Goal: Task Accomplishment & Management: Use online tool/utility

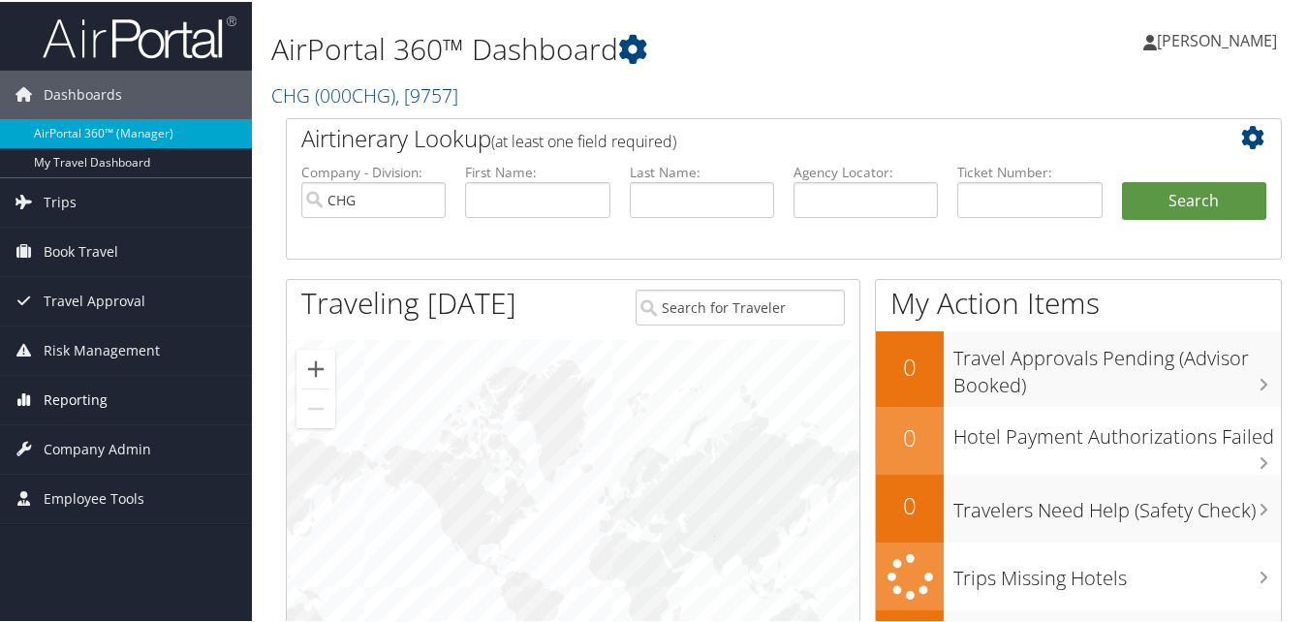
click at [84, 396] on span "Reporting" at bounding box center [76, 398] width 64 height 48
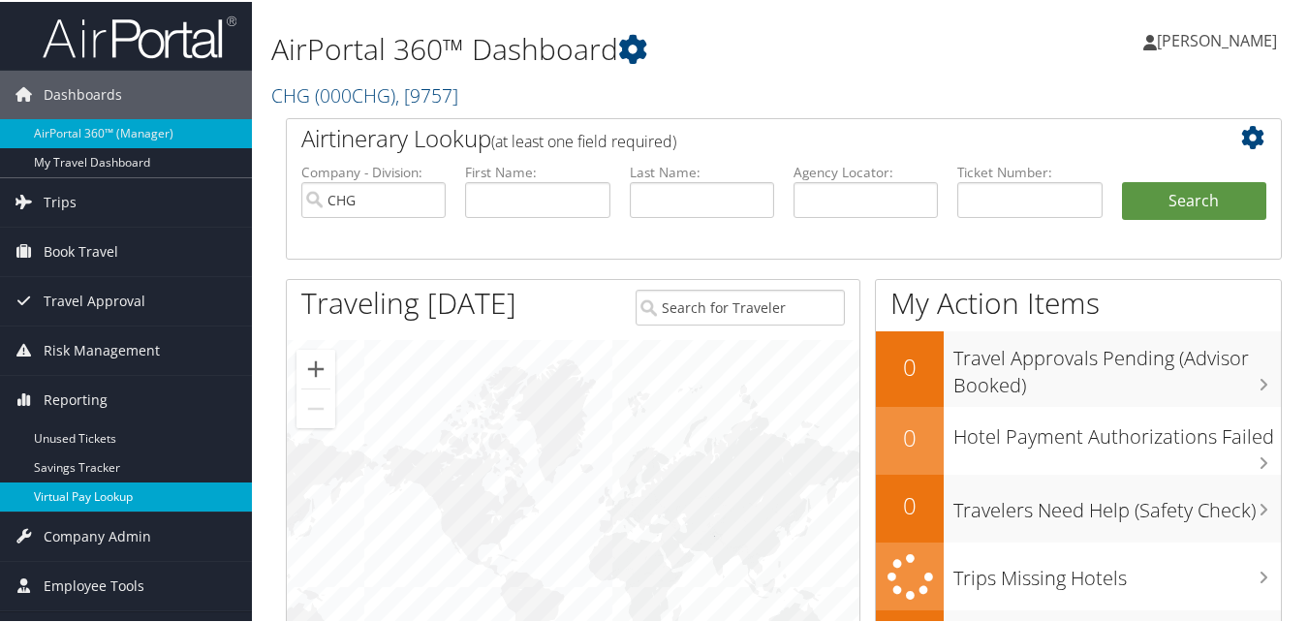
click at [84, 494] on link "Virtual Pay Lookup" at bounding box center [126, 495] width 252 height 29
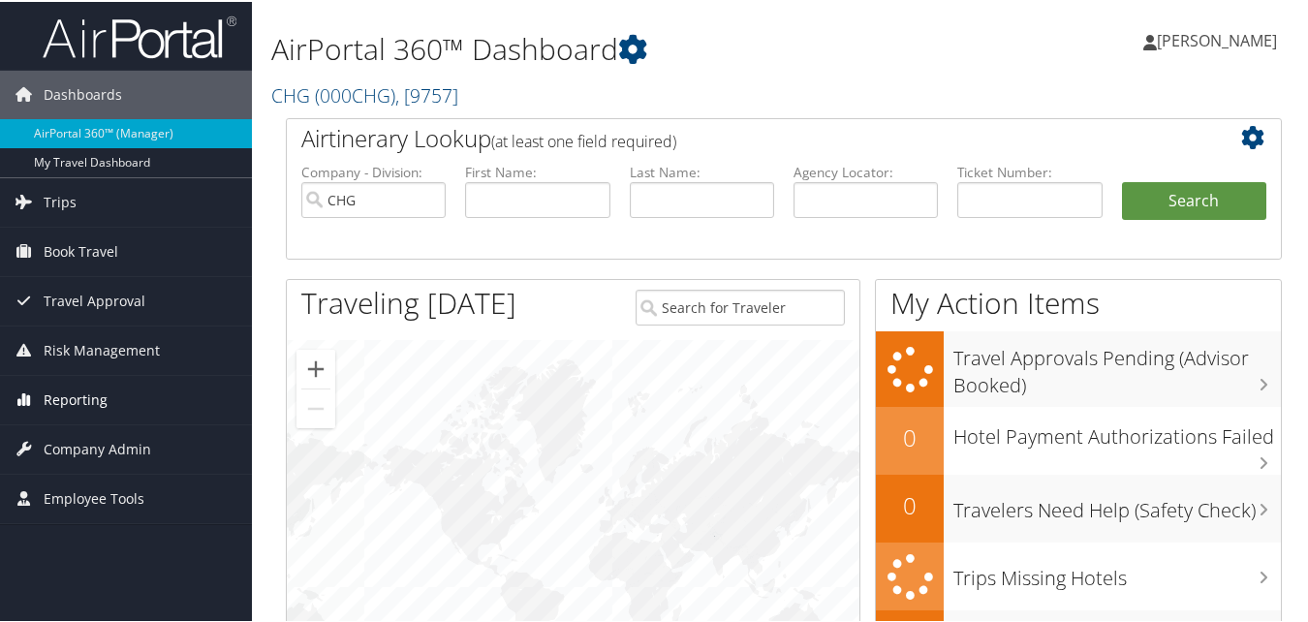
click at [70, 398] on span "Reporting" at bounding box center [76, 398] width 64 height 48
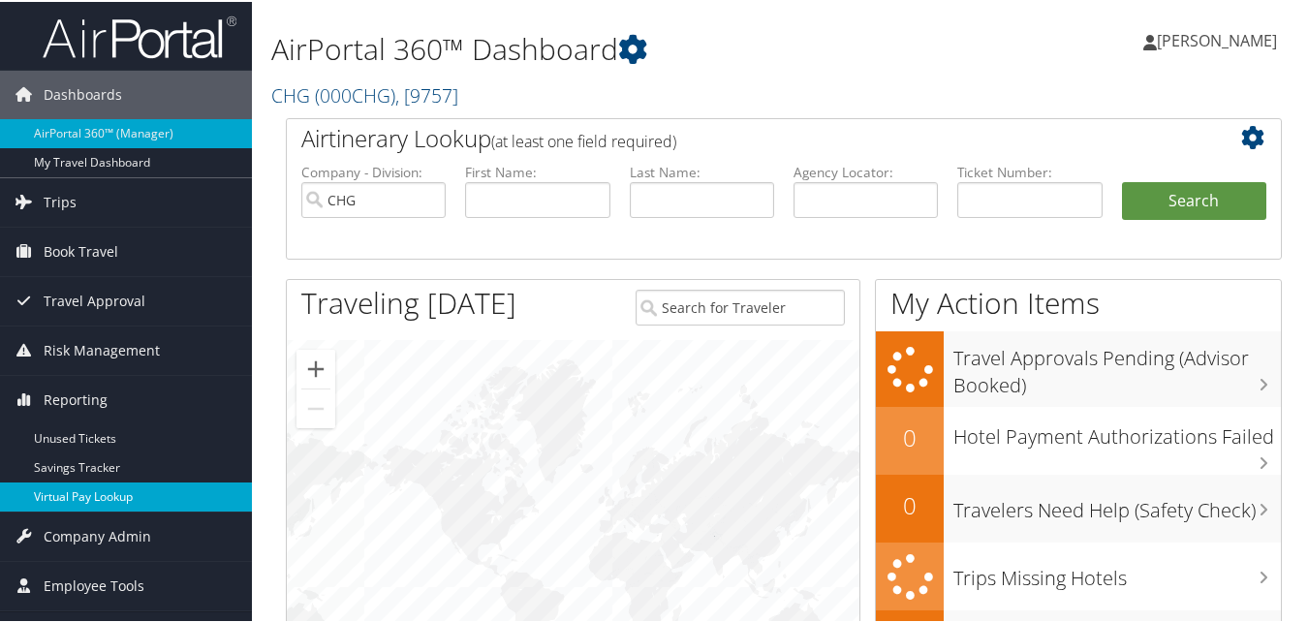
click at [94, 493] on link "Virtual Pay Lookup" at bounding box center [126, 495] width 252 height 29
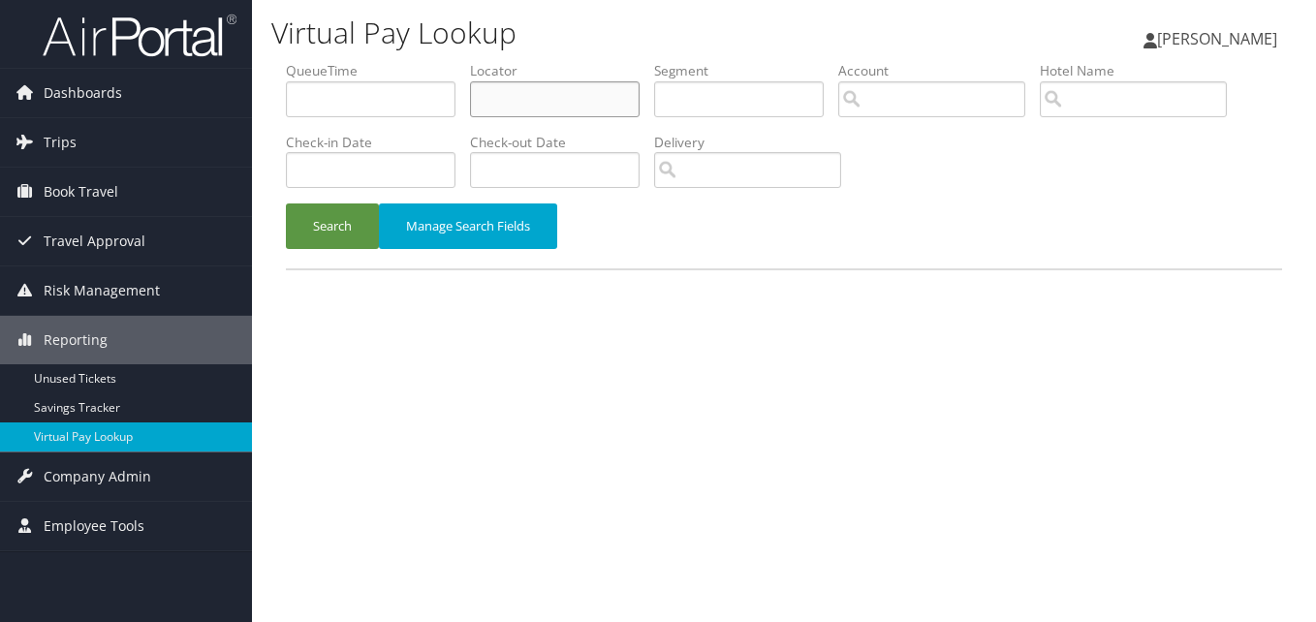
click at [503, 103] on input "text" at bounding box center [555, 99] width 170 height 36
paste input "MOOLTW"
type input "MOOLTW"
click at [326, 214] on button "Search" at bounding box center [332, 226] width 93 height 46
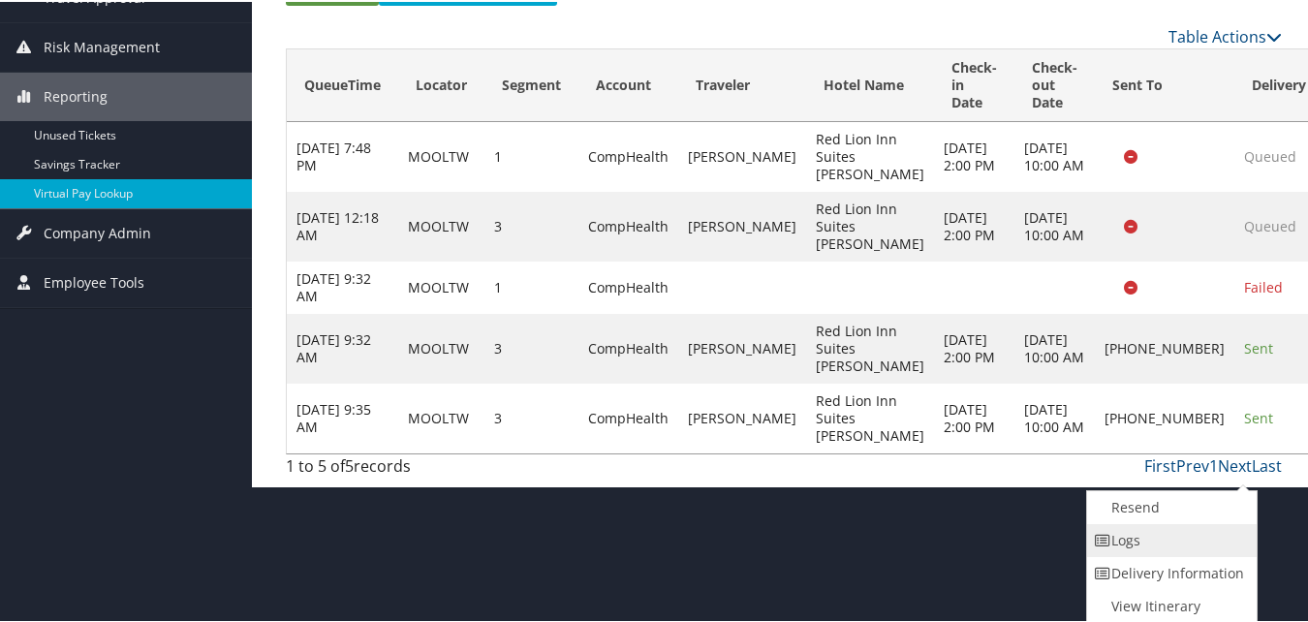
click at [1156, 549] on link "Logs" at bounding box center [1170, 538] width 166 height 33
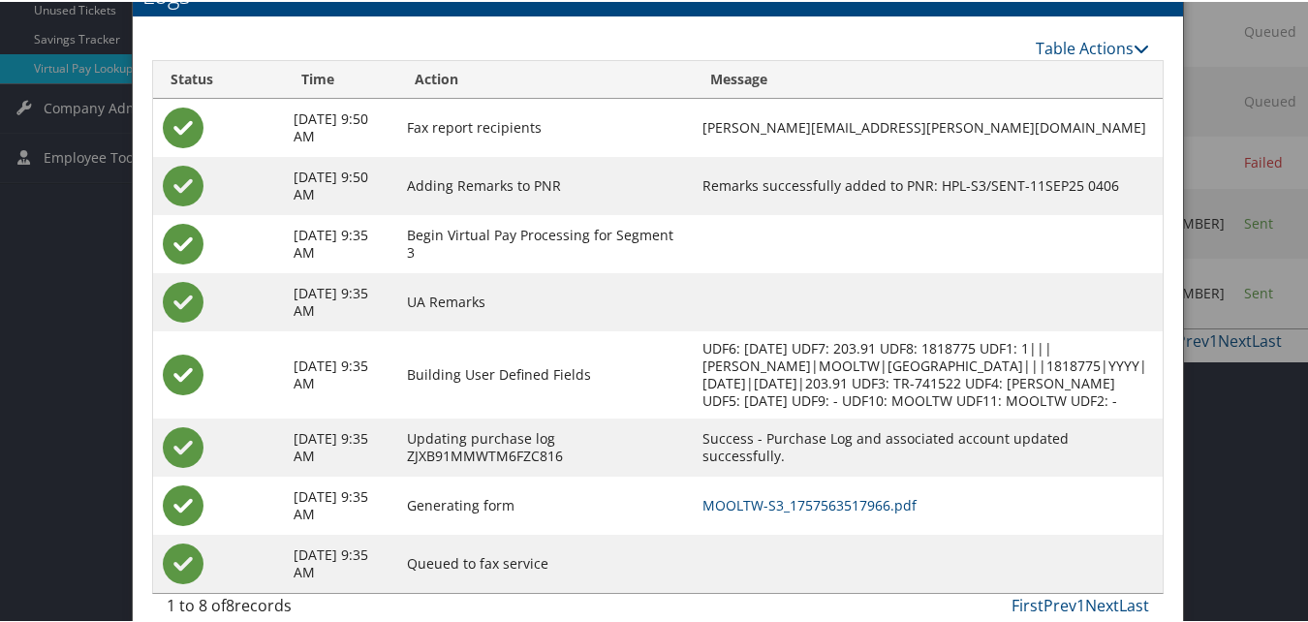
scroll to position [372, 0]
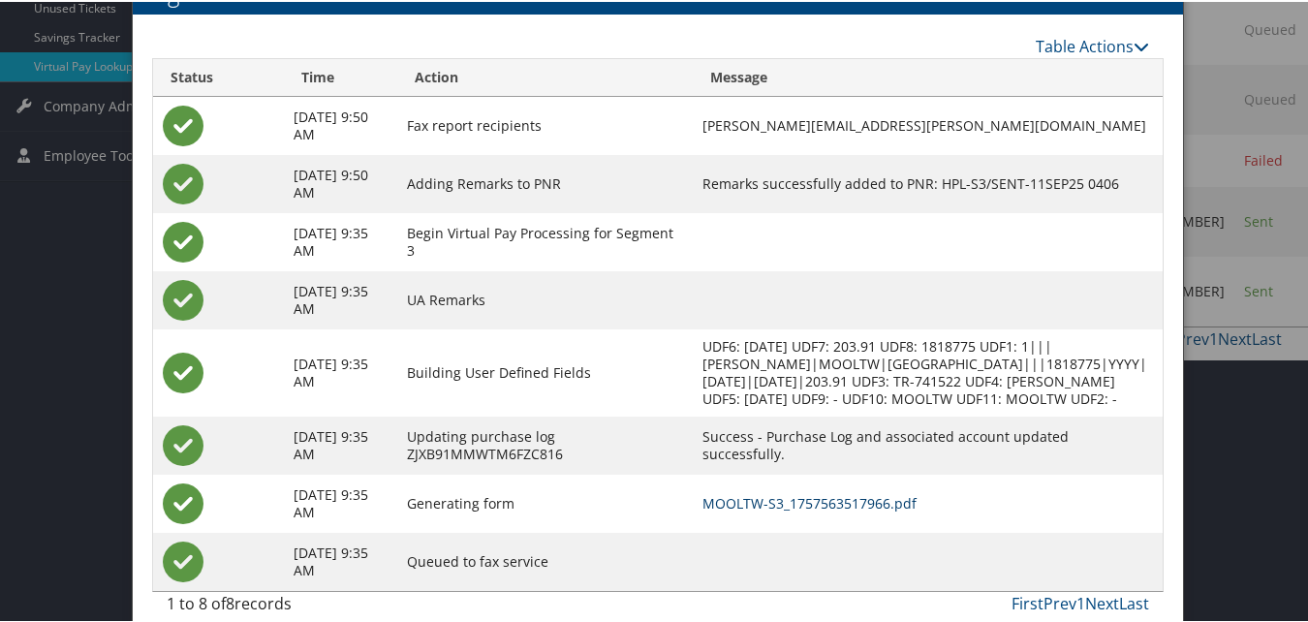
click at [746, 511] on link "MOOLTW-S3_1757563517966.pdf" at bounding box center [809, 501] width 214 height 18
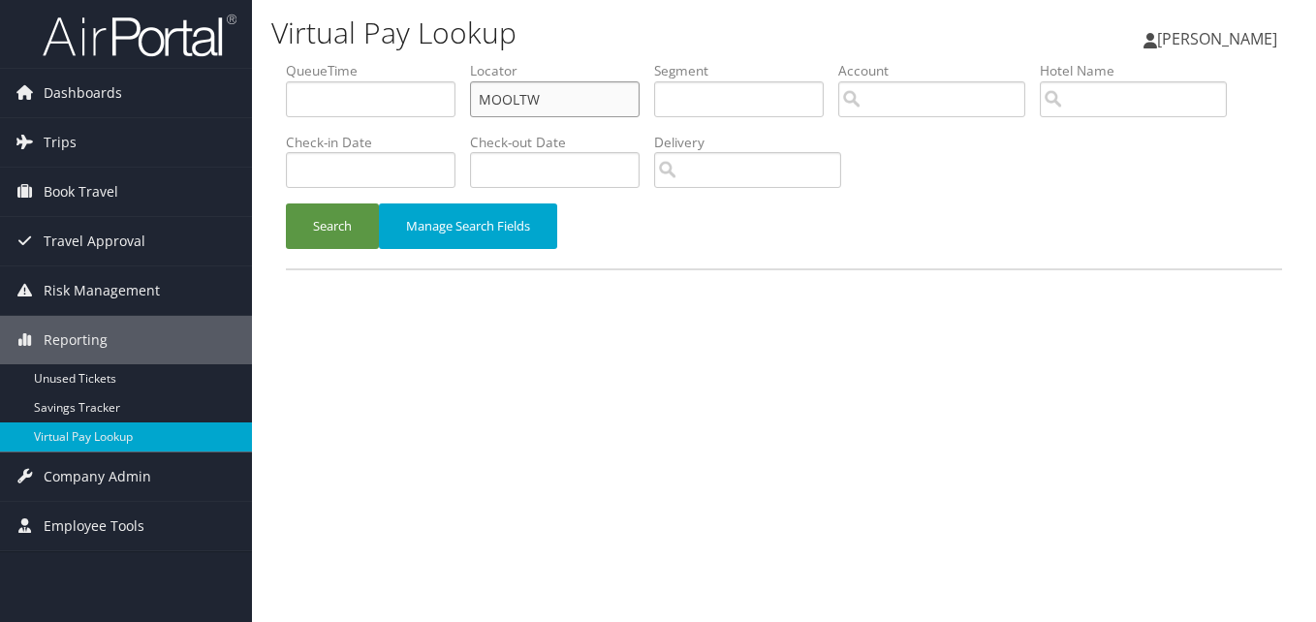
drag, startPoint x: 530, startPoint y: 107, endPoint x: 509, endPoint y: 107, distance: 21.3
click at [509, 107] on input "MOOLTW" at bounding box center [555, 99] width 170 height 36
drag, startPoint x: 576, startPoint y: 104, endPoint x: 432, endPoint y: 114, distance: 144.7
click at [432, 61] on ul "QueueTime Locator MOOLTW Segment Account Traveler Hotel Name Check-in Date Chec…" at bounding box center [784, 61] width 996 height 0
paste input "SOHTZB"
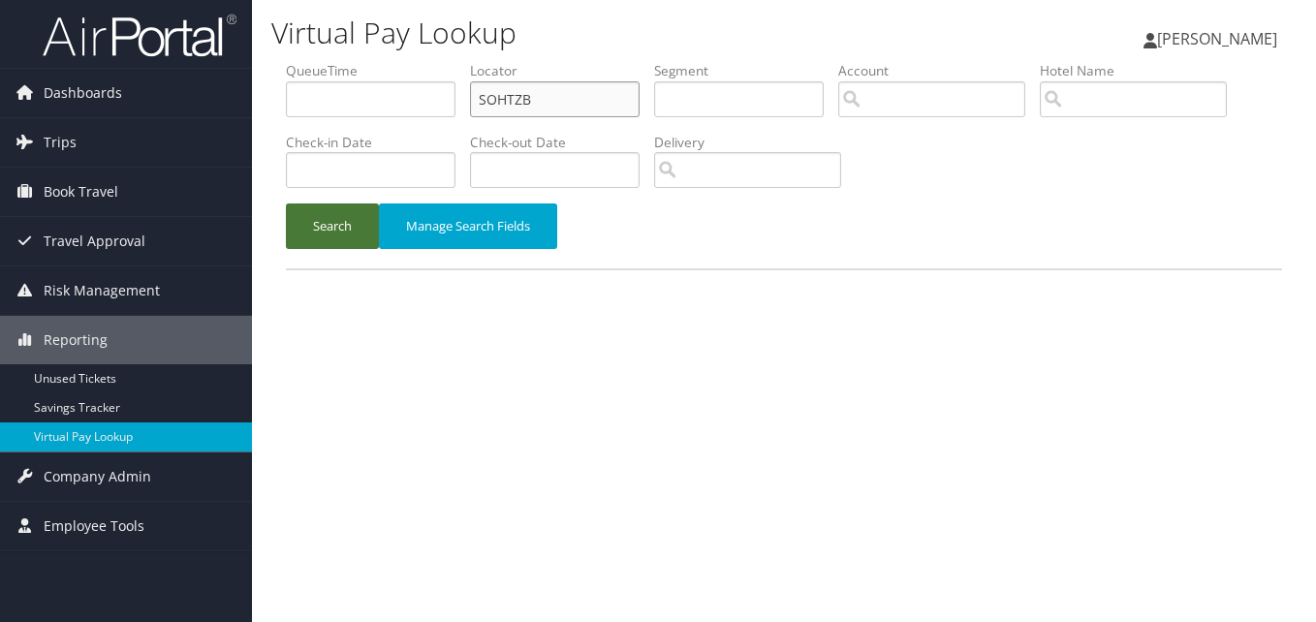
type input "SOHTZB"
drag, startPoint x: 355, startPoint y: 234, endPoint x: 470, endPoint y: 266, distance: 119.6
click at [354, 235] on button "Search" at bounding box center [332, 226] width 93 height 46
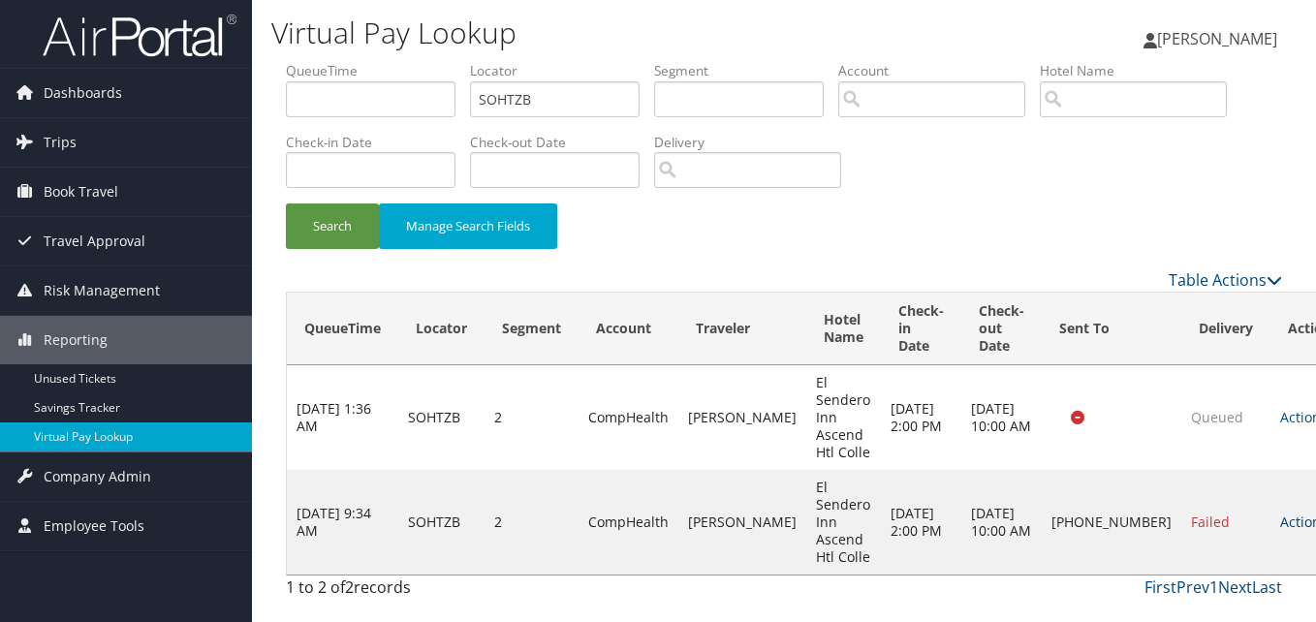
click at [1315, 521] on icon at bounding box center [1334, 522] width 14 height 14
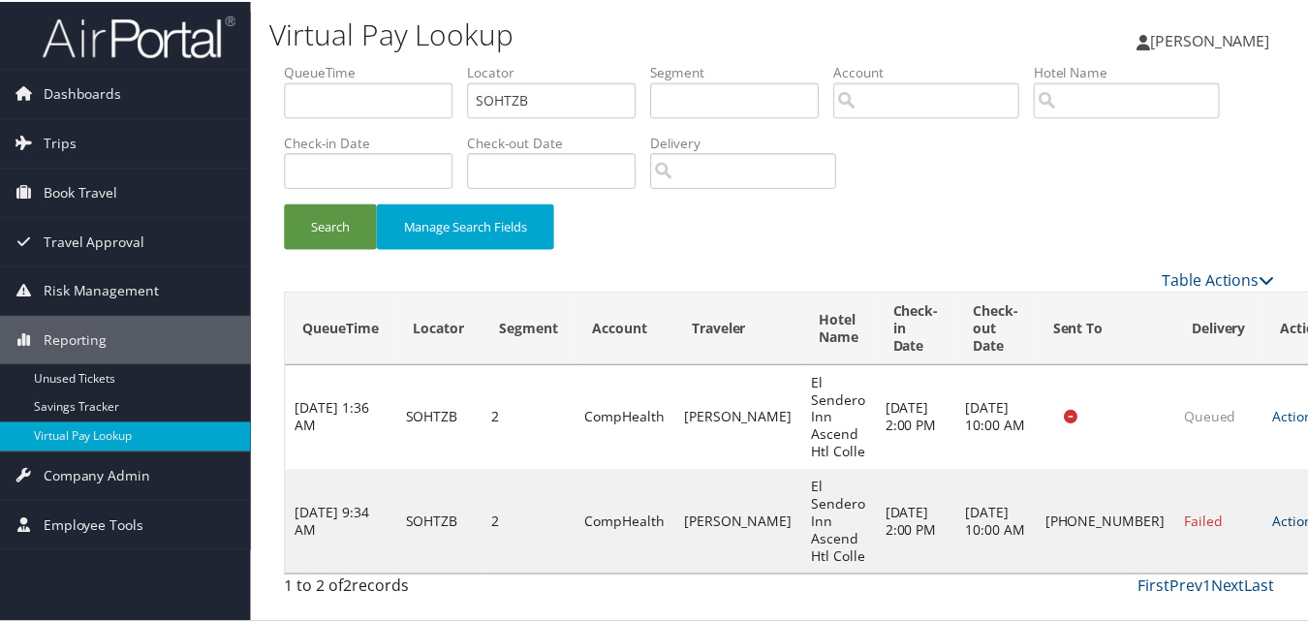
scroll to position [45, 0]
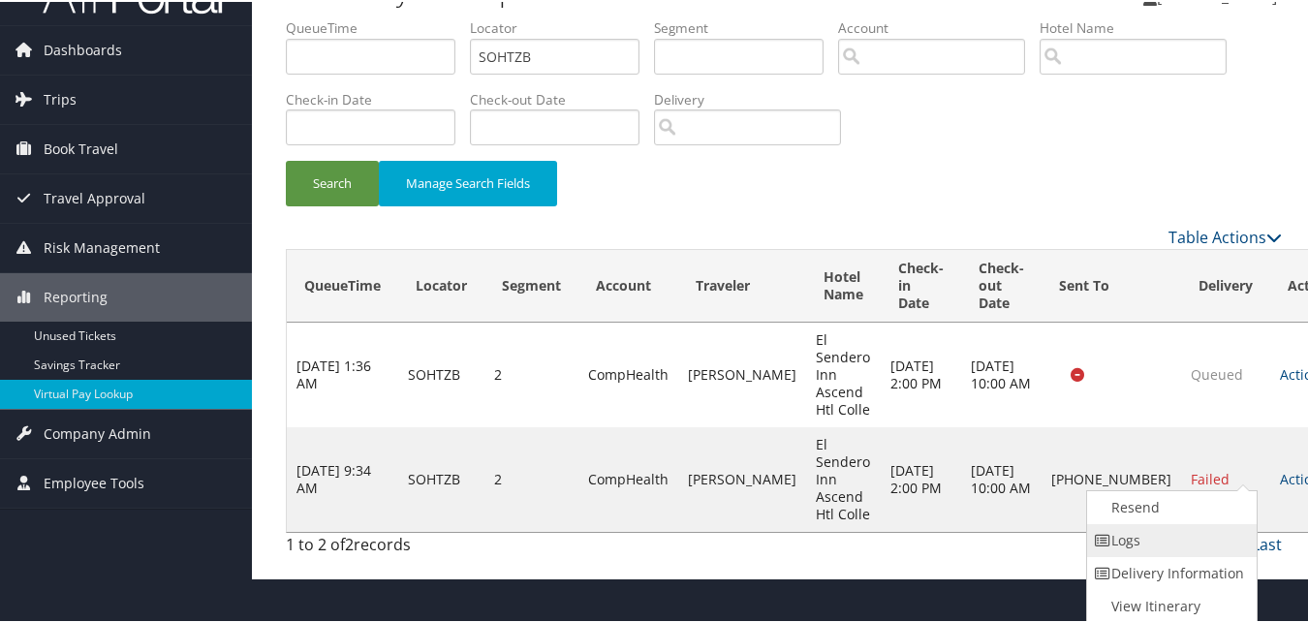
click at [1148, 541] on link "Logs" at bounding box center [1170, 538] width 166 height 33
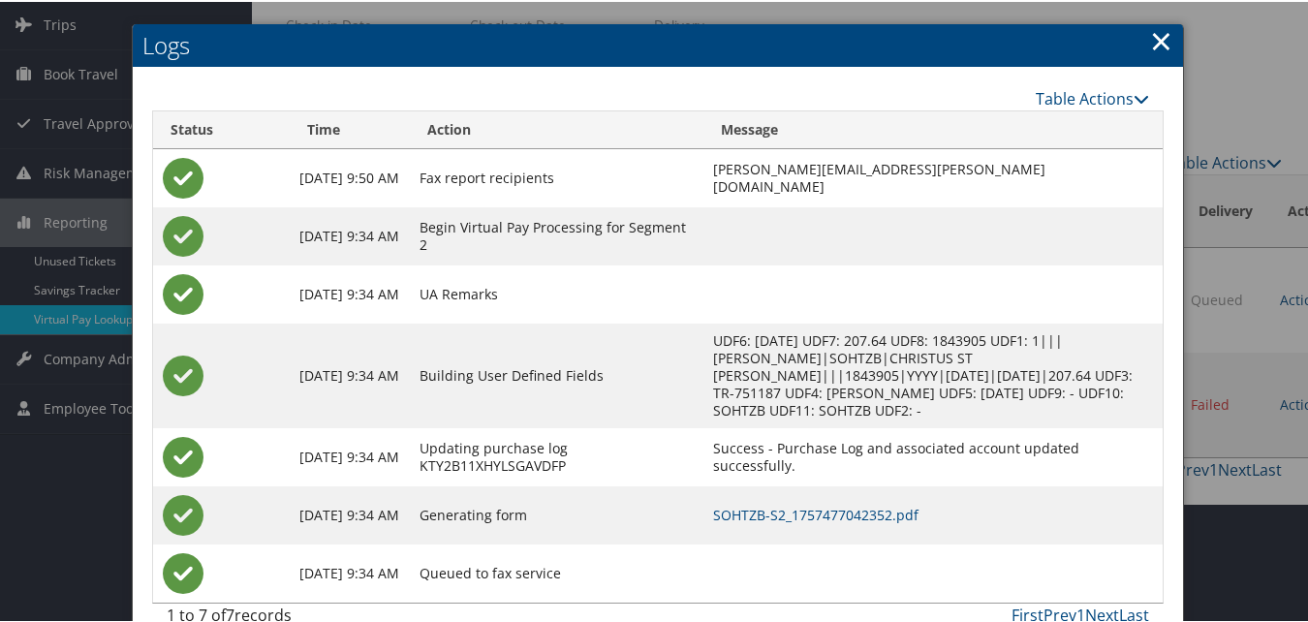
scroll to position [152, 0]
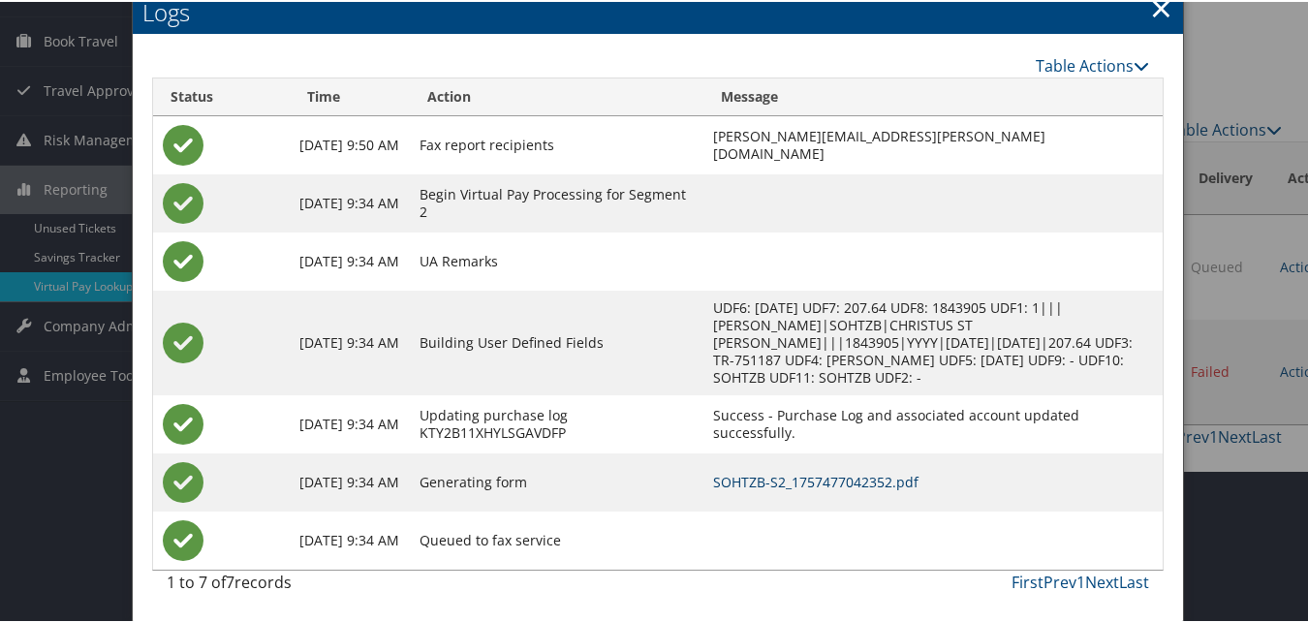
click at [831, 484] on link "SOHTZB-S2_1757477042352.pdf" at bounding box center [815, 480] width 205 height 18
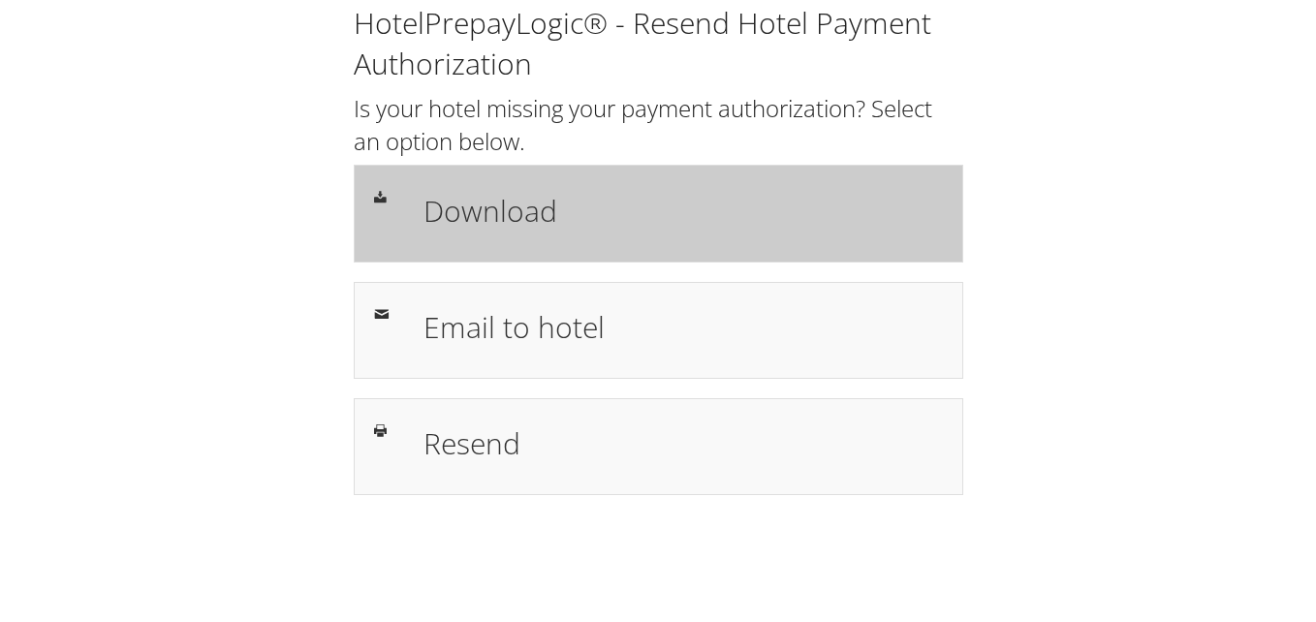
click at [552, 218] on h1 "Download" at bounding box center [682, 211] width 519 height 44
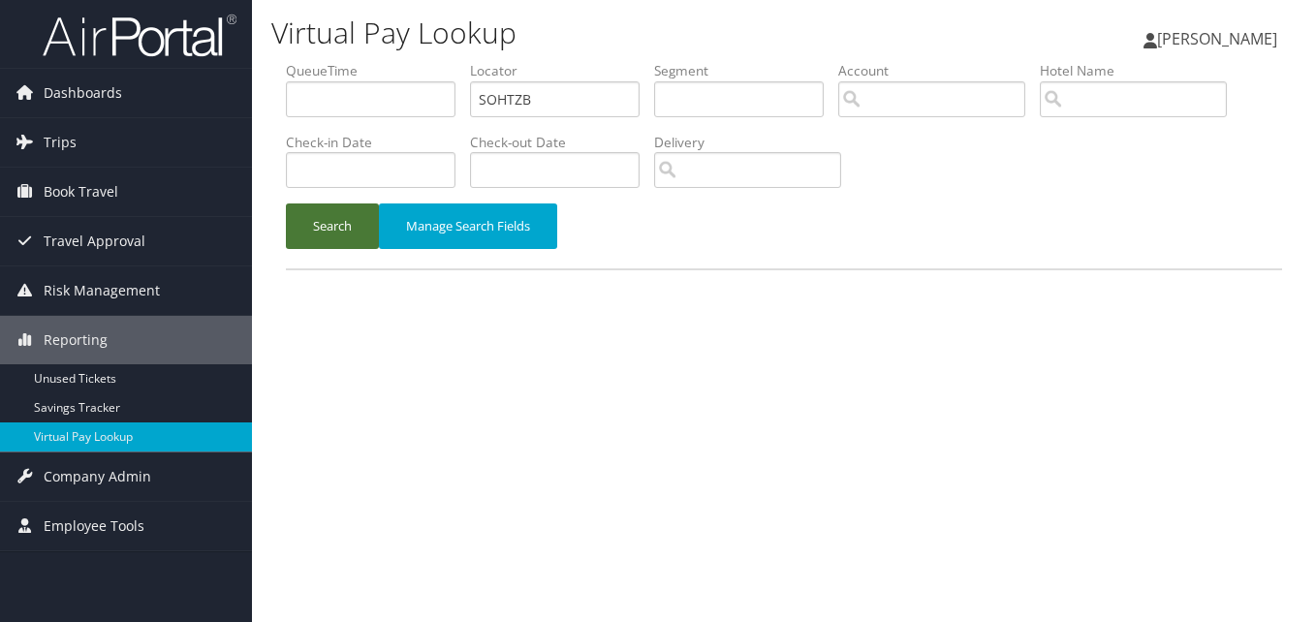
click at [348, 230] on button "Search" at bounding box center [332, 226] width 93 height 46
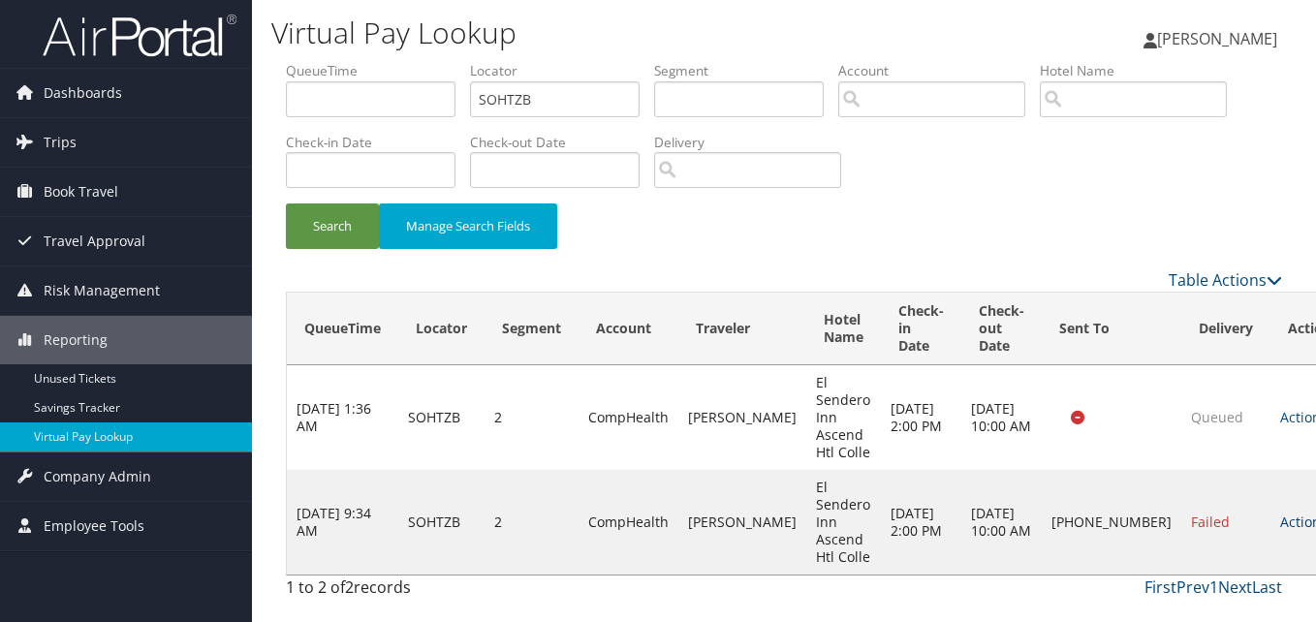
click at [1280, 528] on link "Actions" at bounding box center [1310, 522] width 61 height 18
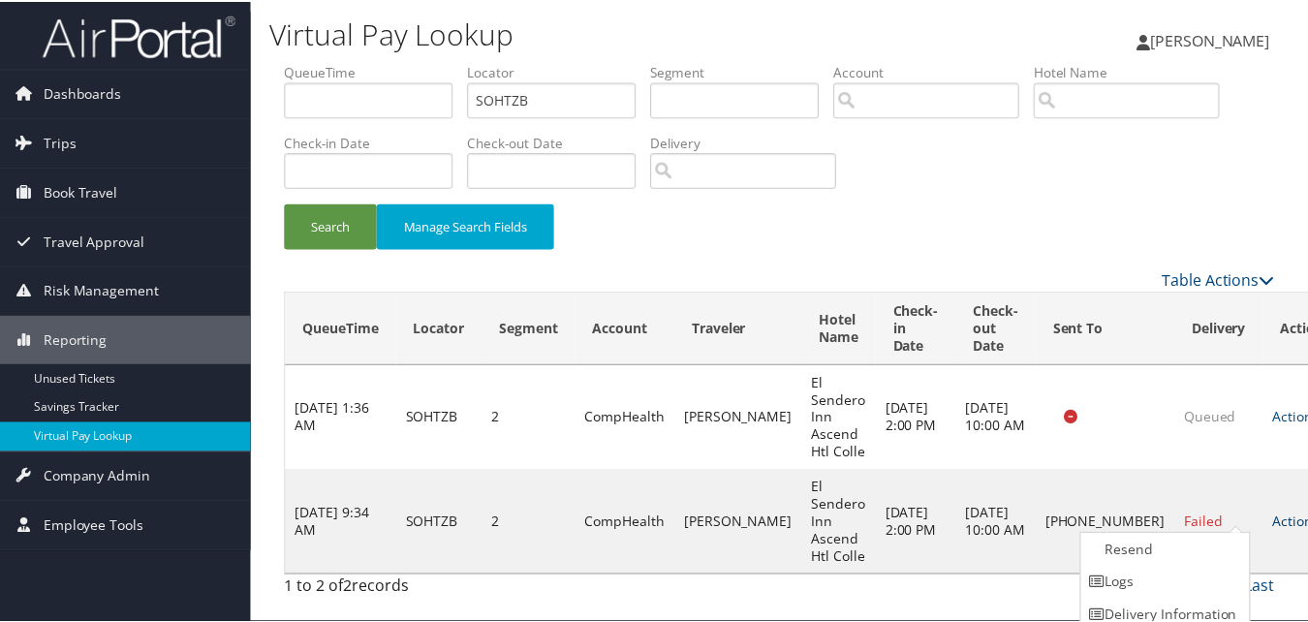
scroll to position [45, 0]
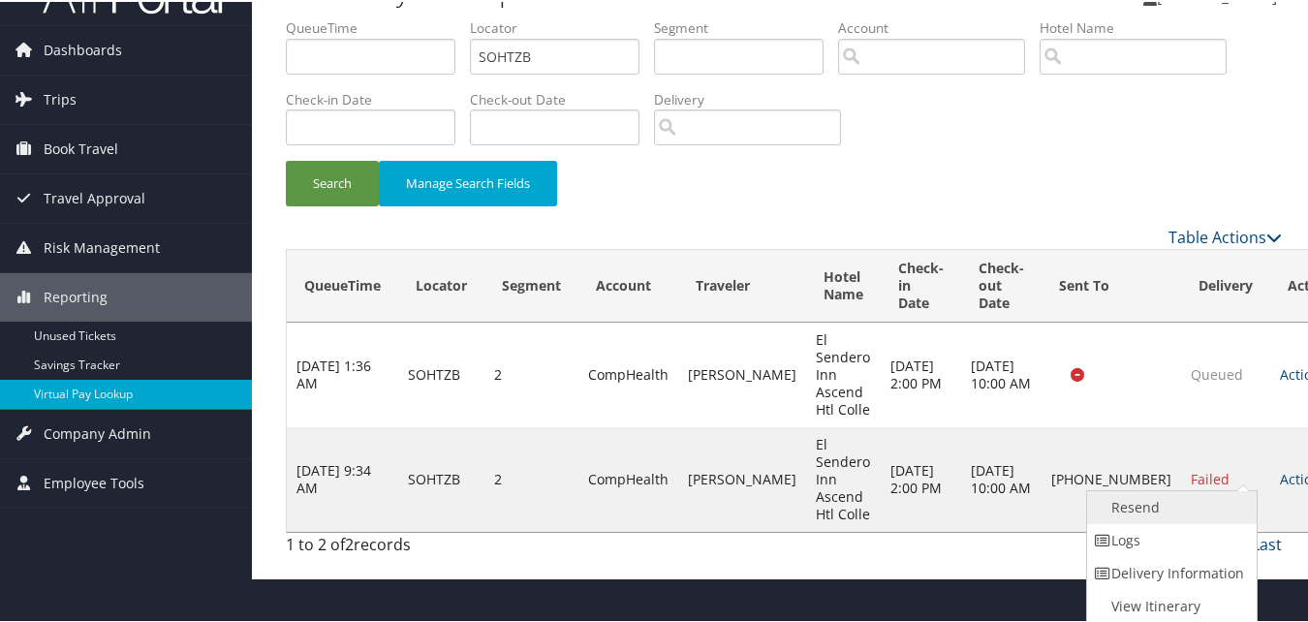
click at [1155, 509] on link "Resend" at bounding box center [1170, 505] width 166 height 33
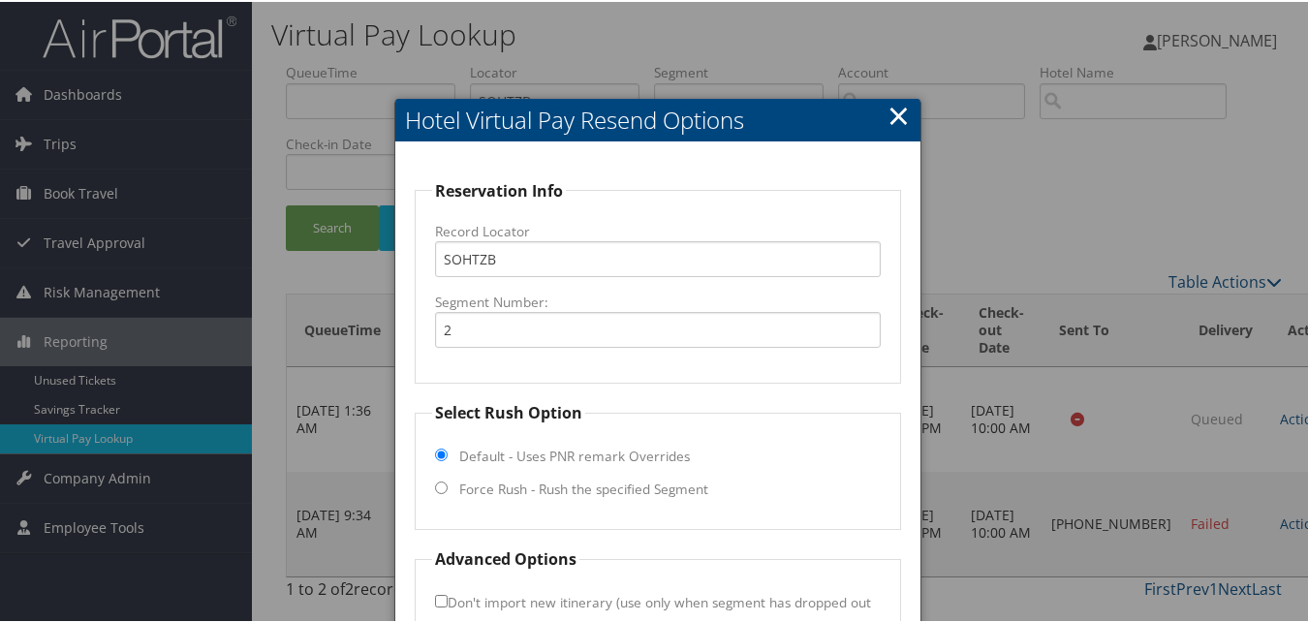
click at [480, 483] on label "Force Rush - Rush the specified Segment" at bounding box center [583, 487] width 249 height 19
click at [448, 483] on input "Force Rush - Rush the specified Segment" at bounding box center [441, 486] width 13 height 13
radio input "true"
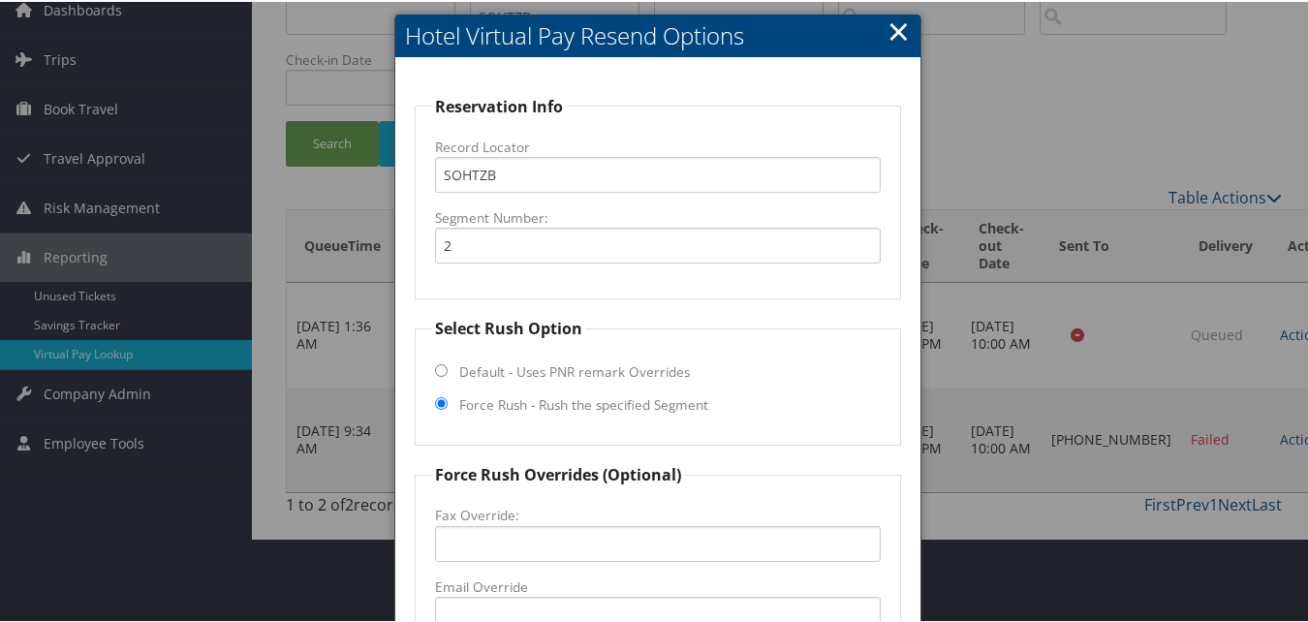
scroll to position [194, 0]
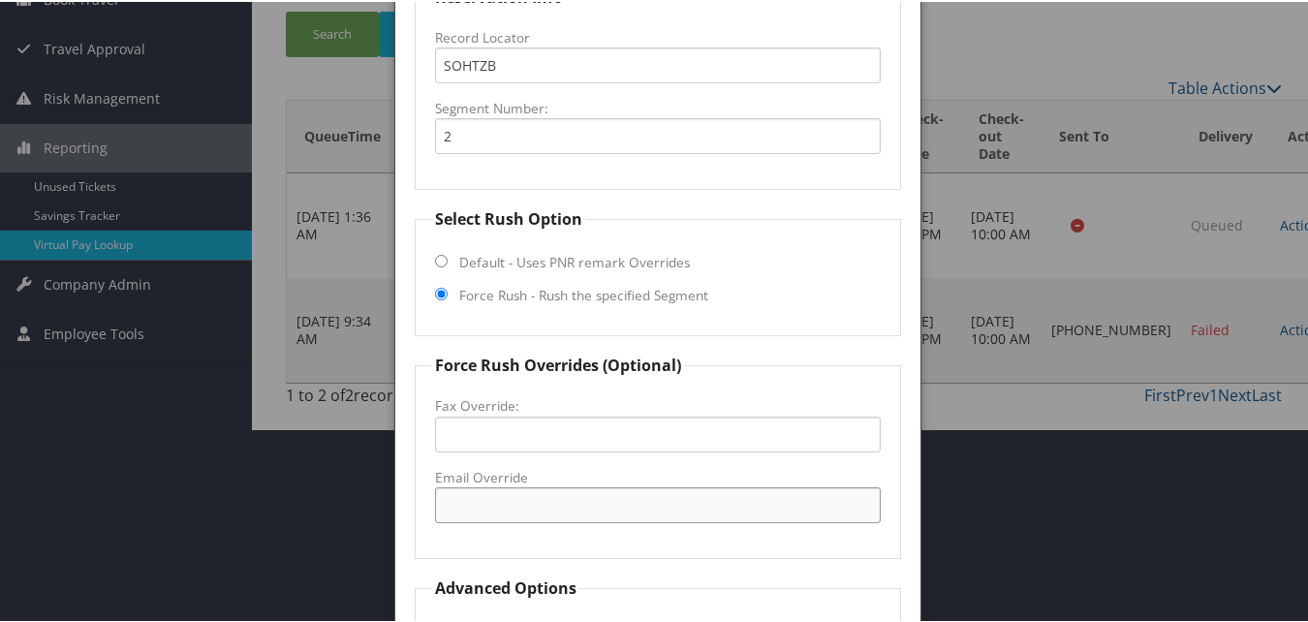
click at [497, 503] on input "Email Override" at bounding box center [657, 503] width 445 height 36
click at [488, 500] on input "Email Override" at bounding box center [657, 503] width 445 height 36
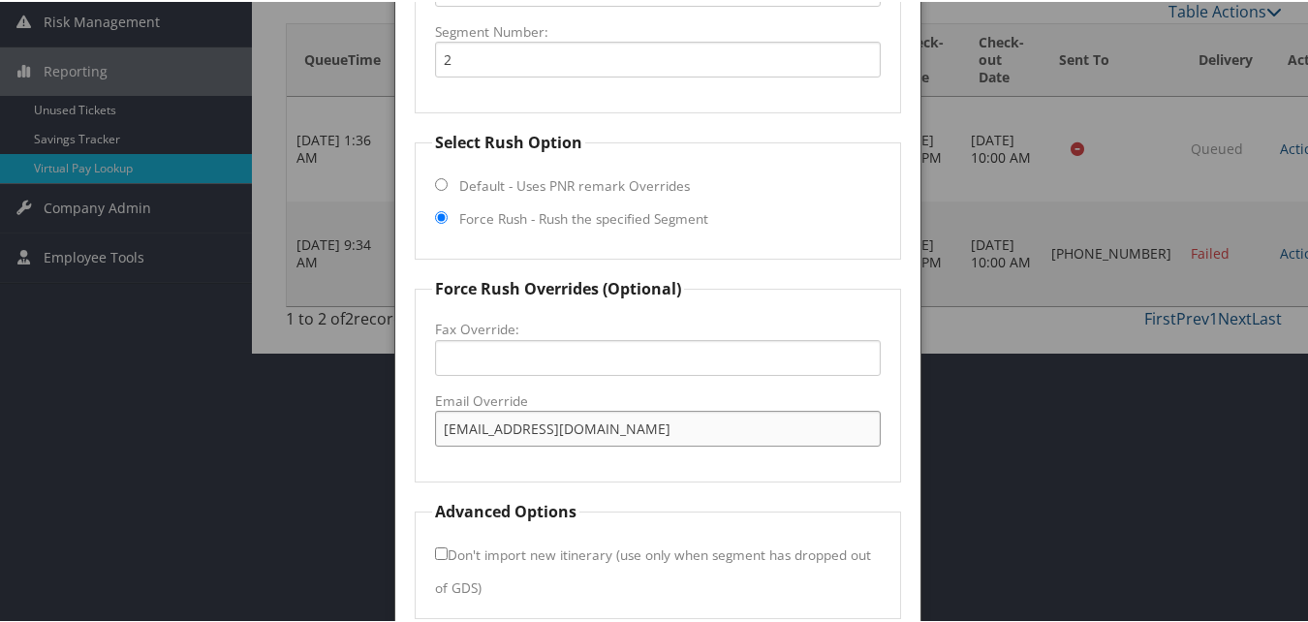
scroll to position [354, 0]
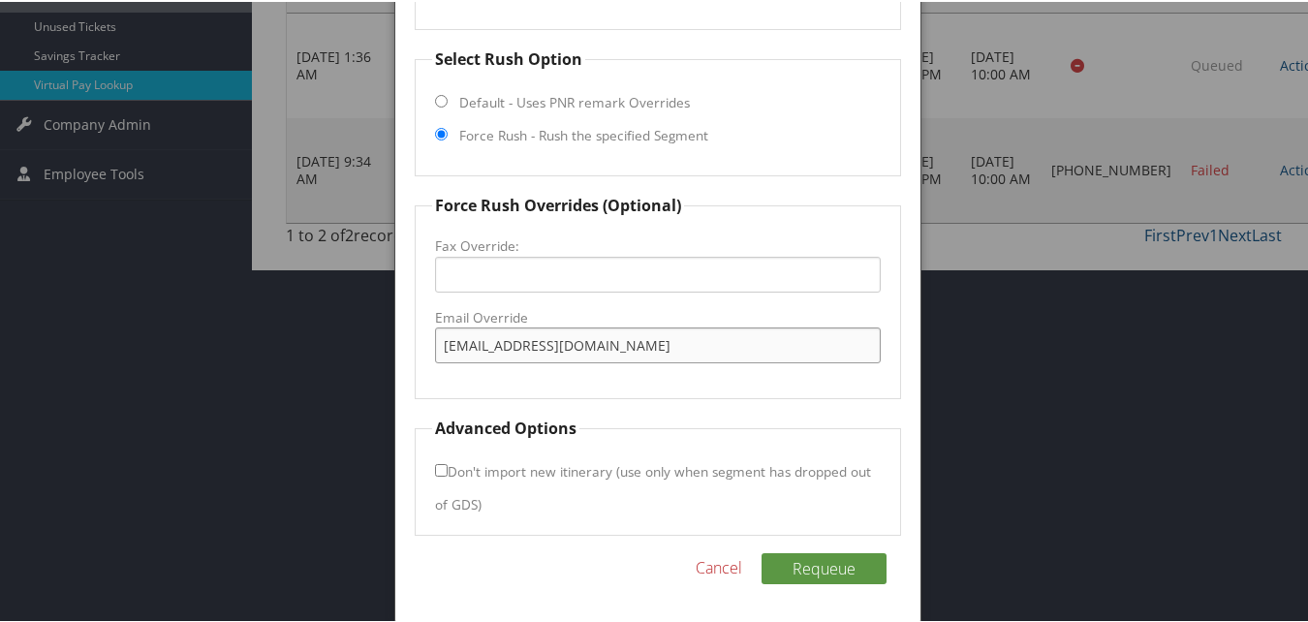
type input "desertinnsantafe@gmail.com"
click at [442, 471] on input "Don't import new itinerary (use only when segment has dropped out of GDS)" at bounding box center [441, 468] width 13 height 13
checkbox input "true"
click at [821, 568] on button "Requeue" at bounding box center [823, 566] width 125 height 31
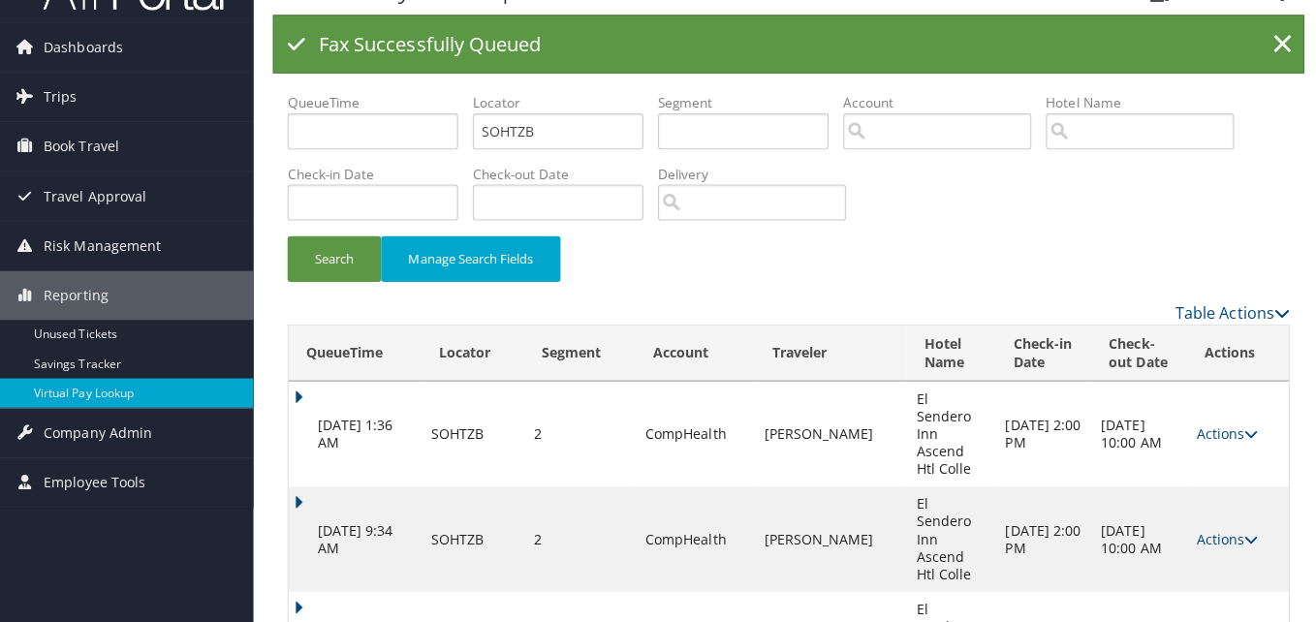
scroll to position [0, 0]
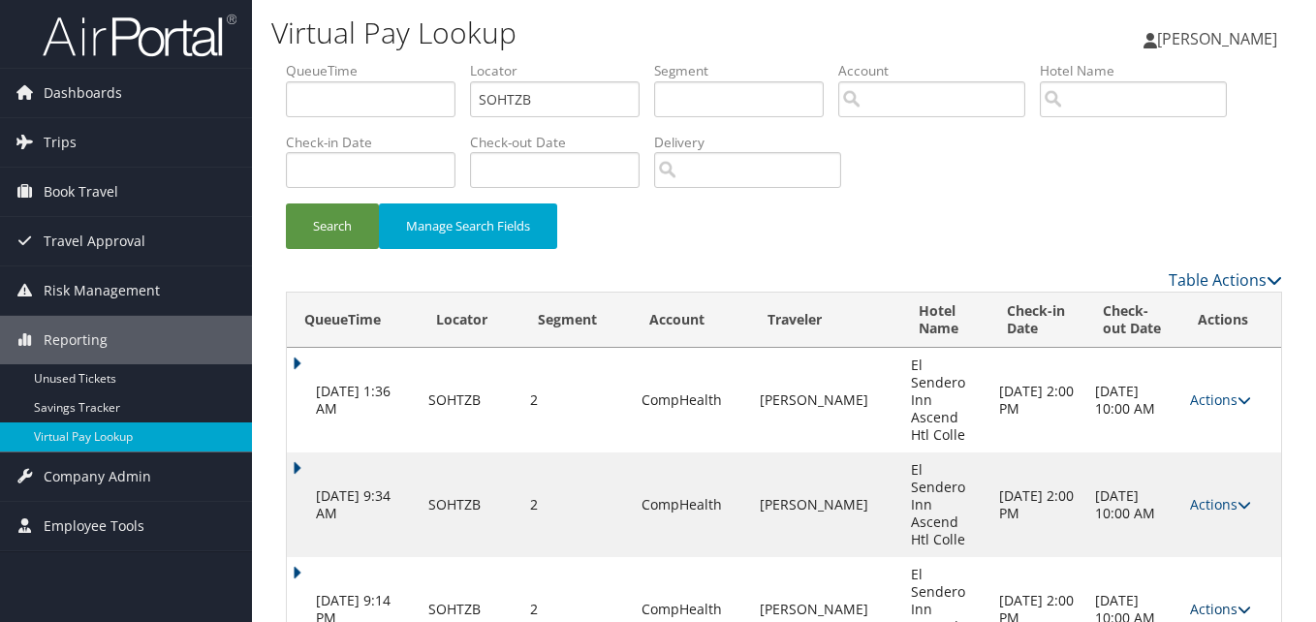
click at [1226, 600] on link "Actions" at bounding box center [1220, 609] width 61 height 18
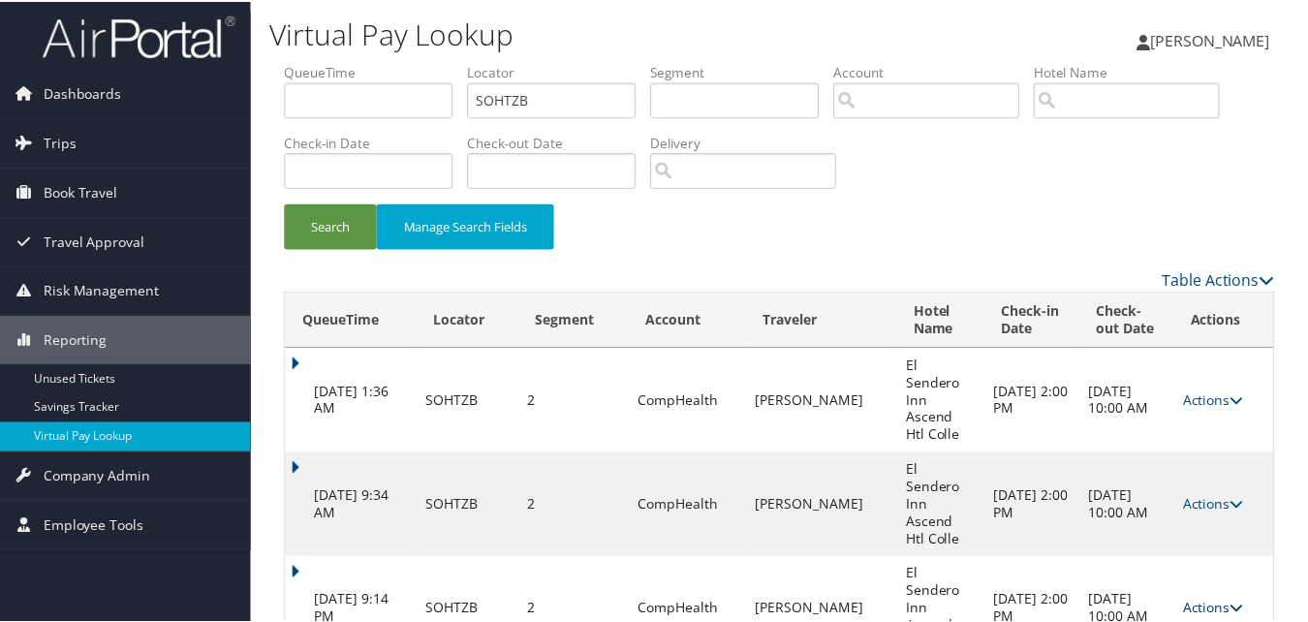
scroll to position [29, 0]
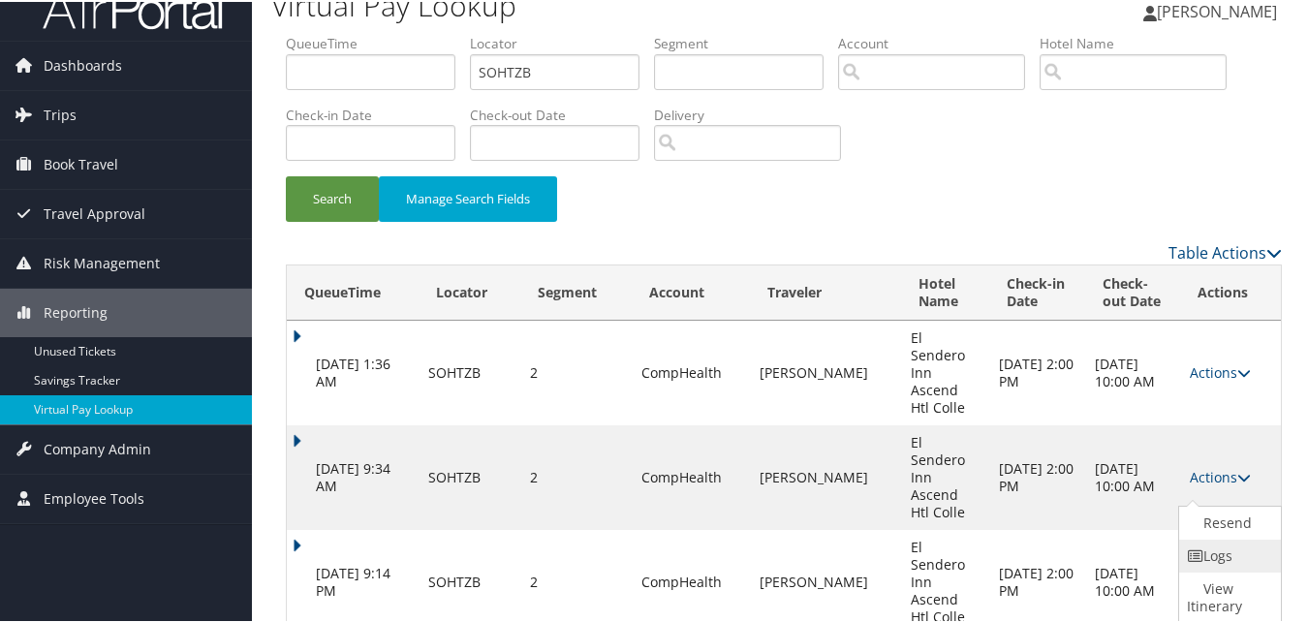
click at [1199, 566] on link "Logs" at bounding box center [1227, 554] width 97 height 33
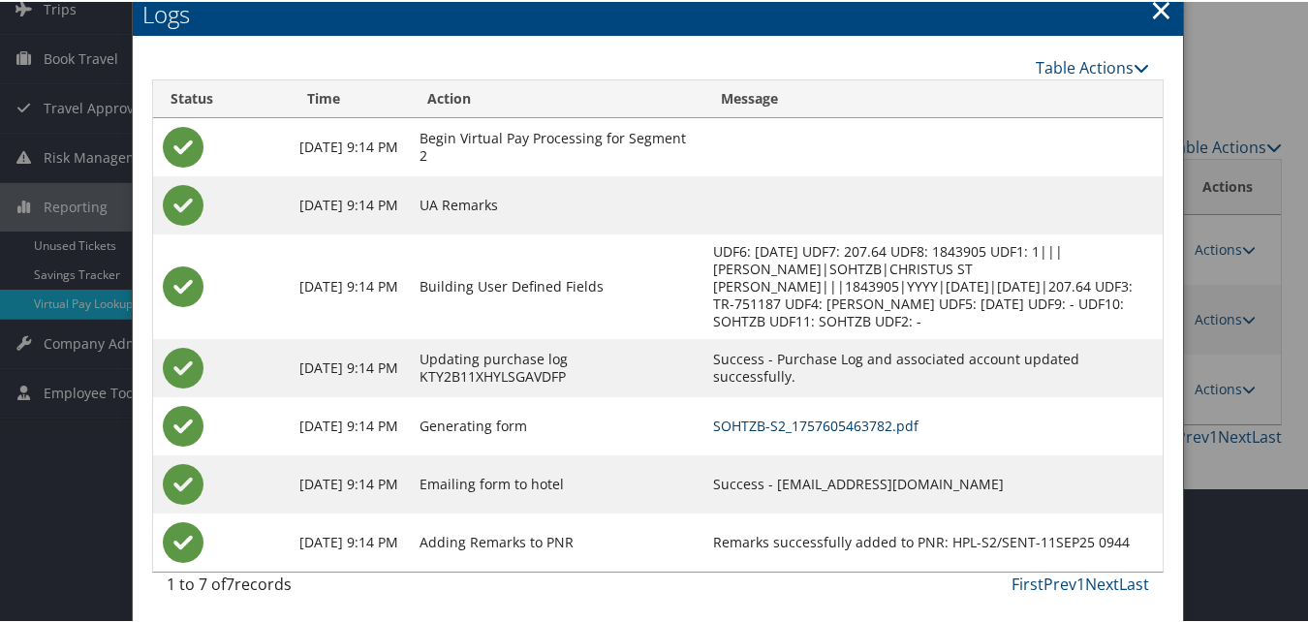
scroll to position [137, 0]
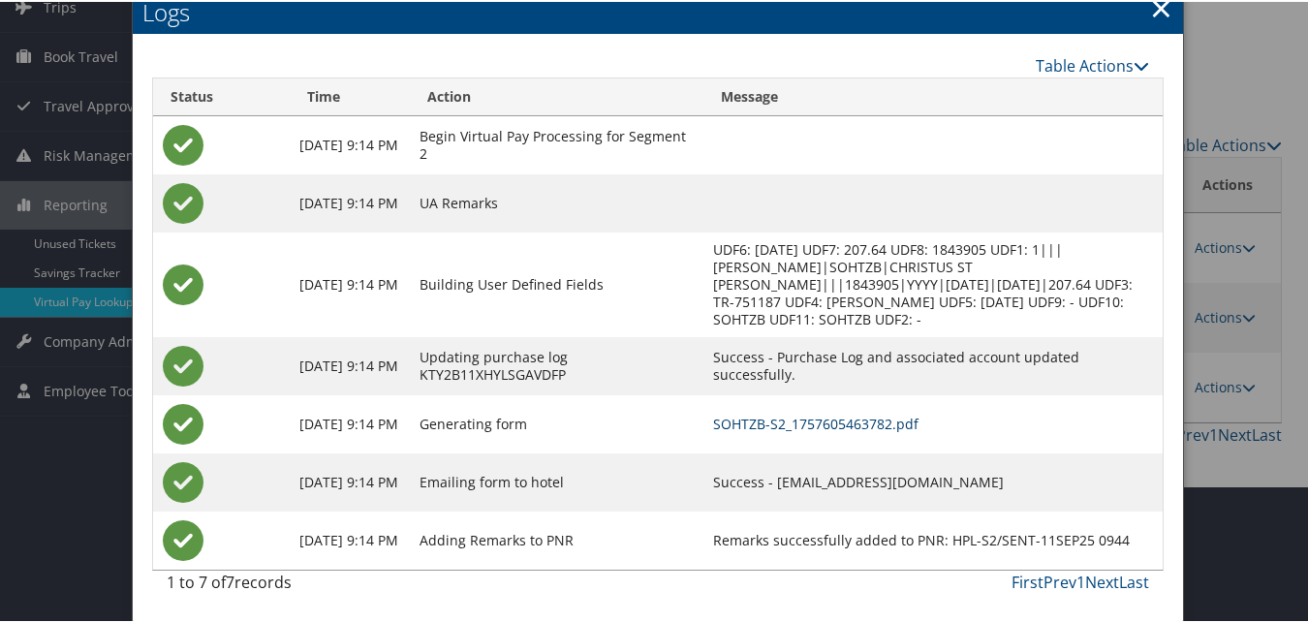
click at [824, 422] on link "SOHTZB-S2_1757605463782.pdf" at bounding box center [815, 422] width 205 height 18
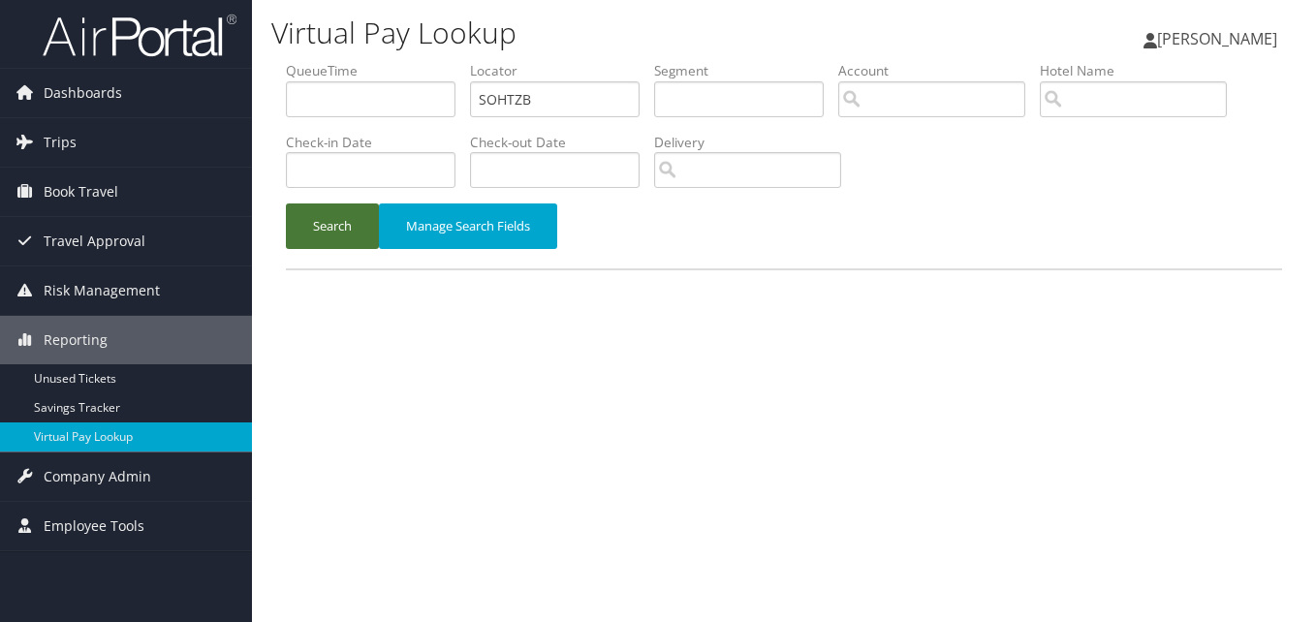
drag, startPoint x: 344, startPoint y: 203, endPoint x: 352, endPoint y: 223, distance: 20.9
click at [345, 205] on button "Search" at bounding box center [332, 226] width 93 height 46
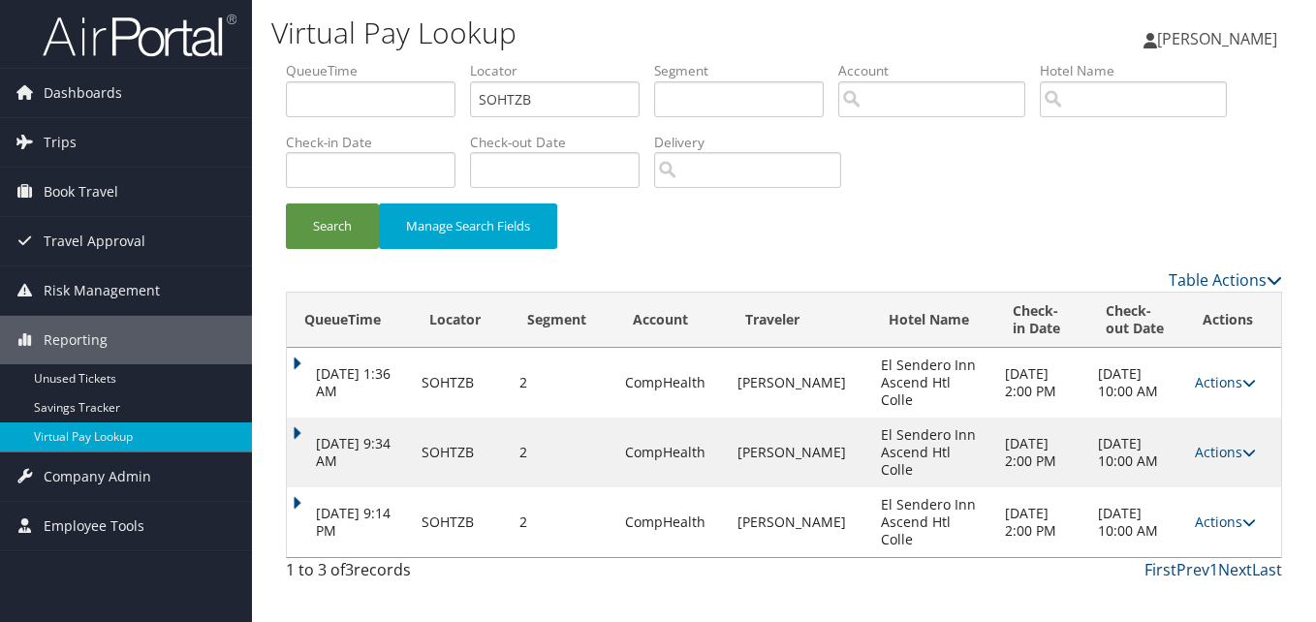
drag, startPoint x: 1010, startPoint y: 481, endPoint x: 1217, endPoint y: 527, distance: 211.5
click at [1218, 526] on link "Actions" at bounding box center [1225, 522] width 61 height 18
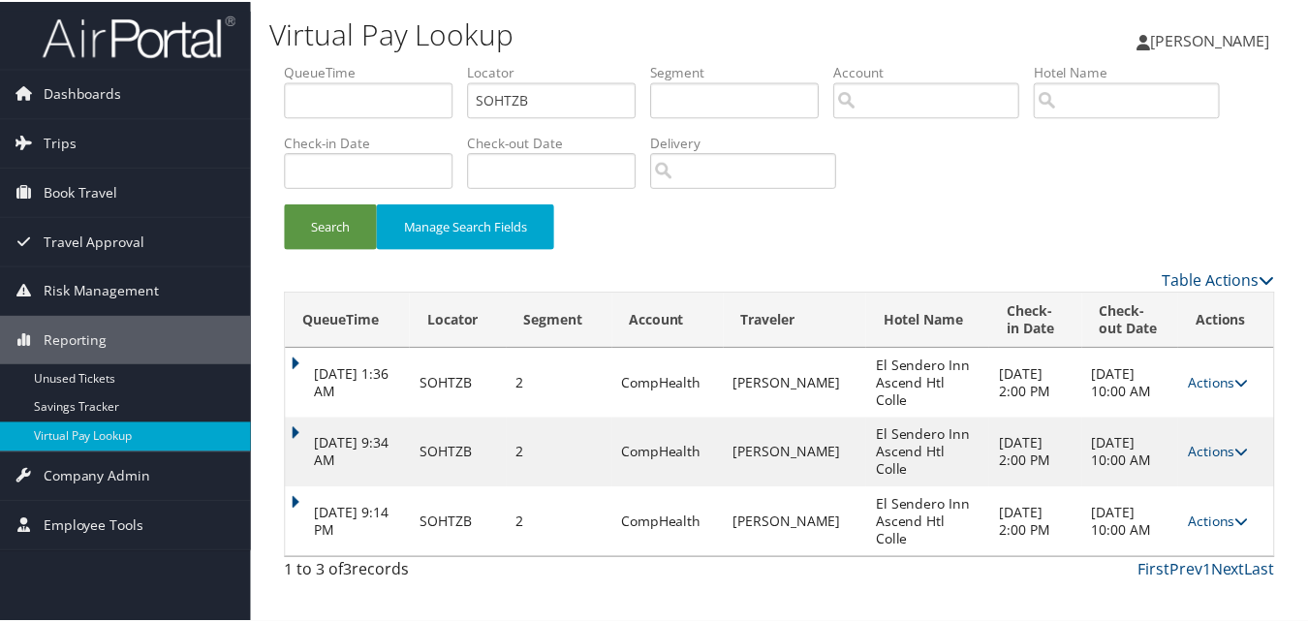
scroll to position [29, 0]
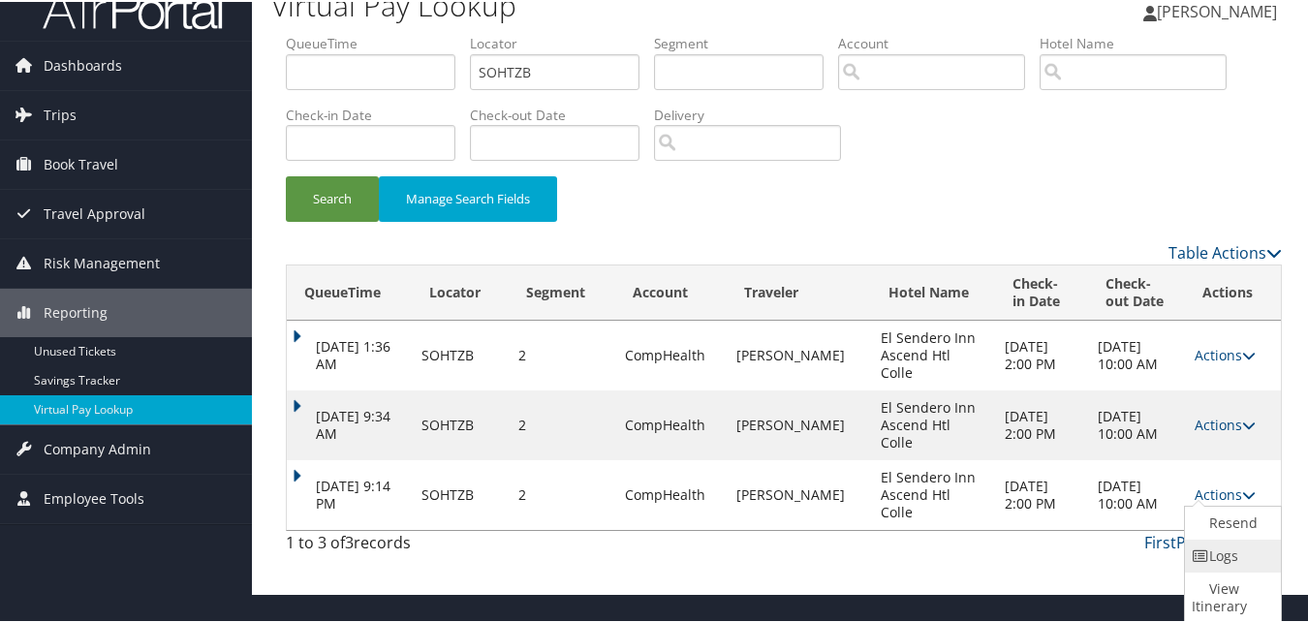
click at [1201, 565] on link "Logs" at bounding box center [1231, 554] width 92 height 33
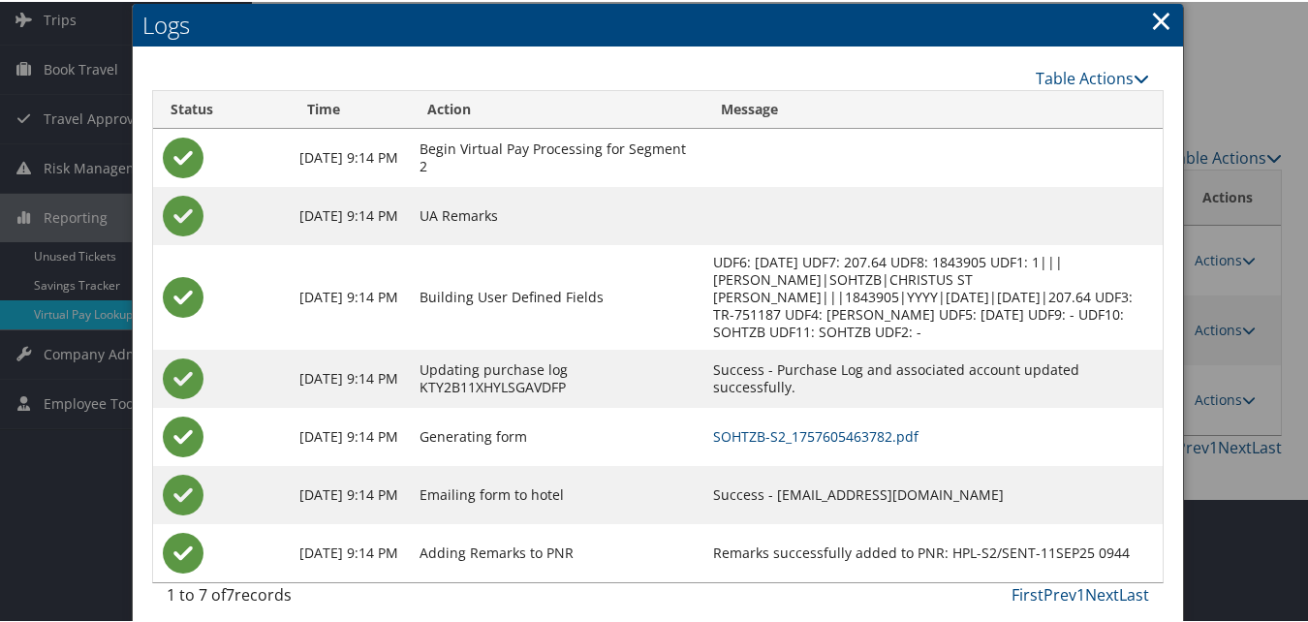
scroll to position [137, 0]
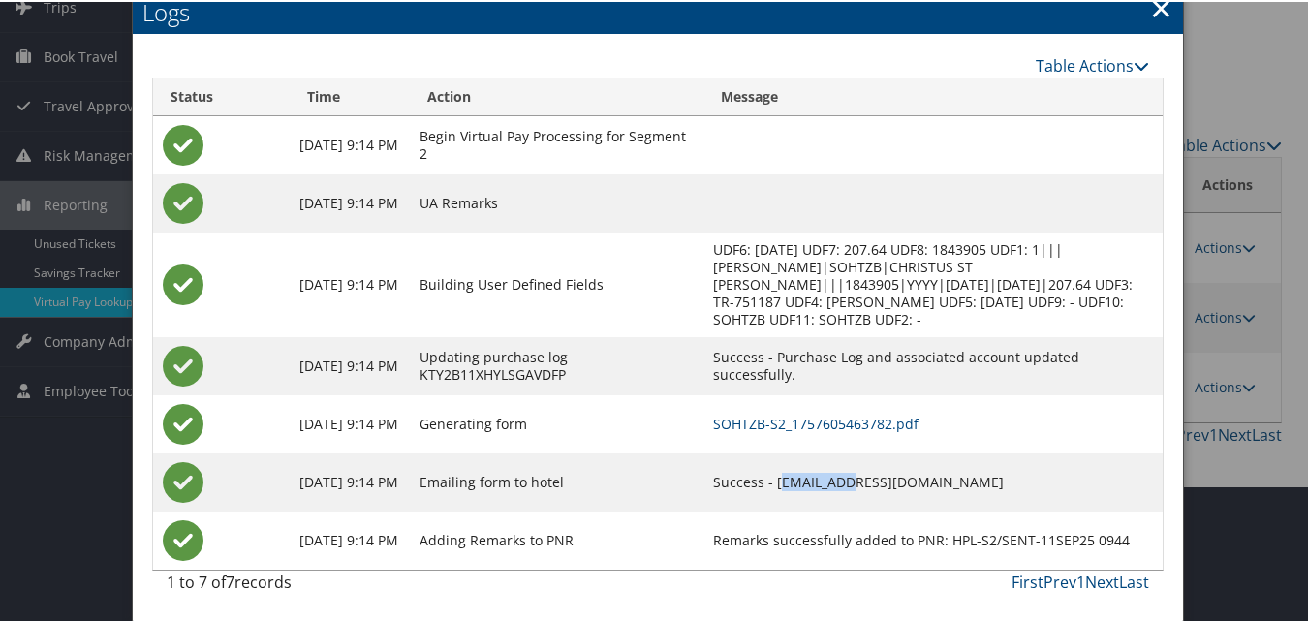
drag, startPoint x: 821, startPoint y: 481, endPoint x: 883, endPoint y: 482, distance: 62.0
click at [883, 482] on td "Success - desertinnsantafe@gmail.com" at bounding box center [932, 480] width 459 height 58
drag, startPoint x: 883, startPoint y: 482, endPoint x: 1026, endPoint y: 482, distance: 143.4
click at [1026, 482] on td "Success - desertinnsantafe@gmail.com" at bounding box center [932, 480] width 459 height 58
copy td "desertinnsantafe@gmail.com"
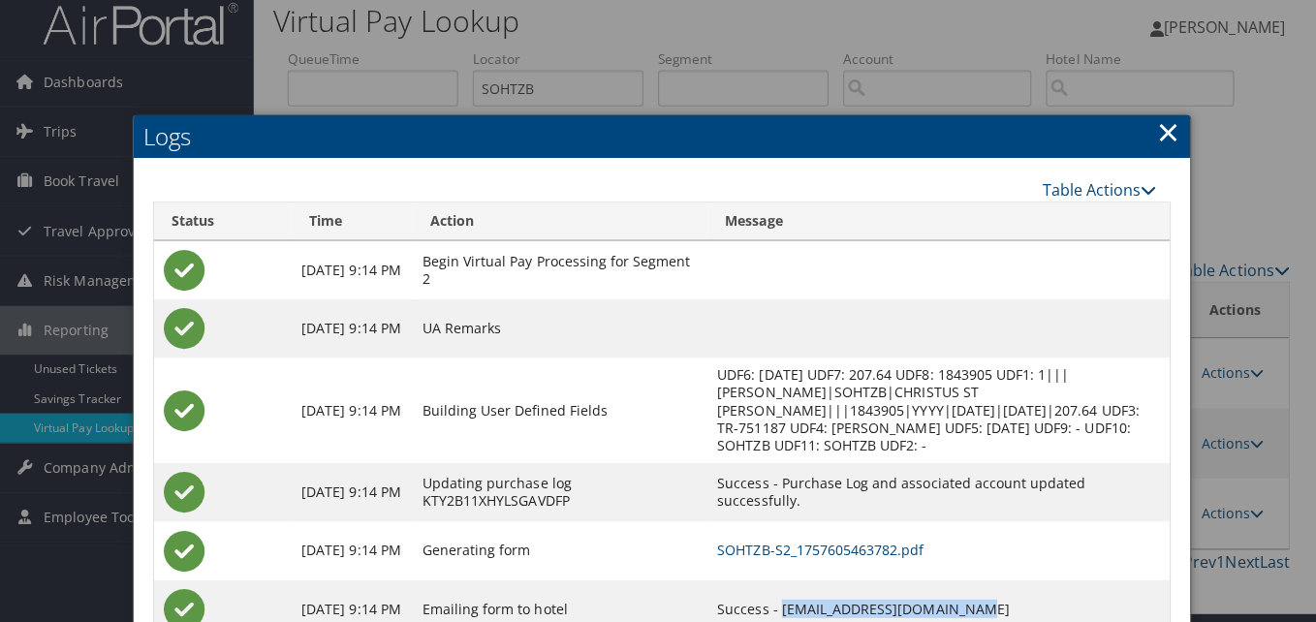
scroll to position [0, 0]
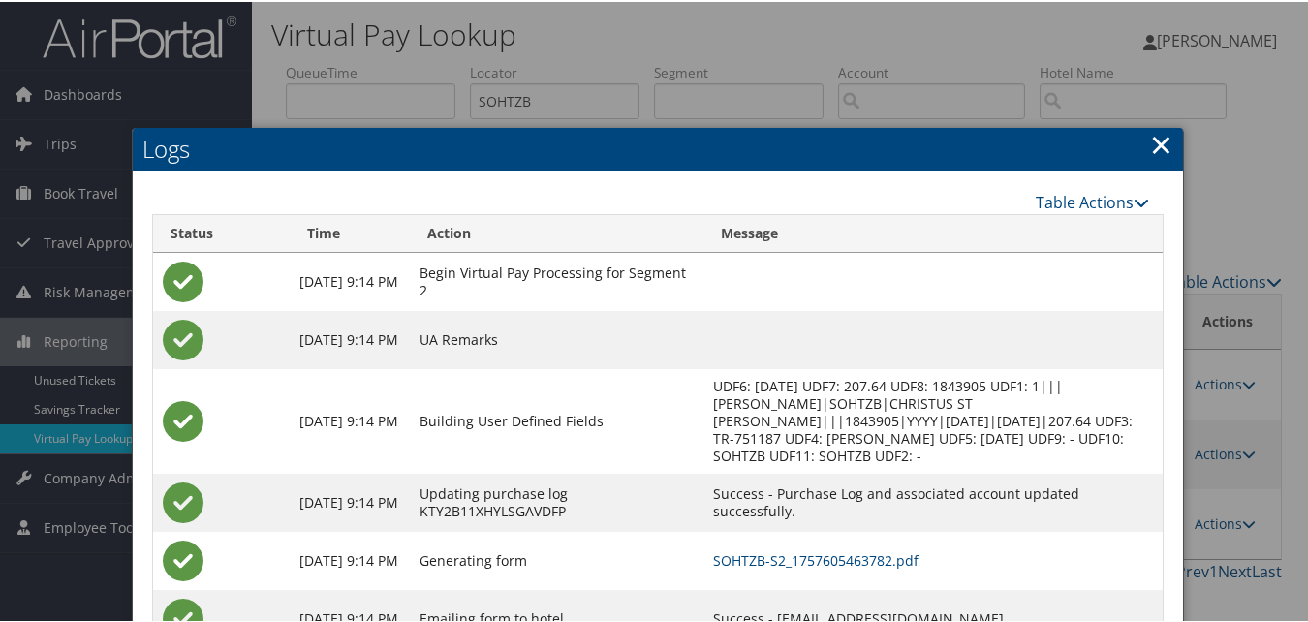
drag, startPoint x: 1158, startPoint y: 140, endPoint x: 723, endPoint y: 78, distance: 439.4
click at [1157, 140] on link "×" at bounding box center [1161, 142] width 22 height 39
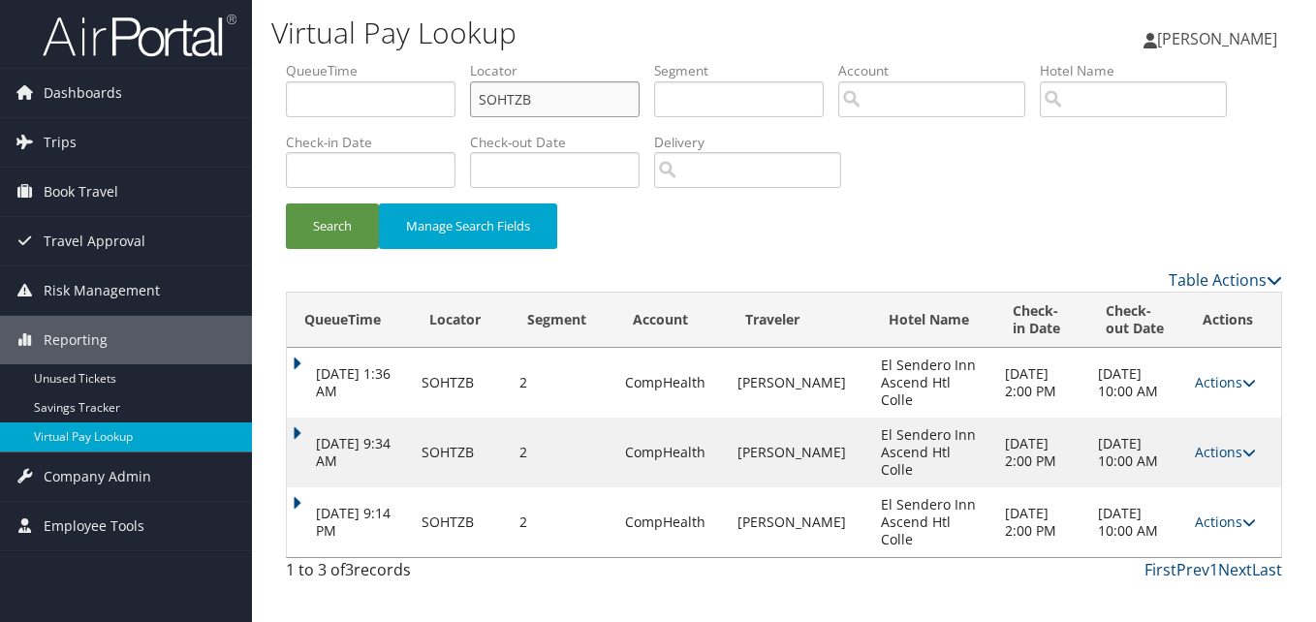
drag, startPoint x: 547, startPoint y: 96, endPoint x: 400, endPoint y: 115, distance: 148.5
click at [402, 61] on ul "QueueTime Locator SOHTZB Segment Account Traveler Hotel Name Check-in Date Chec…" at bounding box center [784, 61] width 996 height 0
paste input "IRGYZZ"
type input "IRGYZZ"
click at [336, 229] on button "Search" at bounding box center [332, 226] width 93 height 46
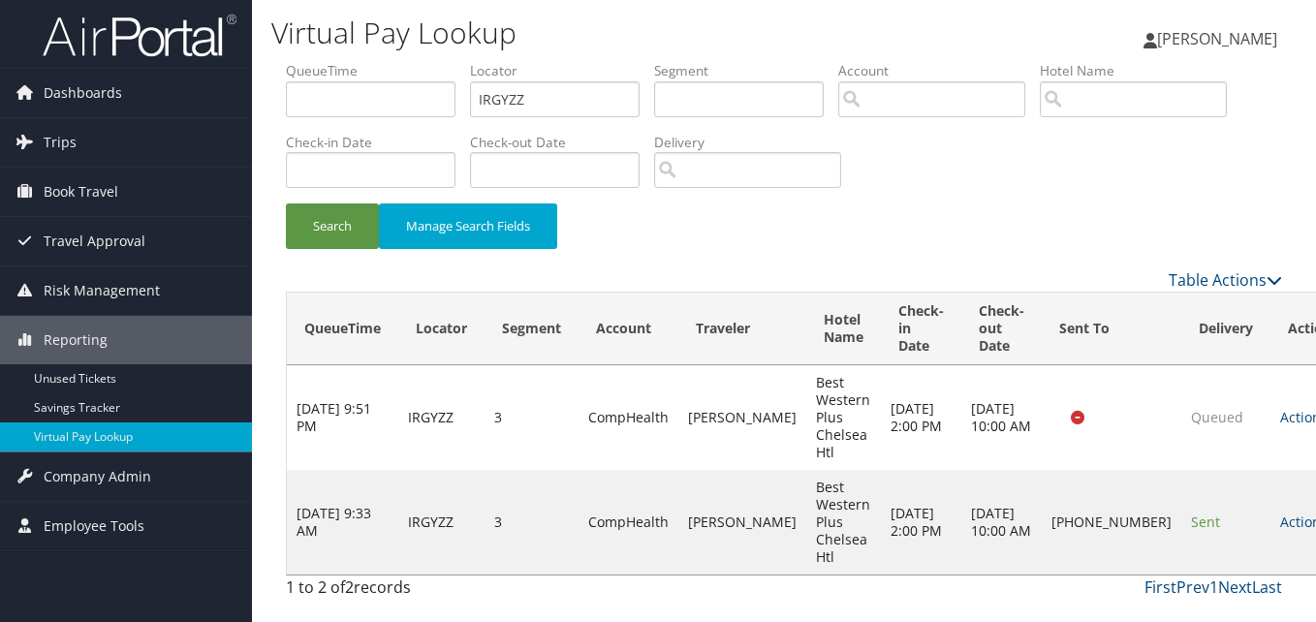
click at [1270, 478] on td "Actions Resend Logs Delivery Information View Itinerary" at bounding box center [1312, 522] width 85 height 105
click at [1280, 513] on link "Actions" at bounding box center [1310, 522] width 61 height 18
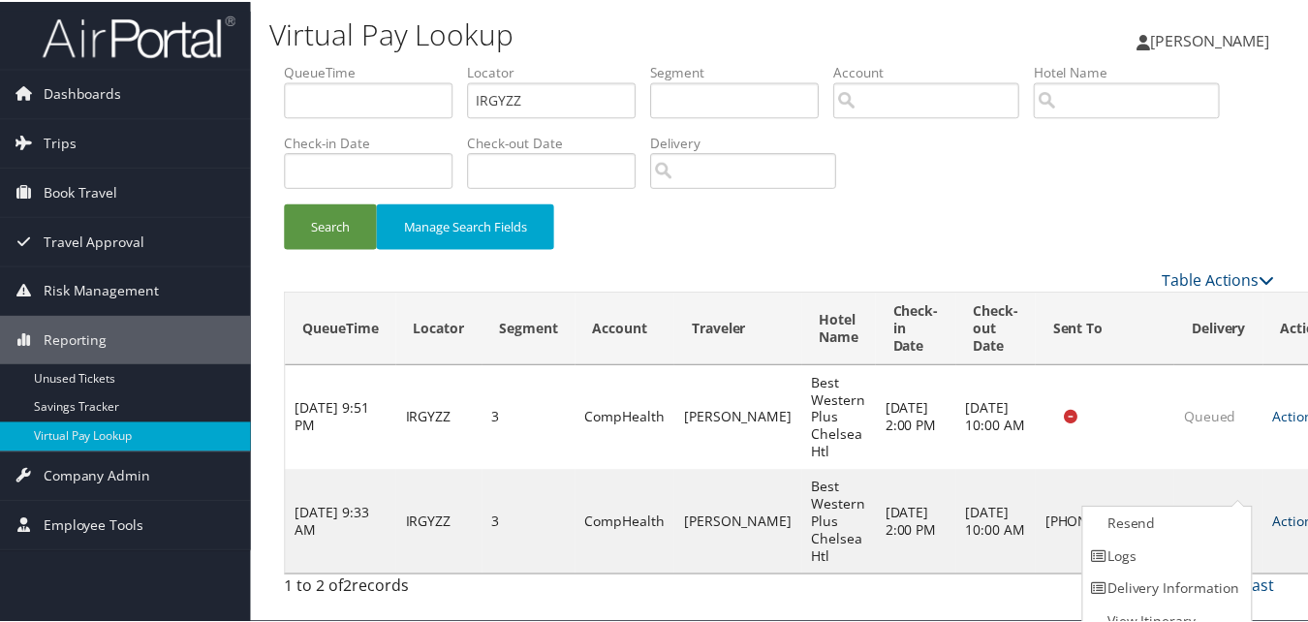
scroll to position [18, 0]
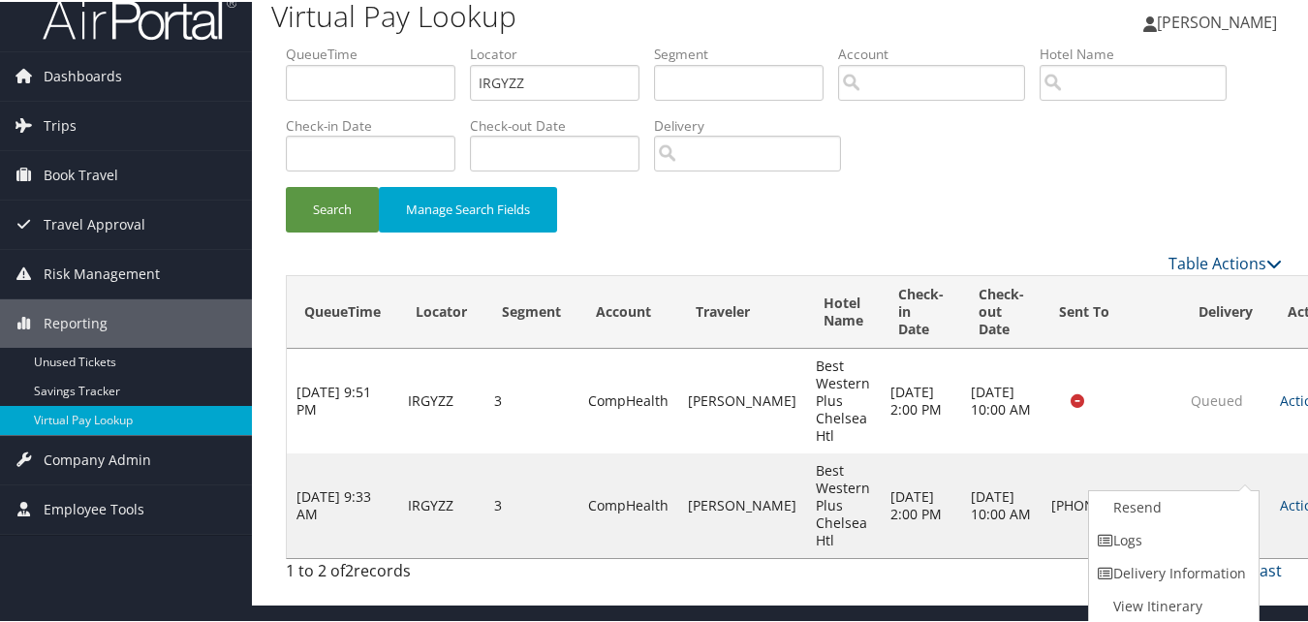
drag, startPoint x: 1144, startPoint y: 538, endPoint x: 1109, endPoint y: 533, distance: 35.2
click at [1143, 538] on link "Logs" at bounding box center [1172, 538] width 166 height 33
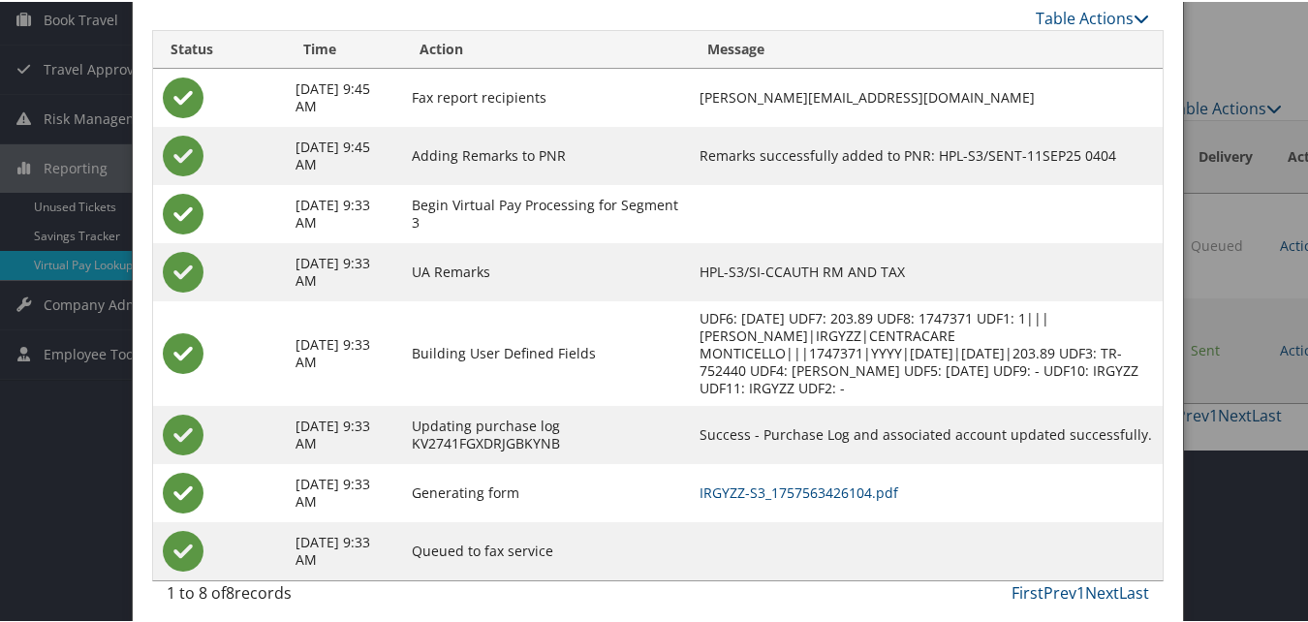
scroll to position [184, 0]
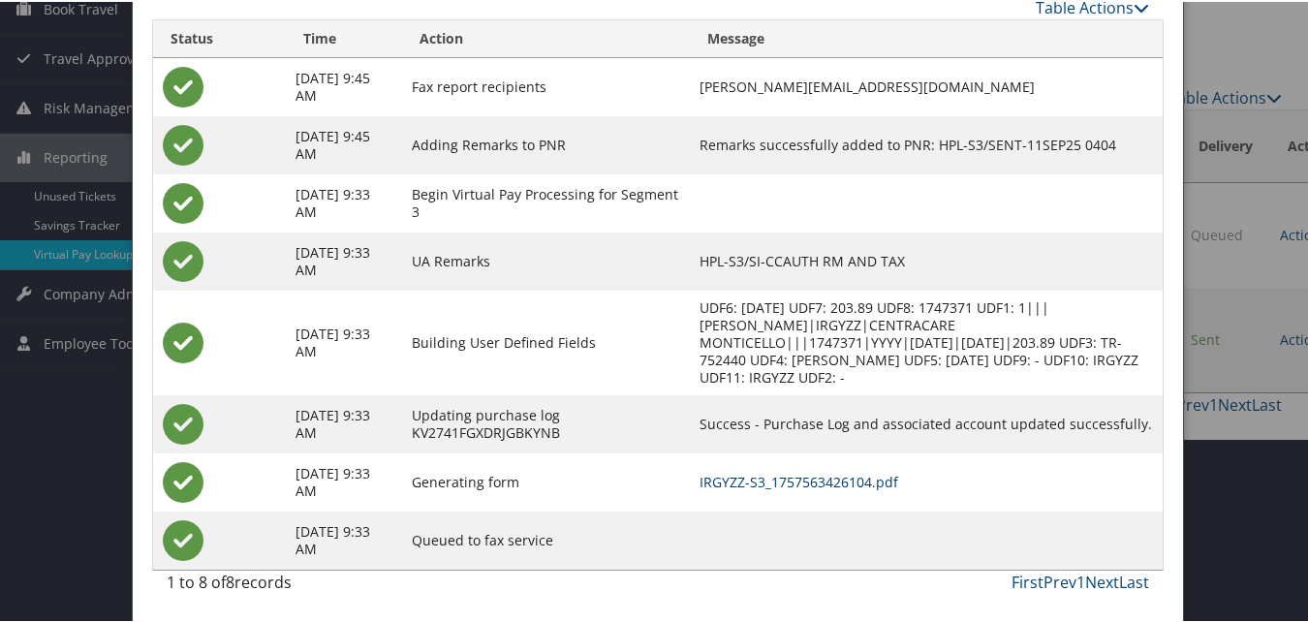
click at [814, 479] on link "IRGYZZ-S3_1757563426104.pdf" at bounding box center [798, 480] width 199 height 18
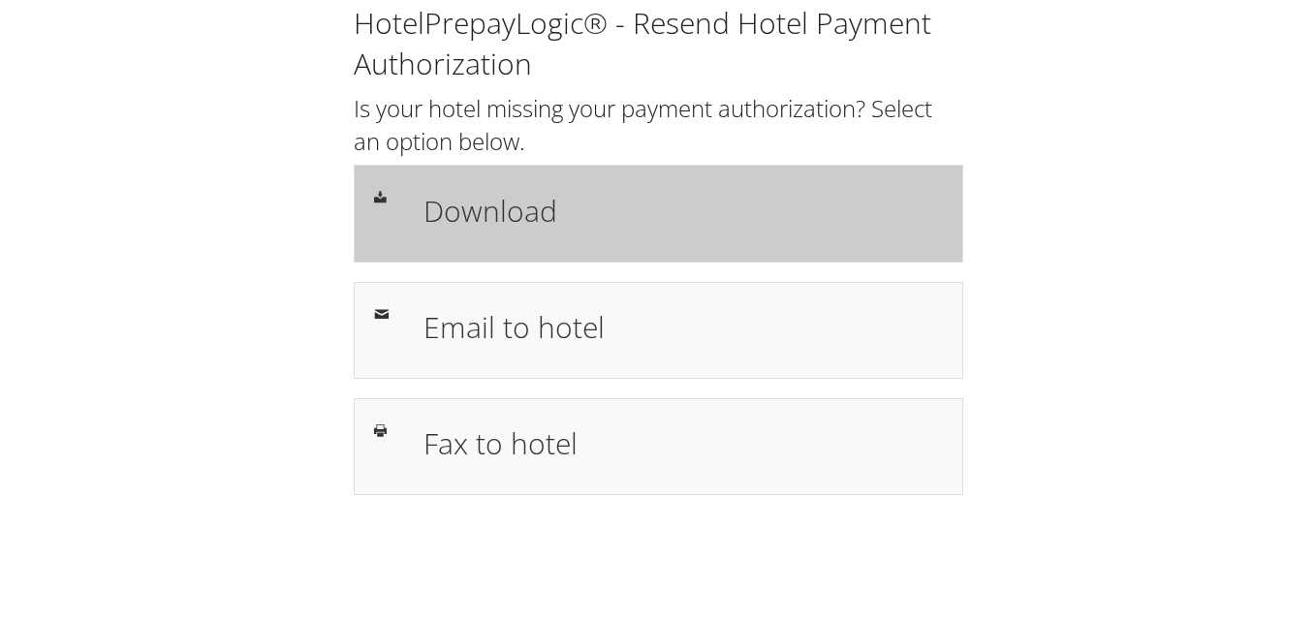
click at [509, 222] on h1 "Download" at bounding box center [682, 211] width 519 height 44
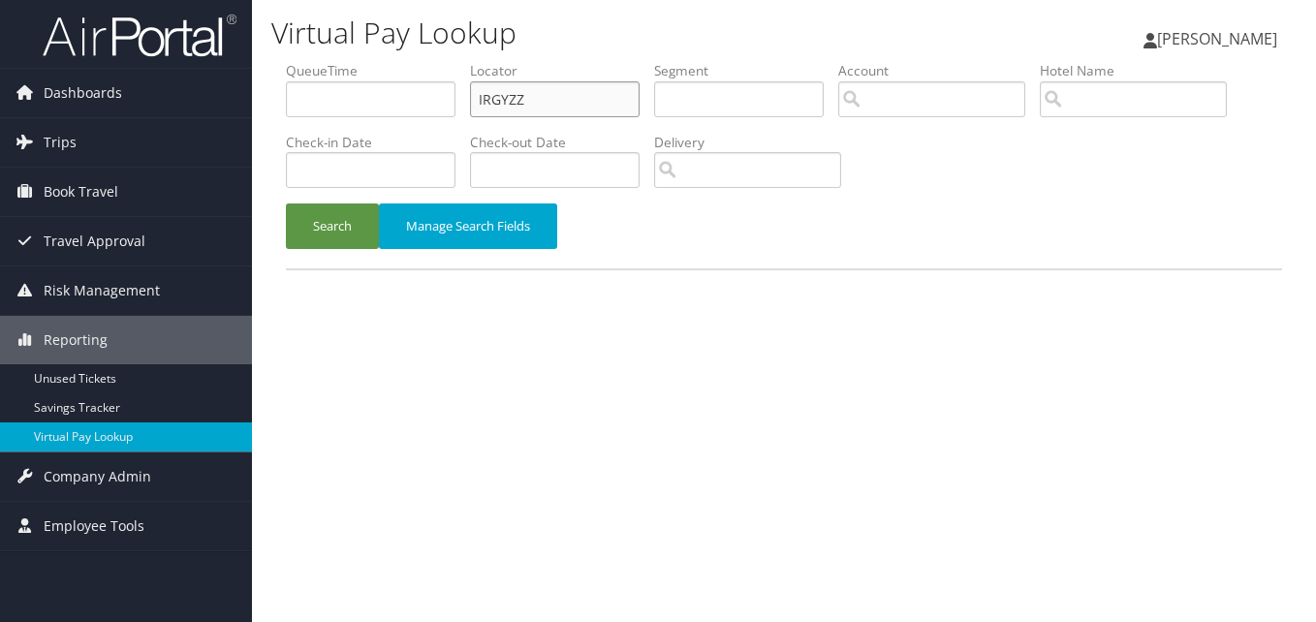
drag, startPoint x: 527, startPoint y: 110, endPoint x: 419, endPoint y: 110, distance: 108.5
click at [419, 61] on ul "QueueTime Locator IRGYZZ Segment Account Traveler Hotel Name Check-in Date Chec…" at bounding box center [784, 61] width 996 height 0
paste input "GWPGRT"
click at [352, 212] on button "Search" at bounding box center [332, 226] width 93 height 46
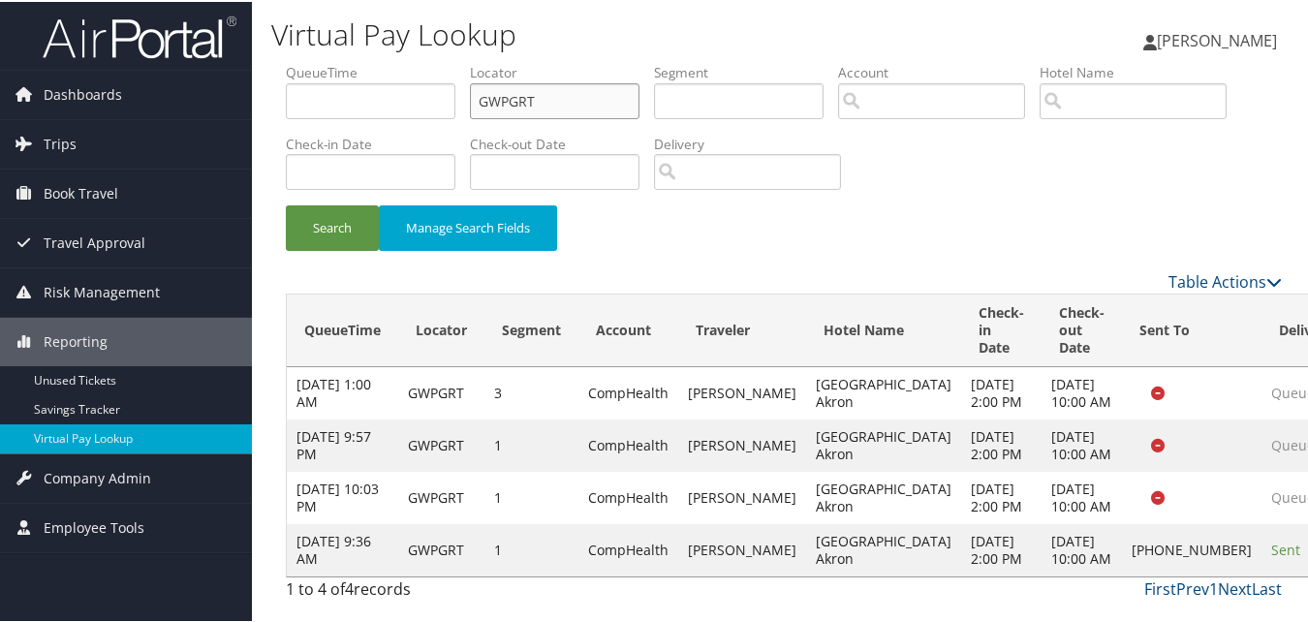
click at [323, 61] on ul "QueueTime Locator GWPGRT Segment Account Traveler Hotel Name Check-in Date Chec…" at bounding box center [784, 61] width 996 height 0
paste input "OOMYDP"
type input "OOMYDP"
click at [320, 212] on button "Search" at bounding box center [332, 226] width 93 height 46
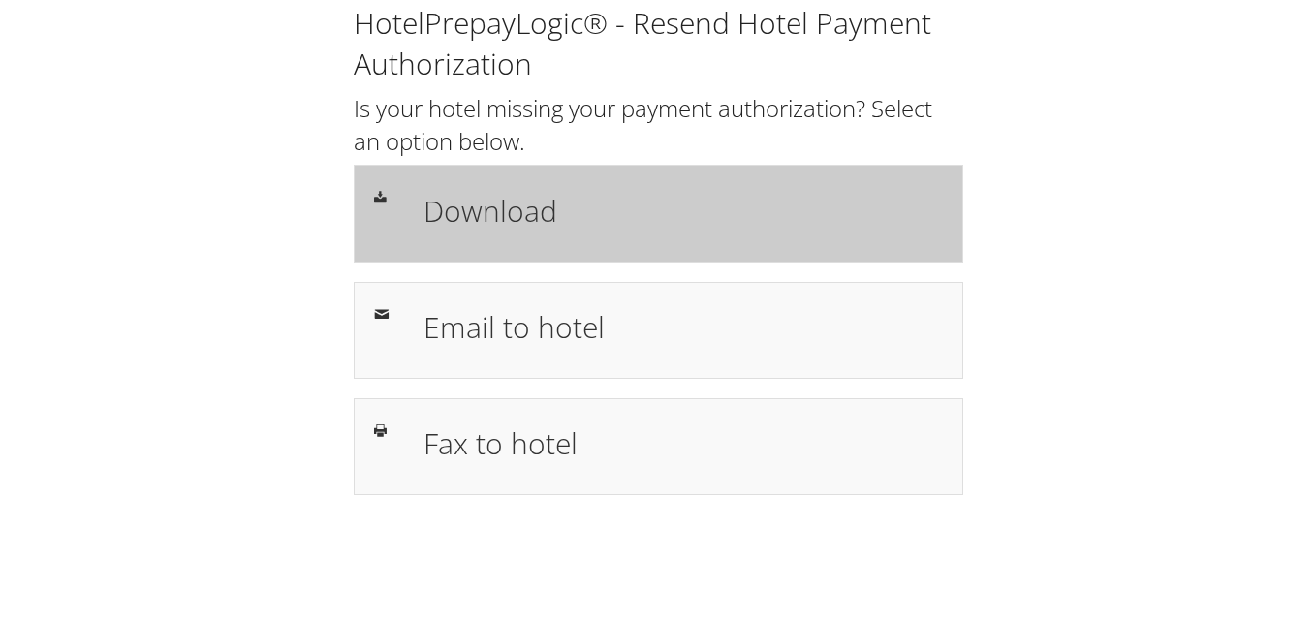
click at [493, 211] on h1 "Download" at bounding box center [682, 211] width 519 height 44
click at [510, 217] on h1 "Download" at bounding box center [682, 211] width 519 height 44
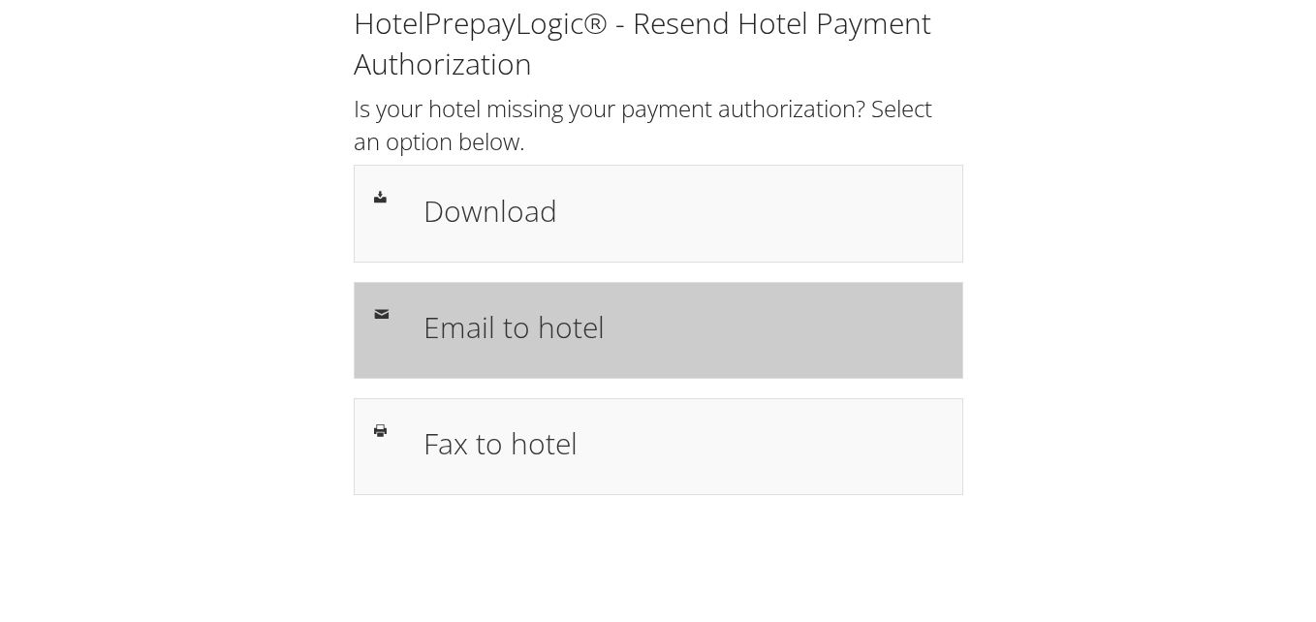
click at [519, 331] on h1 "Email to hotel" at bounding box center [682, 327] width 519 height 44
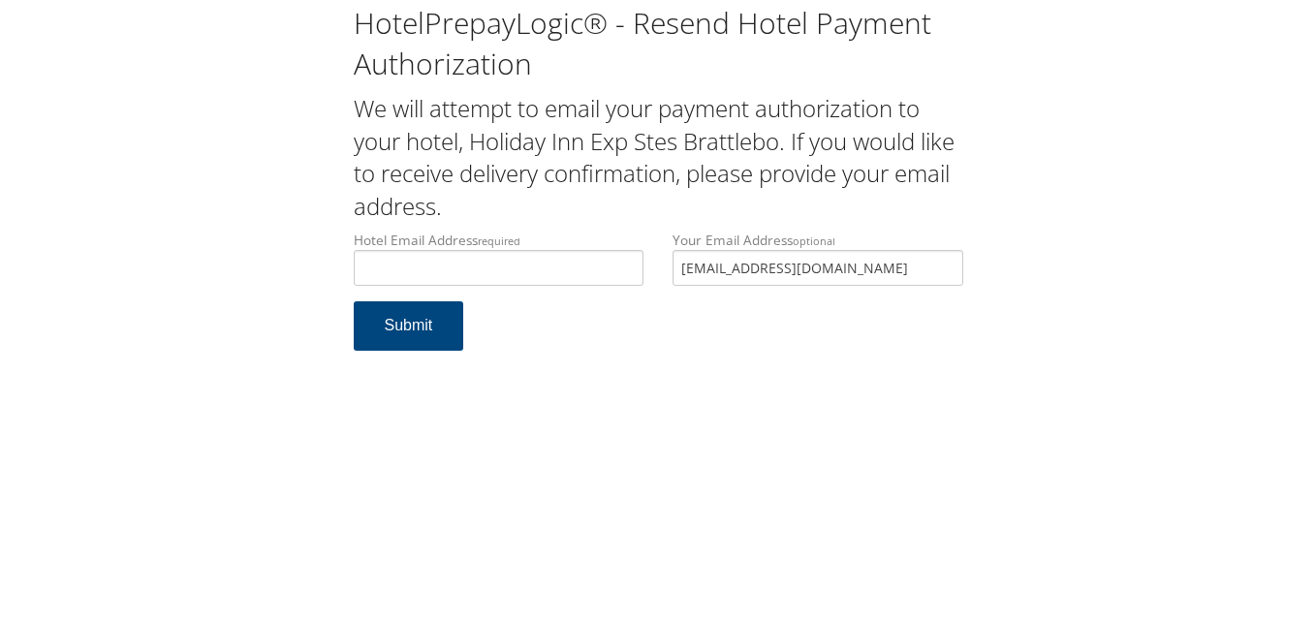
click at [513, 272] on div "Hotel Email Address required Hotel email address is required Your Email Address…" at bounding box center [658, 266] width 638 height 71
click at [524, 270] on input "Hotel Email Address required" at bounding box center [499, 268] width 291 height 36
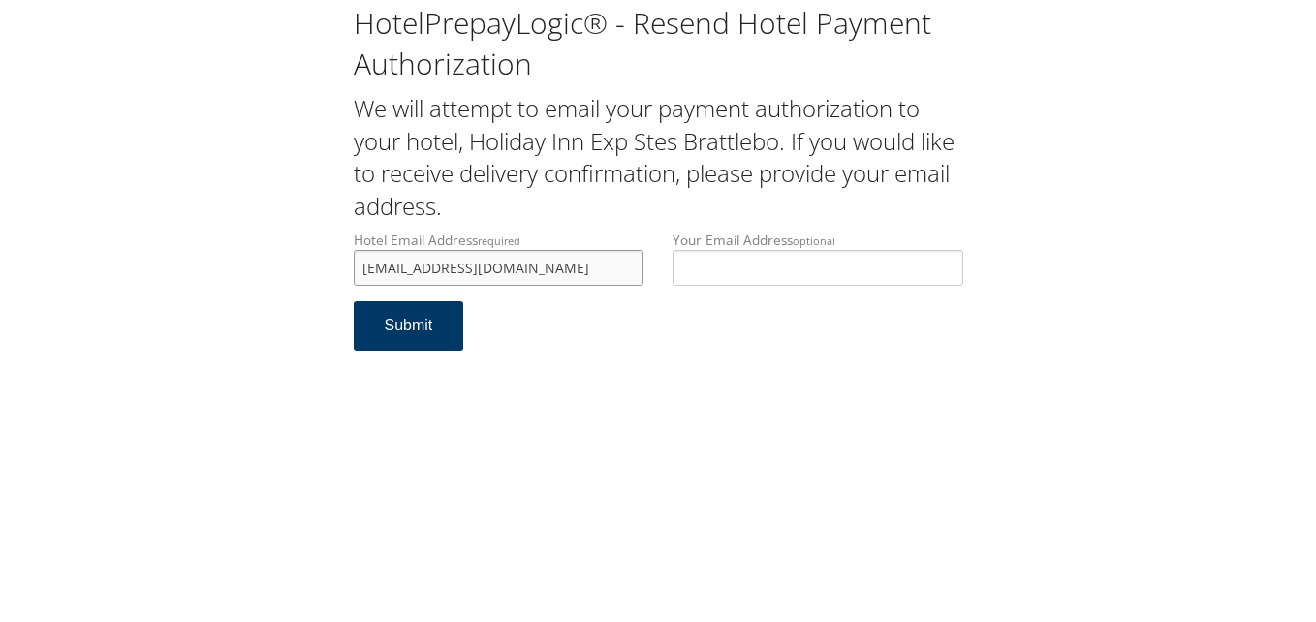
type input "[EMAIL_ADDRESS][DOMAIN_NAME]"
click at [414, 326] on button "Submit" at bounding box center [409, 325] width 110 height 49
drag, startPoint x: 513, startPoint y: 269, endPoint x: 266, endPoint y: 272, distance: 247.1
click at [266, 272] on div "HotelPrepayLogic® - Resend Hotel Payment Authorization We will attempt to email…" at bounding box center [657, 185] width 1277 height 370
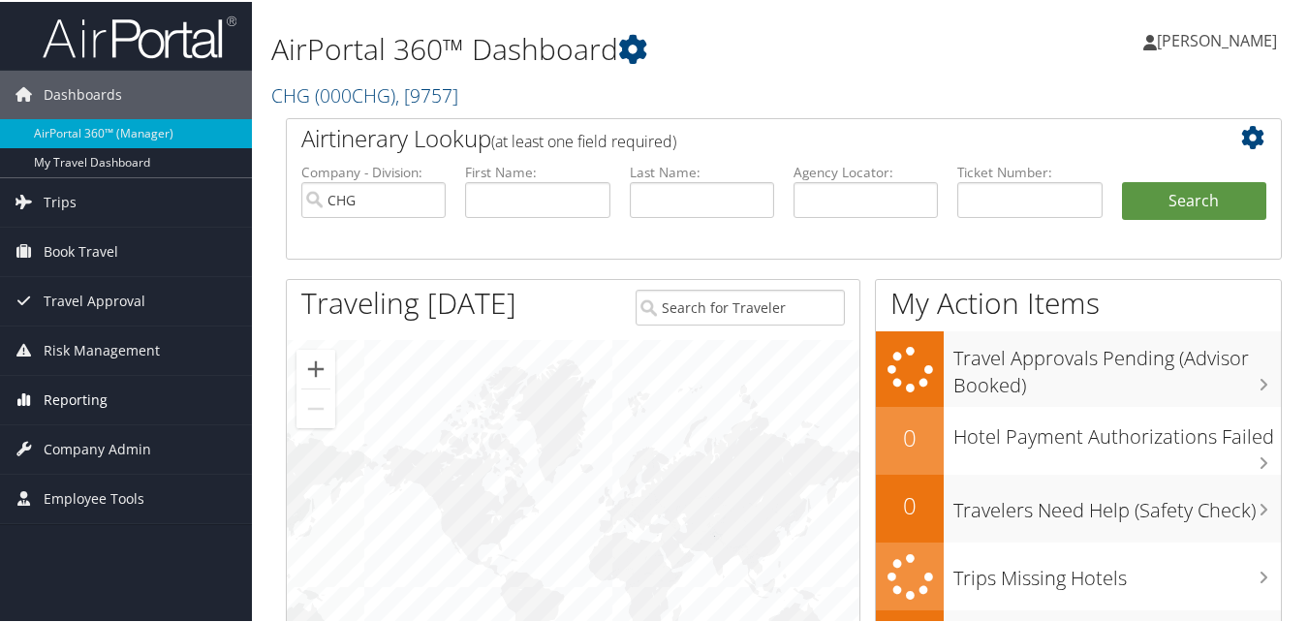
click at [66, 413] on span "Reporting" at bounding box center [76, 398] width 64 height 48
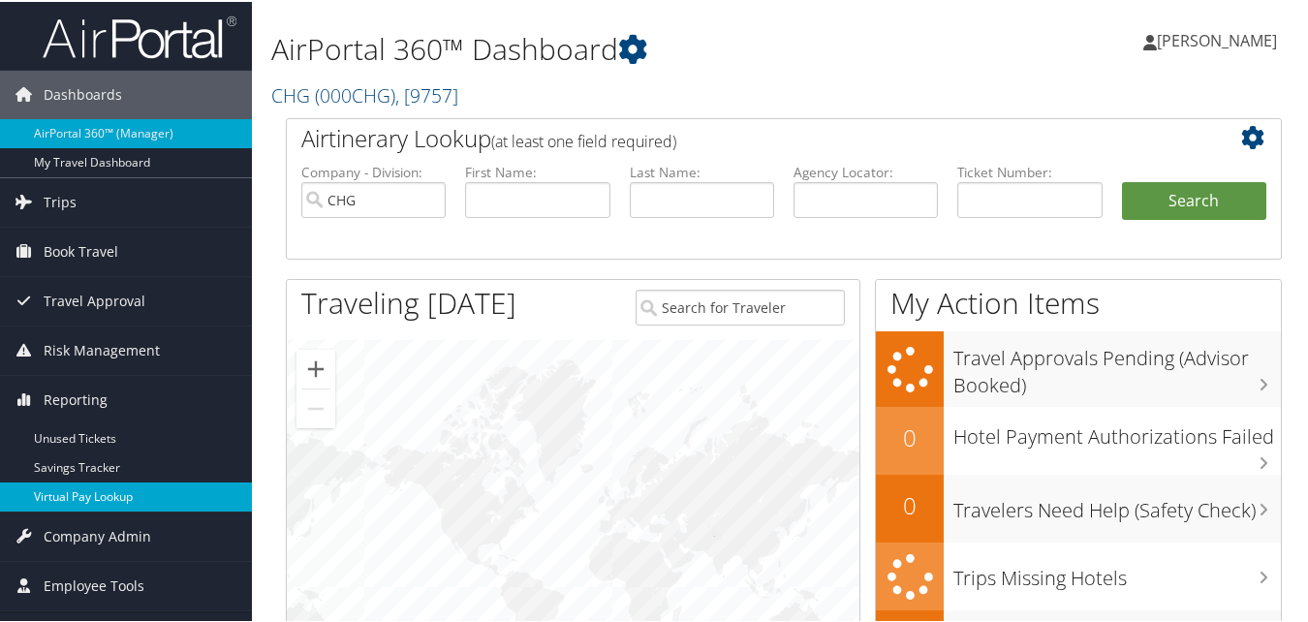
click at [76, 487] on link "Virtual Pay Lookup" at bounding box center [126, 495] width 252 height 29
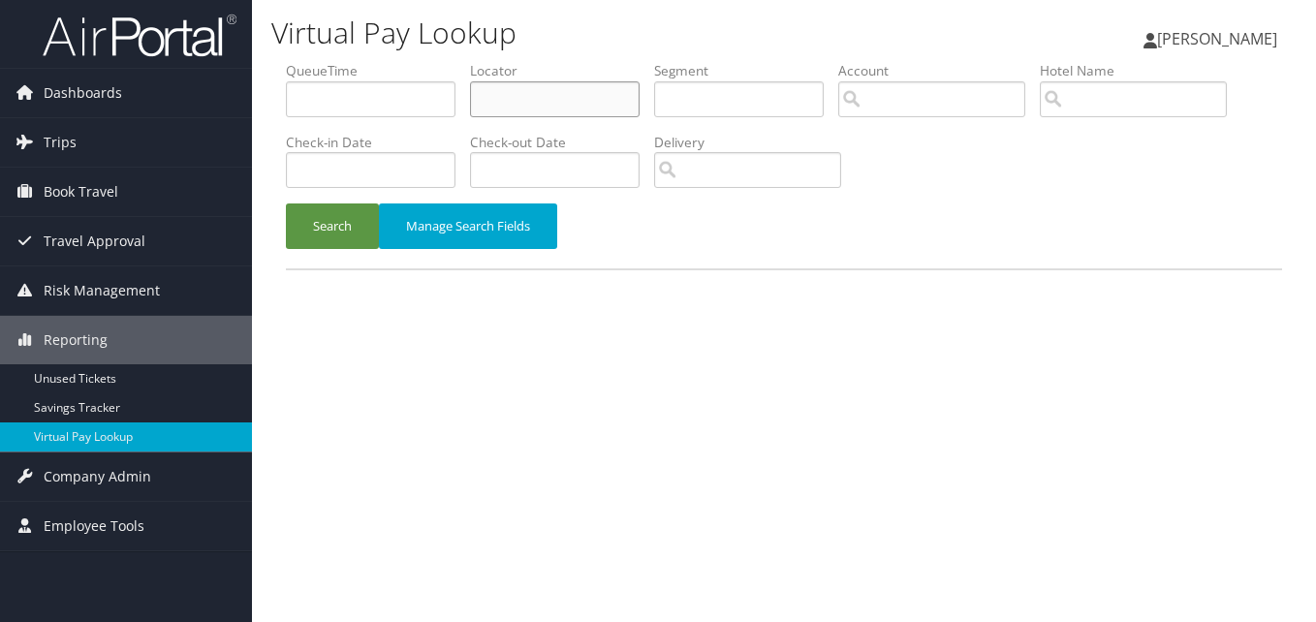
click at [526, 89] on input "text" at bounding box center [555, 99] width 170 height 36
paste input "OXKDOK"
type input "OXKDOK"
click at [359, 223] on button "Search" at bounding box center [332, 226] width 93 height 46
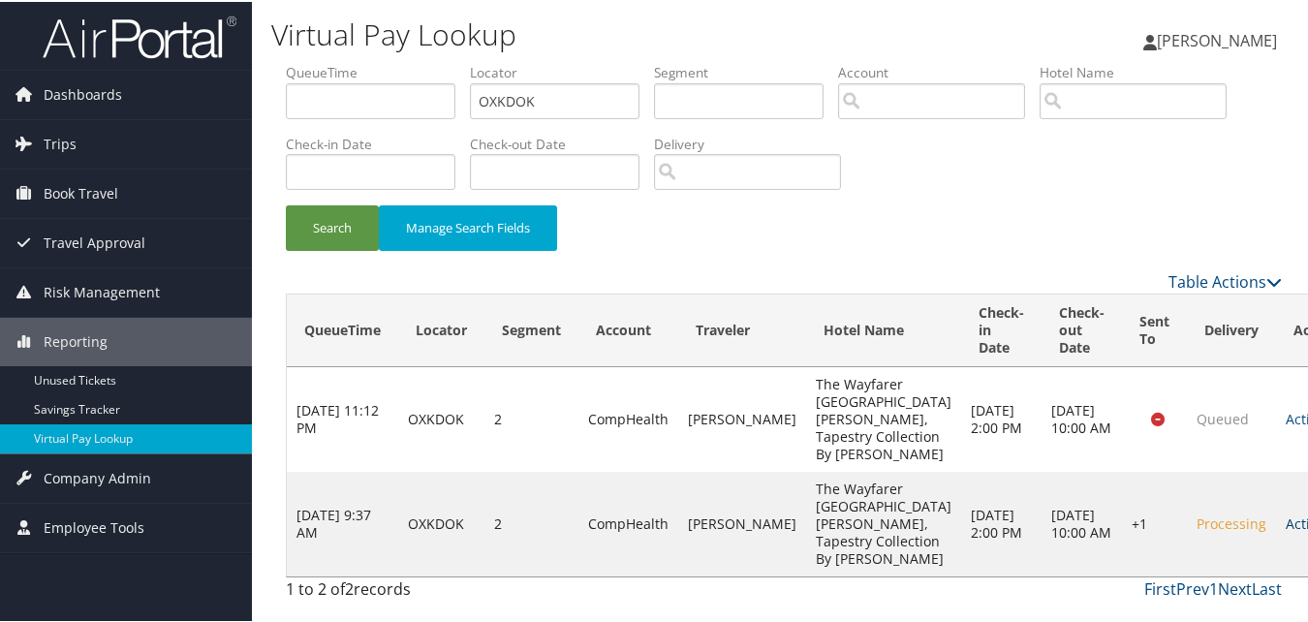
click at [1286, 513] on link "Actions" at bounding box center [1316, 522] width 61 height 18
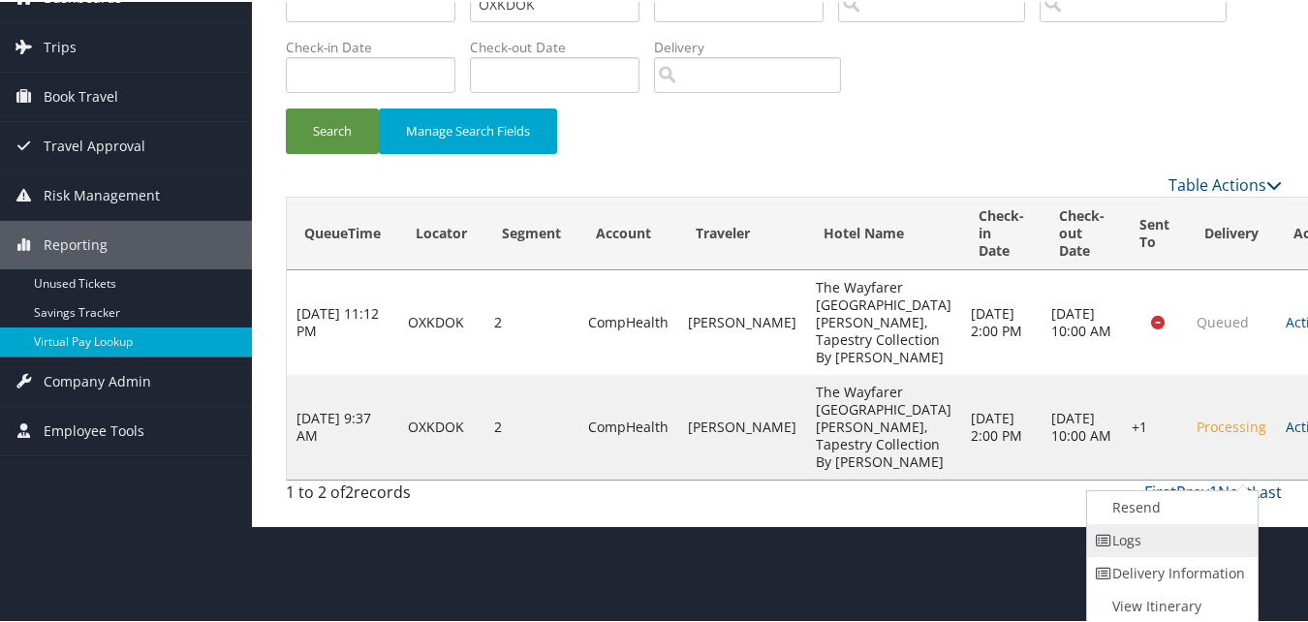
click at [1125, 530] on link "Logs" at bounding box center [1170, 538] width 166 height 33
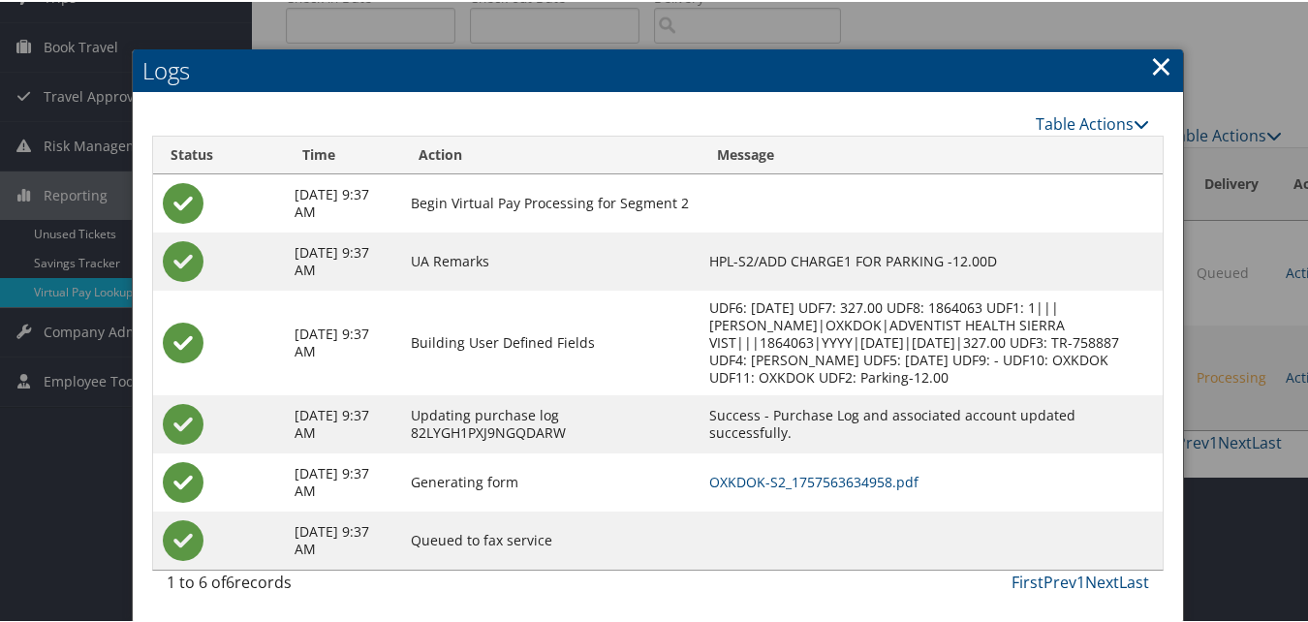
scroll to position [164, 0]
click at [887, 484] on link "OXKDOK-S2_1757563634958.pdf" at bounding box center [813, 480] width 209 height 18
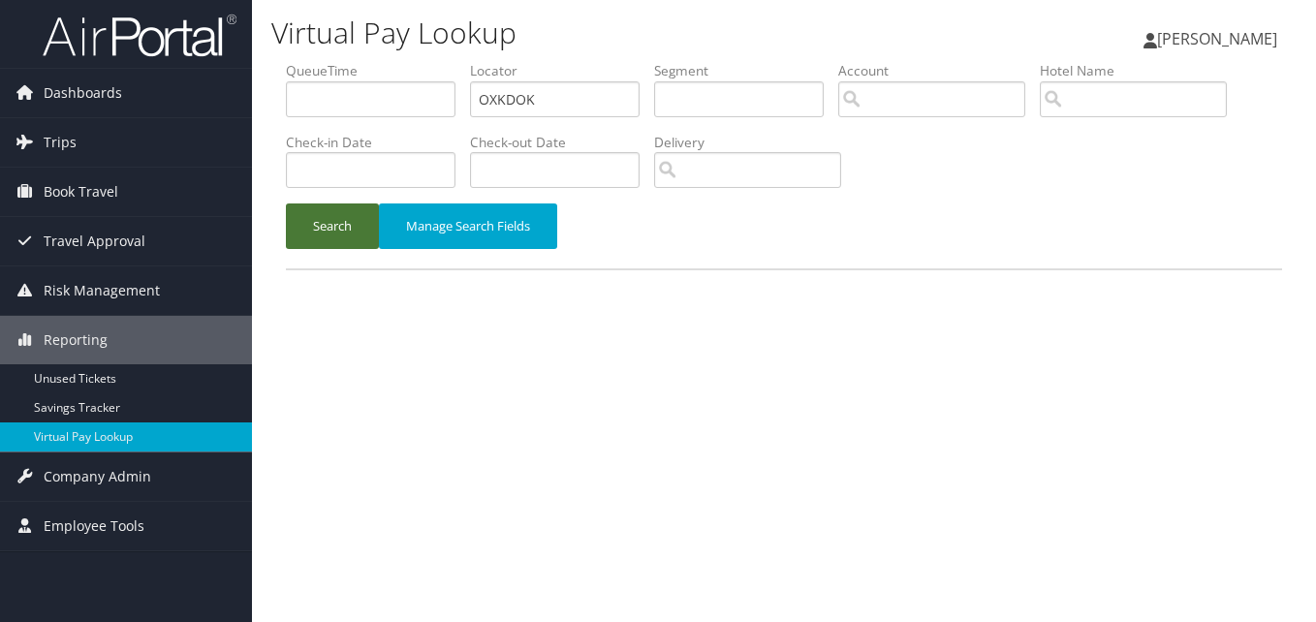
click at [364, 242] on button "Search" at bounding box center [332, 226] width 93 height 46
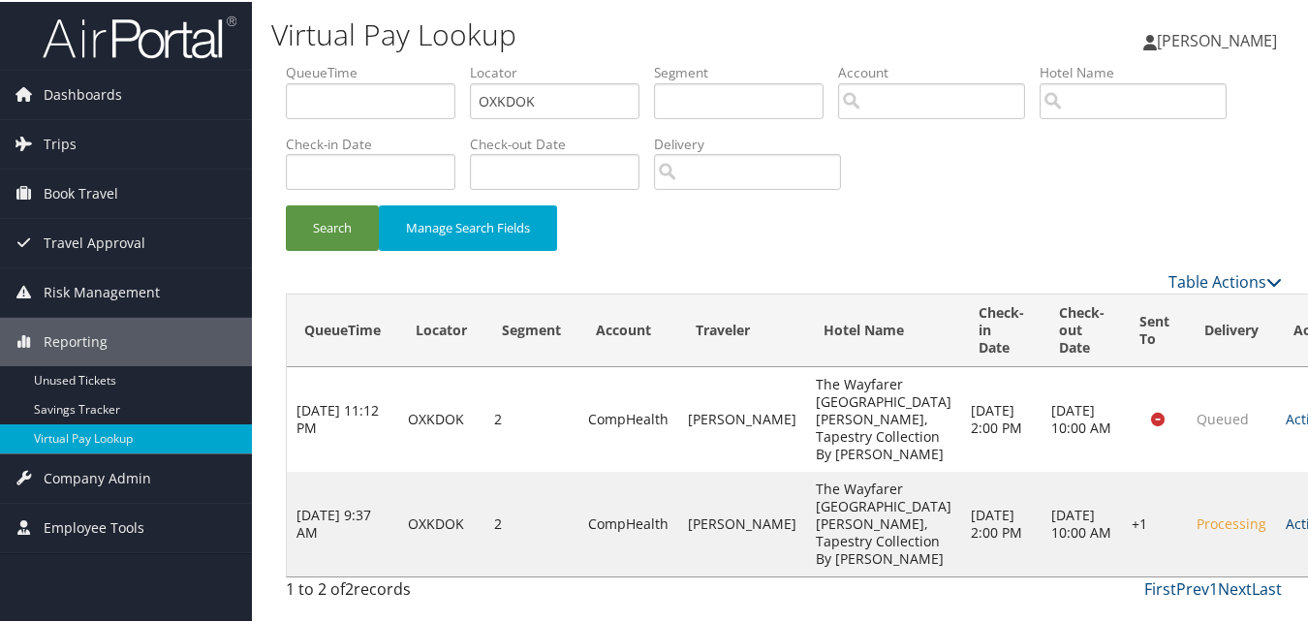
click at [1286, 517] on link "Actions" at bounding box center [1316, 522] width 61 height 18
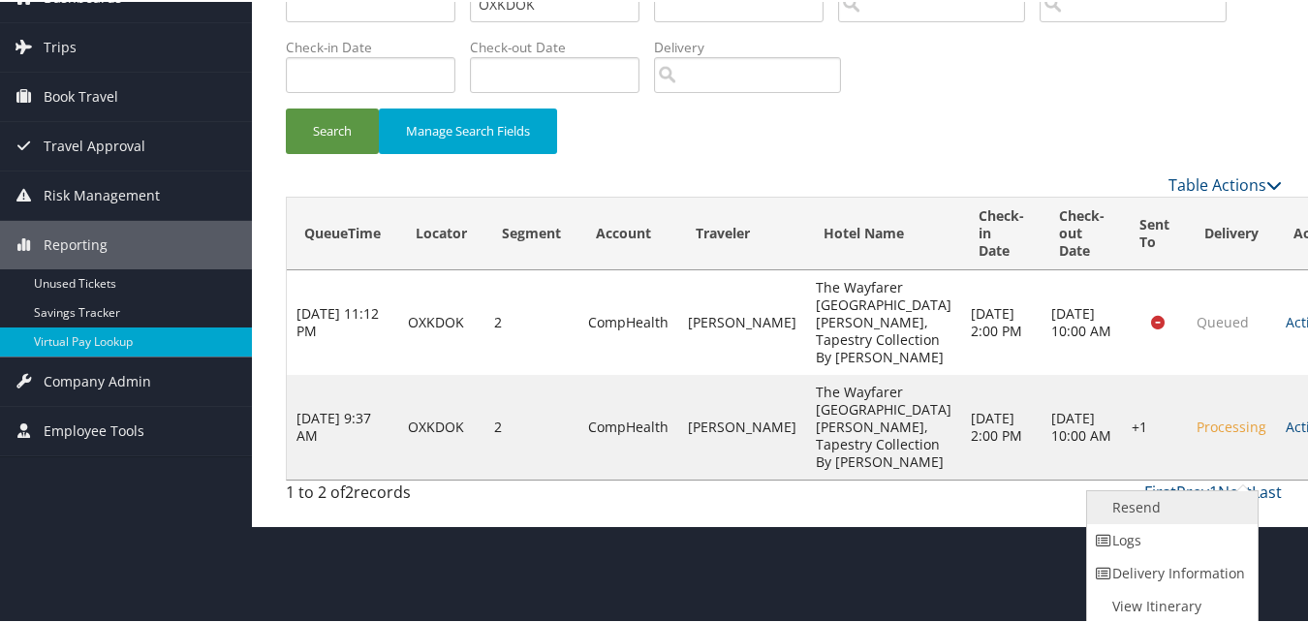
click at [1187, 508] on link "Resend" at bounding box center [1170, 505] width 166 height 33
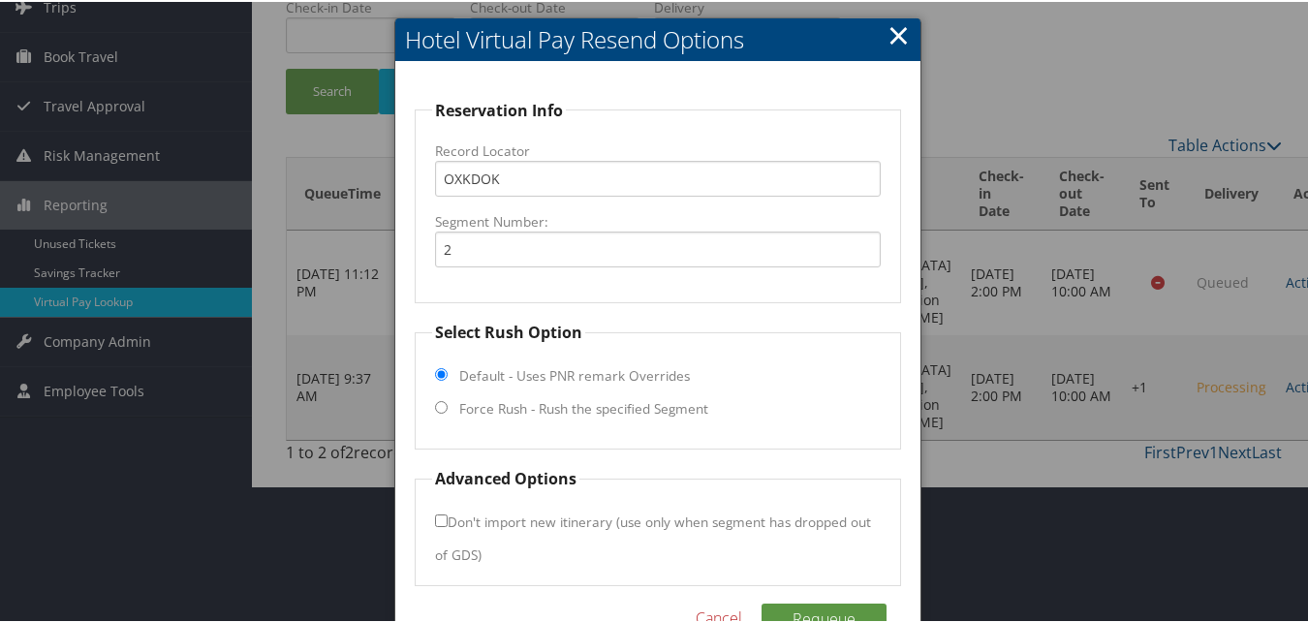
scroll to position [187, 0]
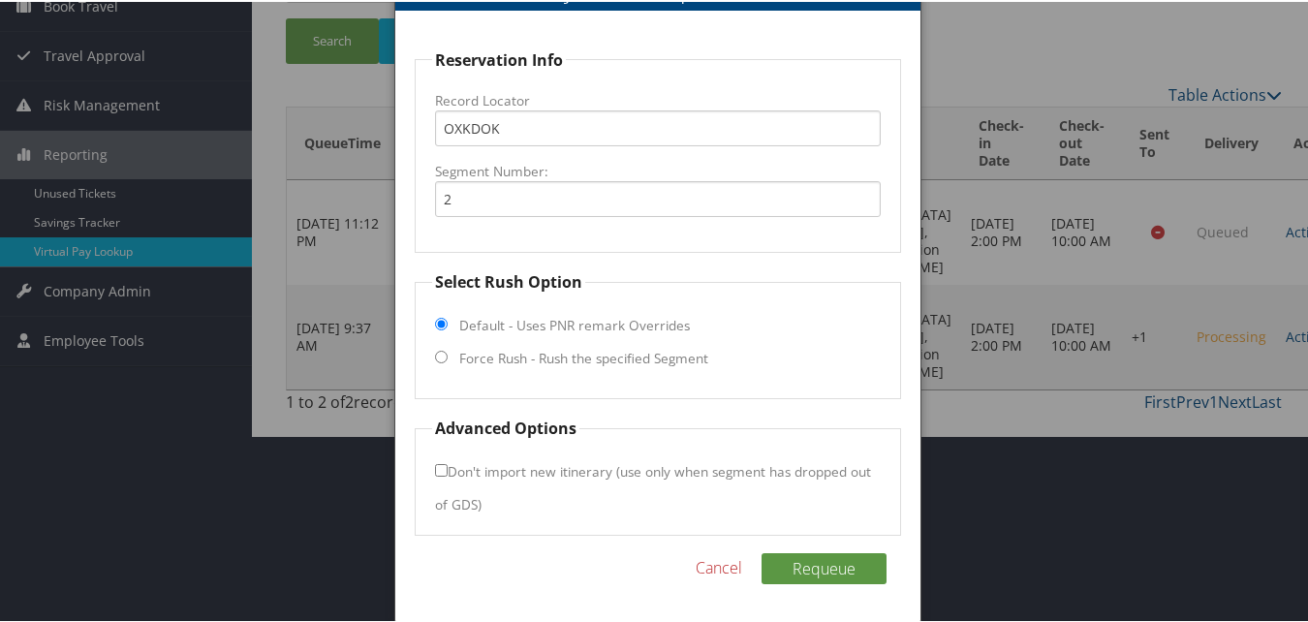
click at [543, 357] on label "Force Rush - Rush the specified Segment" at bounding box center [583, 356] width 249 height 19
click at [448, 357] on input "Force Rush - Rush the specified Segment" at bounding box center [441, 355] width 13 height 13
radio input "true"
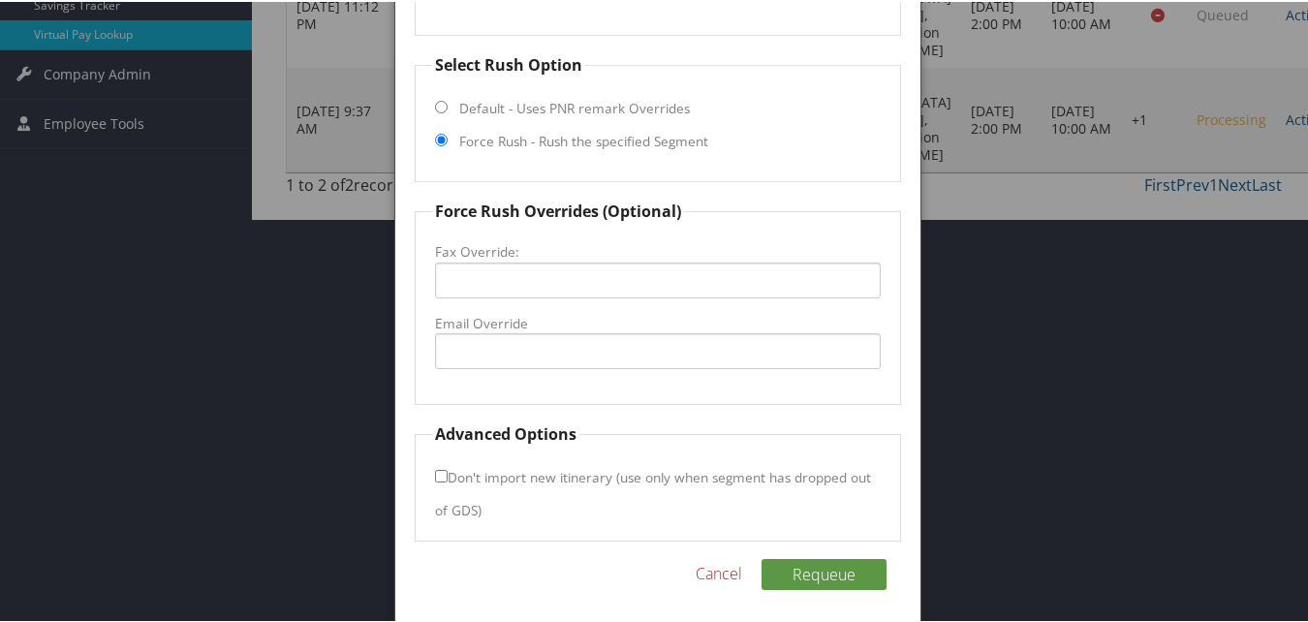
scroll to position [410, 0]
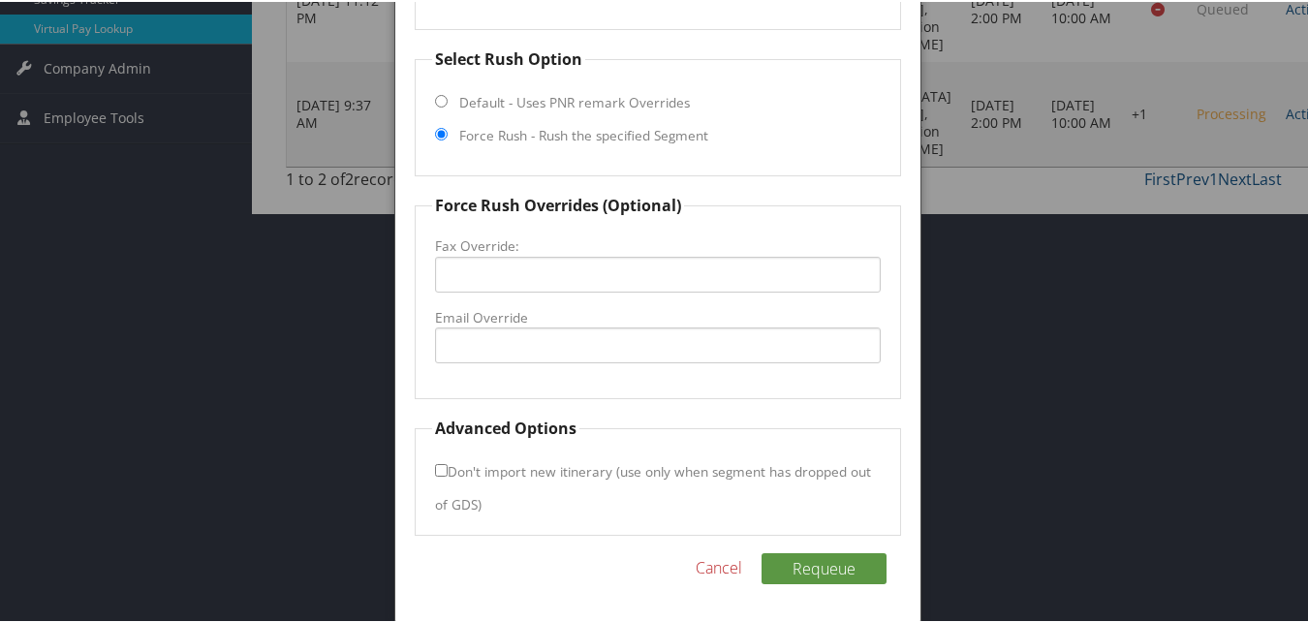
click at [709, 567] on link "Cancel" at bounding box center [719, 565] width 47 height 23
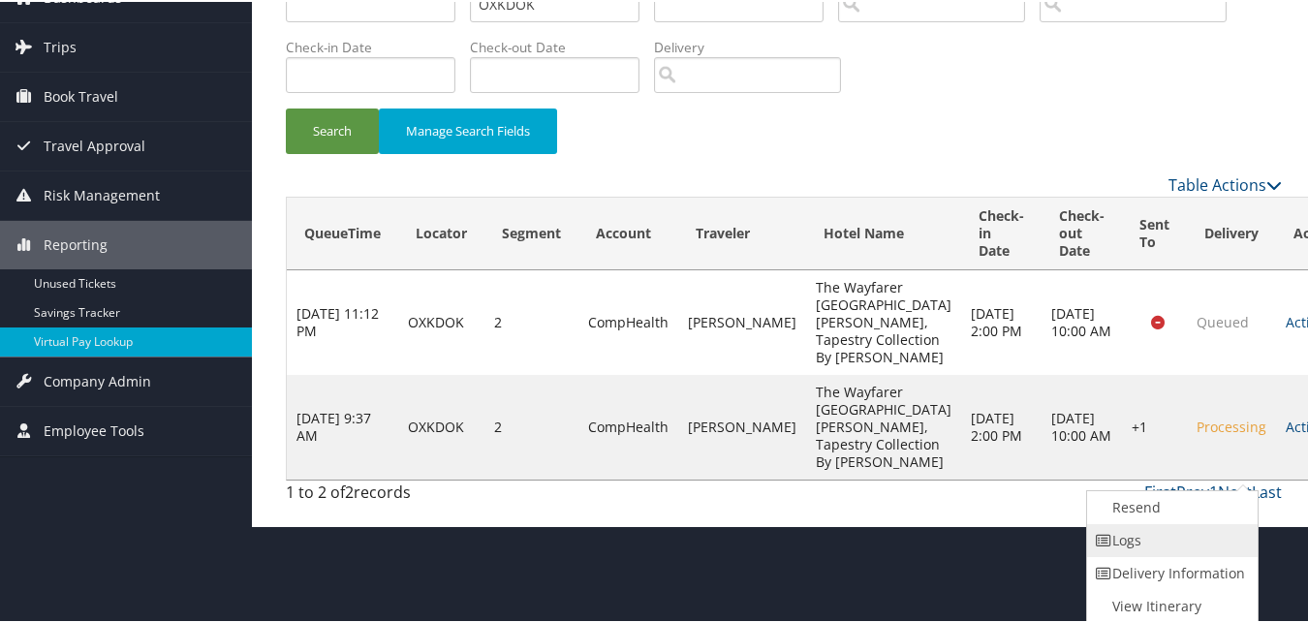
click at [1172, 539] on link "Logs" at bounding box center [1170, 538] width 166 height 33
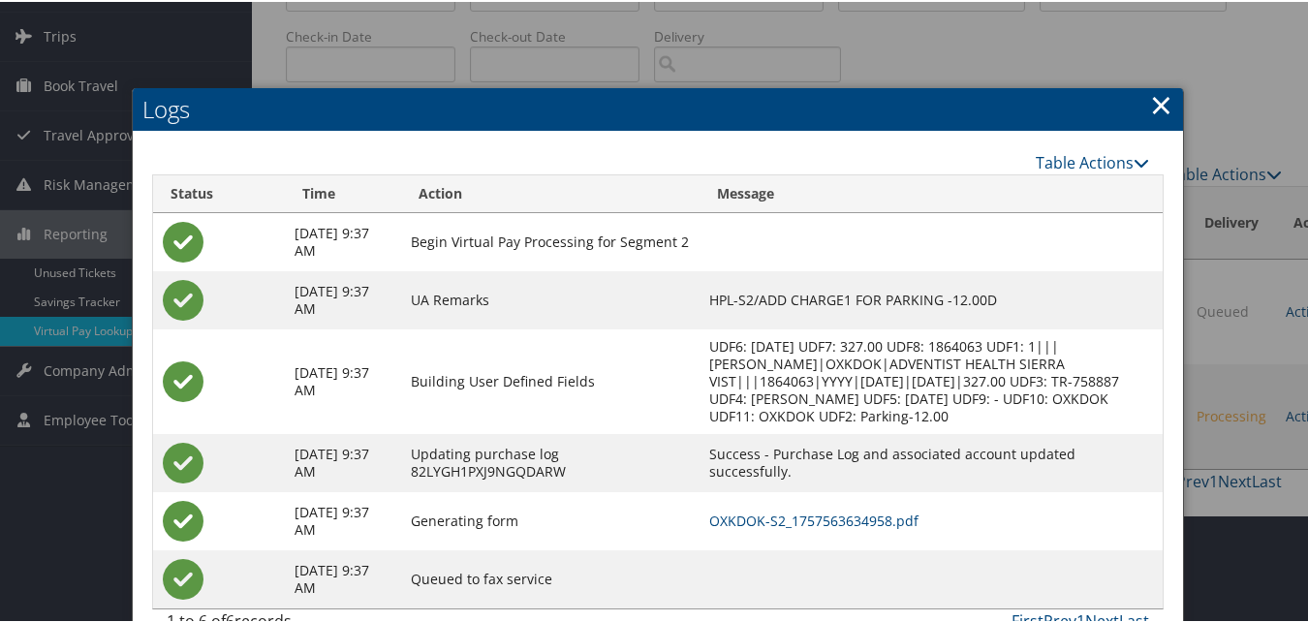
scroll to position [136, 0]
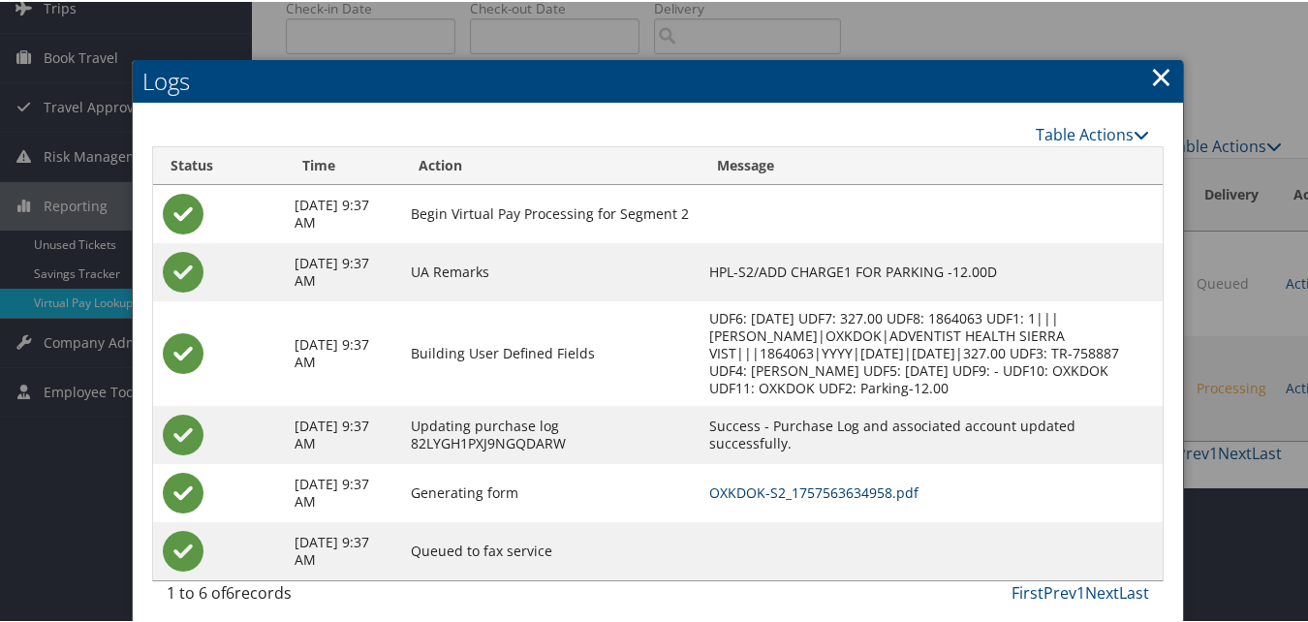
click at [886, 500] on link "OXKDOK-S2_1757563634958.pdf" at bounding box center [813, 491] width 209 height 18
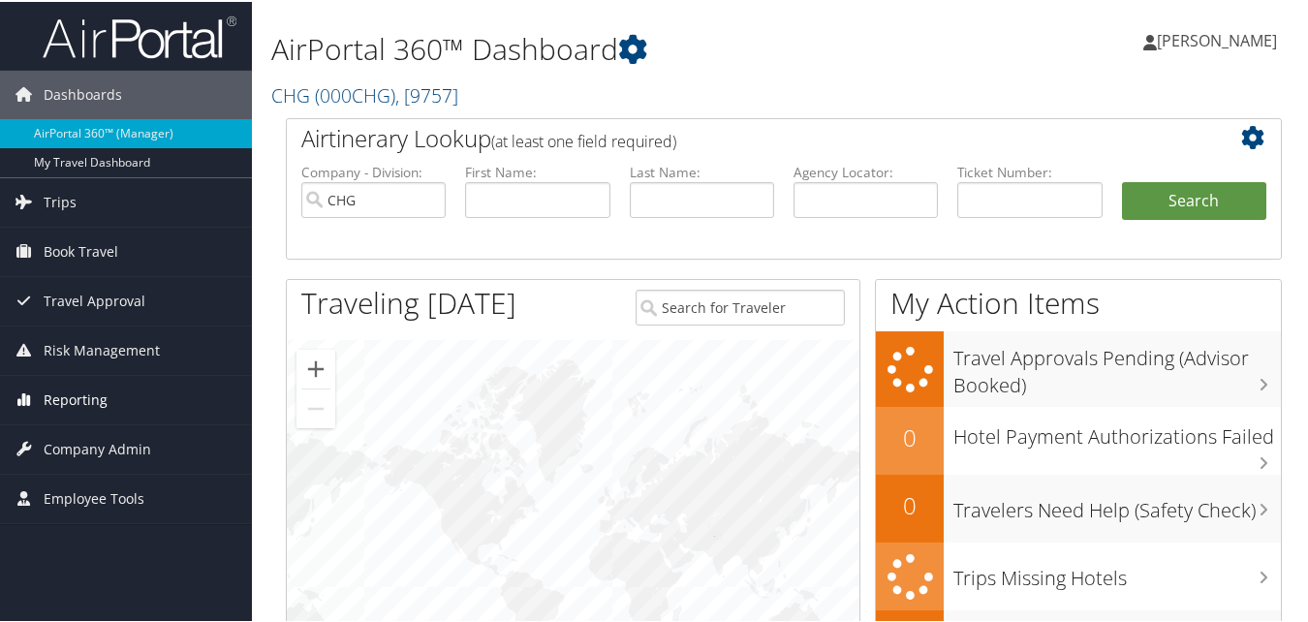
click at [59, 398] on span "Reporting" at bounding box center [76, 398] width 64 height 48
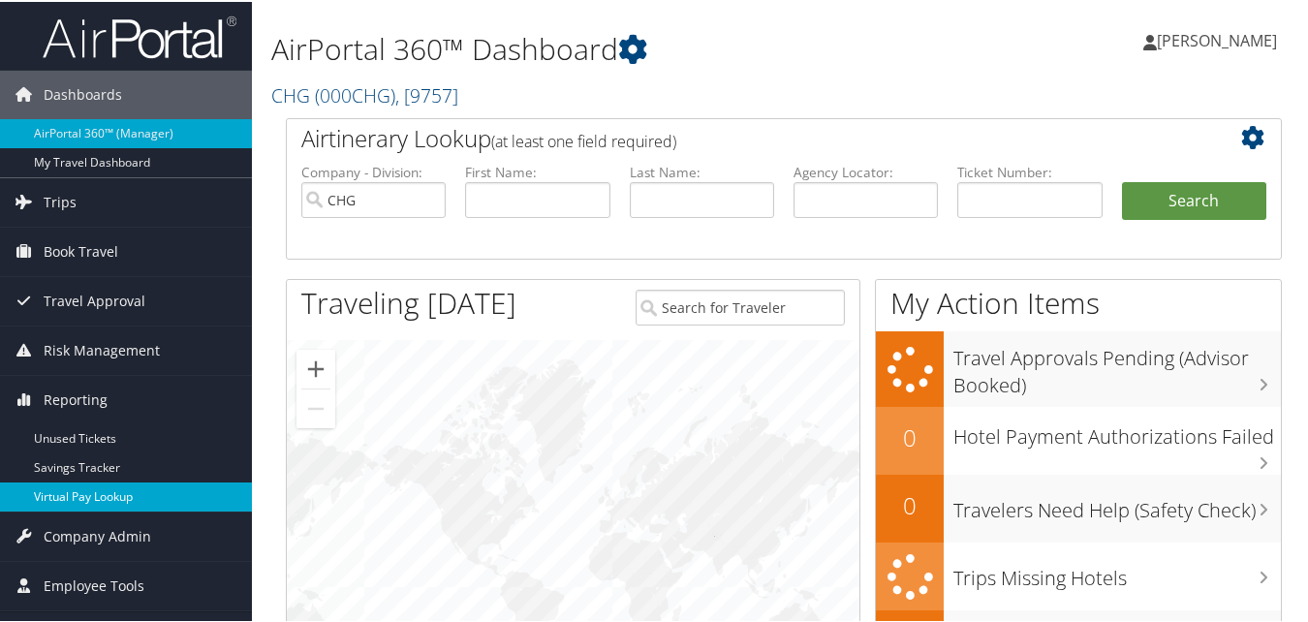
click at [66, 490] on link "Virtual Pay Lookup" at bounding box center [126, 495] width 252 height 29
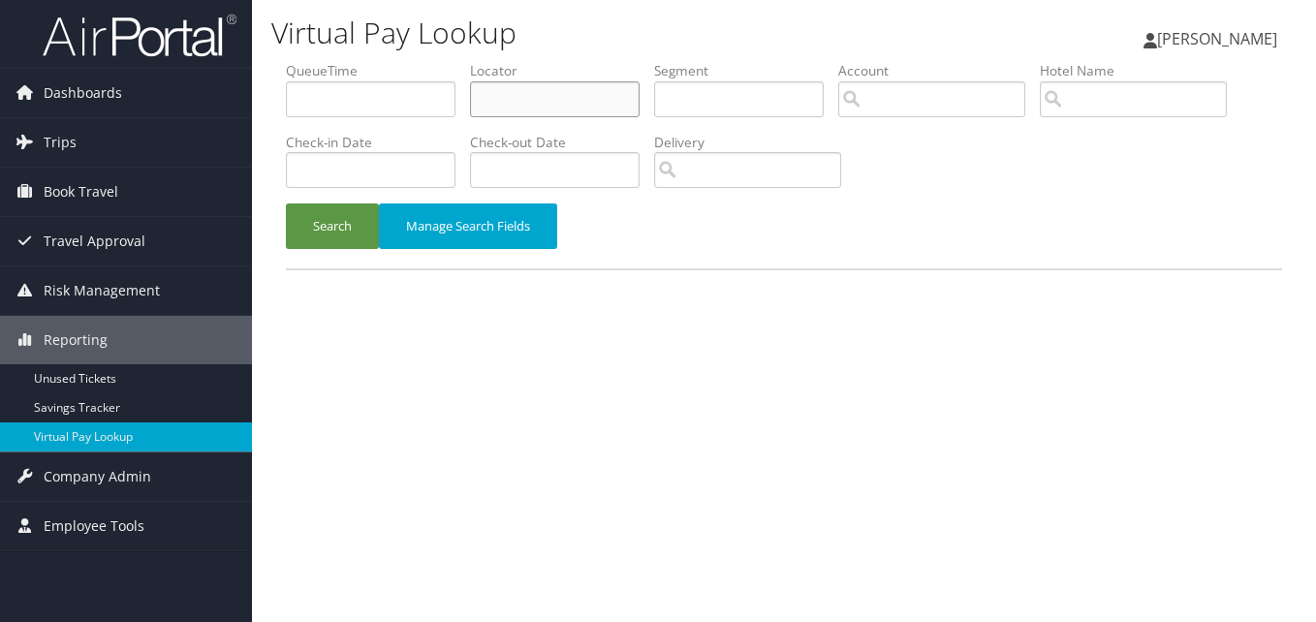
click at [540, 105] on input "text" at bounding box center [555, 99] width 170 height 36
paste input "OYIFOM"
click at [316, 215] on button "Search" at bounding box center [332, 226] width 93 height 46
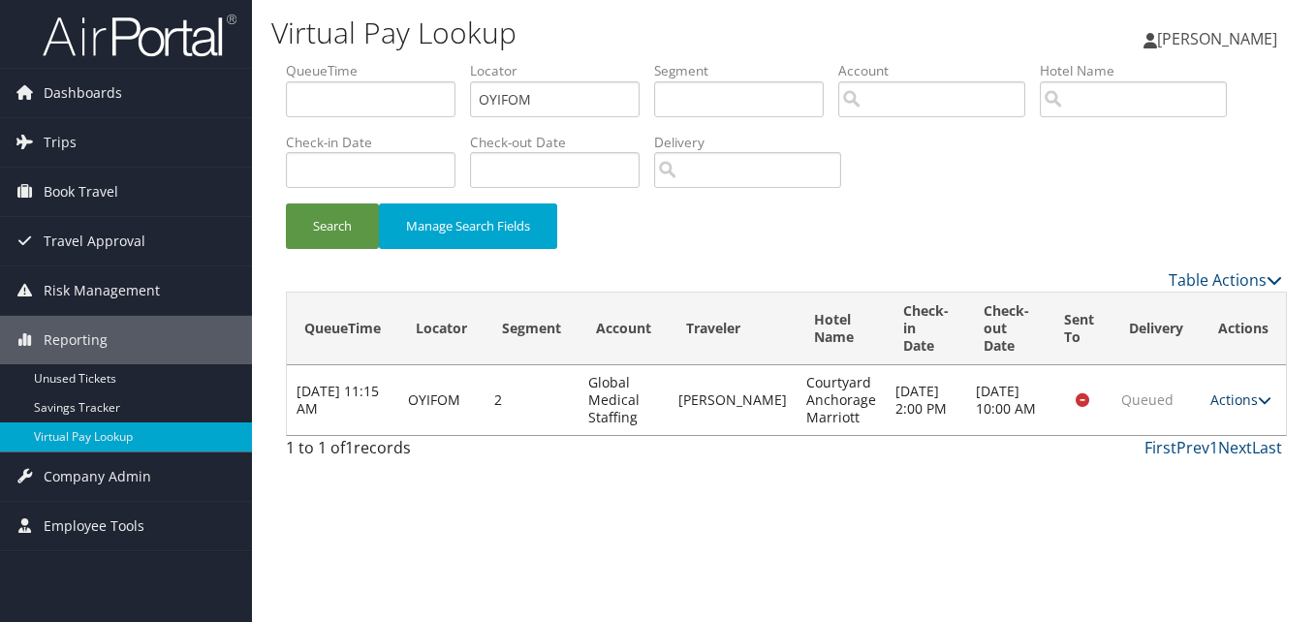
click at [1228, 400] on link "Actions" at bounding box center [1240, 399] width 61 height 18
click at [1194, 451] on link "Logs" at bounding box center [1198, 461] width 122 height 33
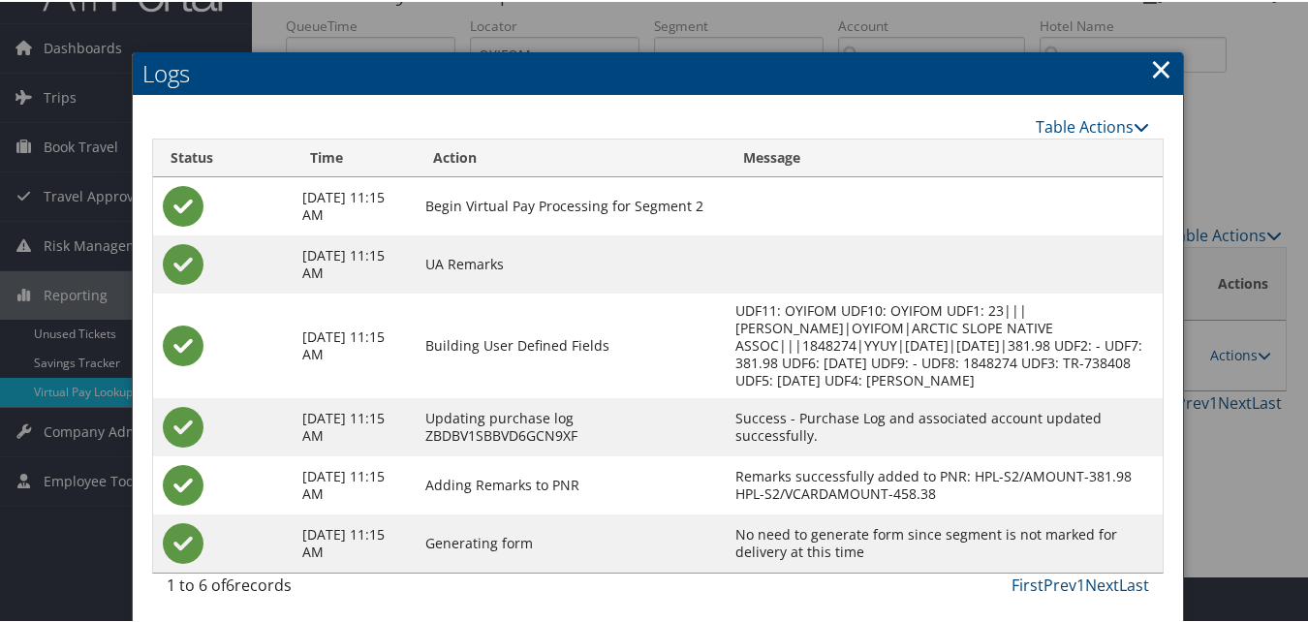
scroll to position [67, 0]
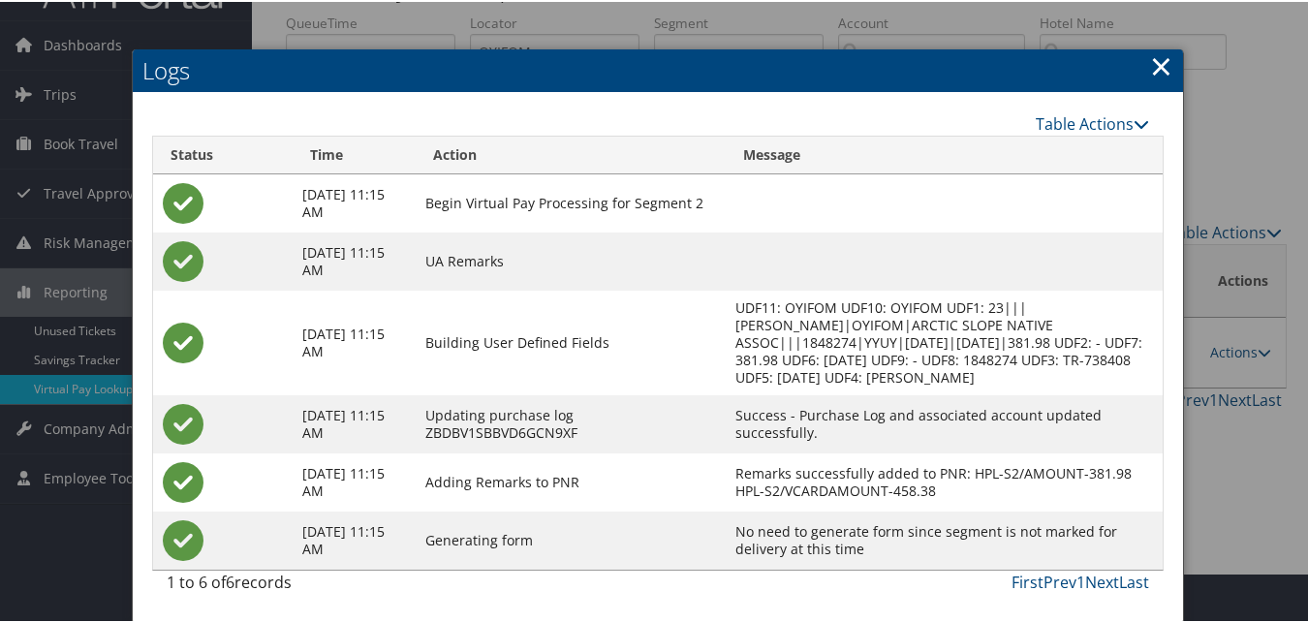
drag, startPoint x: 1153, startPoint y: 45, endPoint x: 904, endPoint y: 177, distance: 282.2
click at [1153, 47] on link "×" at bounding box center [1161, 64] width 22 height 39
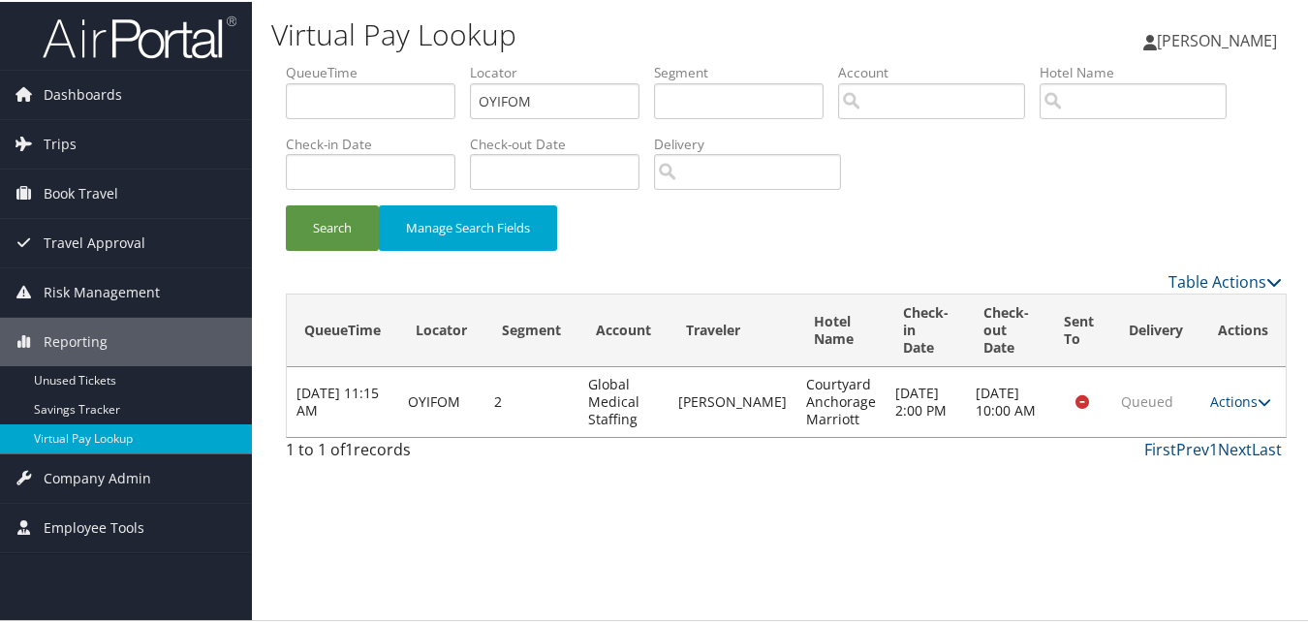
scroll to position [0, 0]
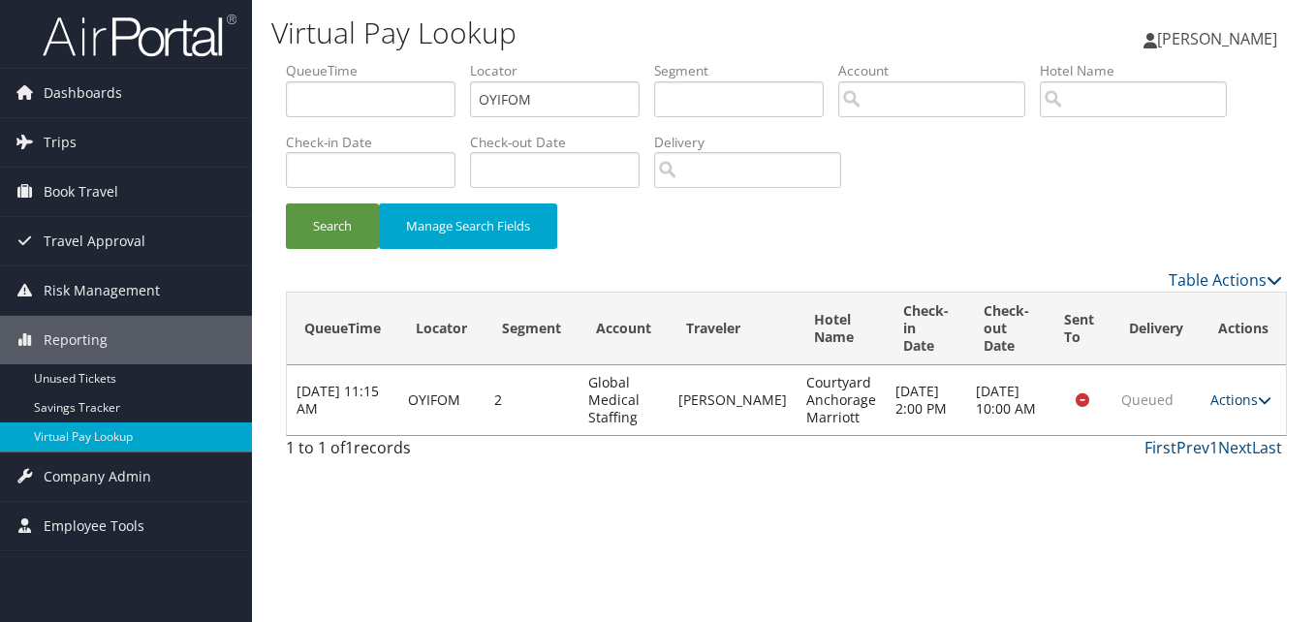
click at [1251, 402] on link "Actions" at bounding box center [1240, 399] width 61 height 18
click at [1209, 463] on link "Logs" at bounding box center [1198, 461] width 122 height 33
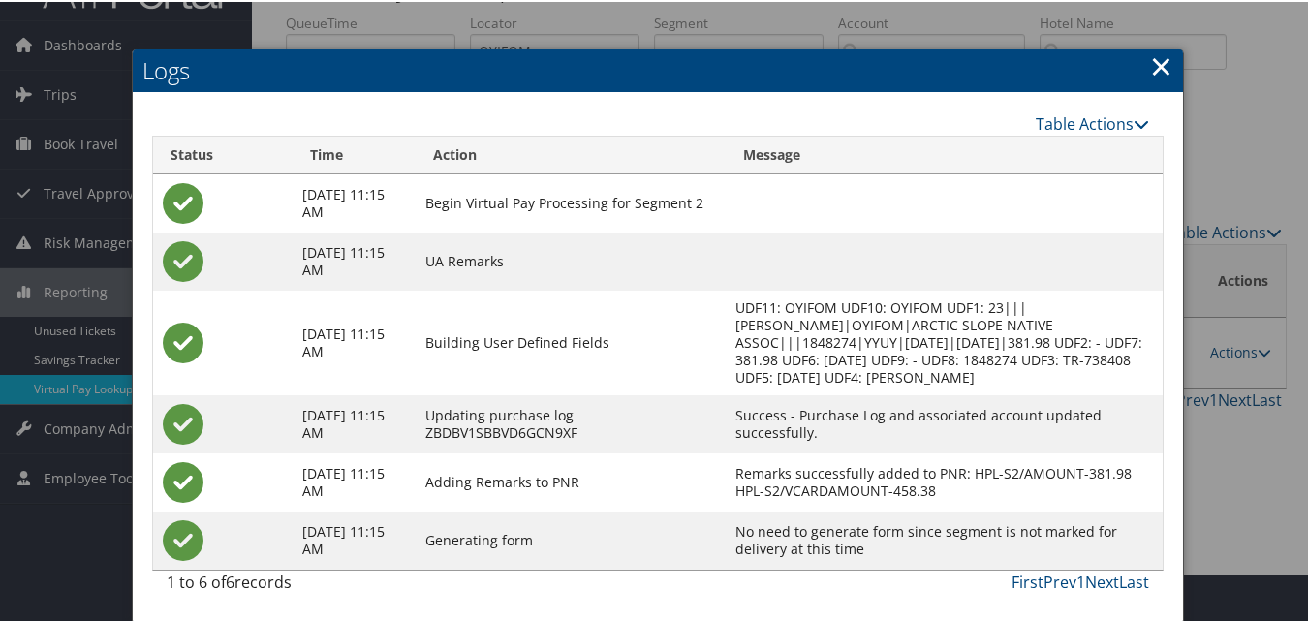
scroll to position [67, 0]
click at [1165, 48] on h2 "Logs" at bounding box center [658, 68] width 1050 height 43
click at [1157, 48] on link "×" at bounding box center [1161, 64] width 22 height 39
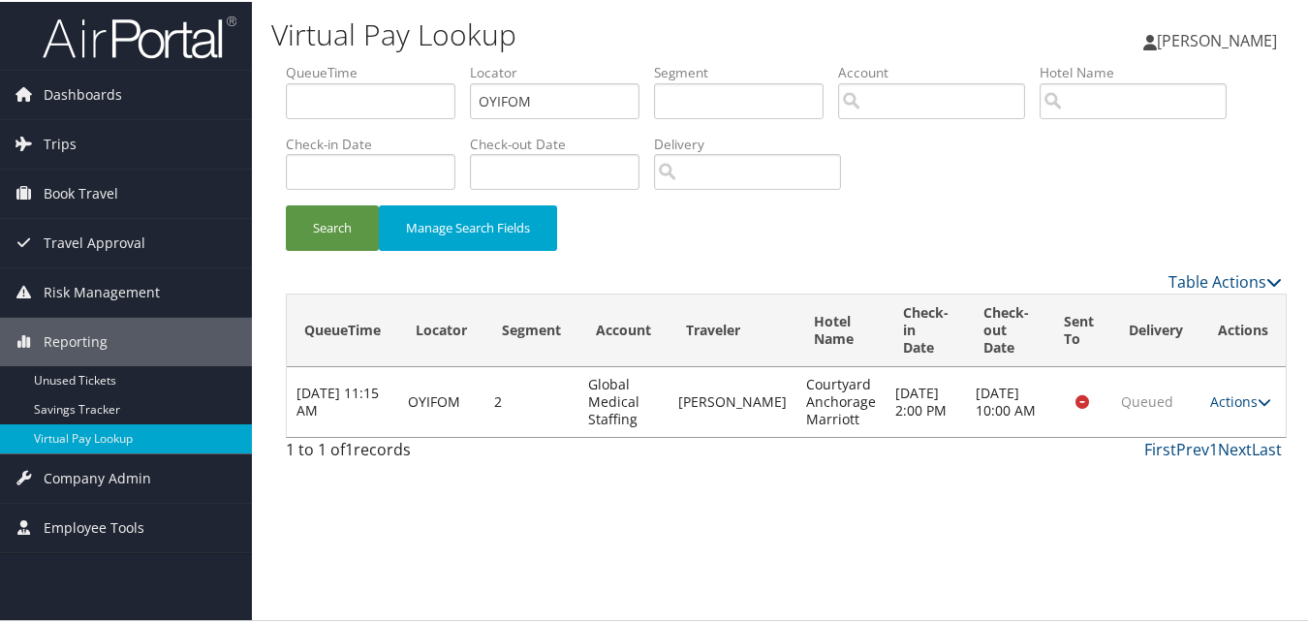
scroll to position [0, 0]
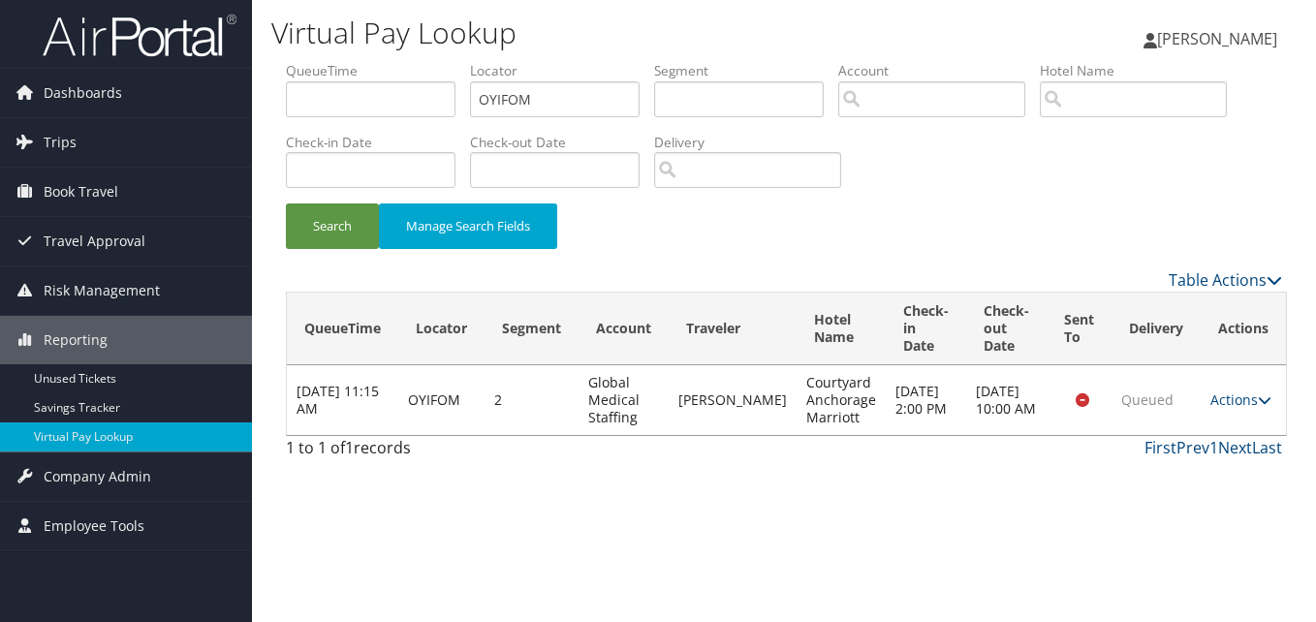
click at [1241, 410] on td "Actions Resend Logs View Itinerary" at bounding box center [1242, 400] width 85 height 70
click at [1241, 402] on link "Actions" at bounding box center [1240, 399] width 61 height 18
drag, startPoint x: 1186, startPoint y: 451, endPoint x: 1163, endPoint y: 461, distance: 25.6
click at [1186, 451] on link "Logs" at bounding box center [1198, 461] width 122 height 33
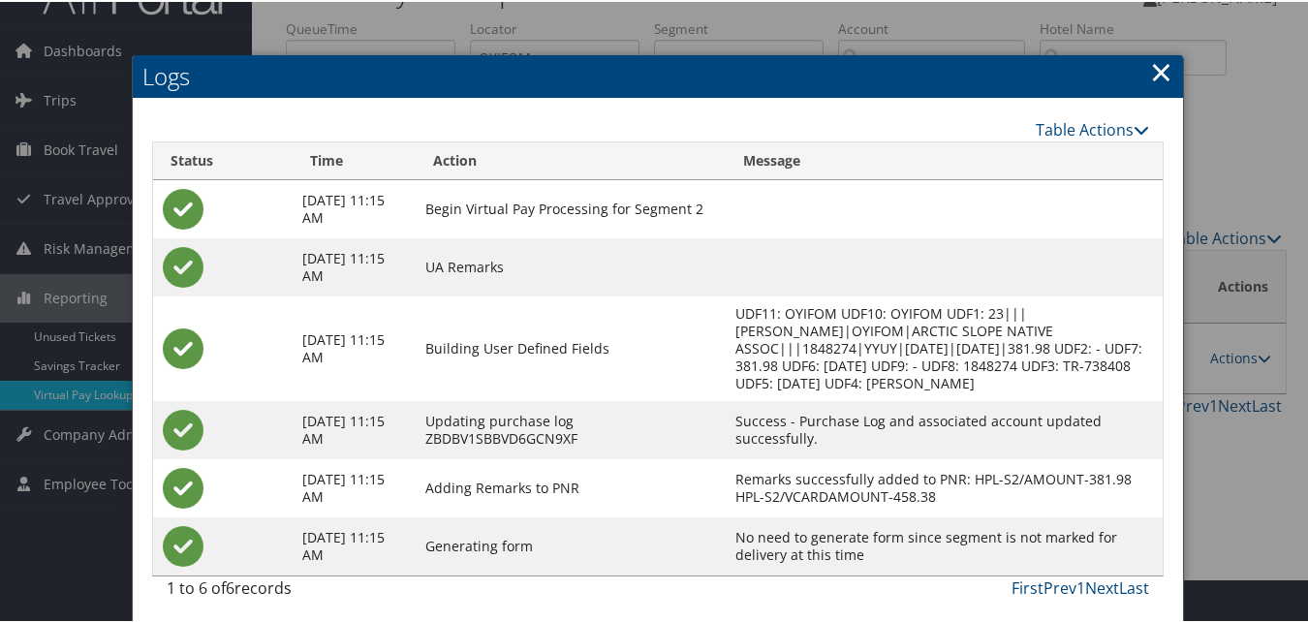
scroll to position [67, 0]
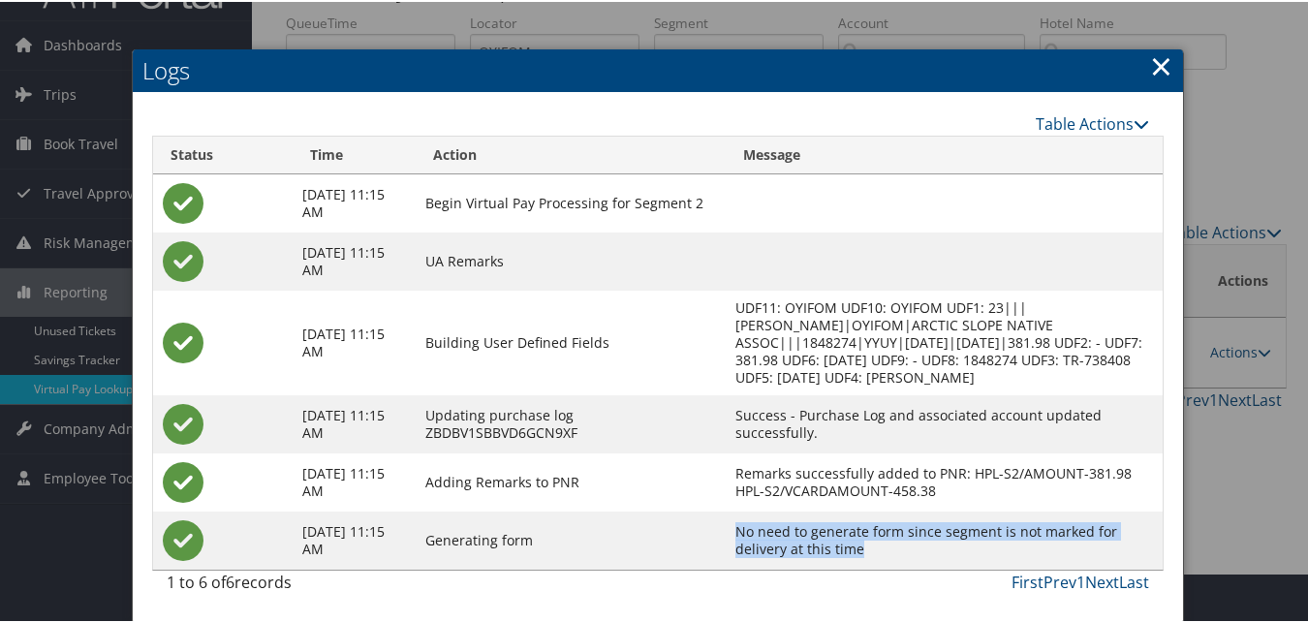
drag, startPoint x: 772, startPoint y: 528, endPoint x: 900, endPoint y: 553, distance: 130.3
click at [900, 553] on td "No need to generate form since segment is not marked for delivery at this time" at bounding box center [945, 539] width 438 height 58
click at [823, 533] on td "No need to generate form since segment is not marked for delivery at this time" at bounding box center [945, 539] width 438 height 58
drag, startPoint x: 772, startPoint y: 536, endPoint x: 949, endPoint y: 542, distance: 177.4
click at [901, 548] on td "No need to generate form since segment is not marked for delivery at this time" at bounding box center [945, 539] width 438 height 58
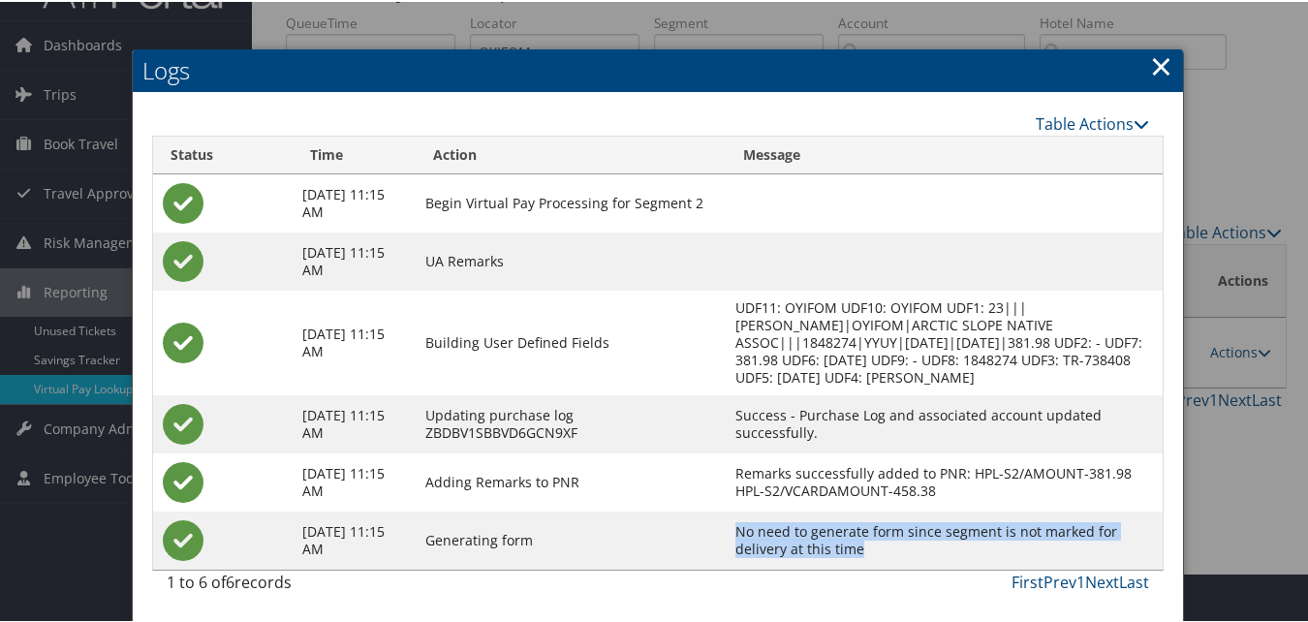
copy td "No need to generate form since segment is not marked for delivery at this time"
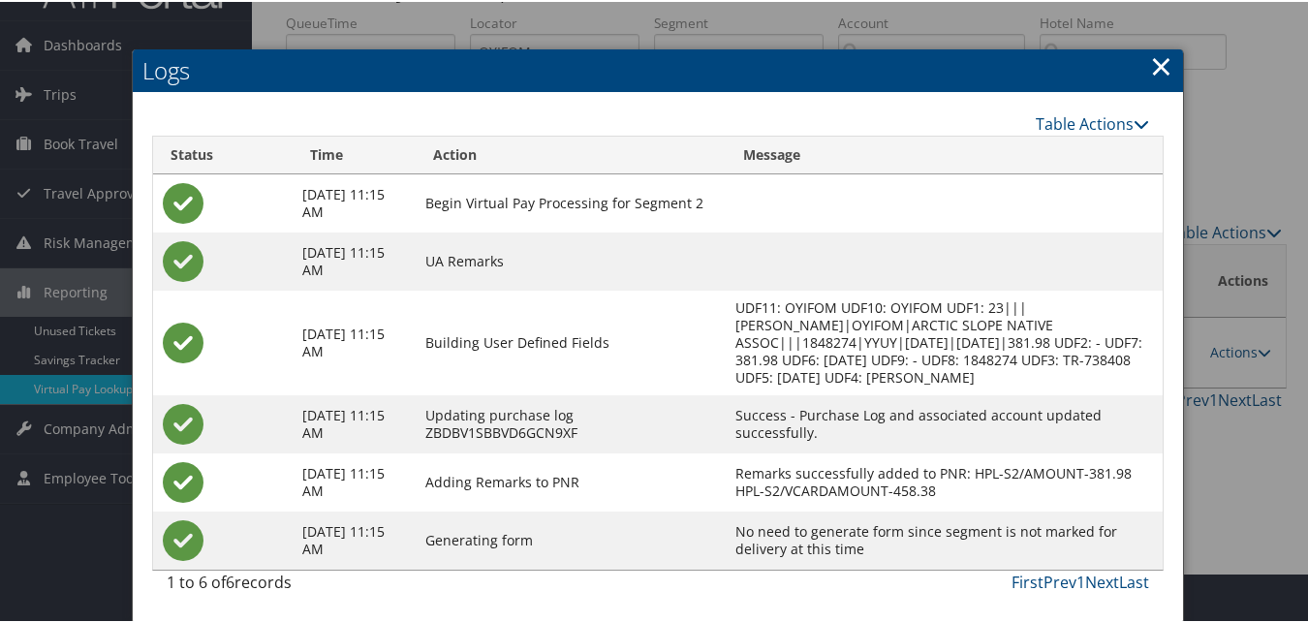
click at [1158, 45] on link "×" at bounding box center [1161, 64] width 22 height 39
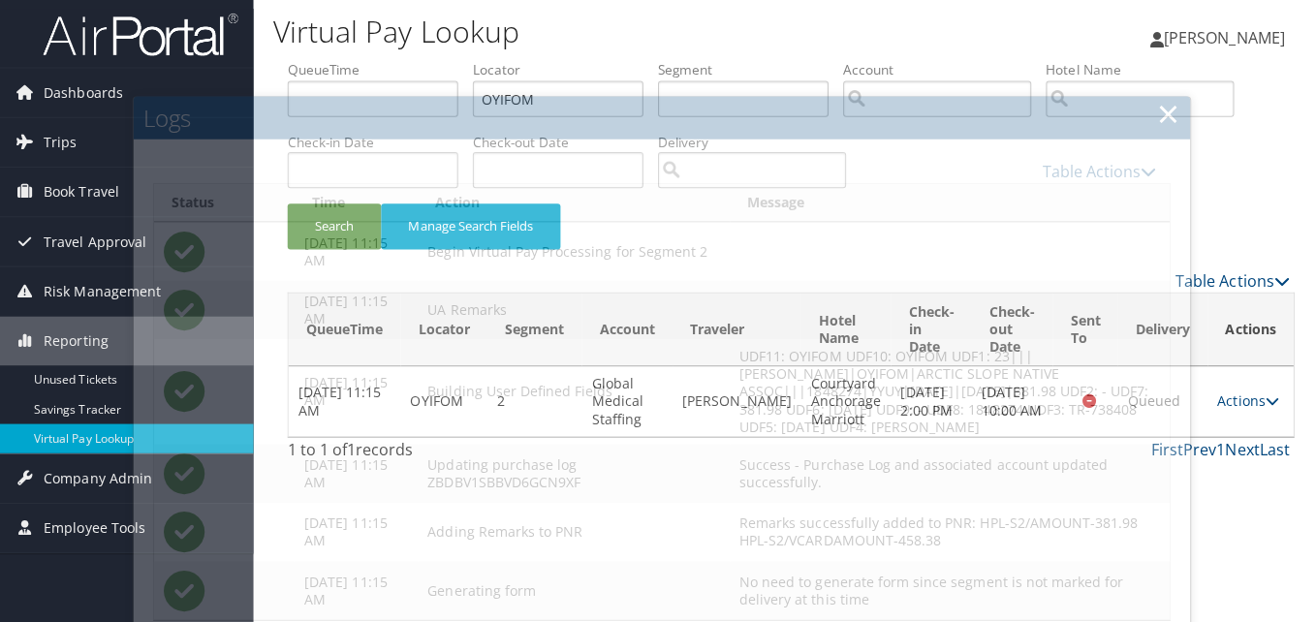
scroll to position [0, 0]
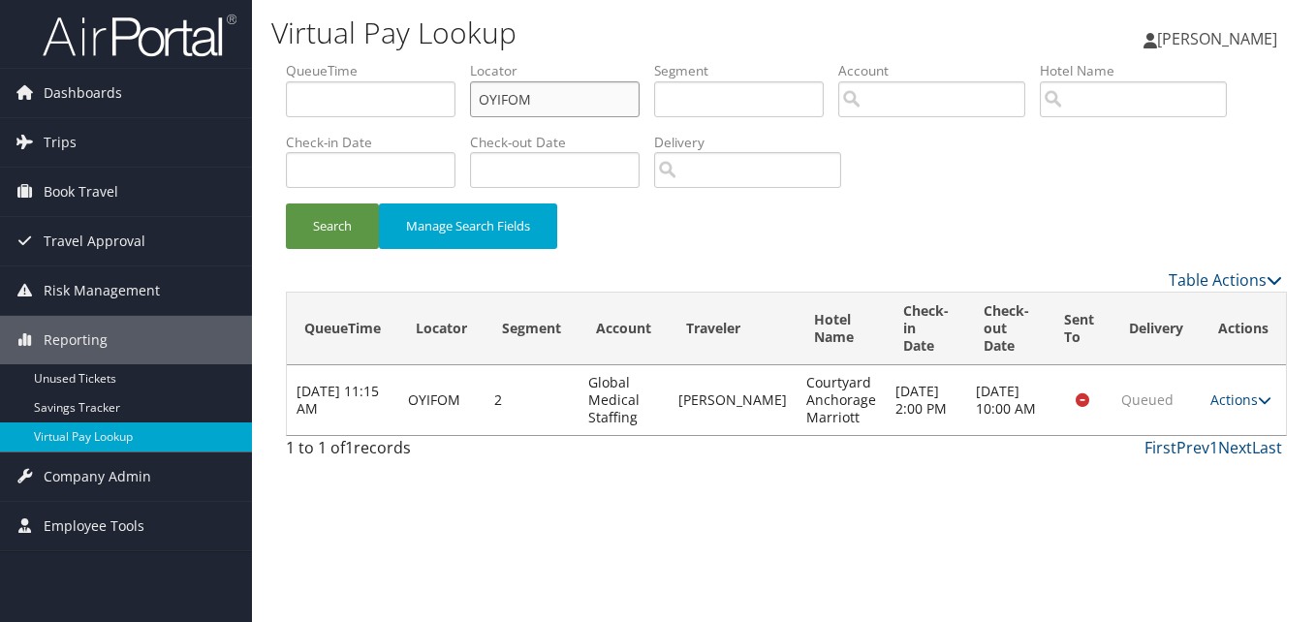
drag, startPoint x: 569, startPoint y: 97, endPoint x: 423, endPoint y: 109, distance: 145.9
click at [433, 61] on ul "QueueTime Locator OYIFOM Segment Account Traveler Hotel Name Check-in Date Chec…" at bounding box center [784, 61] width 996 height 0
paste input "LLUALE"
type input "LLUALE"
click at [363, 233] on button "Search" at bounding box center [332, 226] width 93 height 46
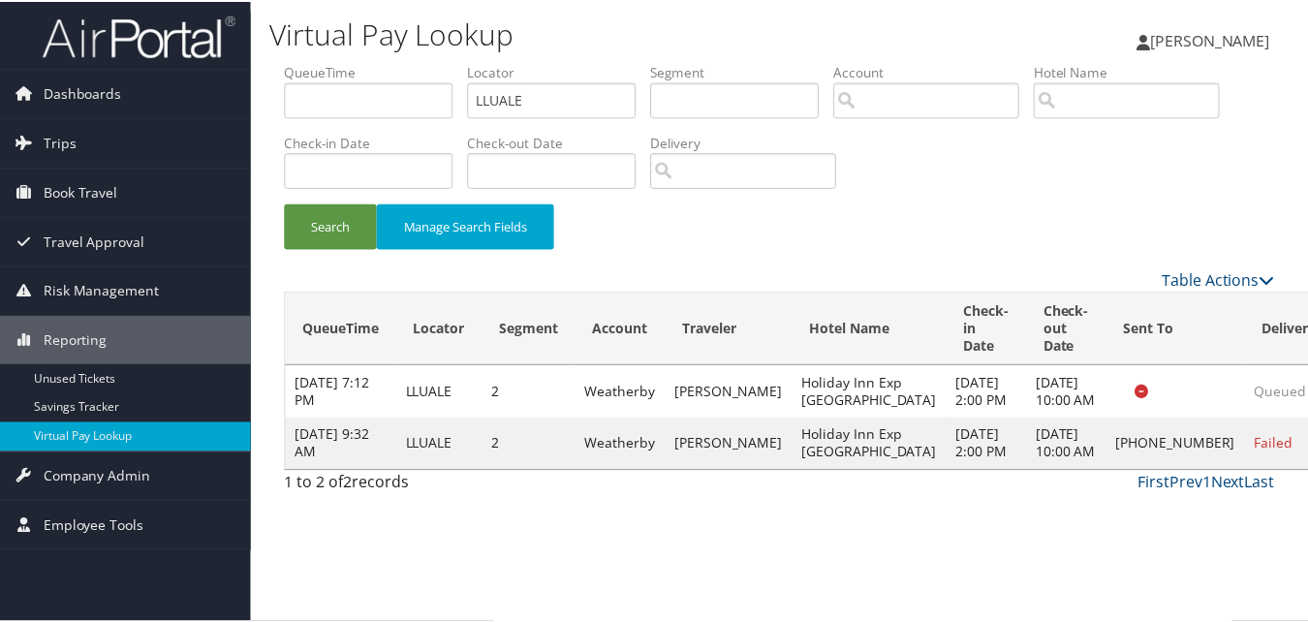
scroll to position [45, 0]
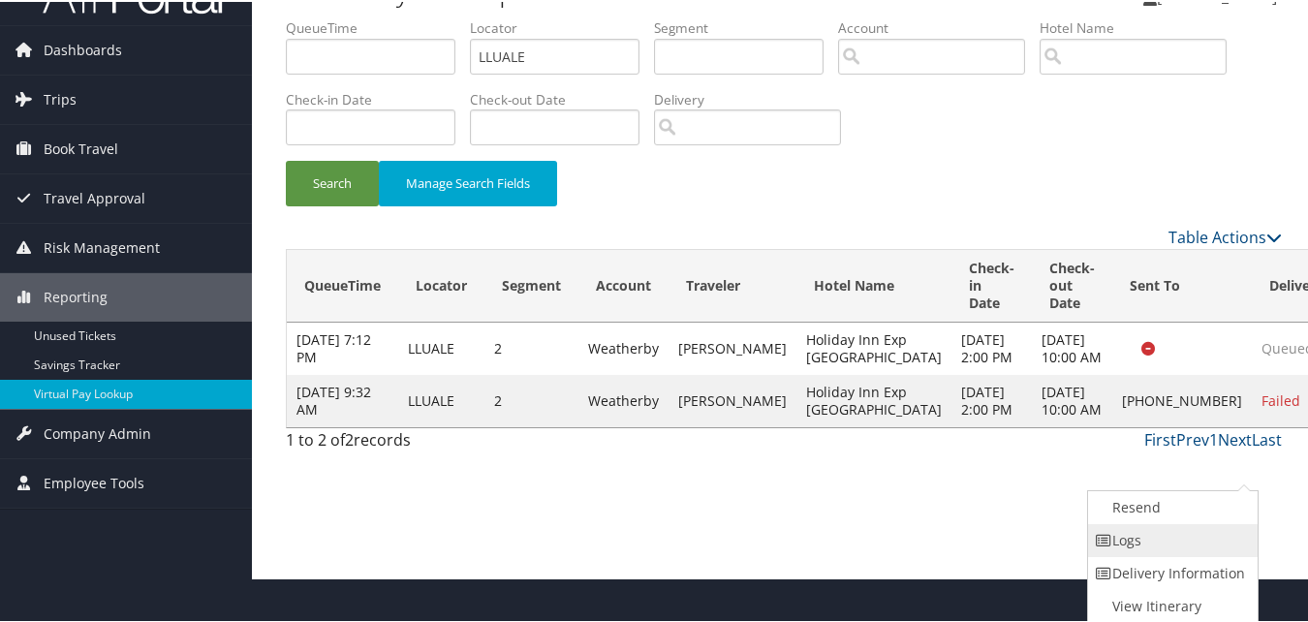
click at [1159, 550] on link "Logs" at bounding box center [1171, 538] width 166 height 33
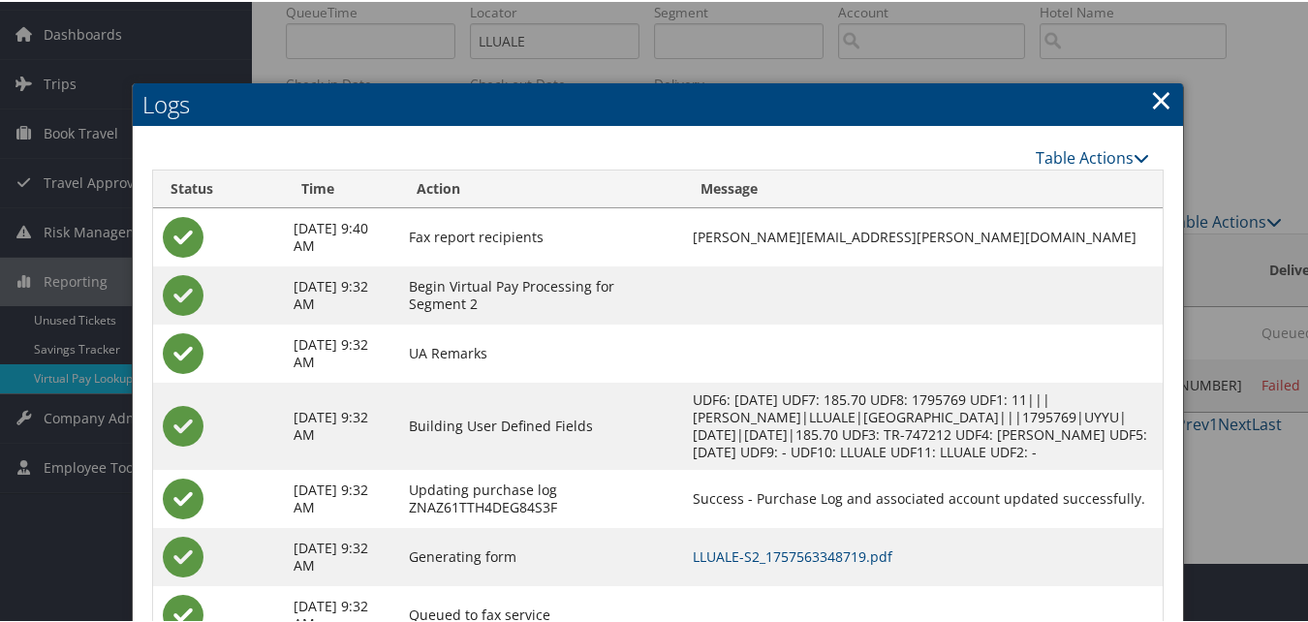
scroll to position [135, 0]
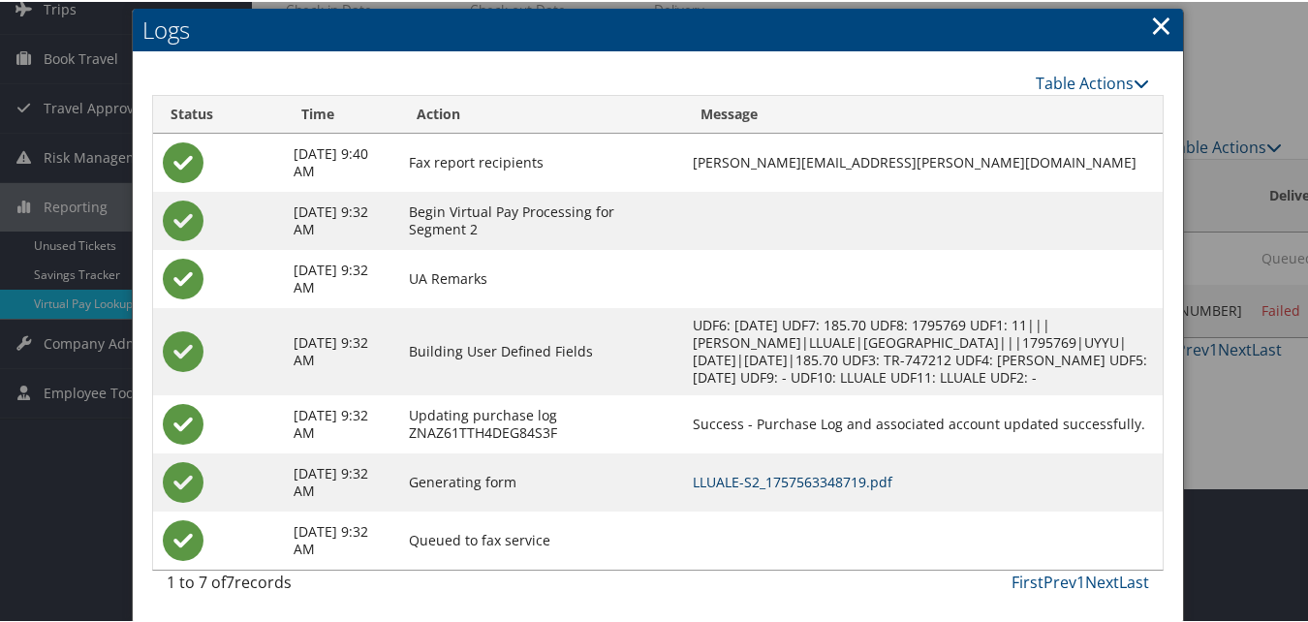
drag, startPoint x: 721, startPoint y: 482, endPoint x: 682, endPoint y: 493, distance: 40.5
click at [721, 482] on link "LLUALE-S2_1757563348719.pdf" at bounding box center [793, 480] width 200 height 18
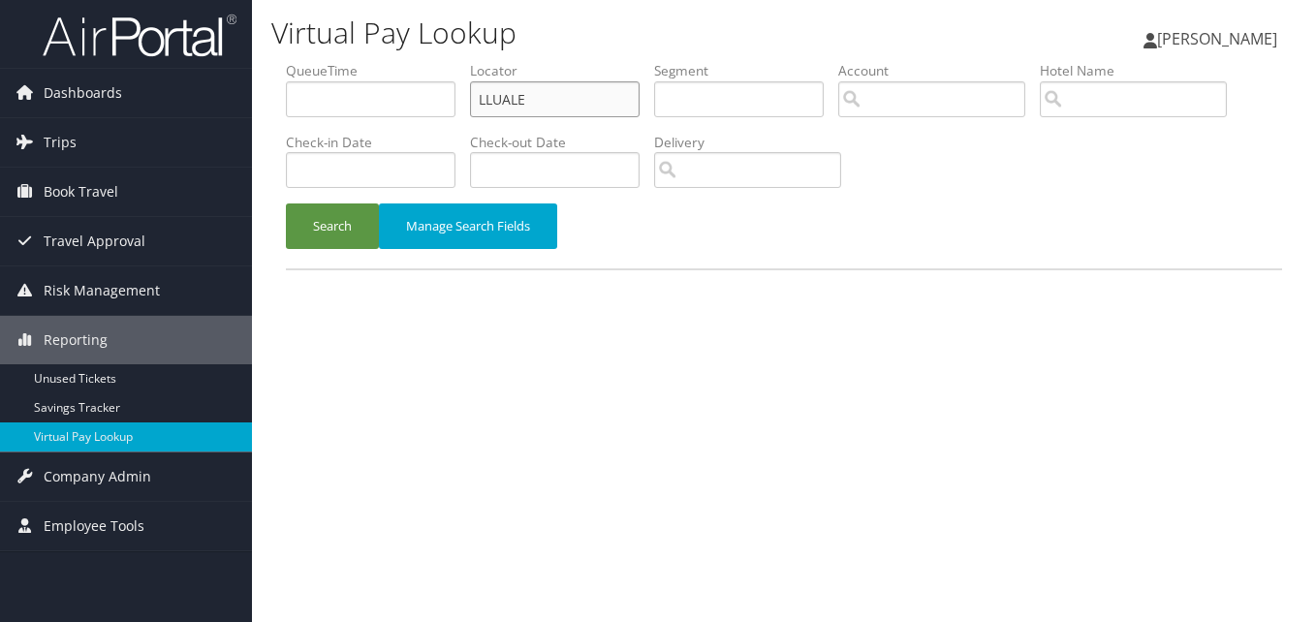
drag, startPoint x: 532, startPoint y: 97, endPoint x: 401, endPoint y: 109, distance: 131.3
click at [401, 61] on ul "QueueTime Locator LLUALE Segment Account Traveler Hotel Name Check-in Date Chec…" at bounding box center [784, 61] width 996 height 0
paste input "WBHQNB"
type input "WBHQNB"
click at [346, 213] on button "Search" at bounding box center [332, 226] width 93 height 46
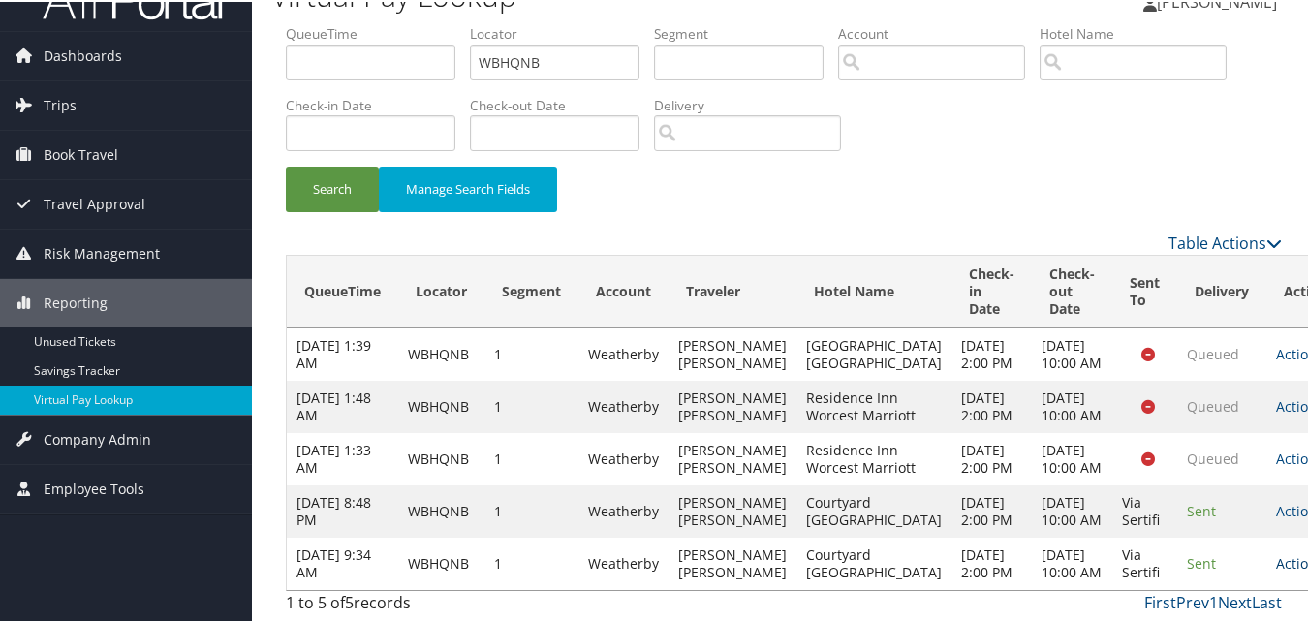
click at [1276, 552] on link "Actions" at bounding box center [1306, 561] width 61 height 18
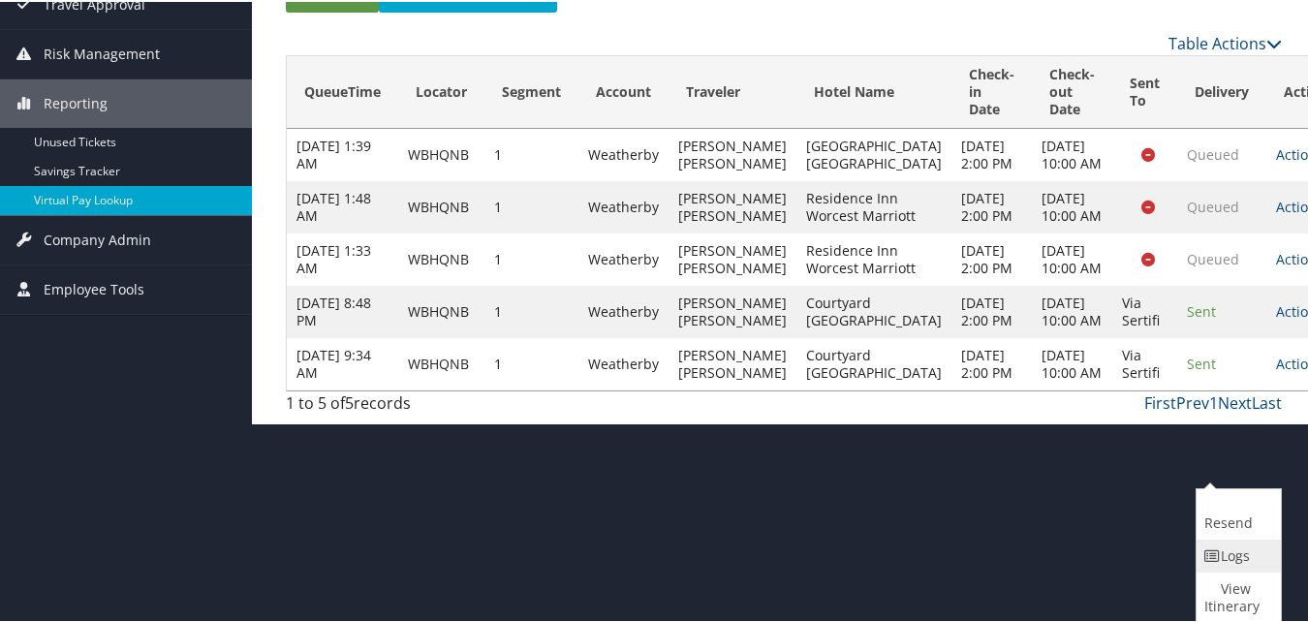
click at [1243, 562] on link "Logs" at bounding box center [1235, 554] width 79 height 33
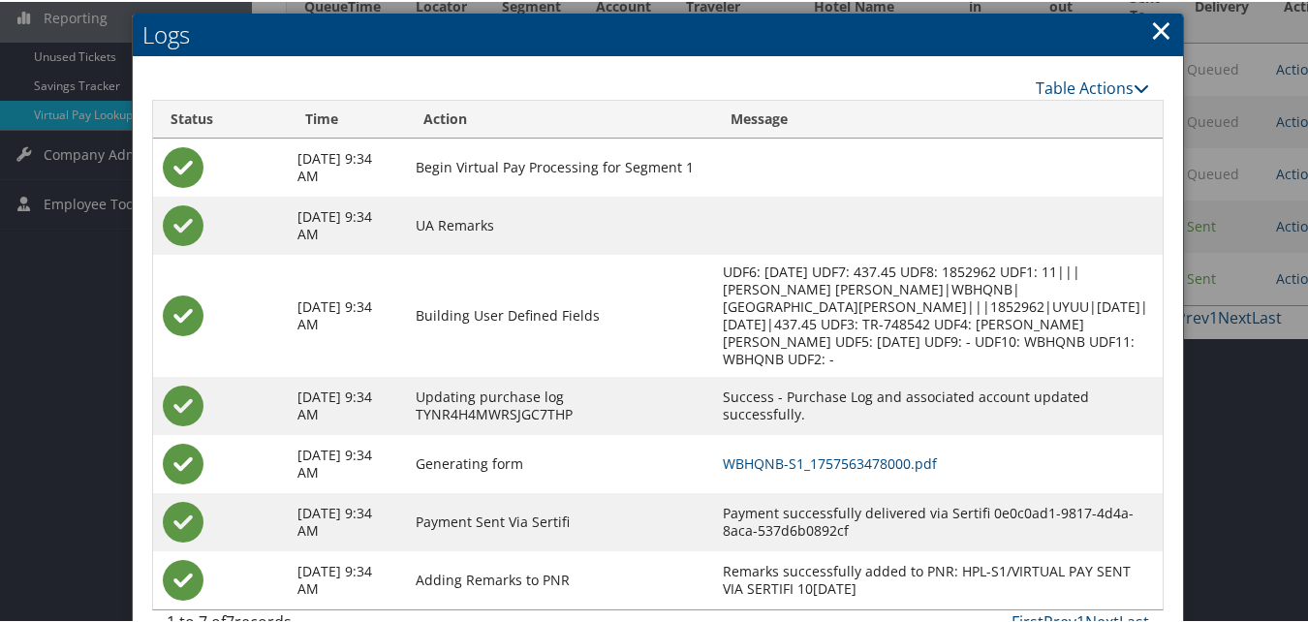
scroll to position [346, 0]
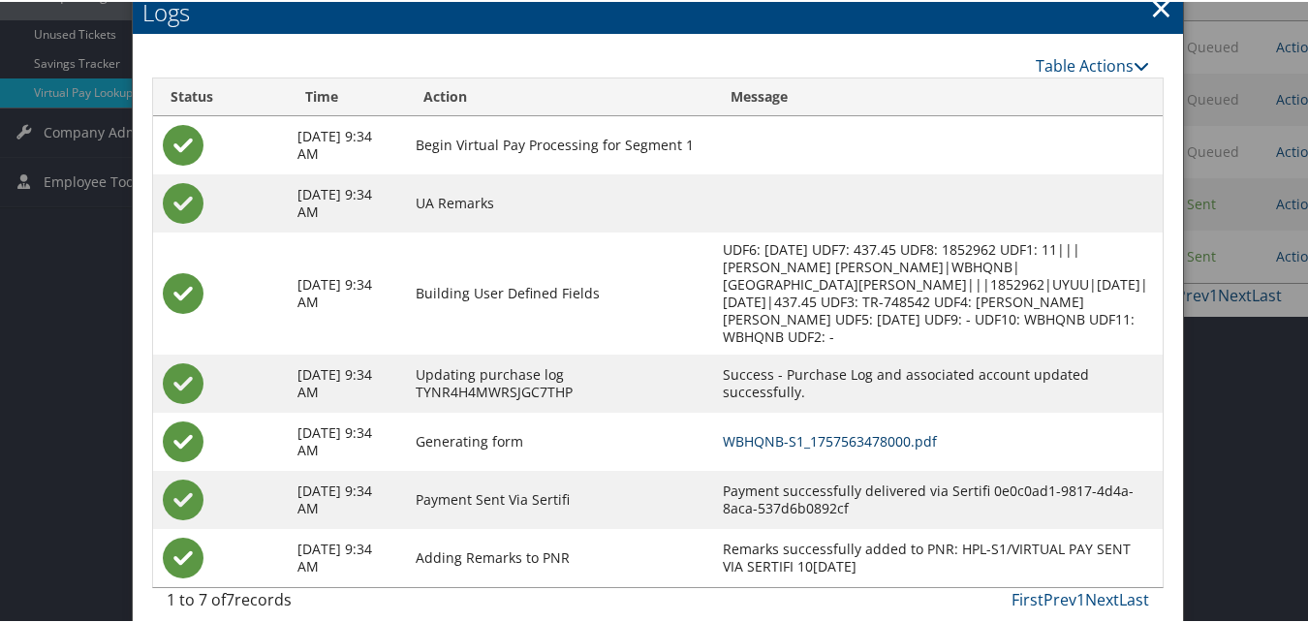
click at [851, 430] on link "WBHQNB-S1_1757563478000.pdf" at bounding box center [830, 439] width 214 height 18
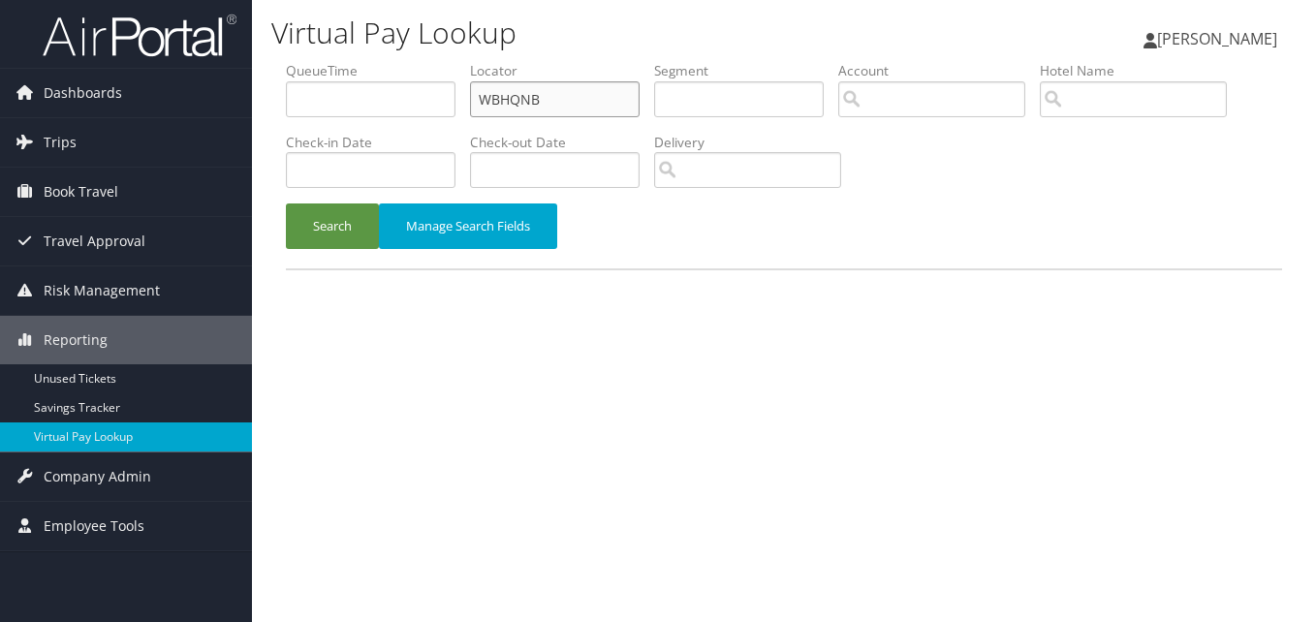
drag, startPoint x: 557, startPoint y: 90, endPoint x: 376, endPoint y: 119, distance: 183.5
click at [376, 61] on ul "QueueTime Locator WBHQNB Segment Account Traveler Hotel Name Check-in Date Chec…" at bounding box center [784, 61] width 996 height 0
paste input "EJZFPD"
type input "EJZFPD"
click at [334, 215] on button "Search" at bounding box center [332, 226] width 93 height 46
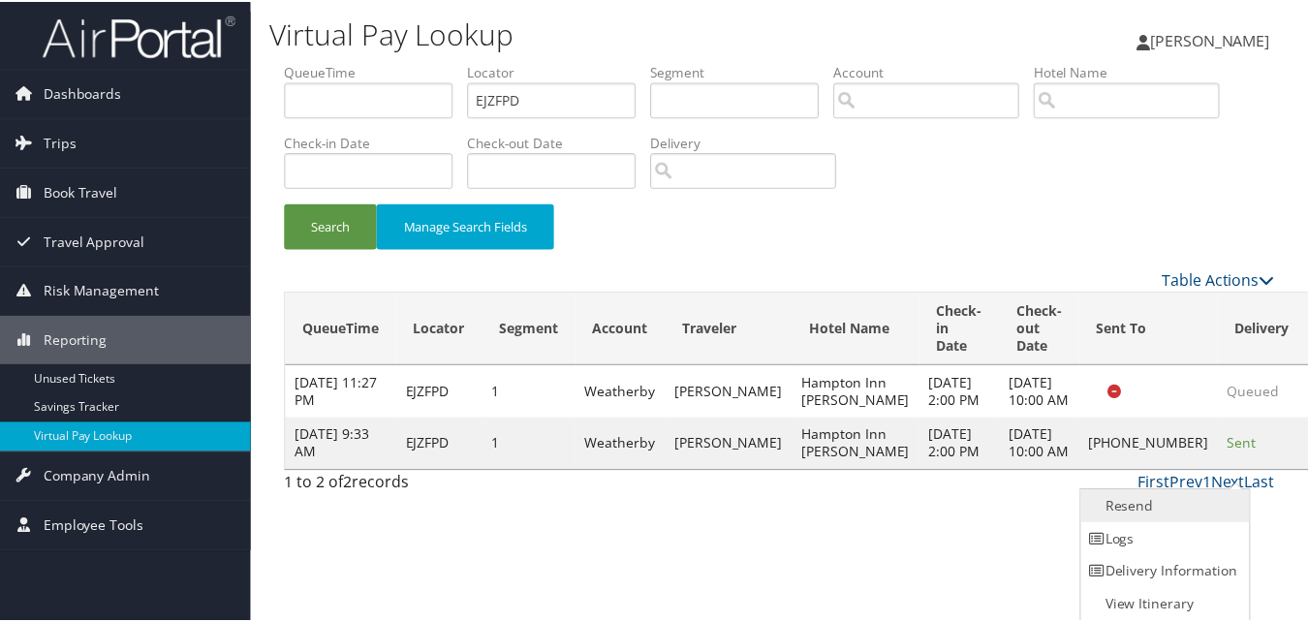
scroll to position [1, 0]
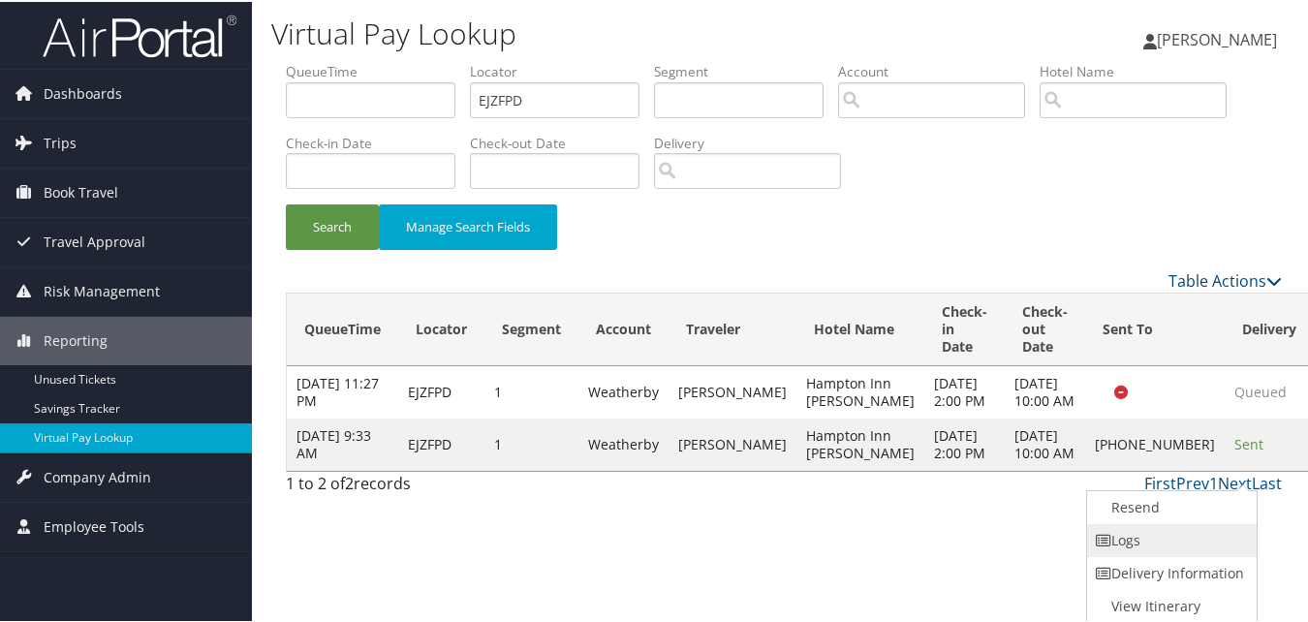
click at [1154, 527] on link "Logs" at bounding box center [1170, 538] width 166 height 33
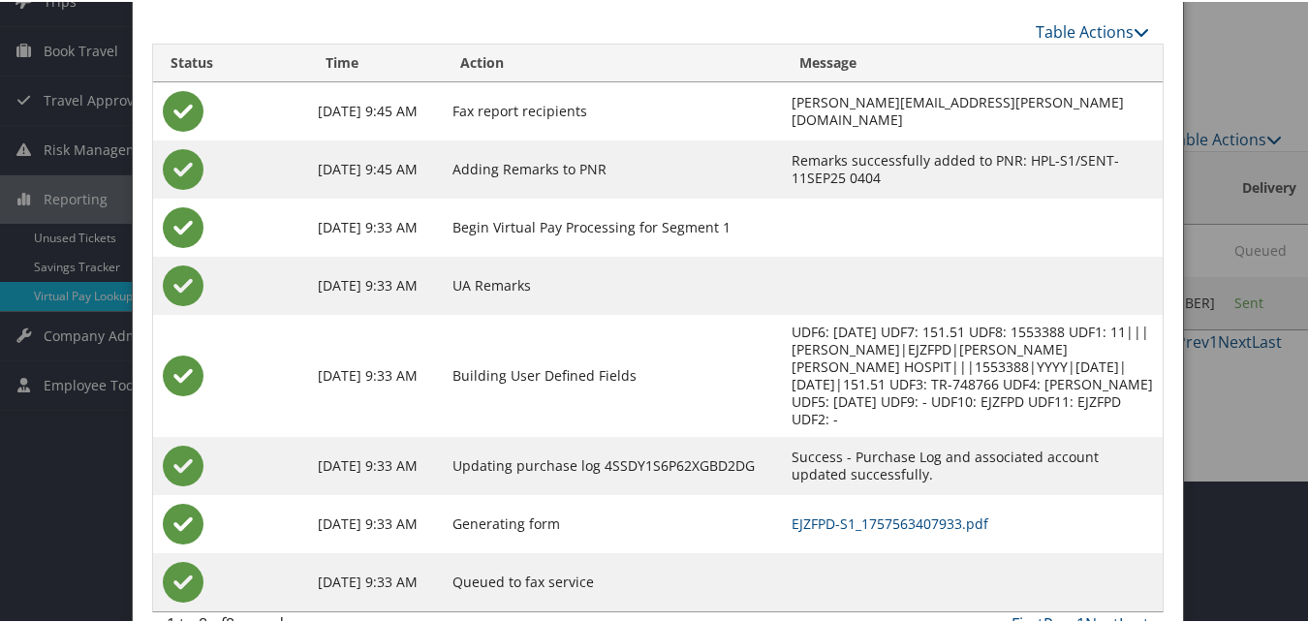
scroll to position [167, 0]
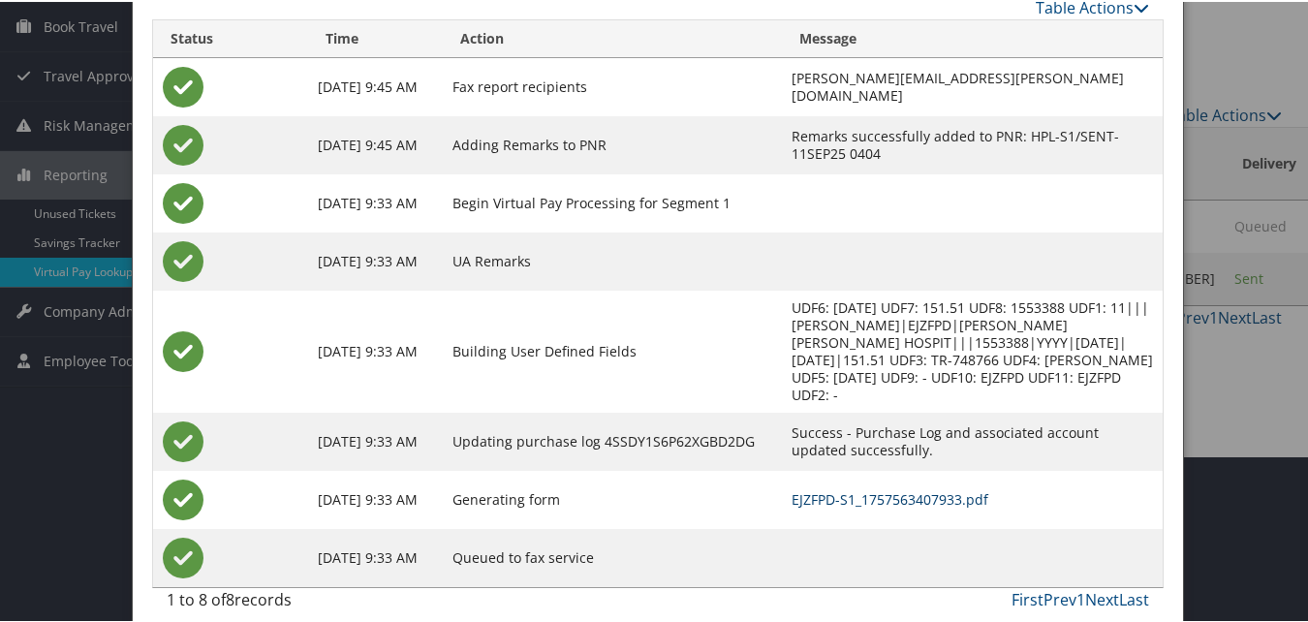
click at [797, 488] on link "EJZFPD-S1_1757563407933.pdf" at bounding box center [890, 497] width 197 height 18
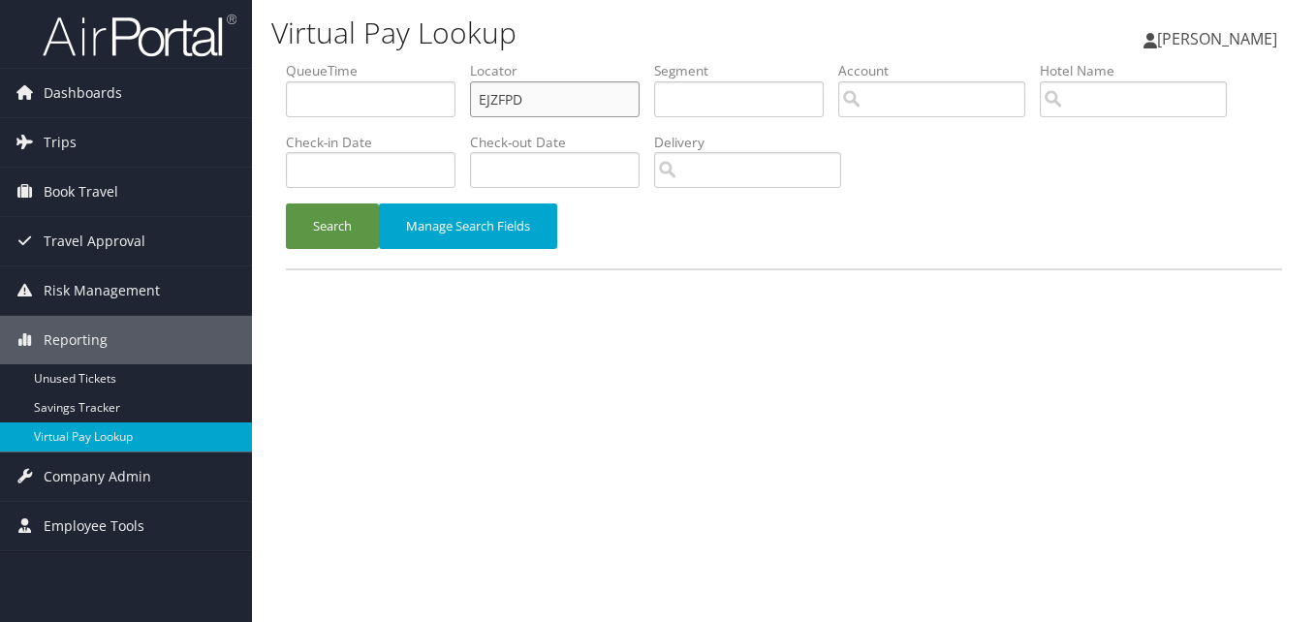
drag, startPoint x: 504, startPoint y: 103, endPoint x: 345, endPoint y: 115, distance: 159.4
click at [345, 61] on ul "QueueTime Locator EJZFPD Segment Account Traveler Hotel Name Check-in Date Chec…" at bounding box center [784, 61] width 996 height 0
paste input "HPUZM"
type input "HPUZMD"
click at [328, 217] on button "Search" at bounding box center [332, 226] width 93 height 46
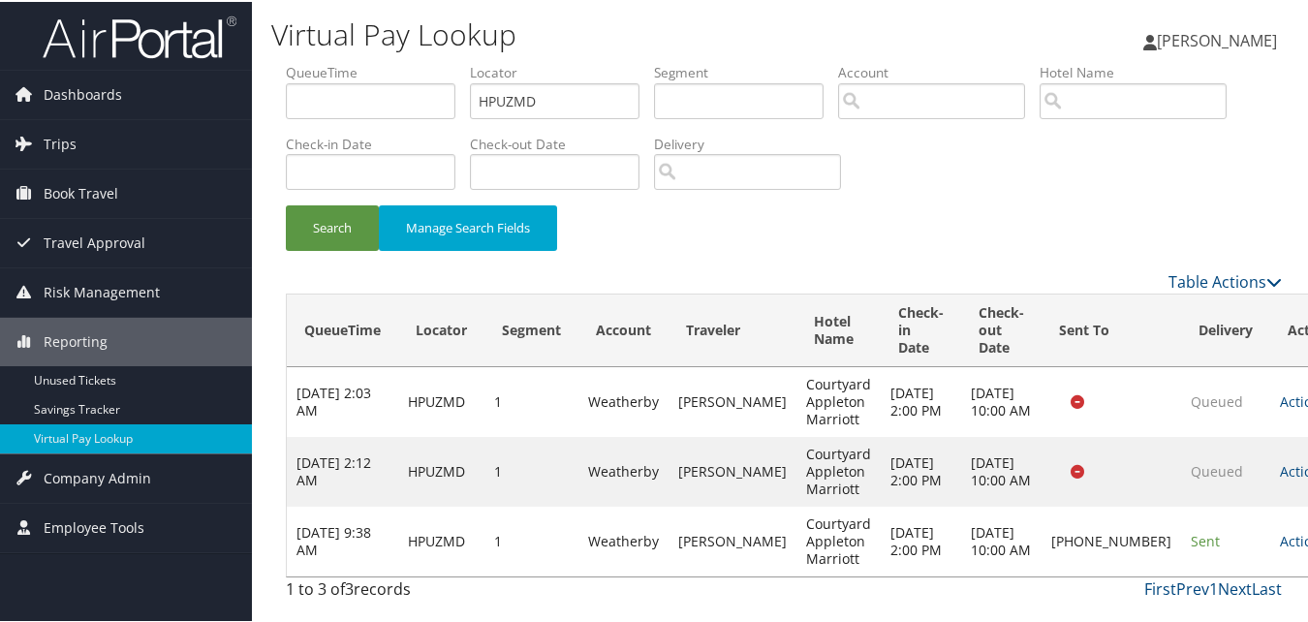
click at [1280, 542] on link "Actions" at bounding box center [1310, 539] width 61 height 18
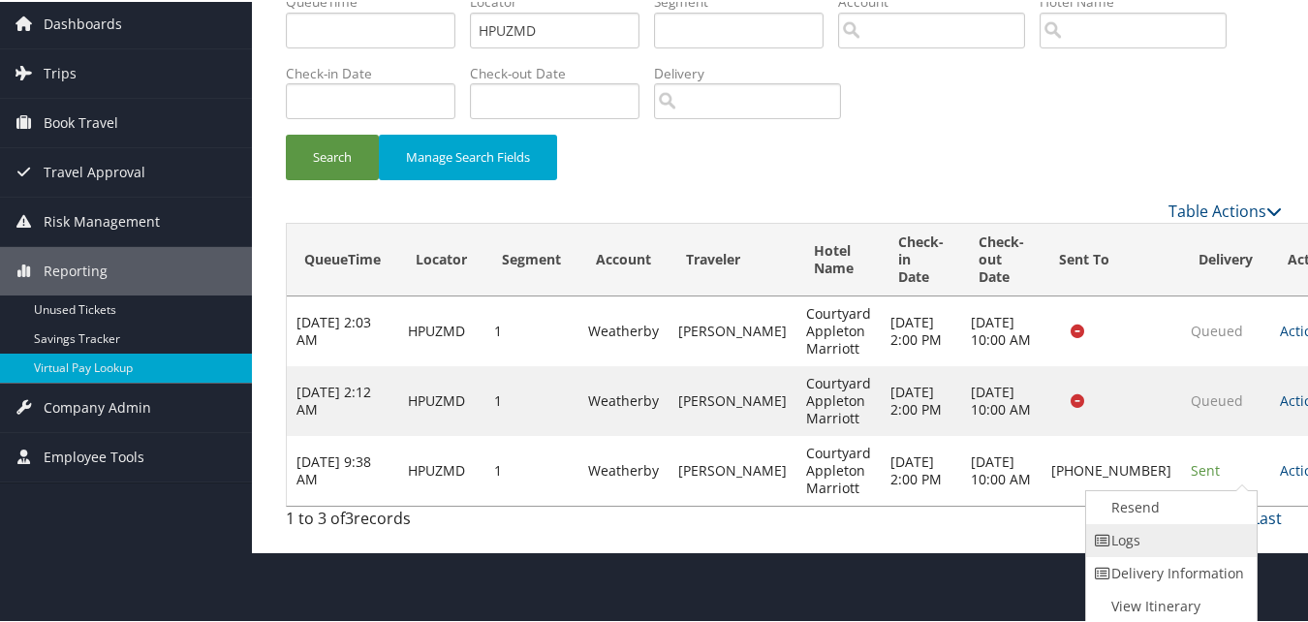
click at [1155, 549] on link "Logs" at bounding box center [1169, 538] width 166 height 33
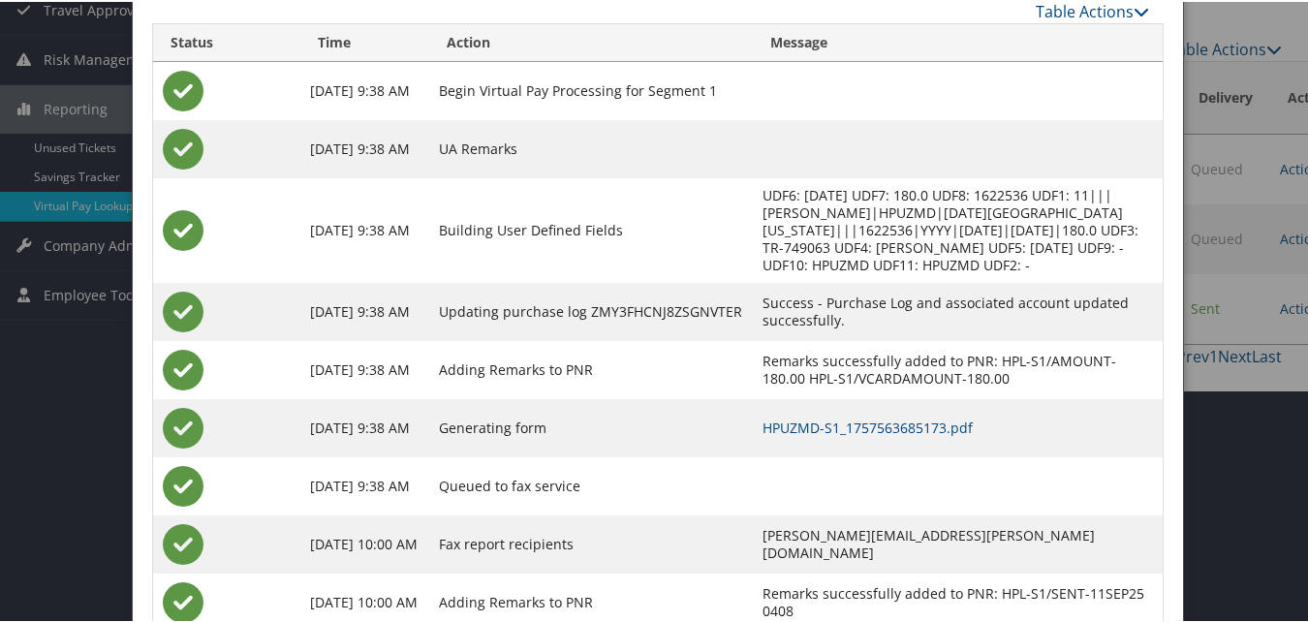
scroll to position [198, 0]
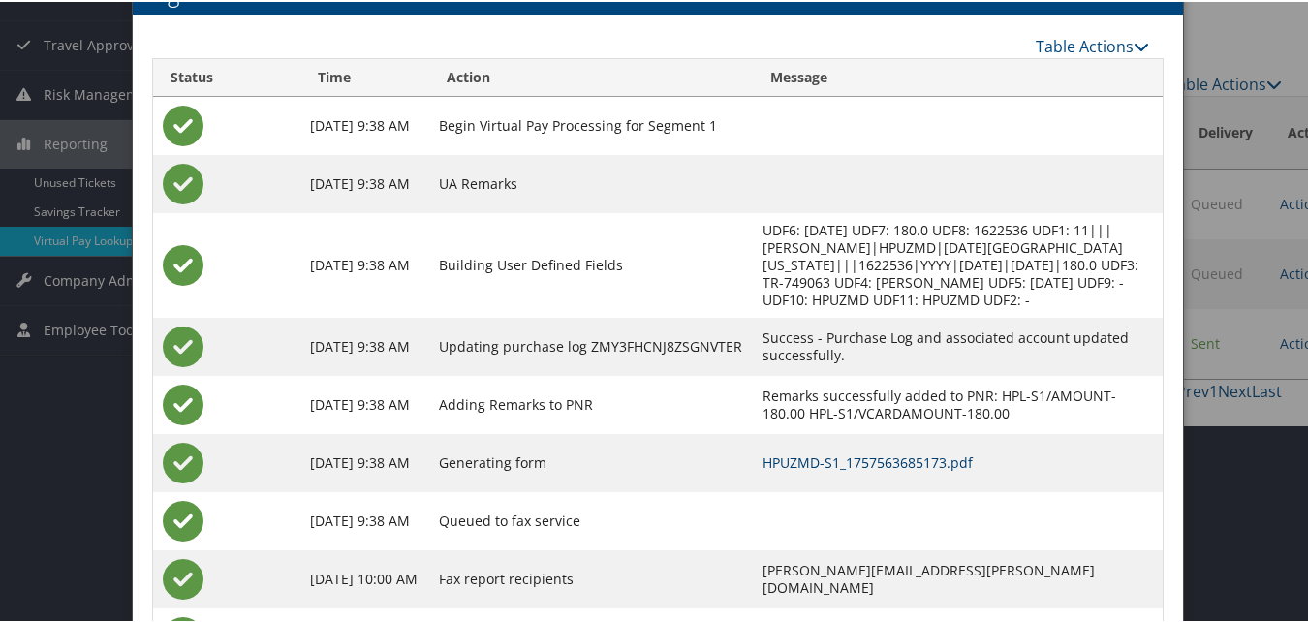
click at [834, 458] on link "HPUZMD-S1_1757563685173.pdf" at bounding box center [867, 460] width 210 height 18
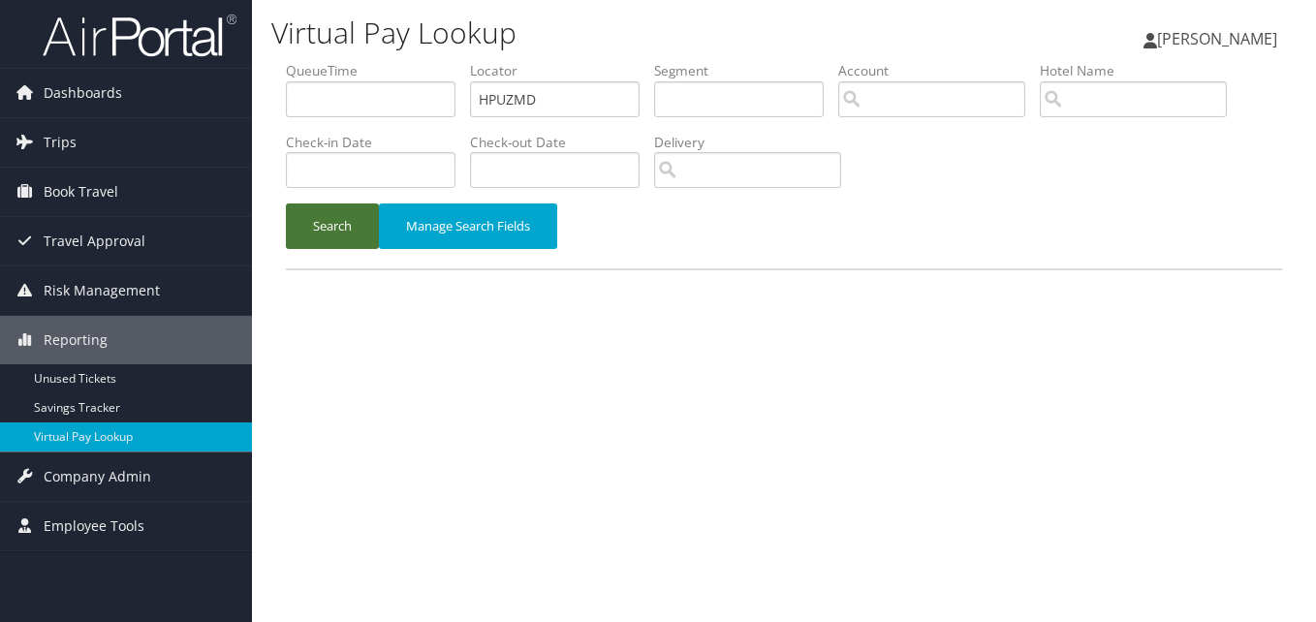
drag, startPoint x: 340, startPoint y: 233, endPoint x: 388, endPoint y: 256, distance: 52.9
click at [340, 237] on button "Search" at bounding box center [332, 226] width 93 height 46
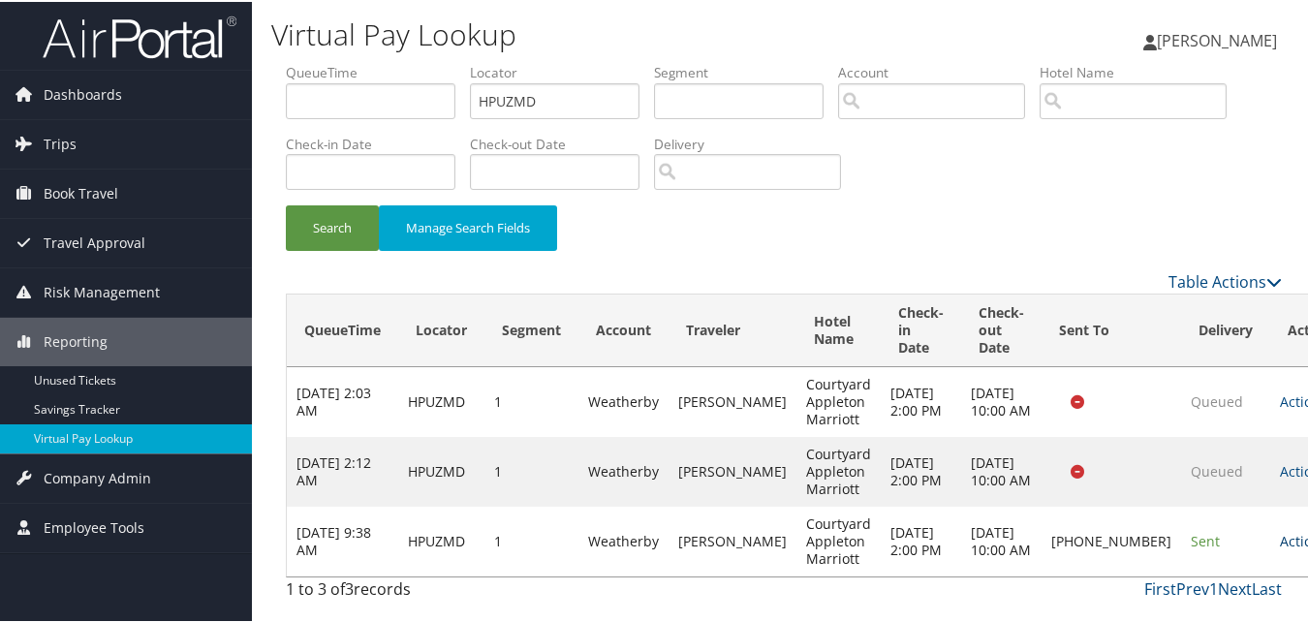
click at [1280, 544] on link "Actions" at bounding box center [1310, 539] width 61 height 18
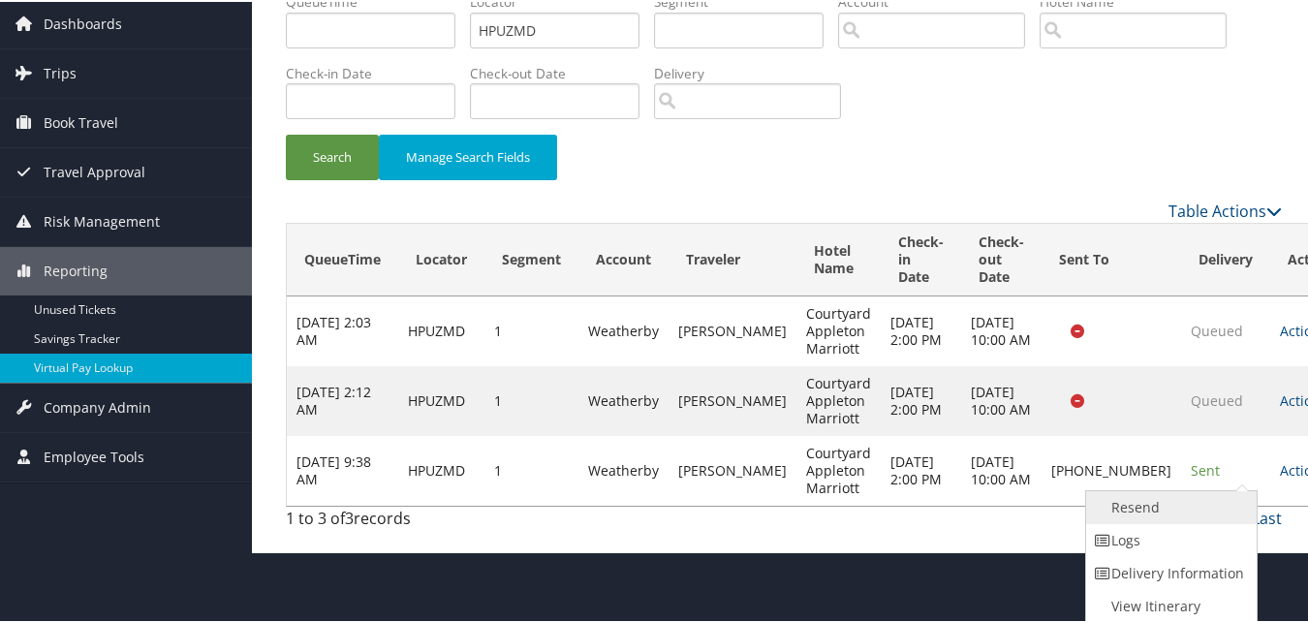
click at [1129, 511] on link "Resend" at bounding box center [1169, 505] width 166 height 33
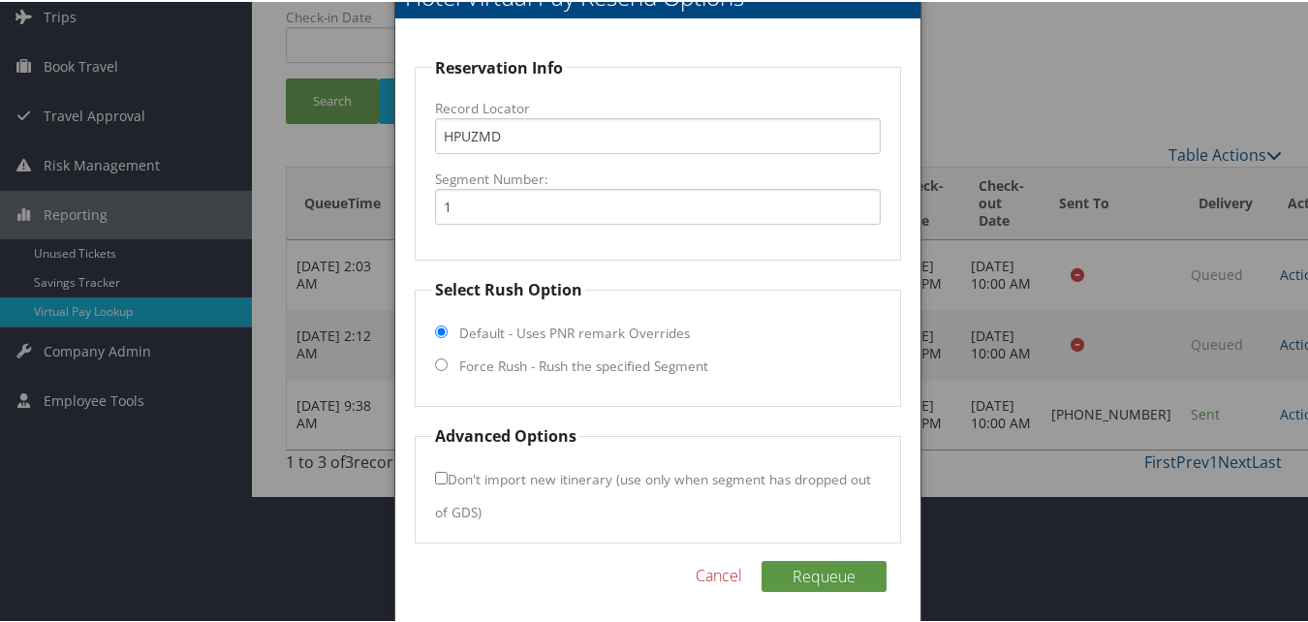
scroll to position [135, 0]
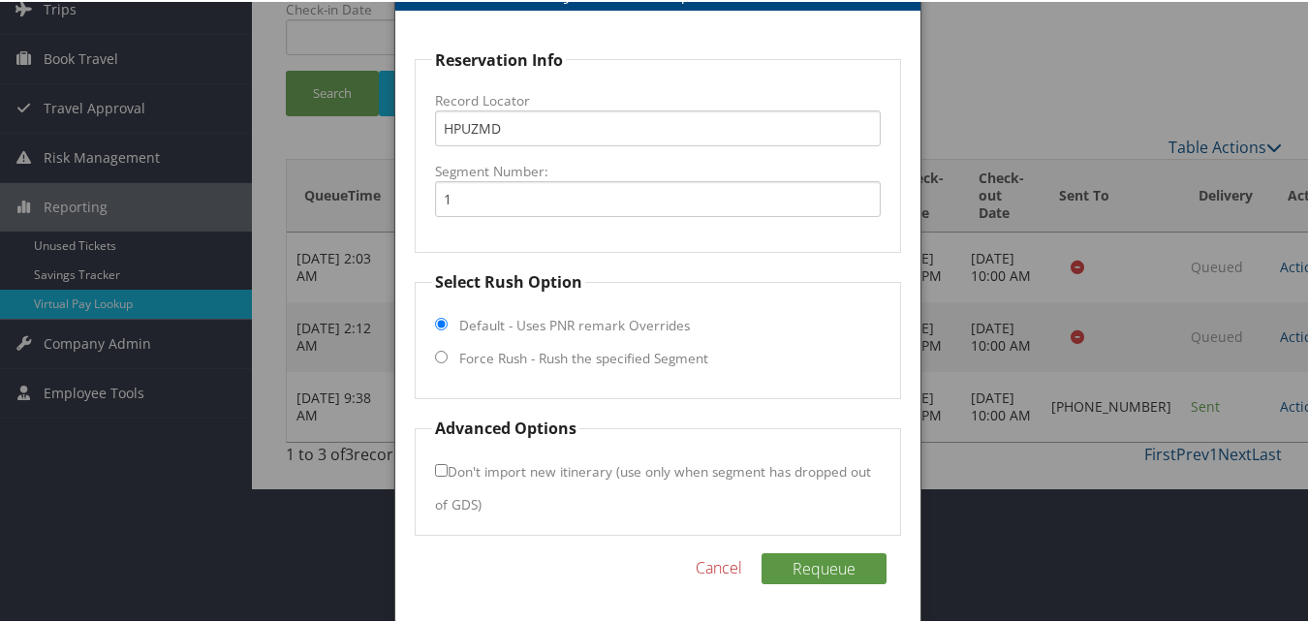
click at [493, 360] on label "Force Rush - Rush the specified Segment" at bounding box center [583, 356] width 249 height 19
click at [448, 360] on input "Force Rush - Rush the specified Segment" at bounding box center [441, 355] width 13 height 13
radio input "true"
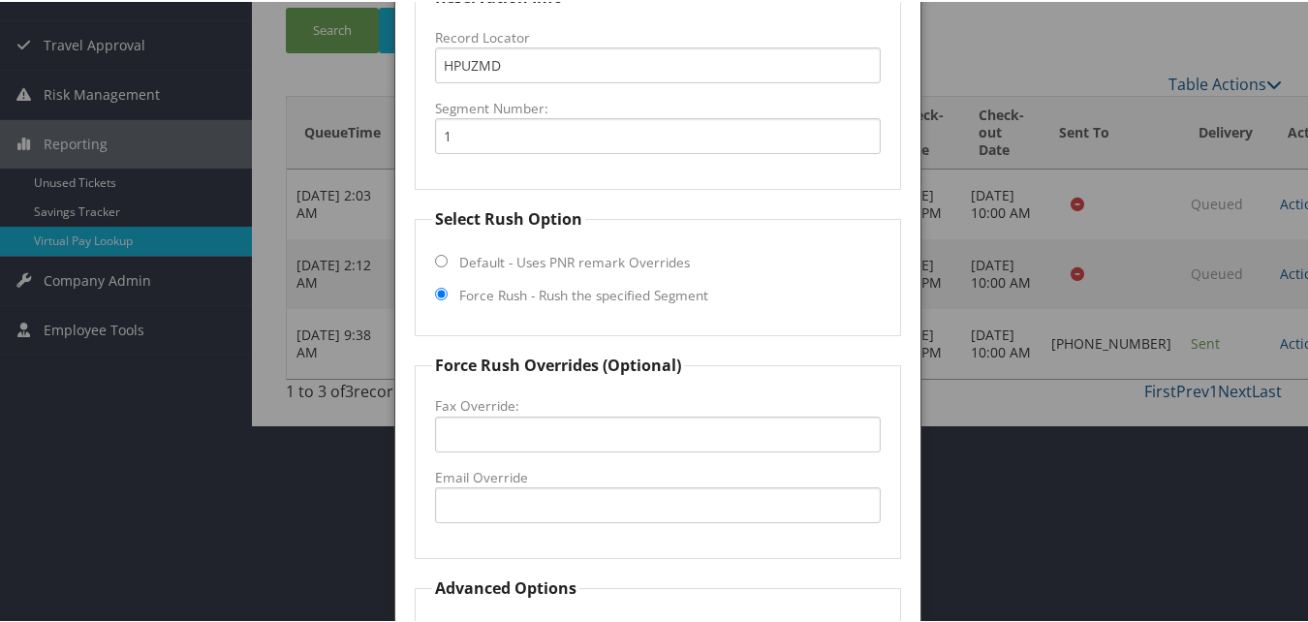
scroll to position [232, 0]
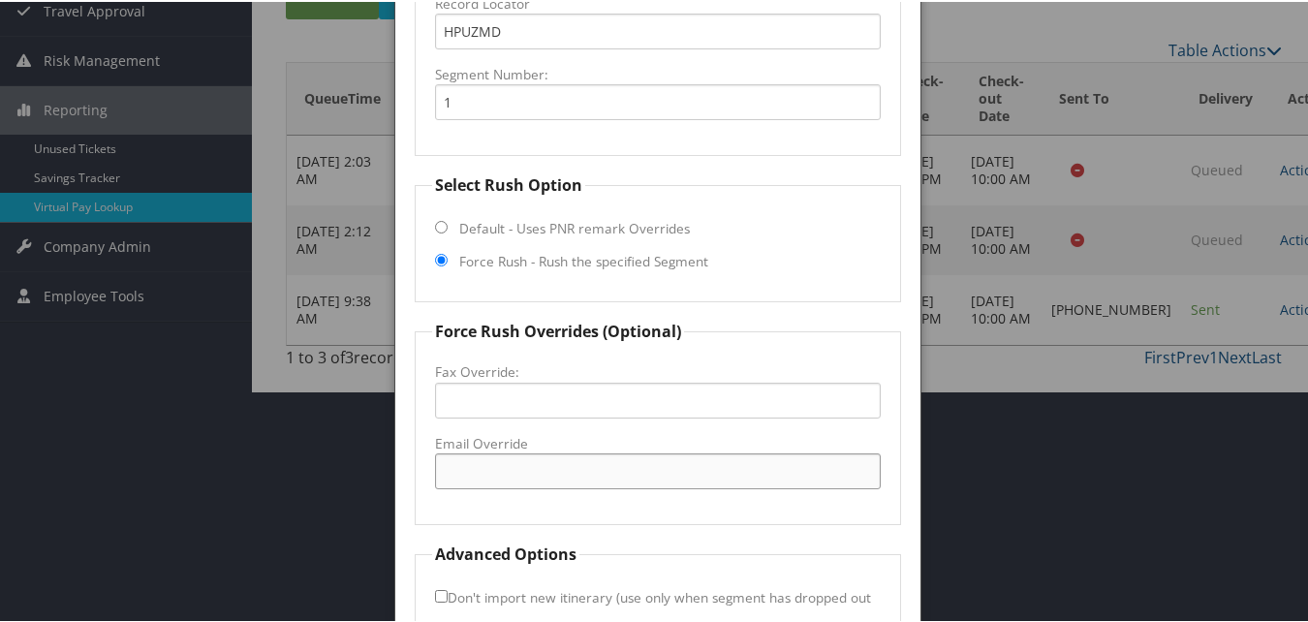
click at [553, 459] on input "Email Override" at bounding box center [657, 469] width 445 height 36
click at [515, 472] on input "Email Override" at bounding box center [657, 469] width 445 height 36
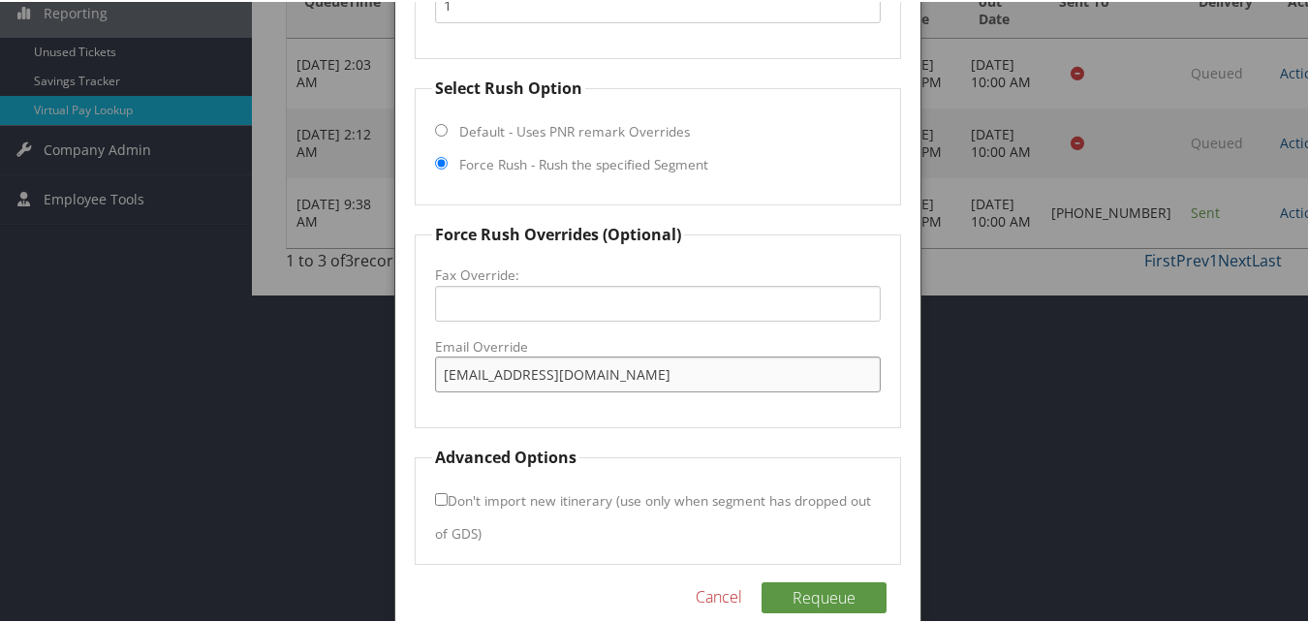
type input "[EMAIL_ADDRESS][DOMAIN_NAME]"
click at [437, 490] on label "Don't import new itinerary (use only when segment has dropped out of GDS)" at bounding box center [653, 515] width 436 height 69
click at [437, 491] on input "Don't import new itinerary (use only when segment has dropped out of GDS)" at bounding box center [441, 497] width 13 height 13
checkbox input "true"
click at [808, 596] on button "Requeue" at bounding box center [823, 595] width 125 height 31
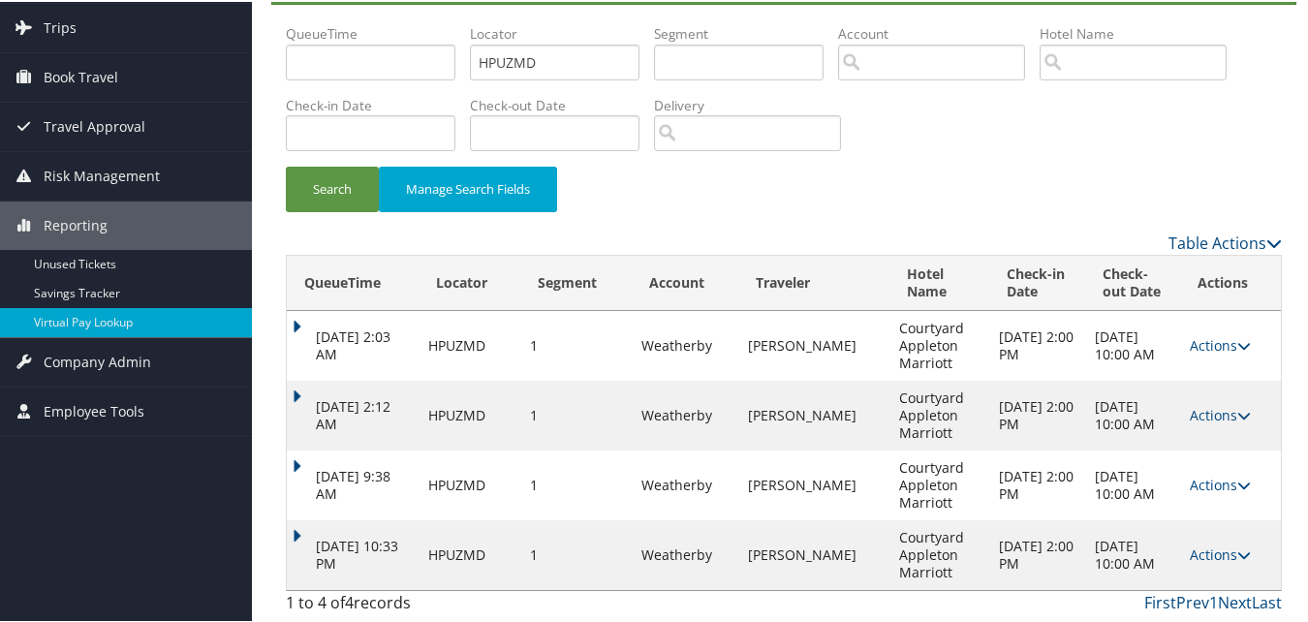
scroll to position [39, 0]
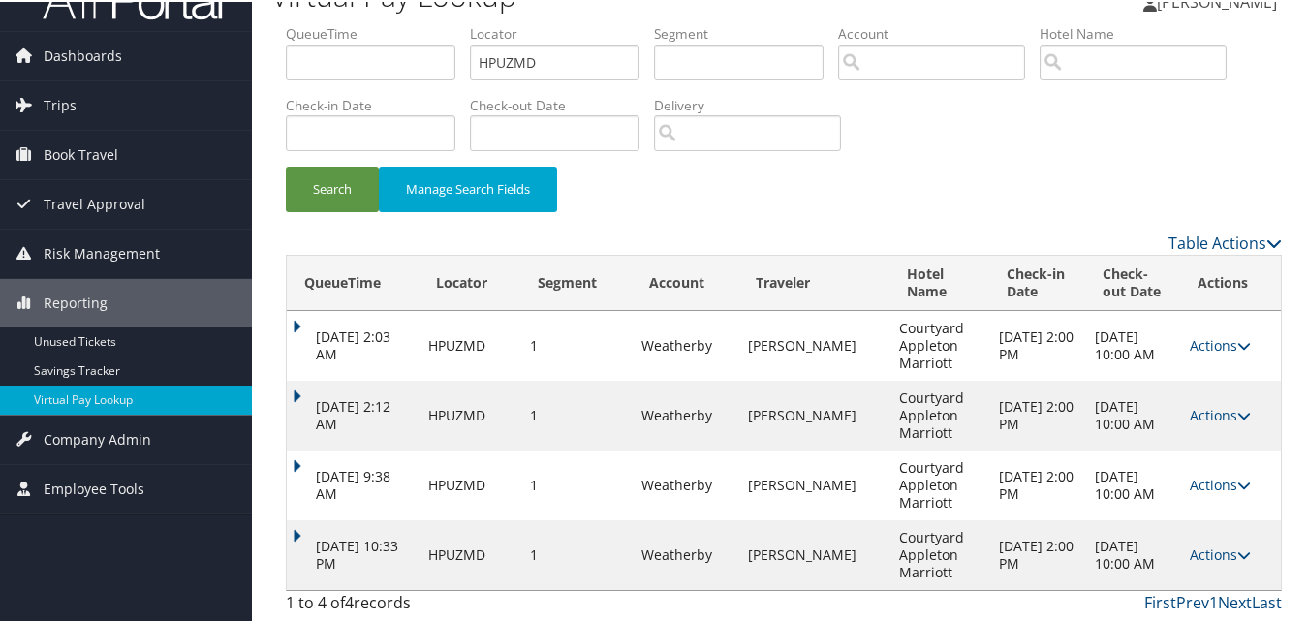
click at [1211, 554] on link "Actions" at bounding box center [1220, 553] width 61 height 18
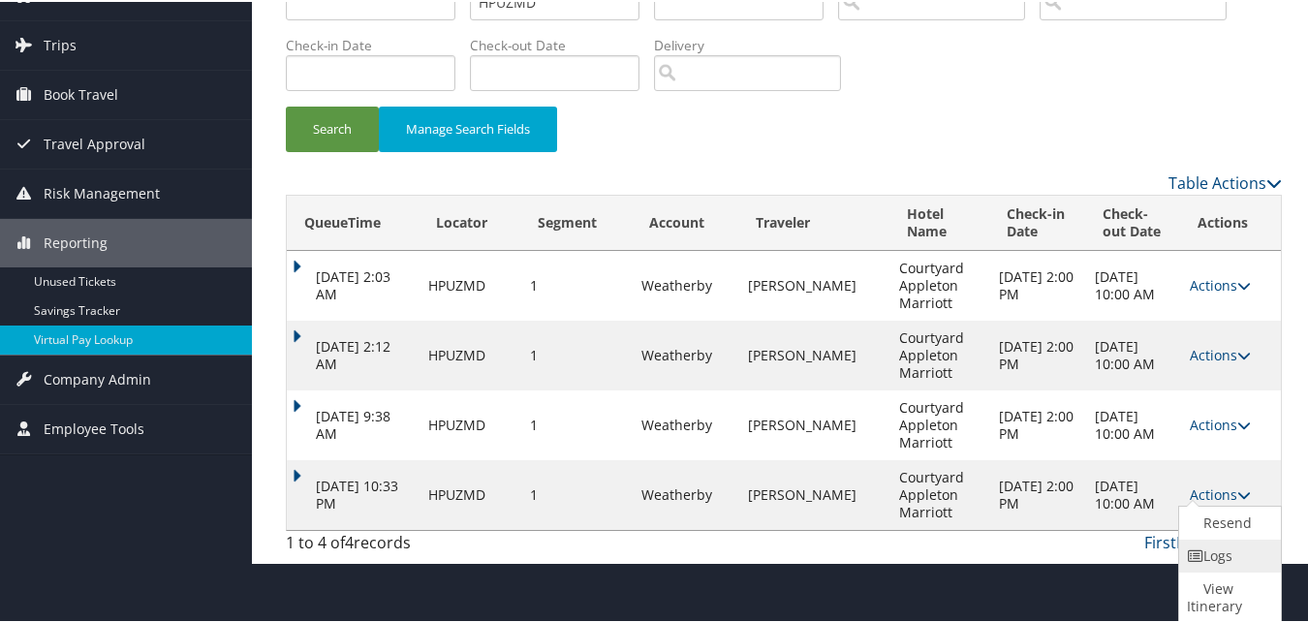
click at [1198, 555] on icon at bounding box center [1195, 554] width 17 height 14
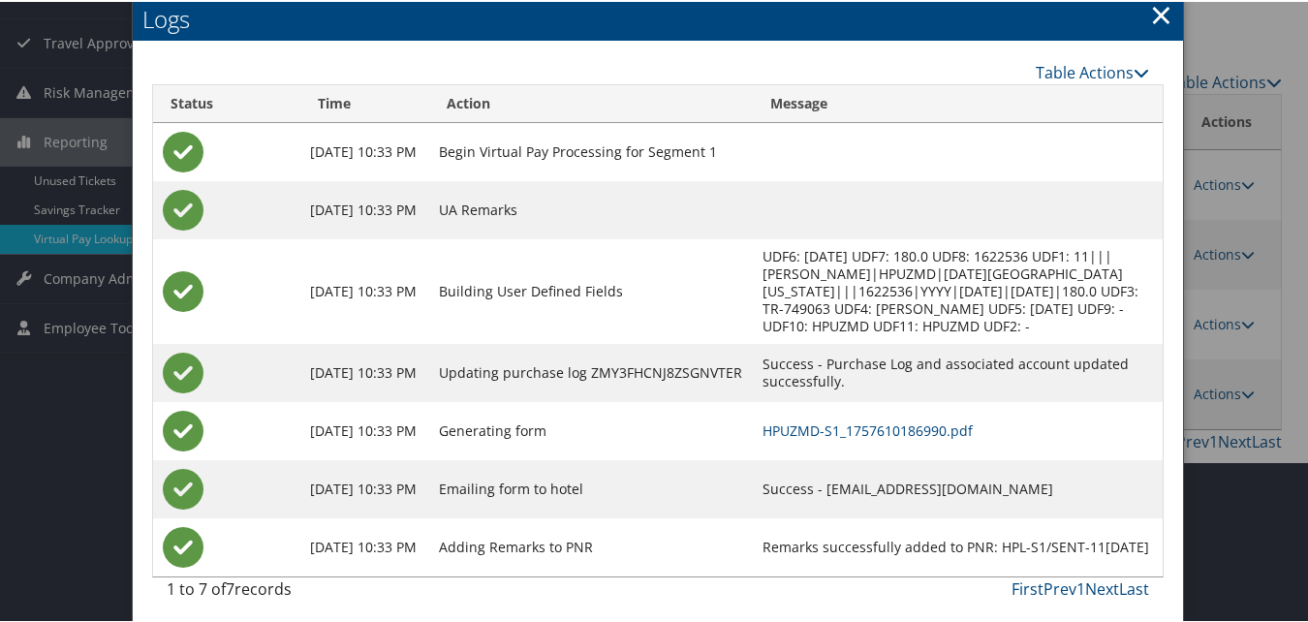
scroll to position [206, 0]
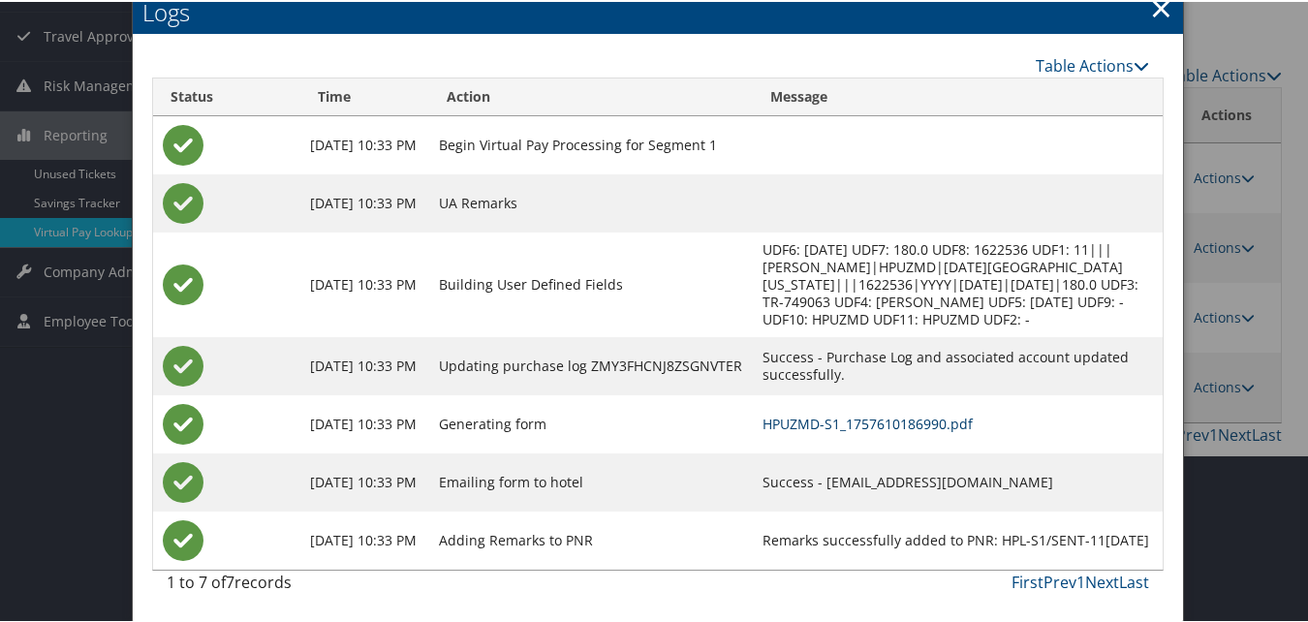
click at [863, 428] on link "HPUZMD-S1_1757610186990.pdf" at bounding box center [867, 422] width 210 height 18
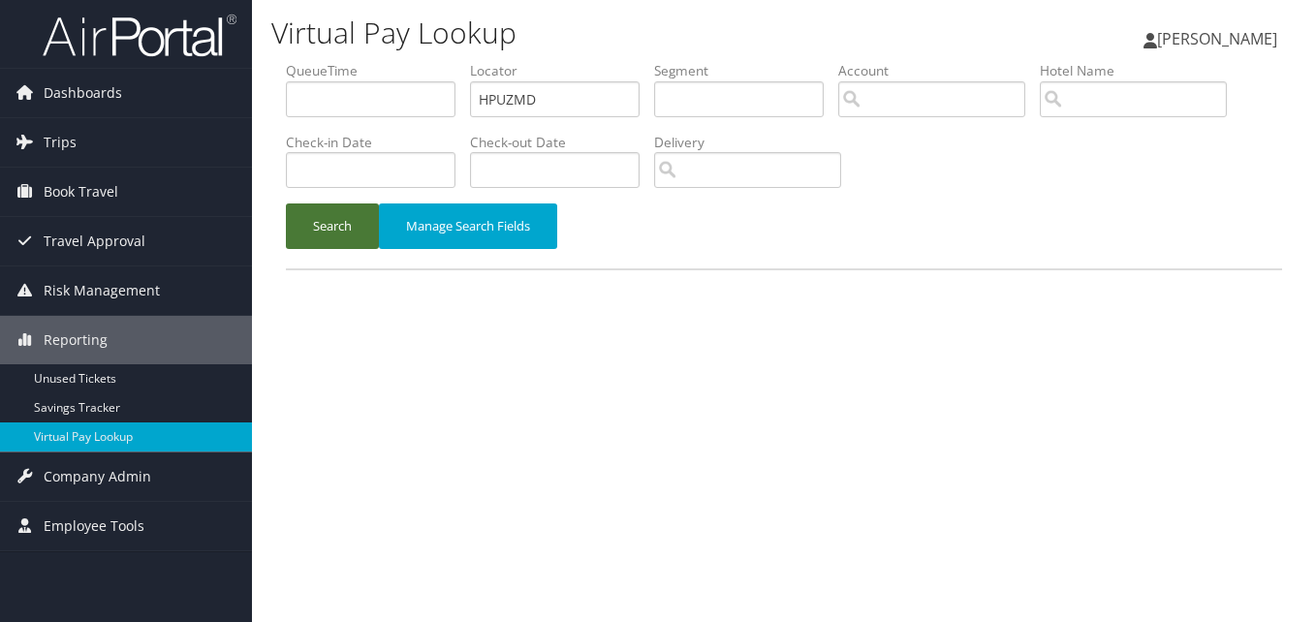
click at [321, 235] on button "Search" at bounding box center [332, 226] width 93 height 46
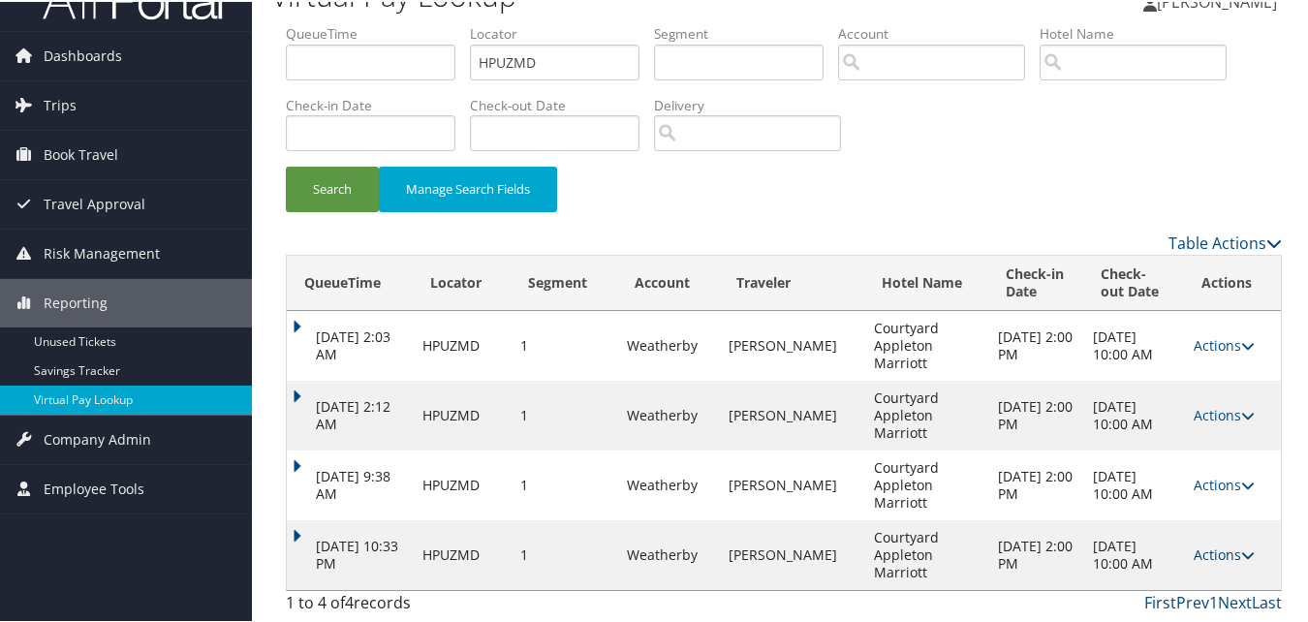
click at [1221, 555] on link "Actions" at bounding box center [1224, 553] width 61 height 18
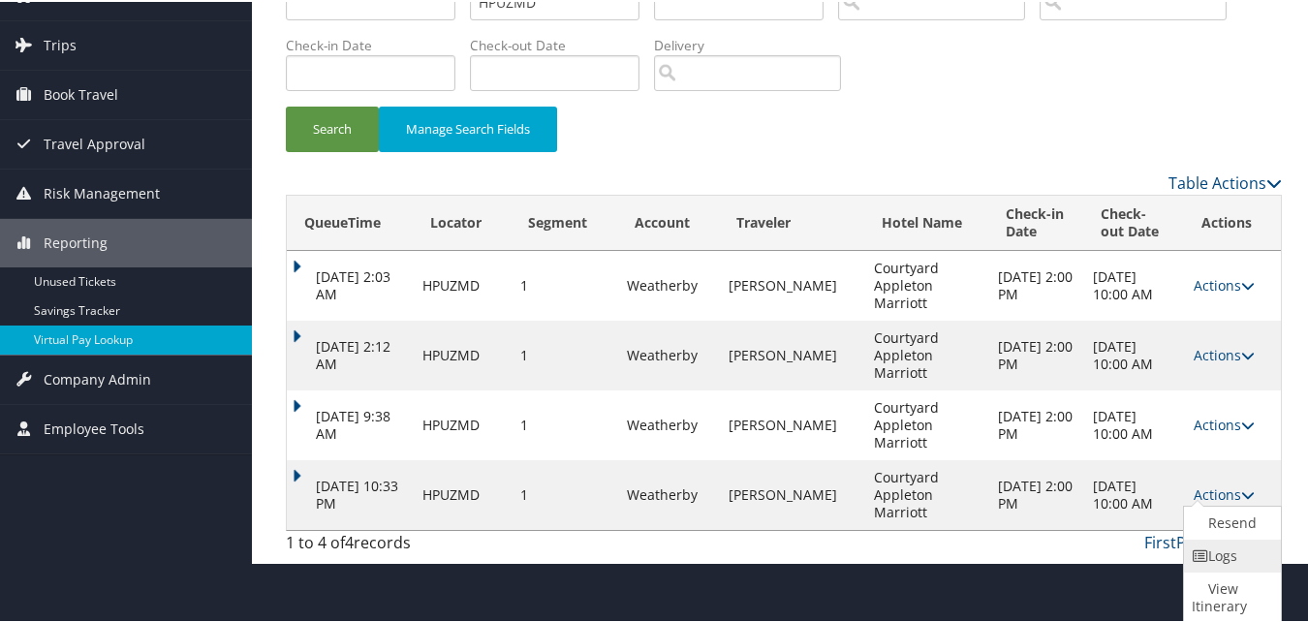
click at [1224, 557] on link "Logs" at bounding box center [1230, 554] width 92 height 33
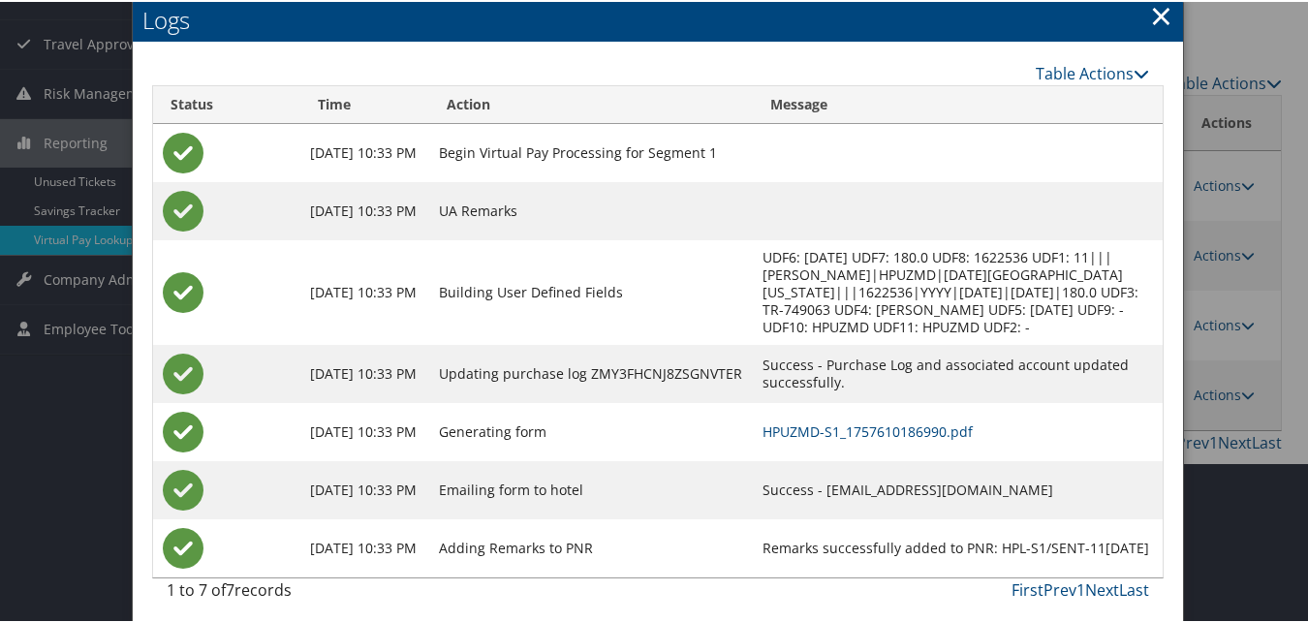
scroll to position [206, 0]
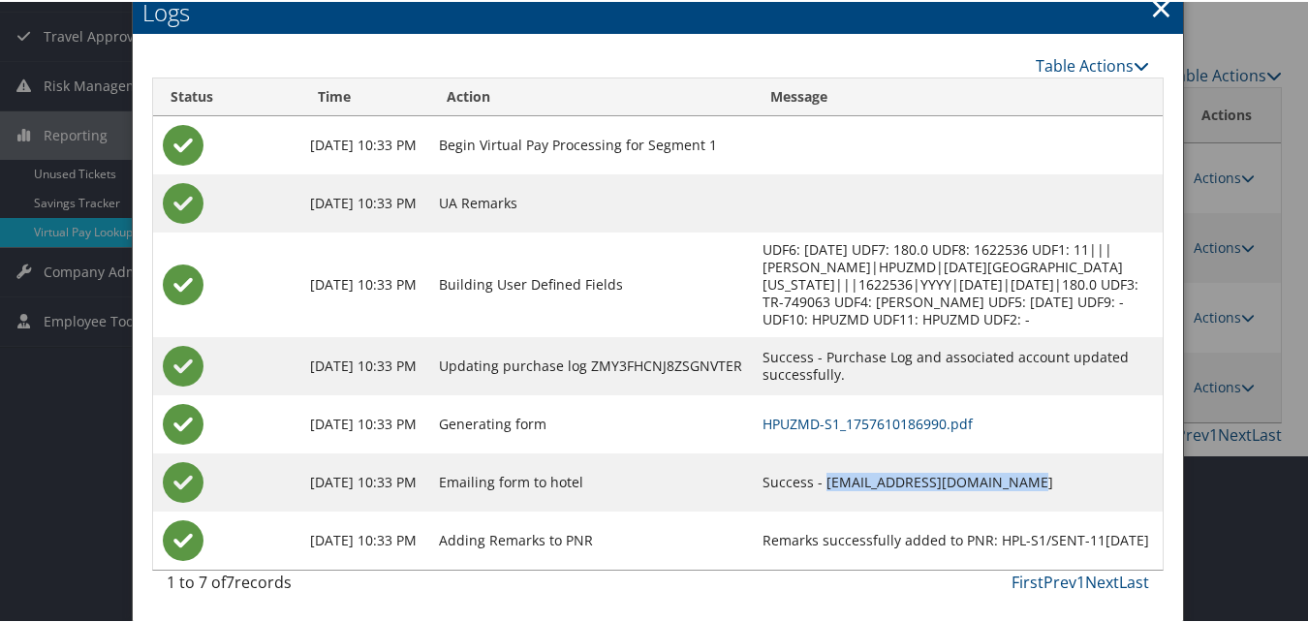
drag, startPoint x: 809, startPoint y: 484, endPoint x: 1013, endPoint y: 484, distance: 204.4
click at [1013, 484] on td "Success - [EMAIL_ADDRESS][DOMAIN_NAME]" at bounding box center [958, 480] width 410 height 58
copy td "[EMAIL_ADDRESS][DOMAIN_NAME]"
drag, startPoint x: 1154, startPoint y: 10, endPoint x: 1141, endPoint y: 20, distance: 16.5
click at [1154, 10] on link "×" at bounding box center [1161, 5] width 22 height 39
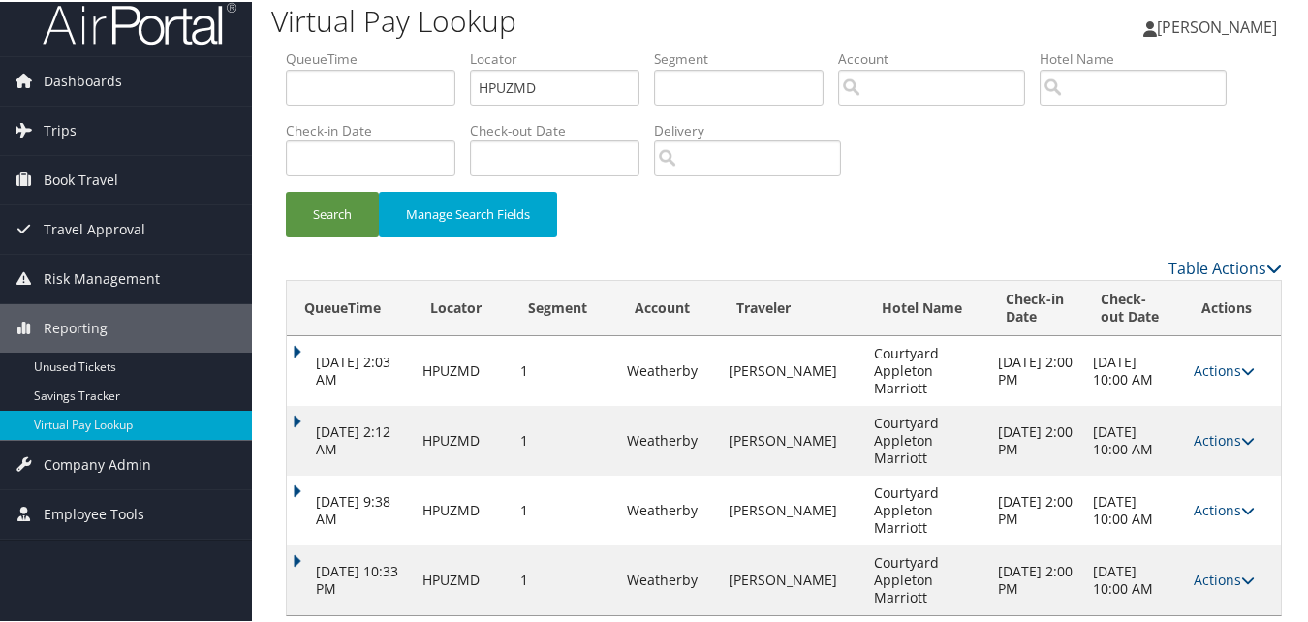
scroll to position [0, 0]
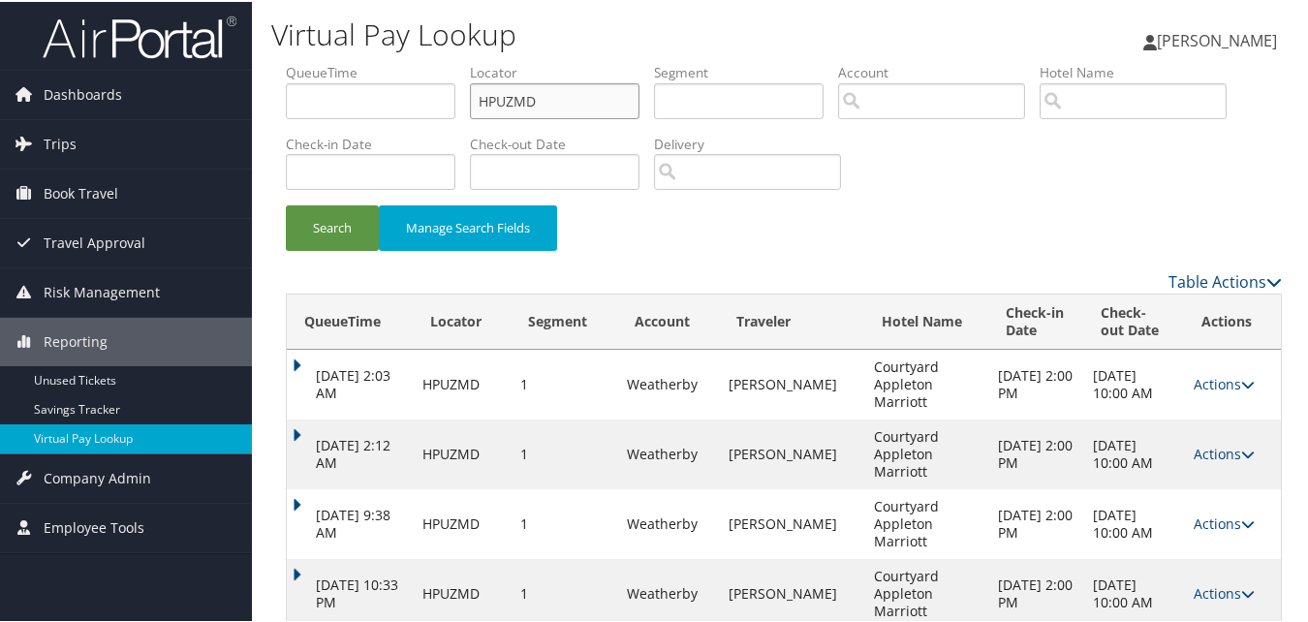
drag, startPoint x: 560, startPoint y: 106, endPoint x: 354, endPoint y: 105, distance: 206.4
click at [357, 61] on ul "QueueTime Locator HPUZMD Segment Account Traveler Hotel Name Check-in Date Chec…" at bounding box center [784, 61] width 996 height 0
paste input "JYARPK"
type input "JYARPK"
click at [289, 213] on button "Search" at bounding box center [332, 226] width 93 height 46
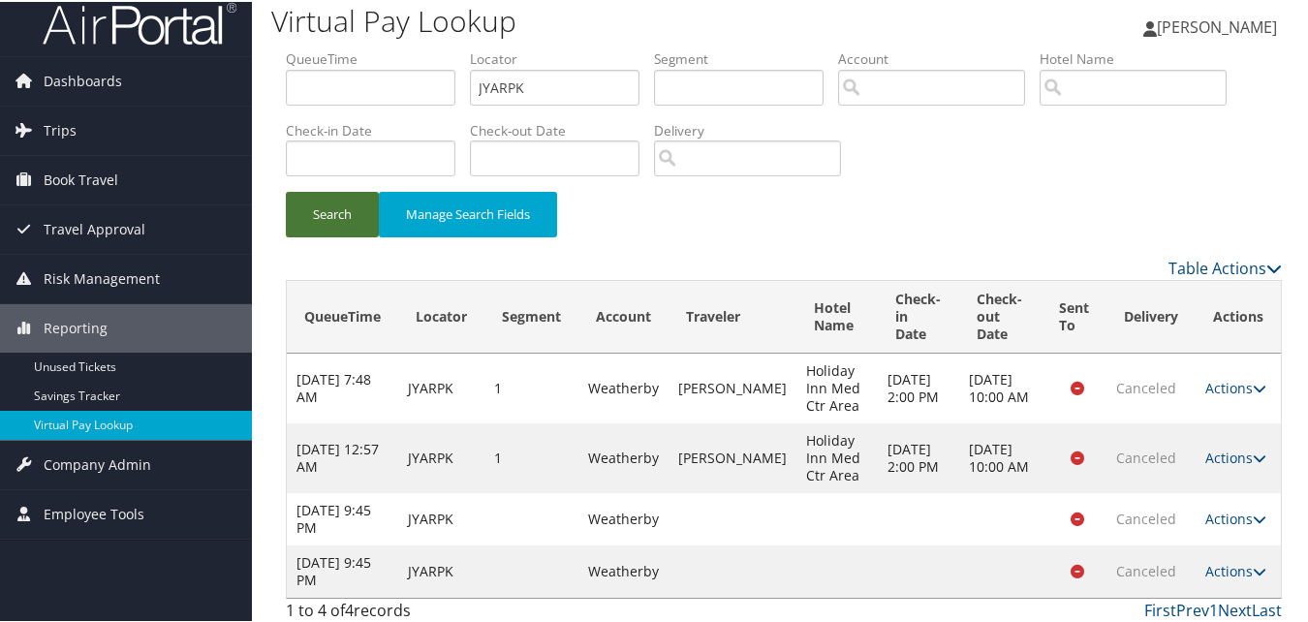
scroll to position [21, 0]
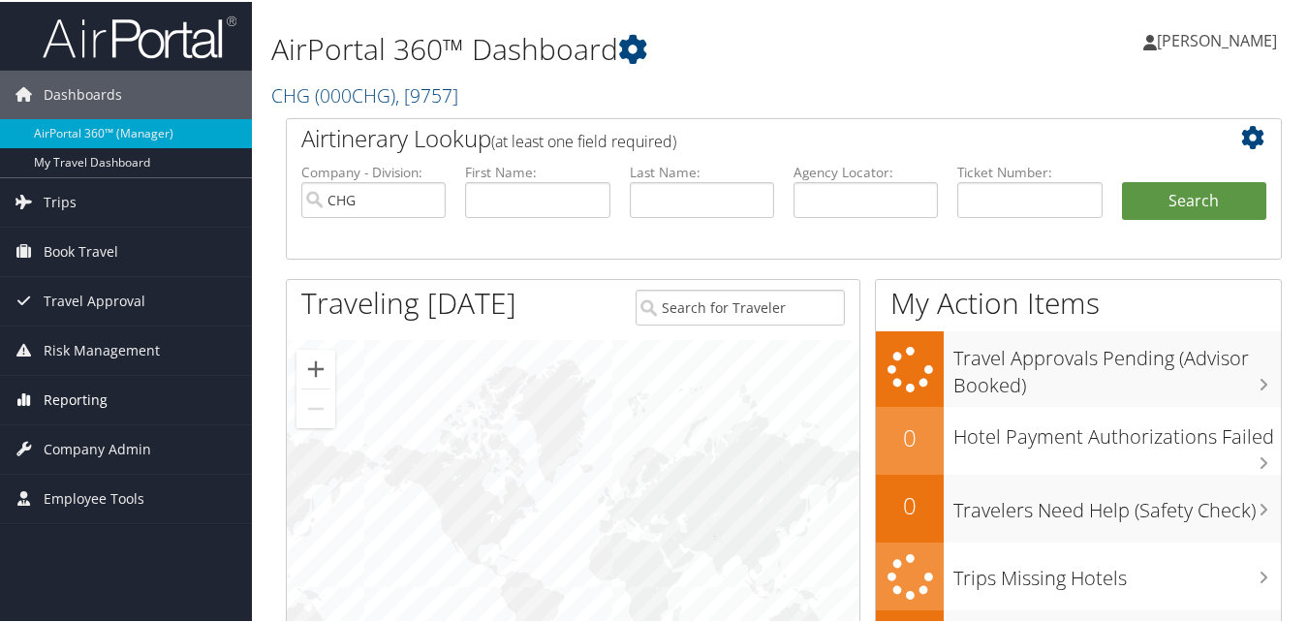
click at [53, 391] on span "Reporting" at bounding box center [76, 398] width 64 height 48
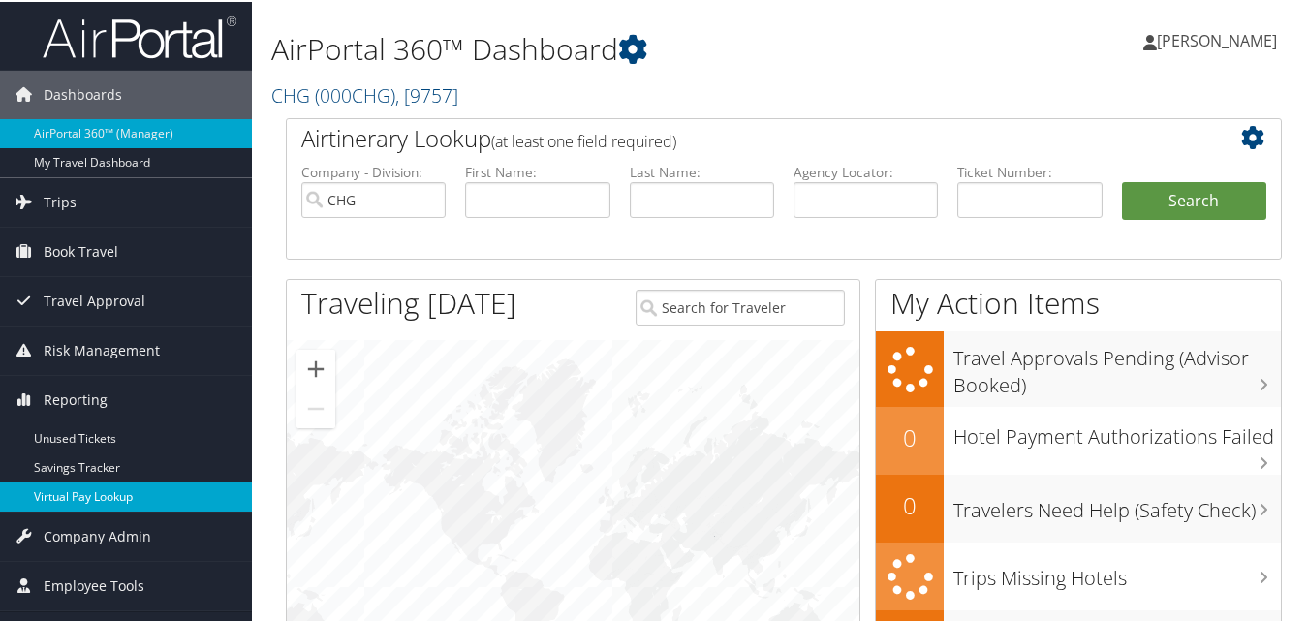
click at [84, 506] on link "Virtual Pay Lookup" at bounding box center [126, 495] width 252 height 29
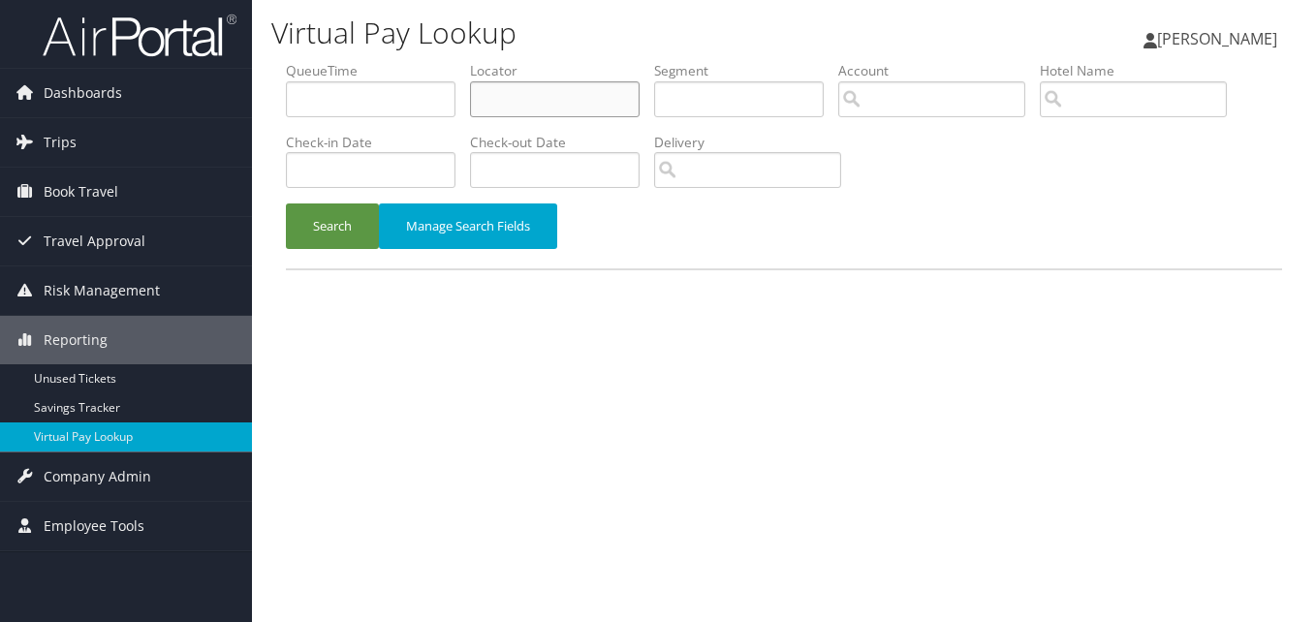
click at [527, 104] on input "text" at bounding box center [555, 99] width 170 height 36
paste input "NXJKUH"
type input "NXJKUH"
click at [349, 234] on button "Search" at bounding box center [332, 226] width 93 height 46
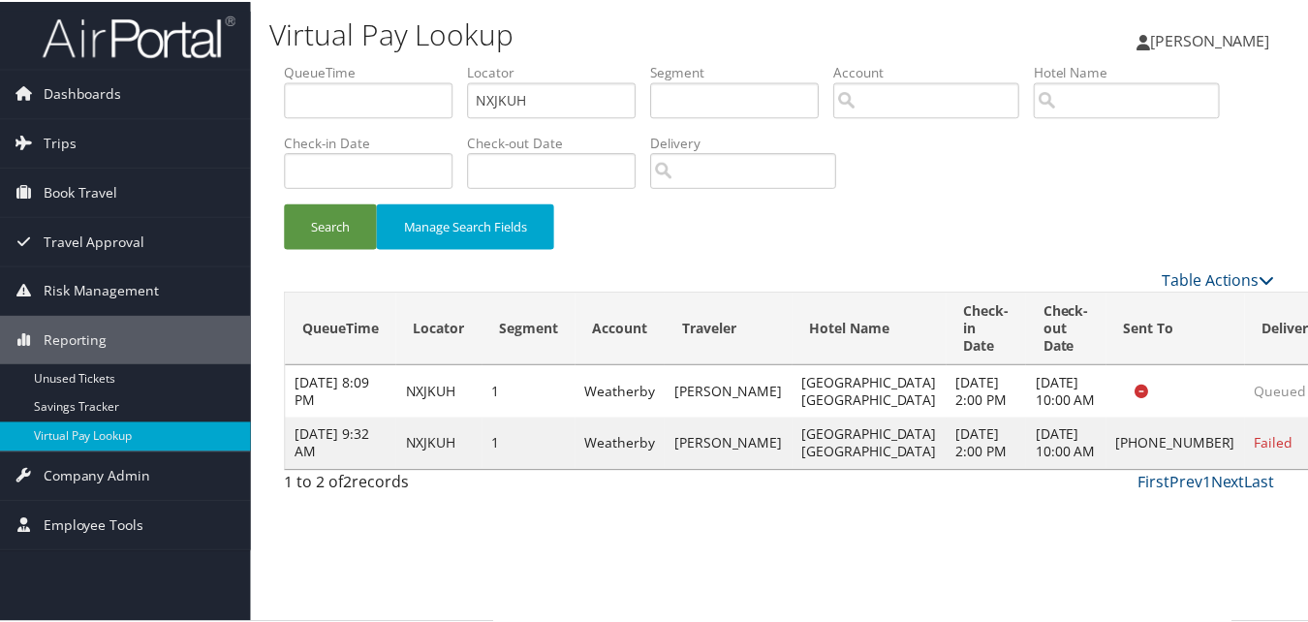
scroll to position [18, 0]
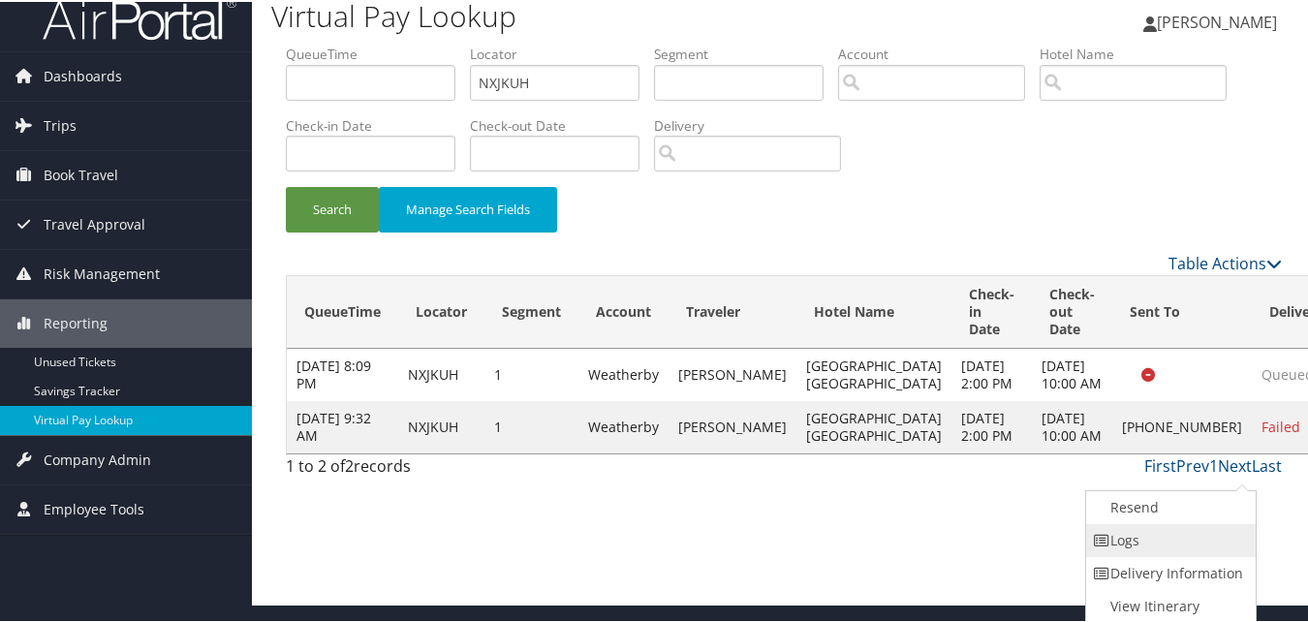
click at [1132, 540] on link "Logs" at bounding box center [1169, 538] width 166 height 33
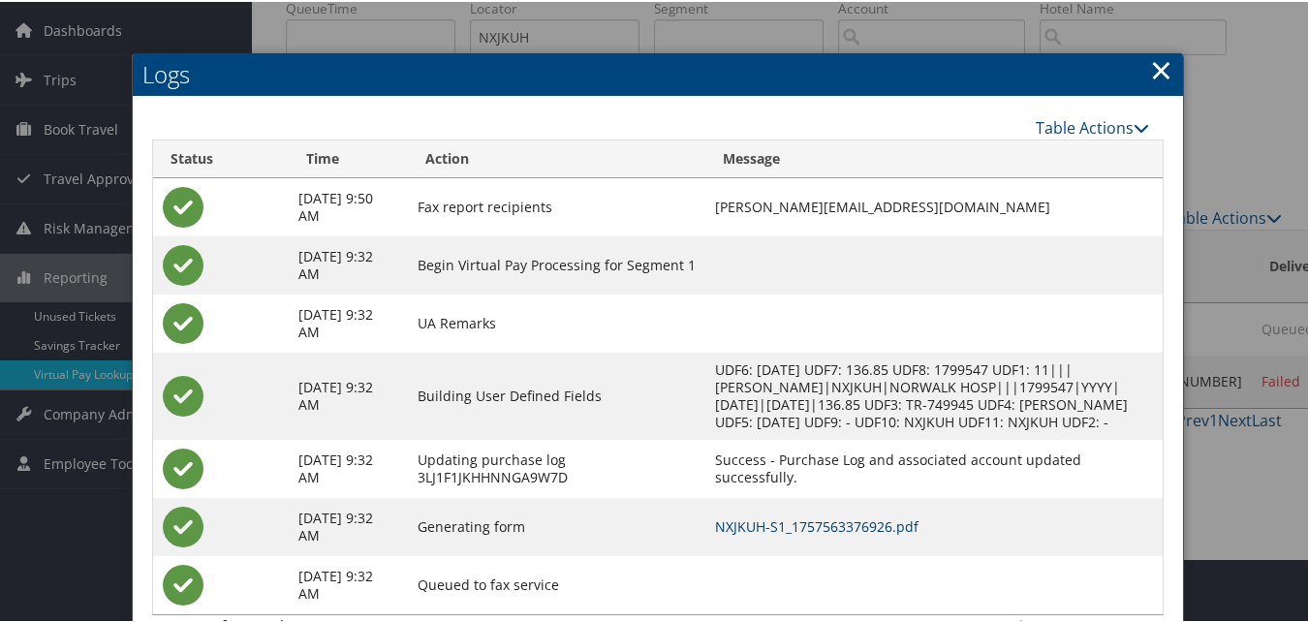
scroll to position [97, 0]
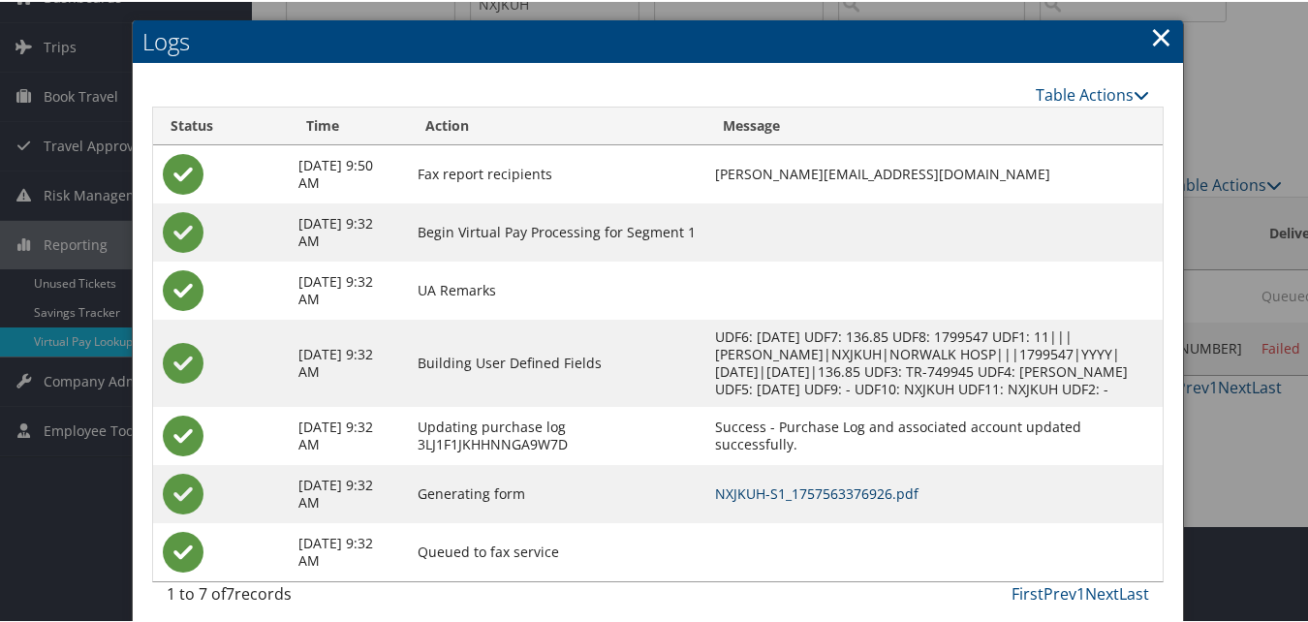
click at [810, 501] on link "NXJKUH-S1_1757563376926.pdf" at bounding box center [816, 491] width 203 height 18
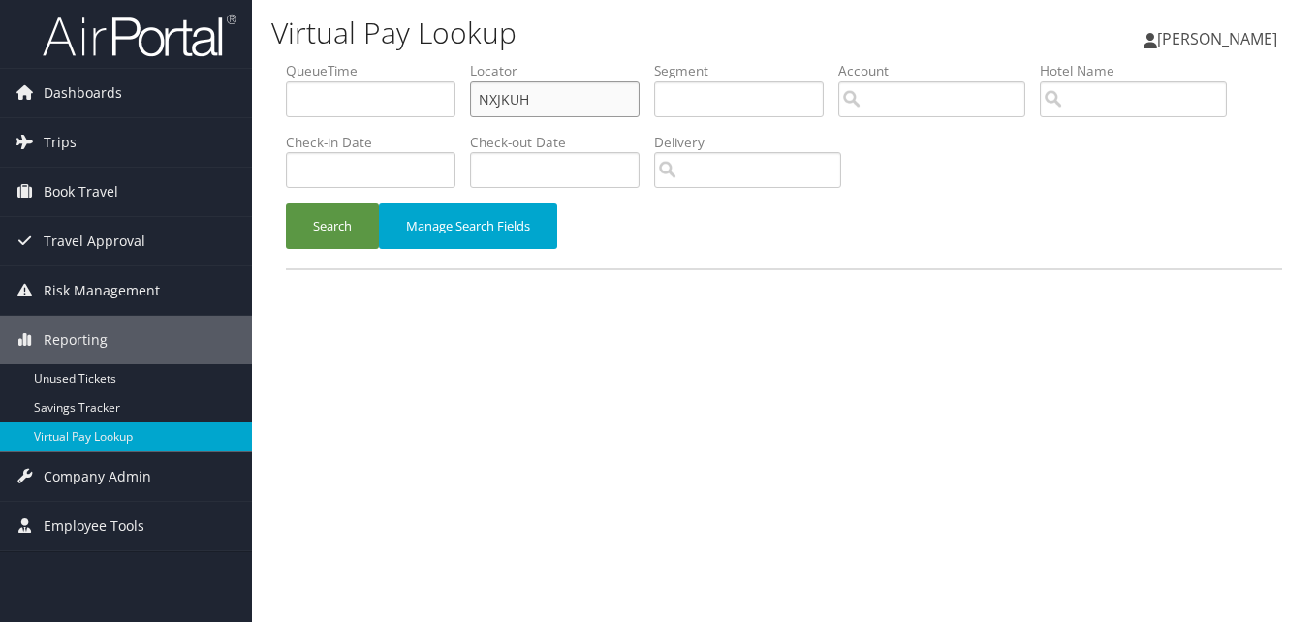
drag, startPoint x: 549, startPoint y: 96, endPoint x: 351, endPoint y: 123, distance: 200.5
click at [354, 61] on ul "QueueTime Locator NXJKUH Segment Account Traveler Hotel Name Check-in Date Chec…" at bounding box center [784, 61] width 996 height 0
paste input "LRCUWJ"
type input "LRCUWJ"
click at [333, 238] on button "Search" at bounding box center [332, 226] width 93 height 46
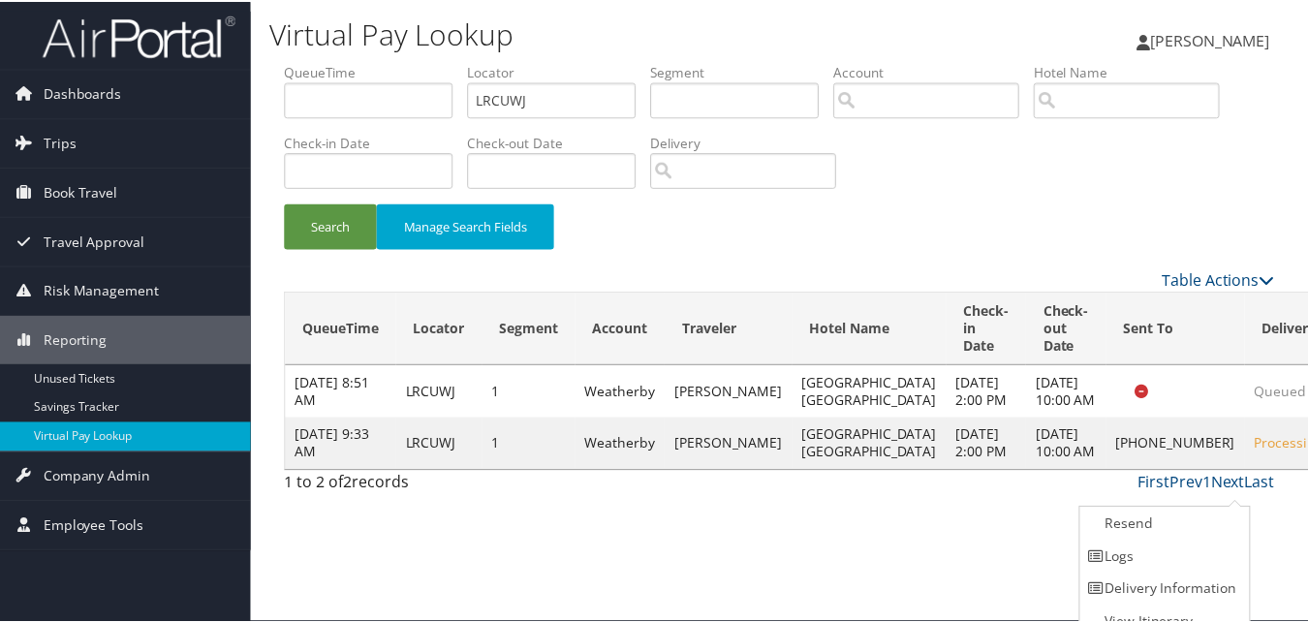
scroll to position [18, 0]
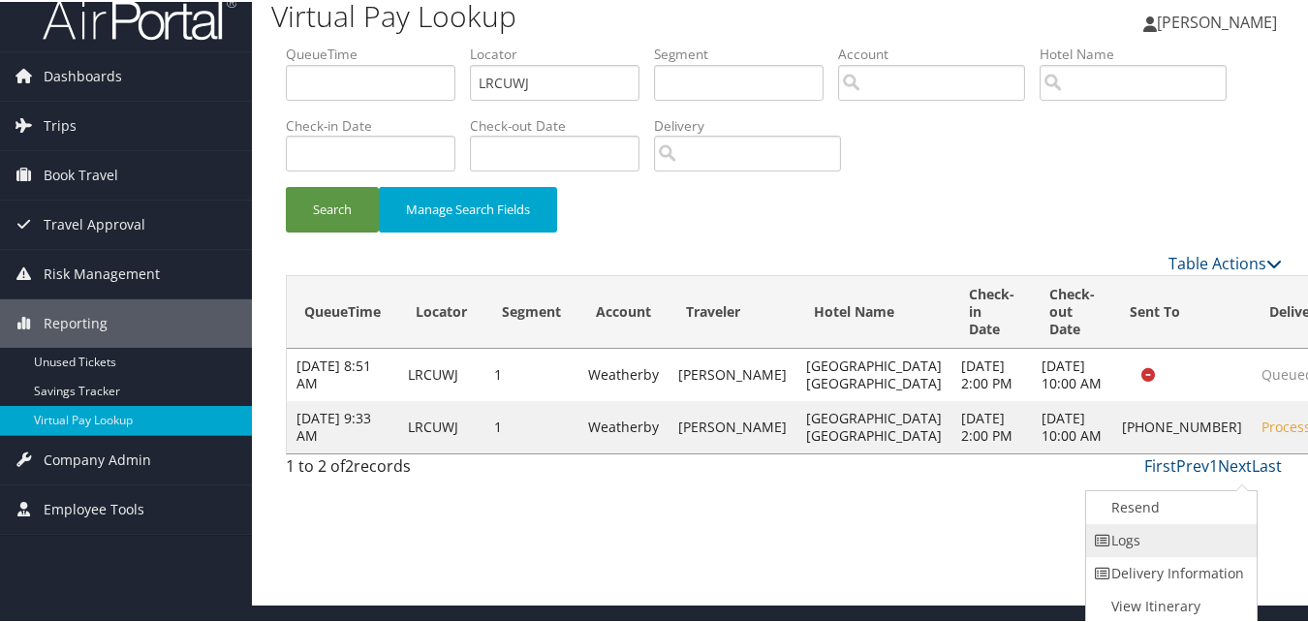
click at [1162, 529] on link "Logs" at bounding box center [1169, 538] width 166 height 33
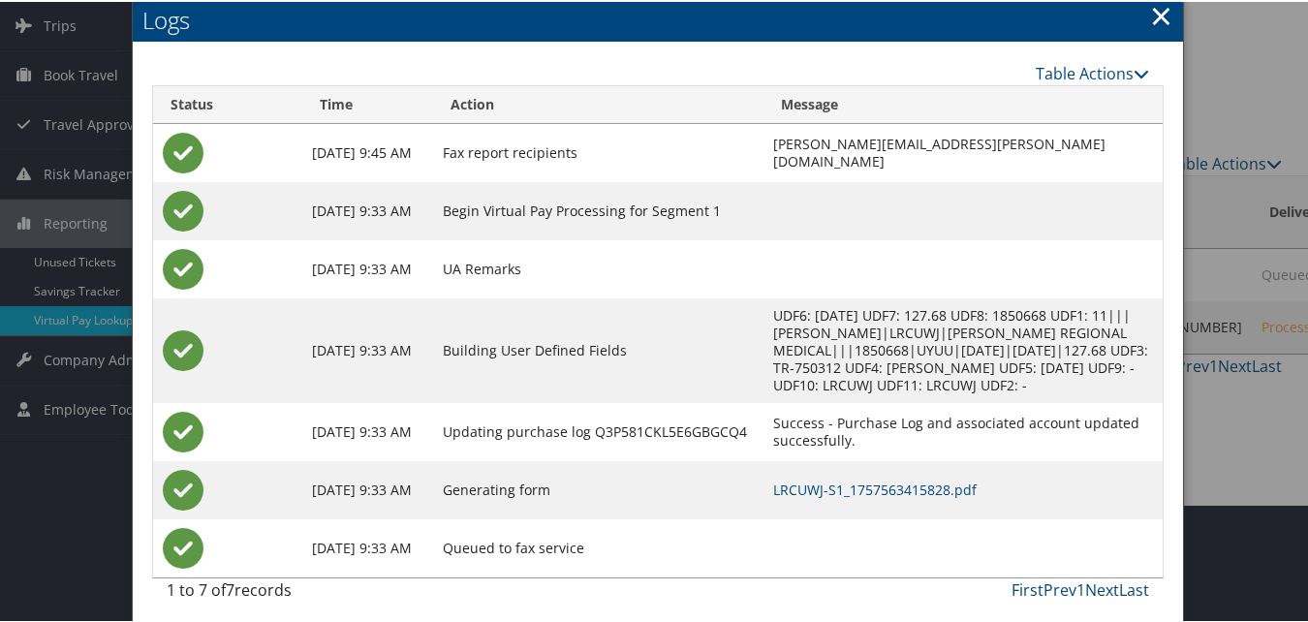
scroll to position [126, 0]
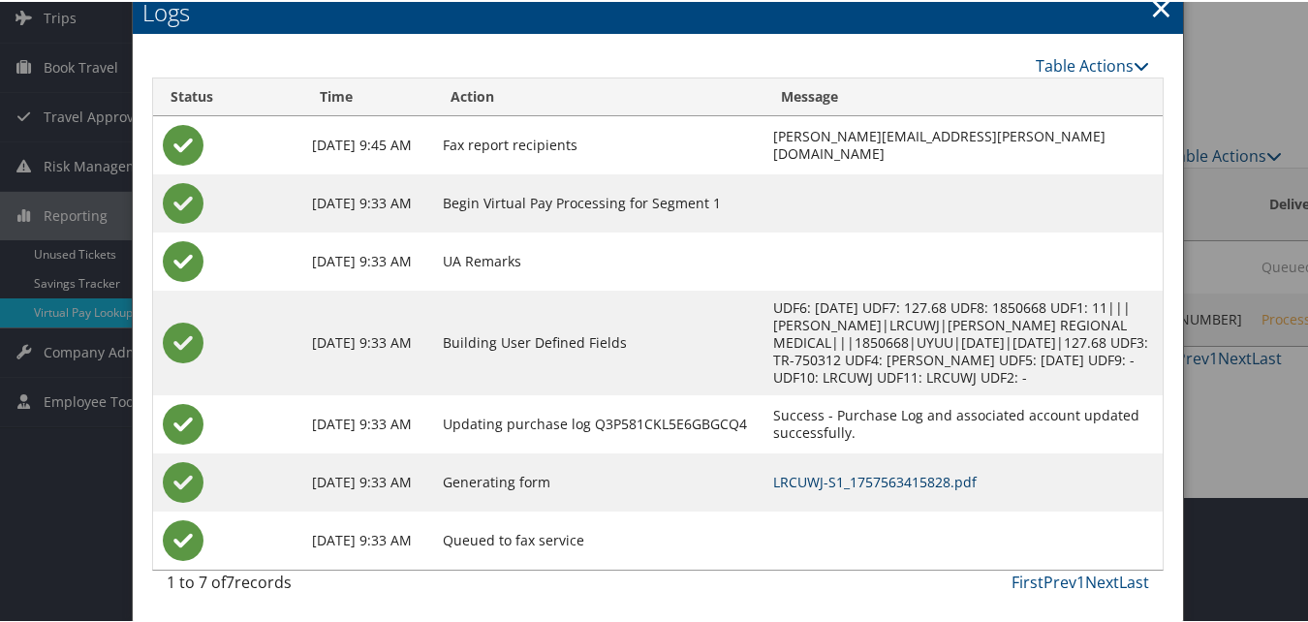
click at [823, 473] on link "LRCUWJ-S1_1757563415828.pdf" at bounding box center [874, 480] width 203 height 18
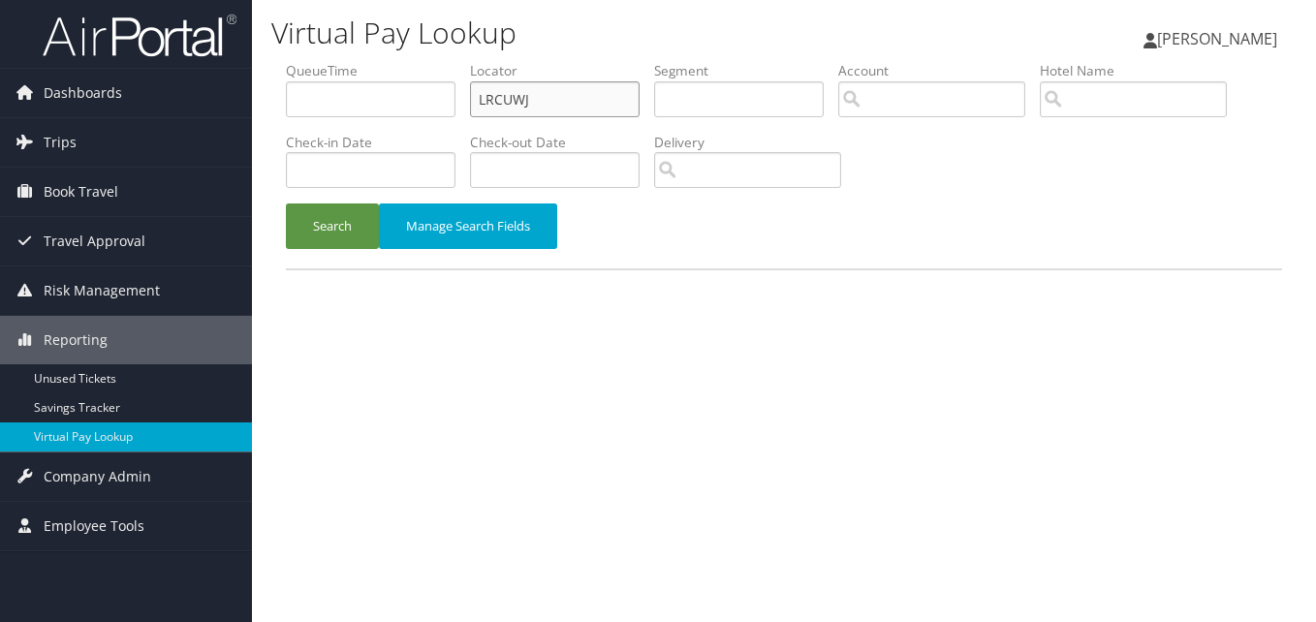
drag, startPoint x: 560, startPoint y: 97, endPoint x: 367, endPoint y: 97, distance: 192.8
click at [376, 61] on ul "QueueTime Locator LRCUWJ Segment Account Traveler Hotel Name Check-in Date Chec…" at bounding box center [784, 61] width 996 height 0
paste input "DJGGYE"
type input "DJGGYE"
click at [348, 228] on button "Search" at bounding box center [332, 226] width 93 height 46
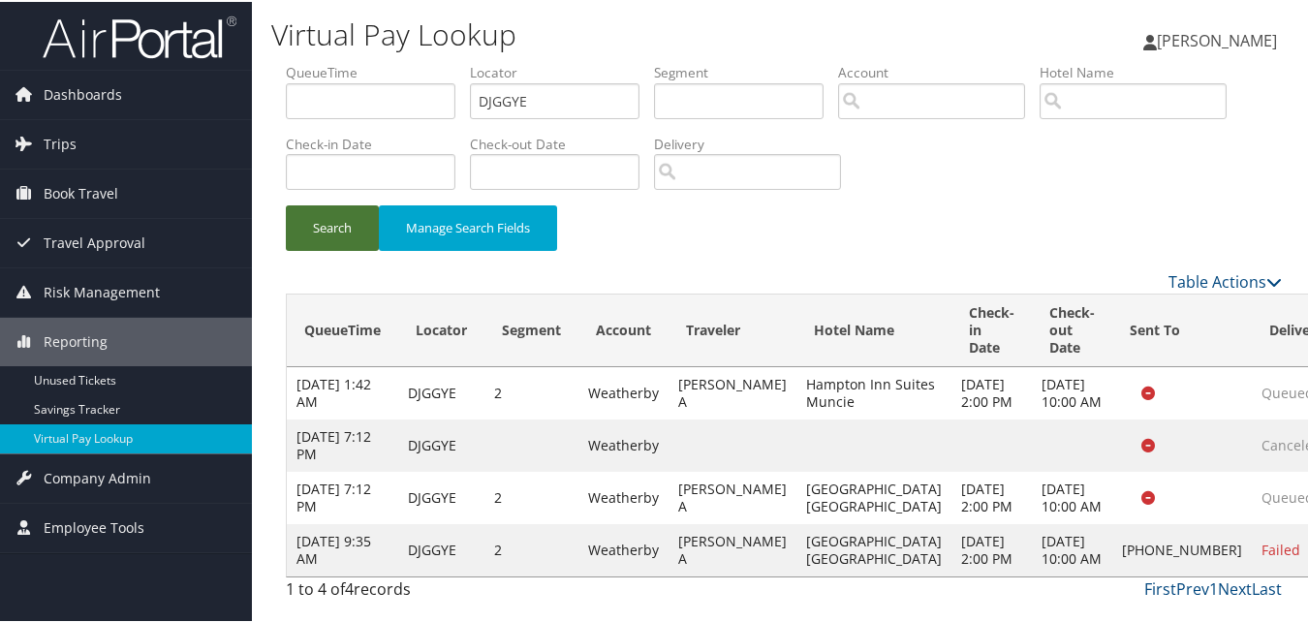
scroll to position [74, 0]
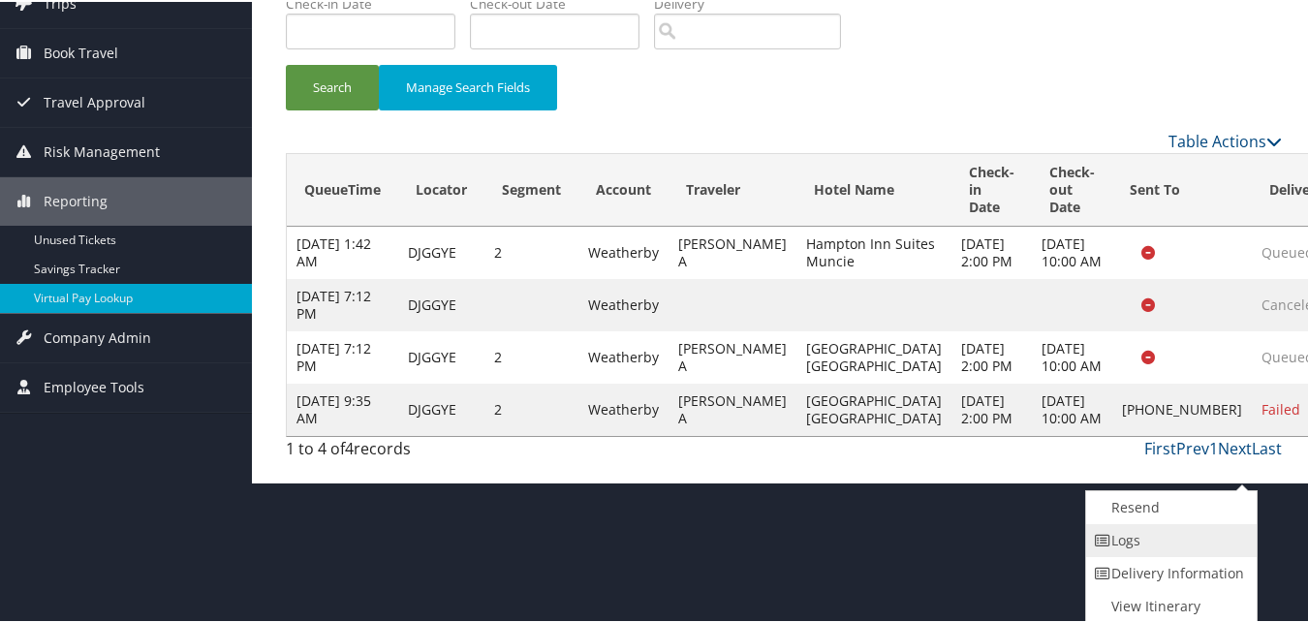
click at [1165, 545] on link "Logs" at bounding box center [1169, 538] width 166 height 33
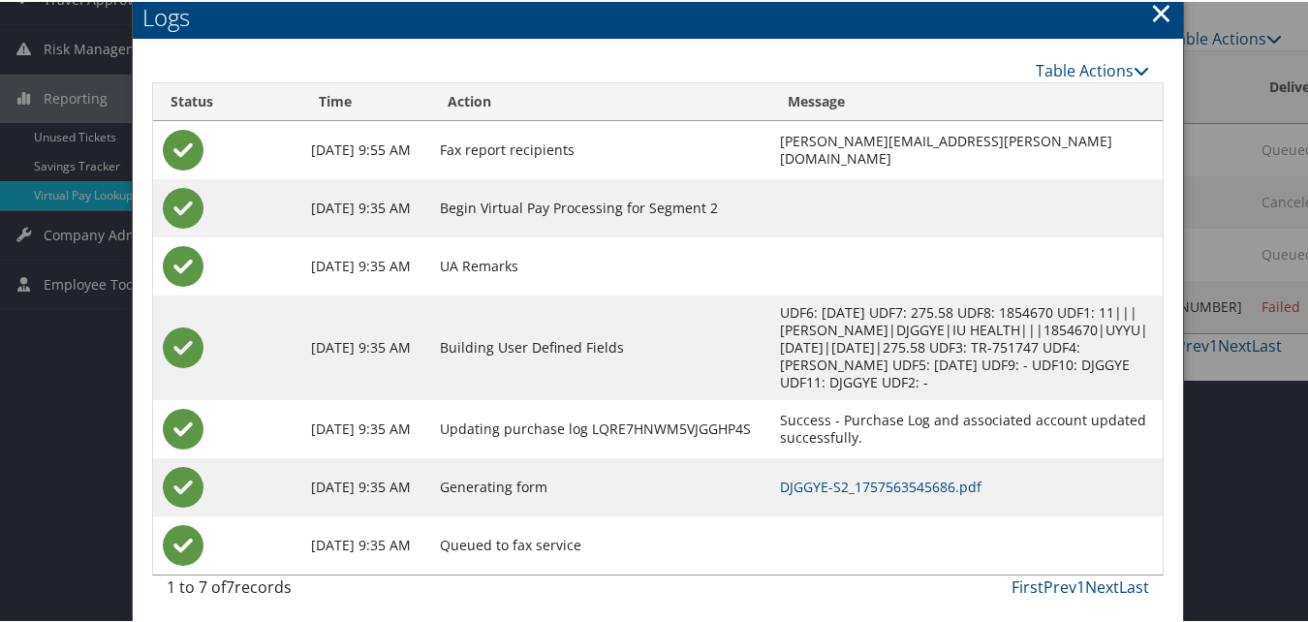
scroll to position [248, 0]
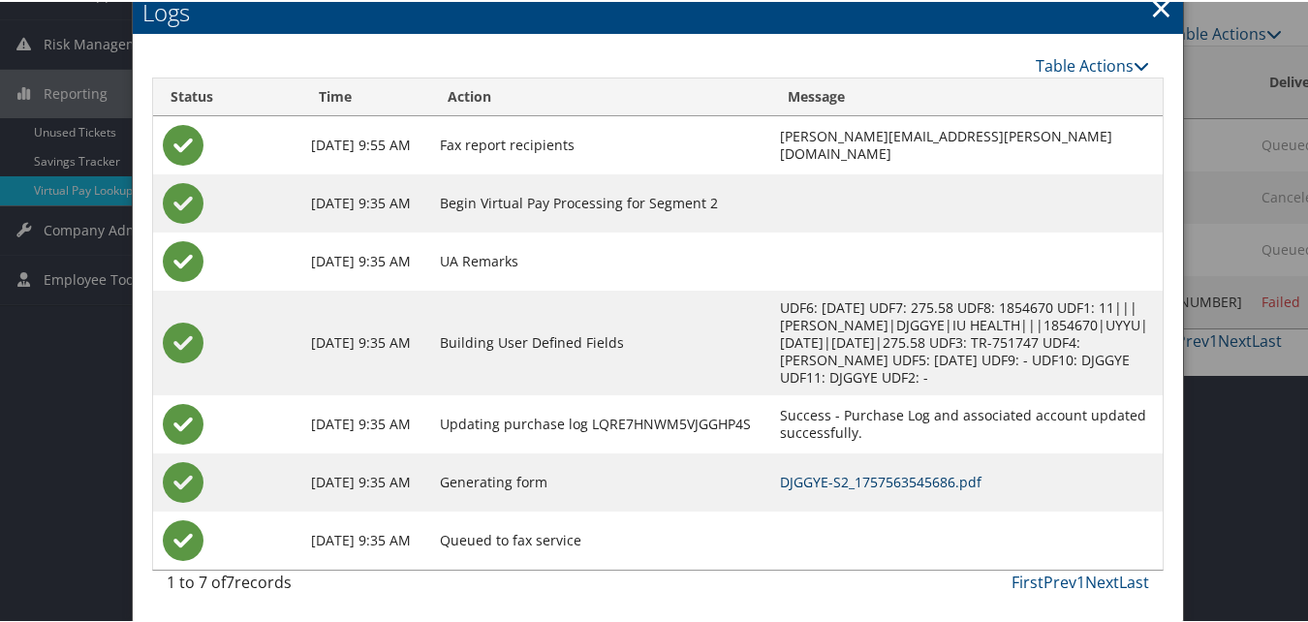
click at [839, 485] on link "DJGGYE-S2_1757563545686.pdf" at bounding box center [881, 480] width 202 height 18
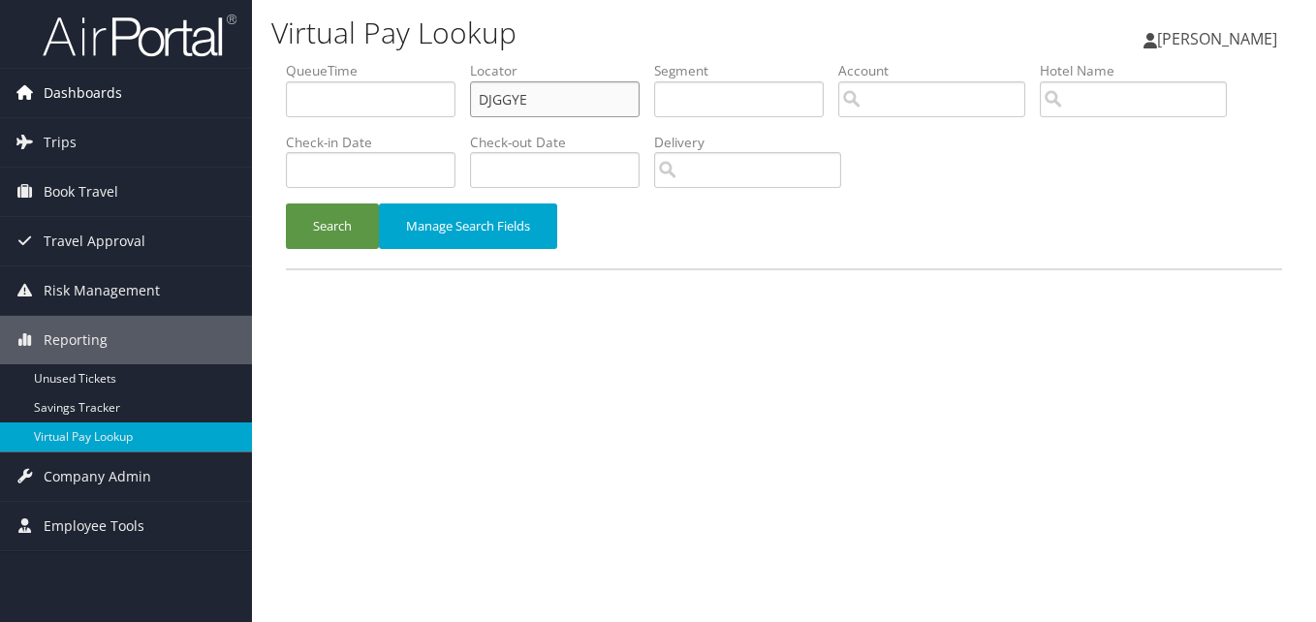
drag, startPoint x: 345, startPoint y: 80, endPoint x: 203, endPoint y: 76, distance: 141.5
click at [203, 76] on div "Dashboards AirPortal 360™ (Manager) My Travel Dashboard Trips Airtinerary® Look…" at bounding box center [658, 311] width 1316 height 622
paste input "WFDQQD"
type input "WFDQQD"
click at [324, 231] on button "Search" at bounding box center [332, 226] width 93 height 46
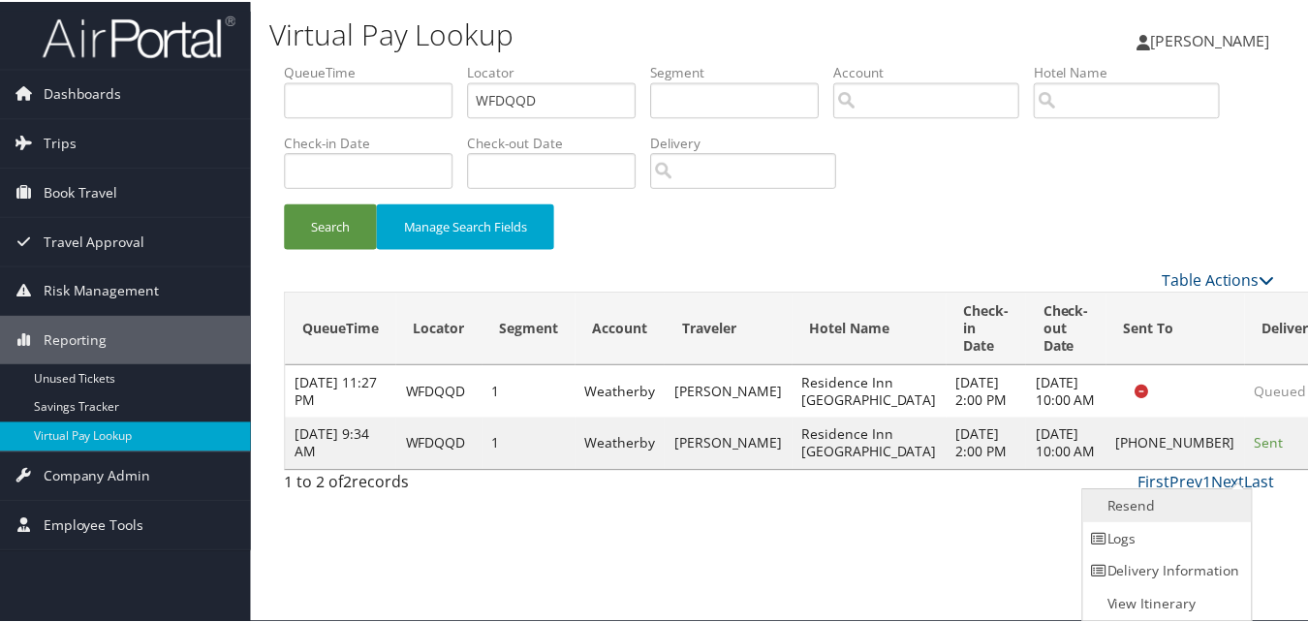
scroll to position [1, 0]
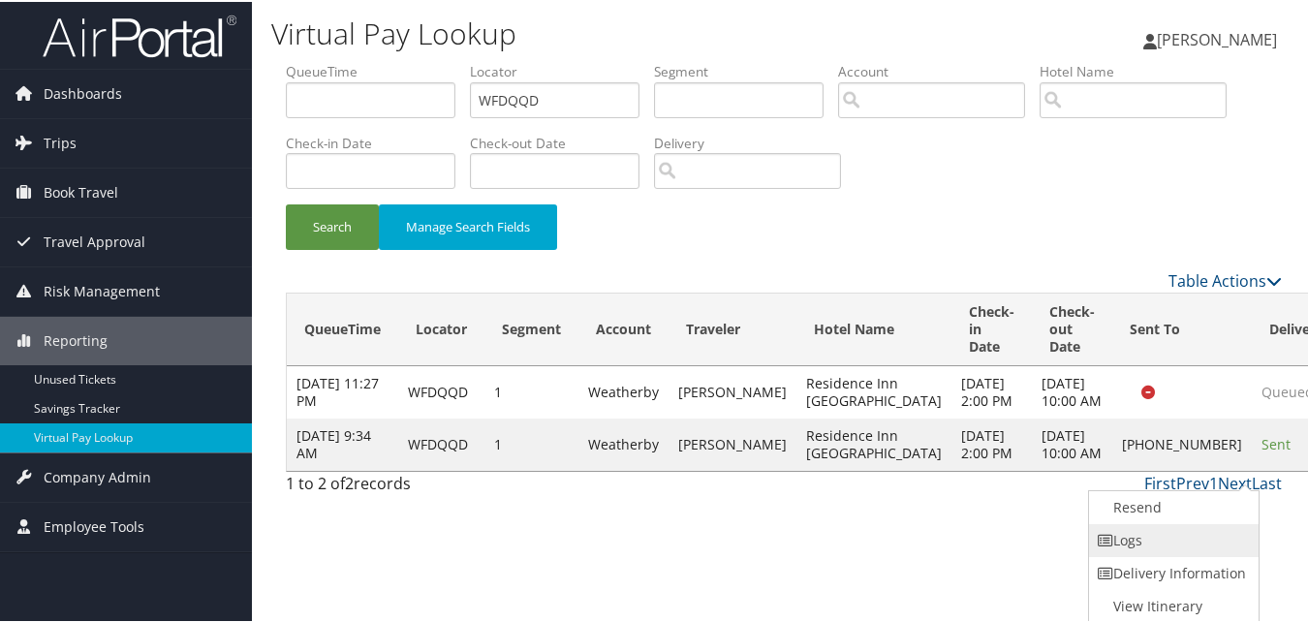
click at [1172, 548] on link "Logs" at bounding box center [1172, 538] width 166 height 33
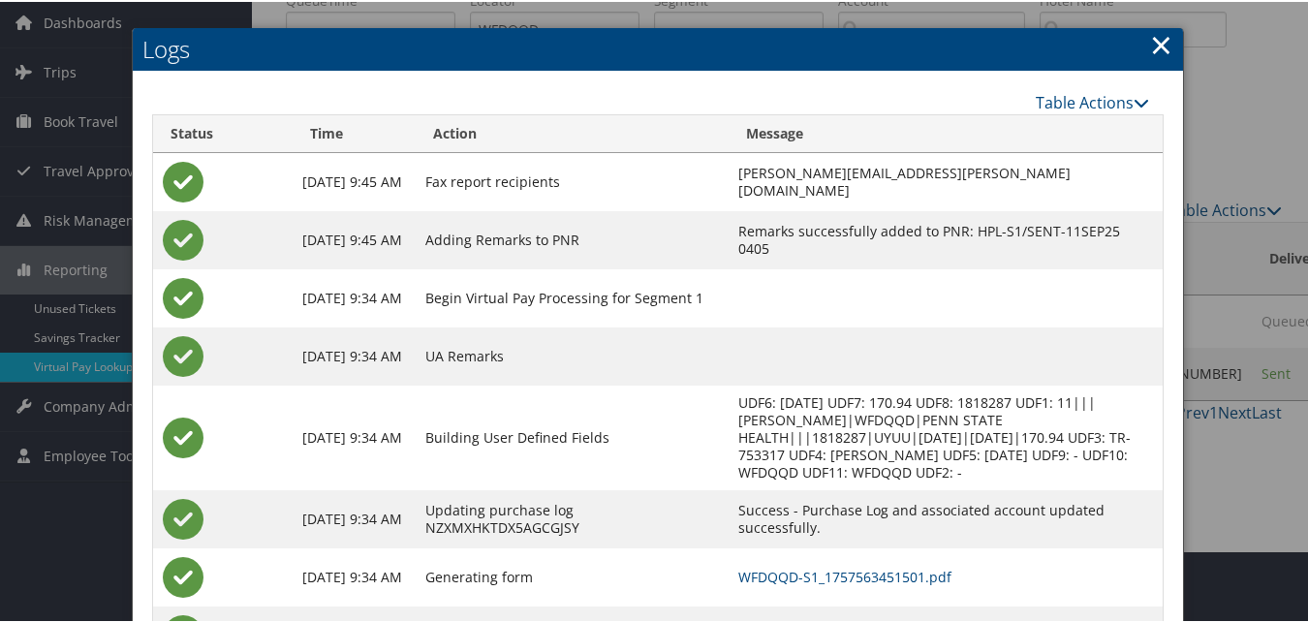
scroll to position [167, 0]
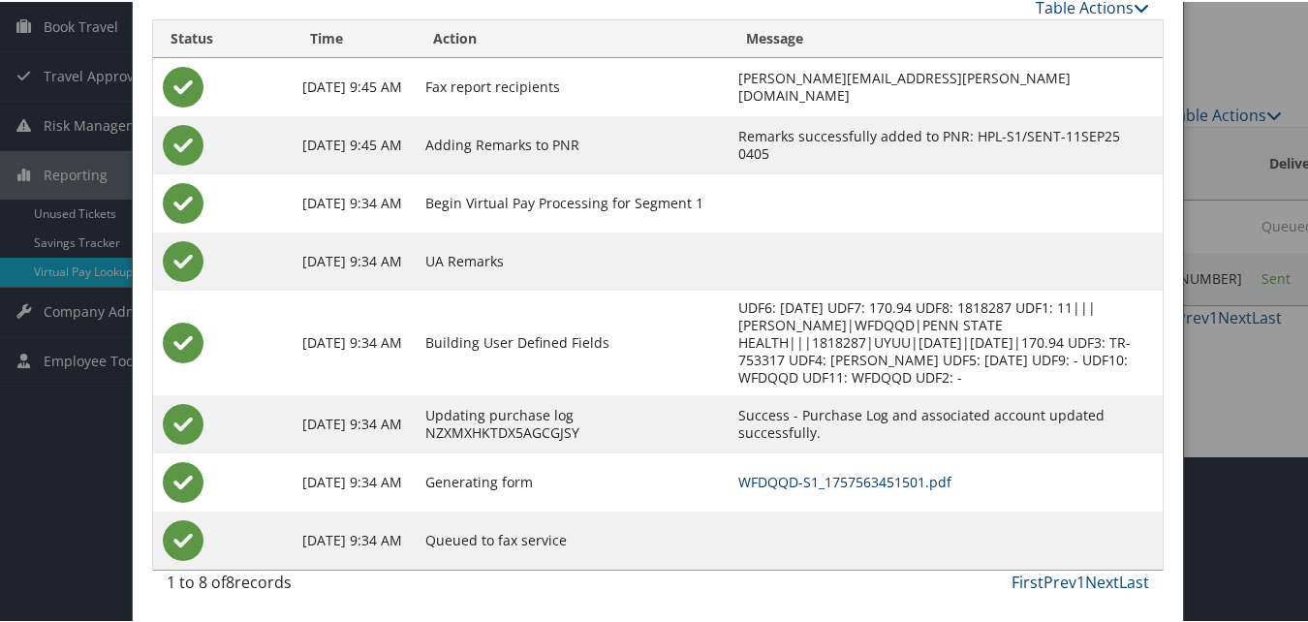
click at [859, 483] on link "WFDQQD-S1_1757563451501.pdf" at bounding box center [844, 480] width 213 height 18
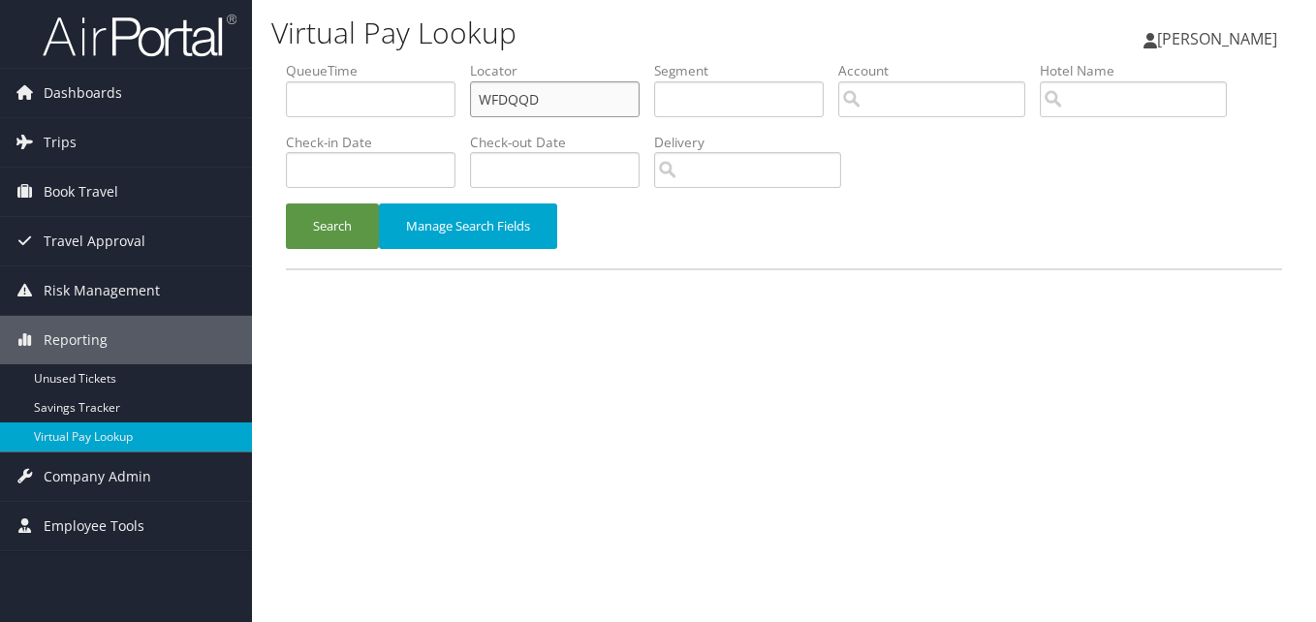
drag, startPoint x: 559, startPoint y: 107, endPoint x: 315, endPoint y: 119, distance: 244.5
click at [319, 61] on ul "QueueTime Locator WFDQQD Segment Account Traveler Hotel Name Check-in Date Chec…" at bounding box center [784, 61] width 996 height 0
paste input "OUQLZO"
type input "OUQLZO"
click at [333, 209] on button "Search" at bounding box center [332, 226] width 93 height 46
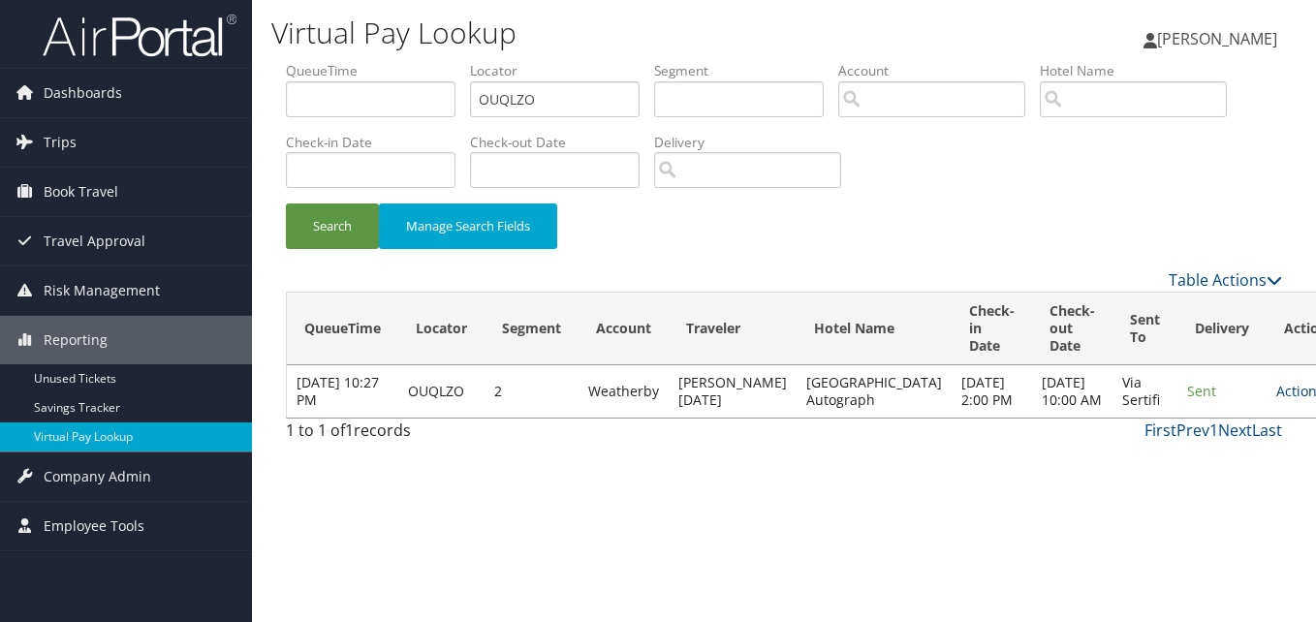
click at [1276, 400] on link "Actions" at bounding box center [1306, 391] width 61 height 18
click at [1196, 456] on link "Logs" at bounding box center [1198, 461] width 122 height 33
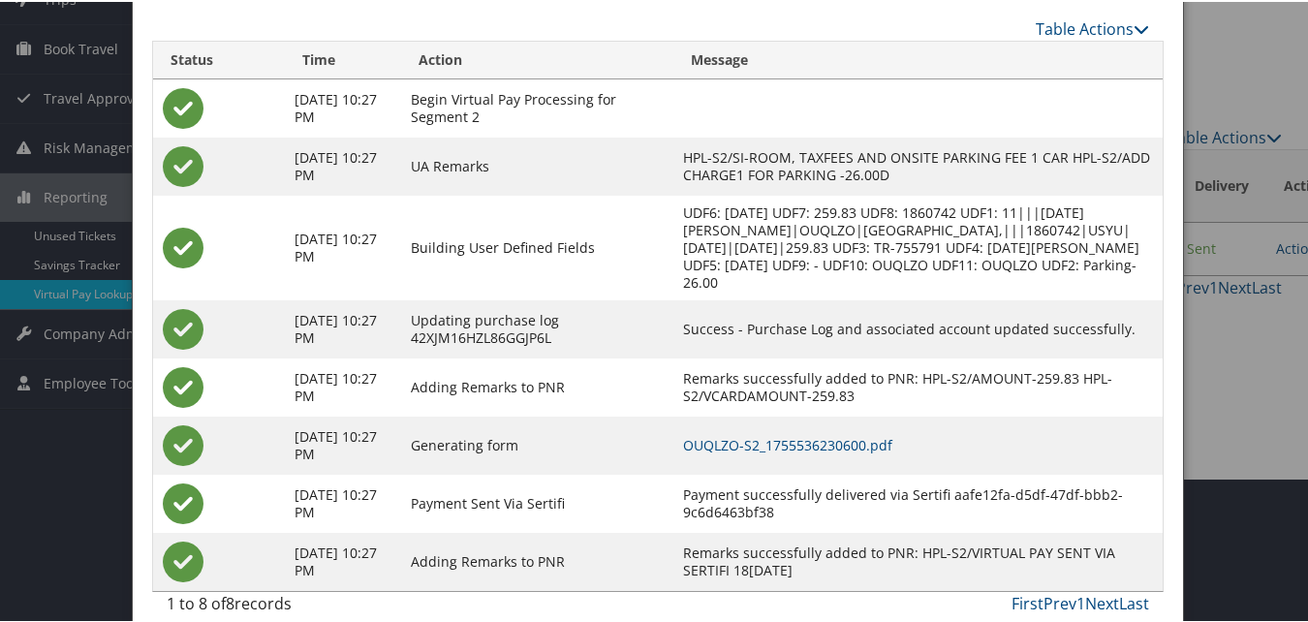
scroll to position [166, 0]
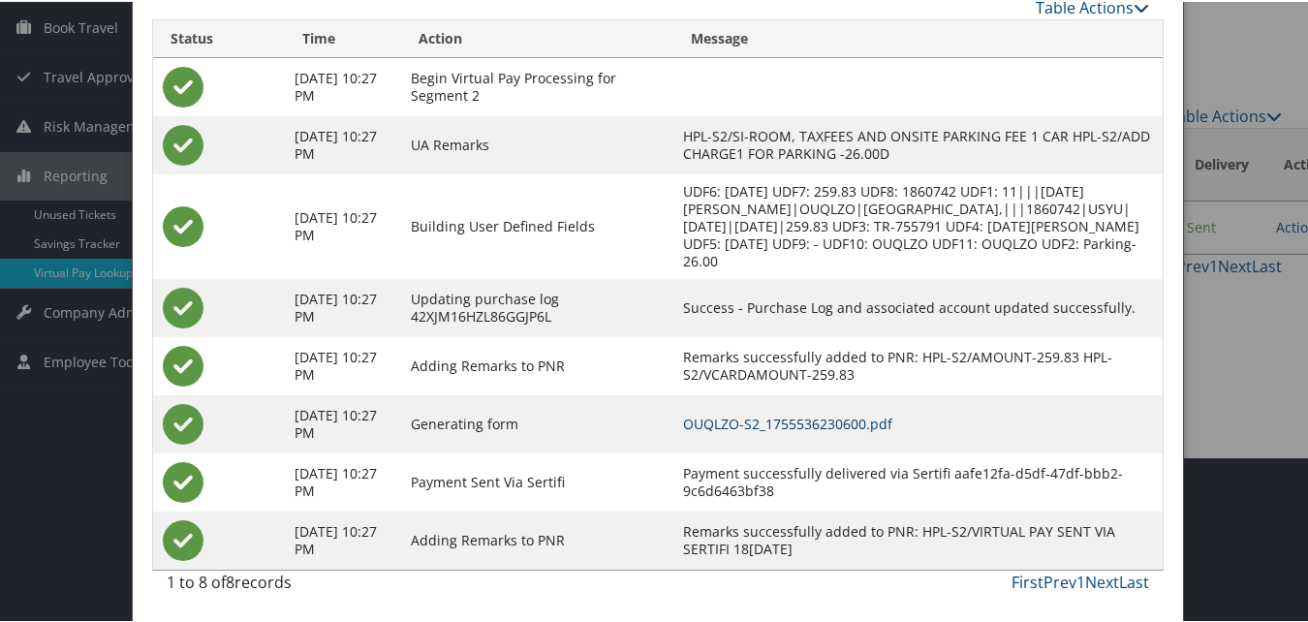
click at [798, 421] on link "OUQLZO-S2_1755536230600.pdf" at bounding box center [787, 422] width 209 height 18
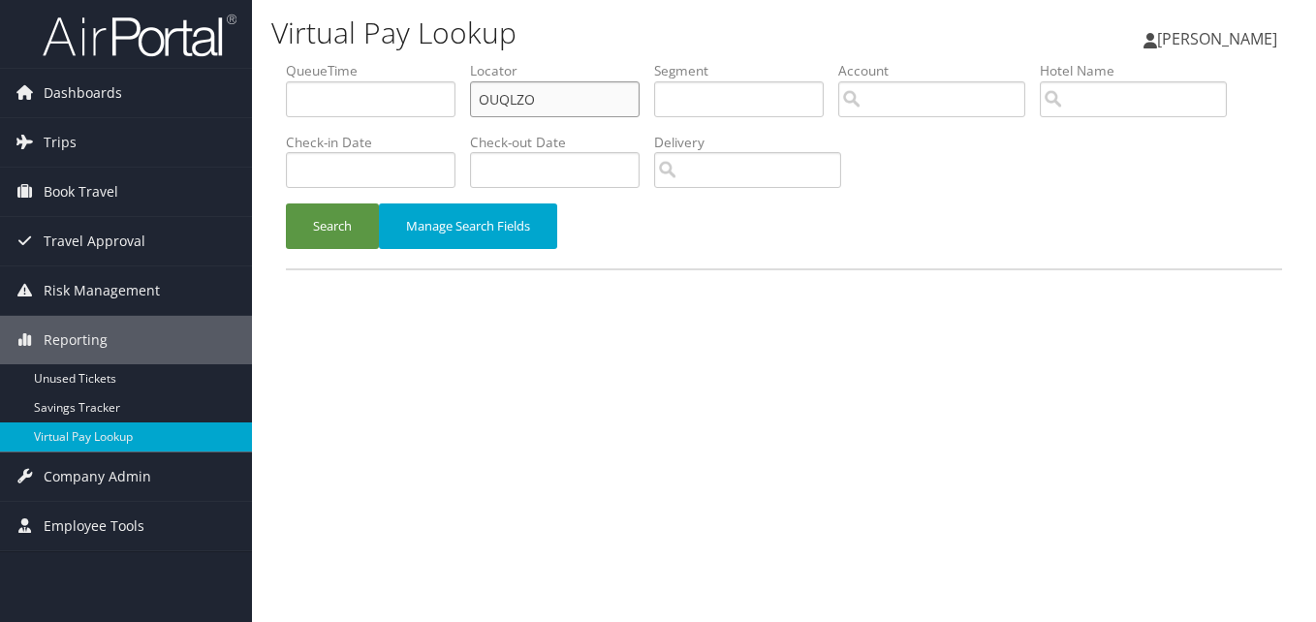
drag, startPoint x: 569, startPoint y: 105, endPoint x: 364, endPoint y: 95, distance: 204.7
click at [364, 61] on ul "QueueTime Locator OUQLZO Segment Account Traveler Hotel Name Check-in Date Chec…" at bounding box center [784, 61] width 996 height 0
paste input "QRGLM"
type input "OQRGLM"
click at [382, 231] on button "Manage Search Fields" at bounding box center [468, 226] width 178 height 46
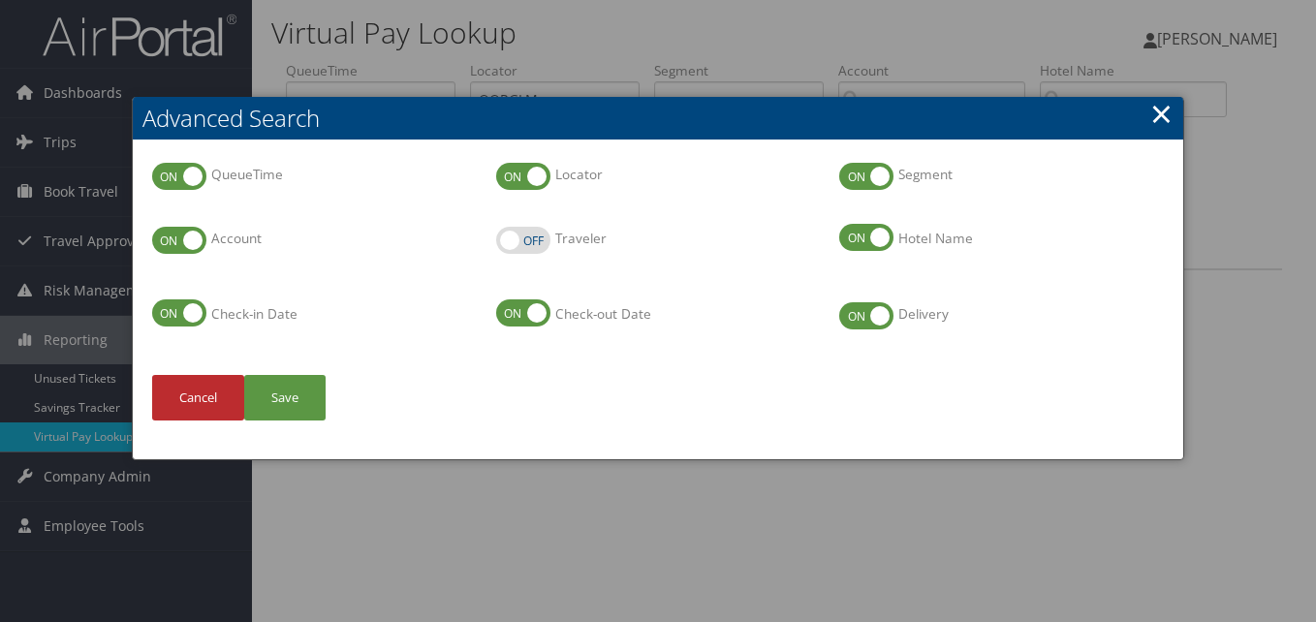
click at [1173, 110] on h2 "Advanced Search" at bounding box center [658, 118] width 1050 height 43
click at [1171, 111] on link "×" at bounding box center [1161, 113] width 22 height 39
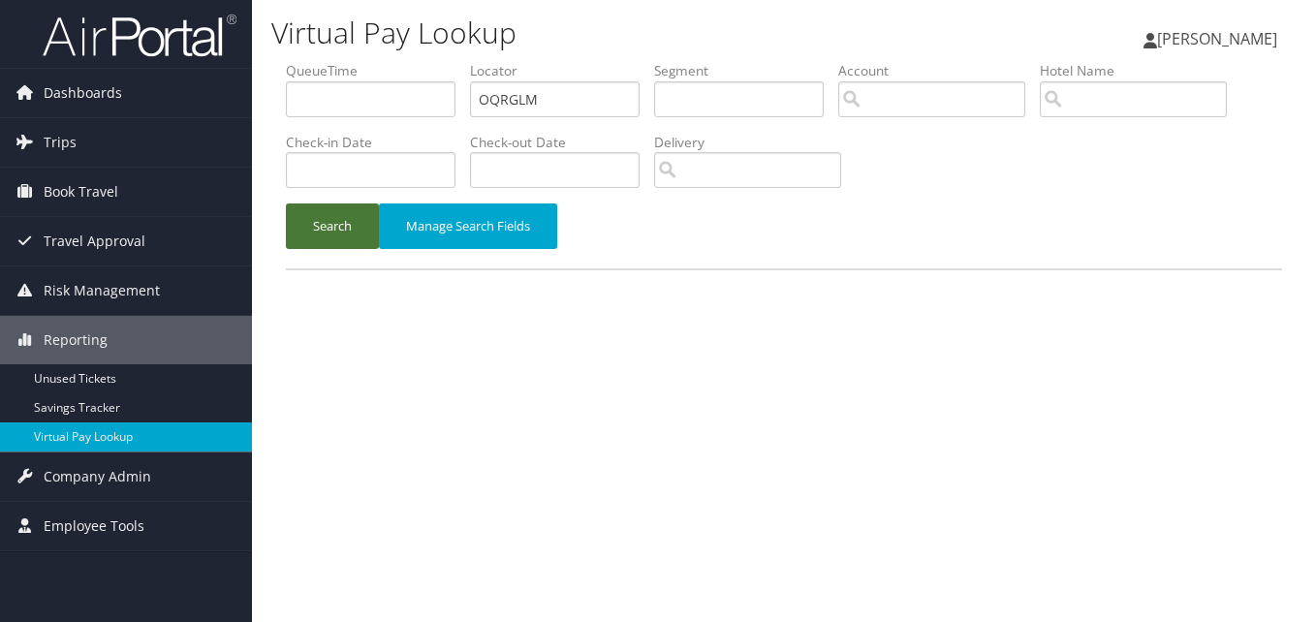
click at [357, 226] on button "Search" at bounding box center [332, 226] width 93 height 46
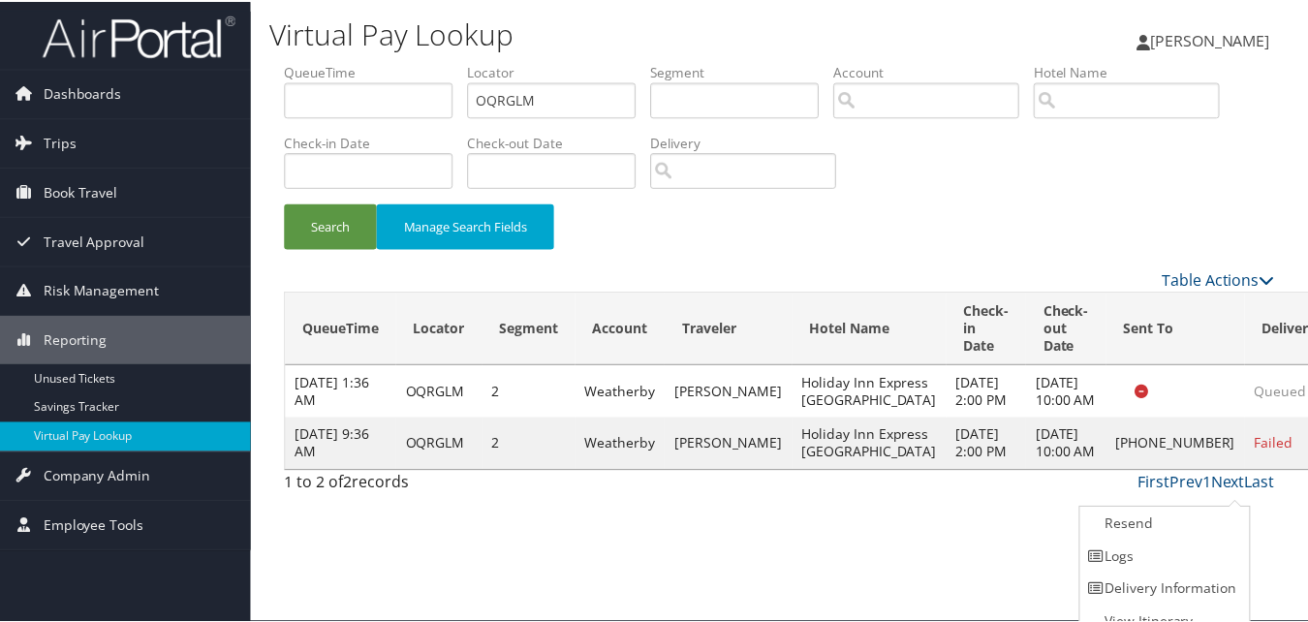
scroll to position [18, 0]
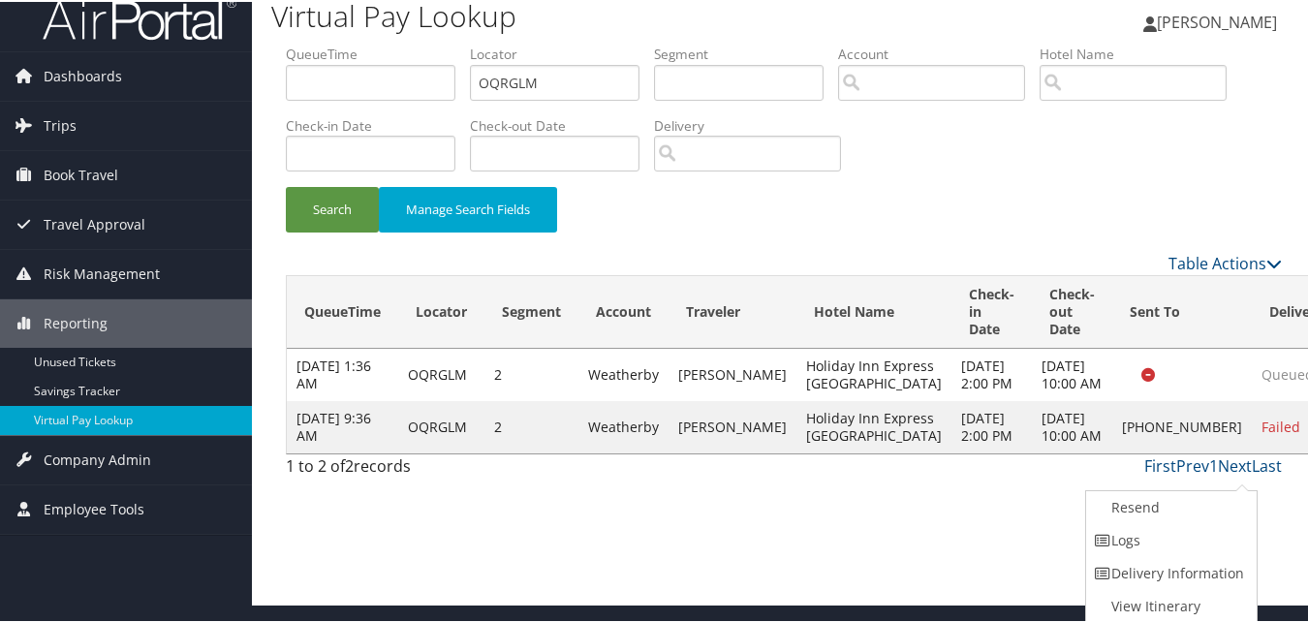
drag, startPoint x: 1136, startPoint y: 532, endPoint x: 1124, endPoint y: 533, distance: 12.6
click at [1135, 533] on link "Logs" at bounding box center [1169, 538] width 166 height 33
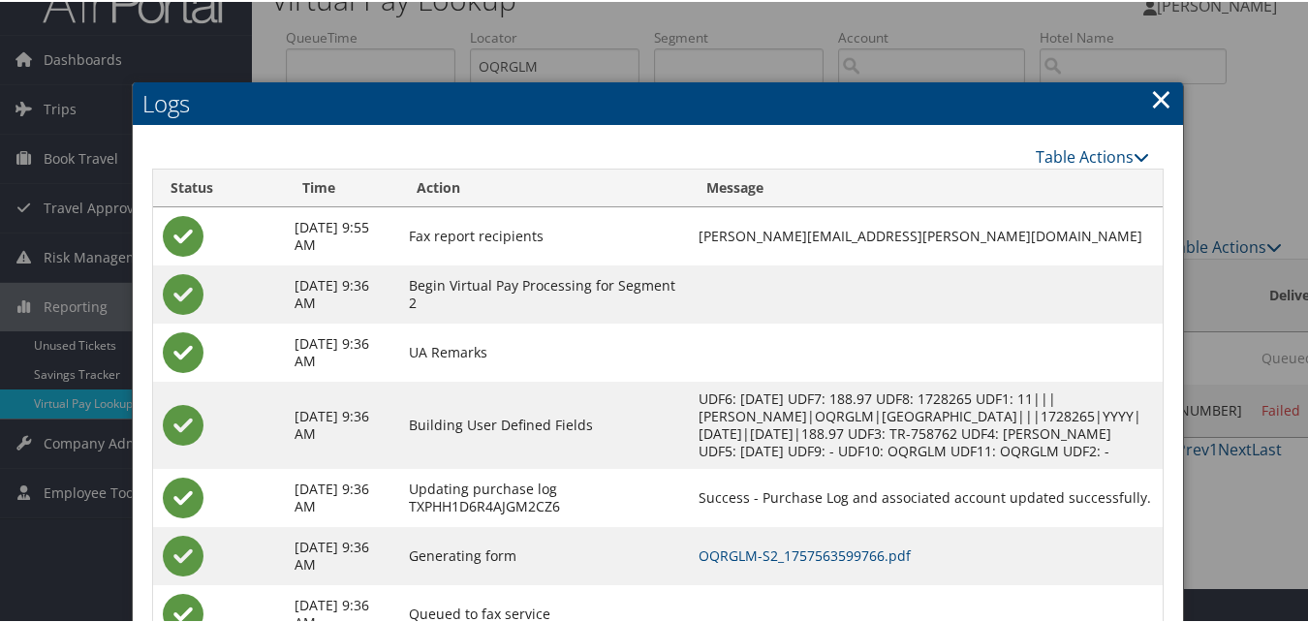
scroll to position [126, 0]
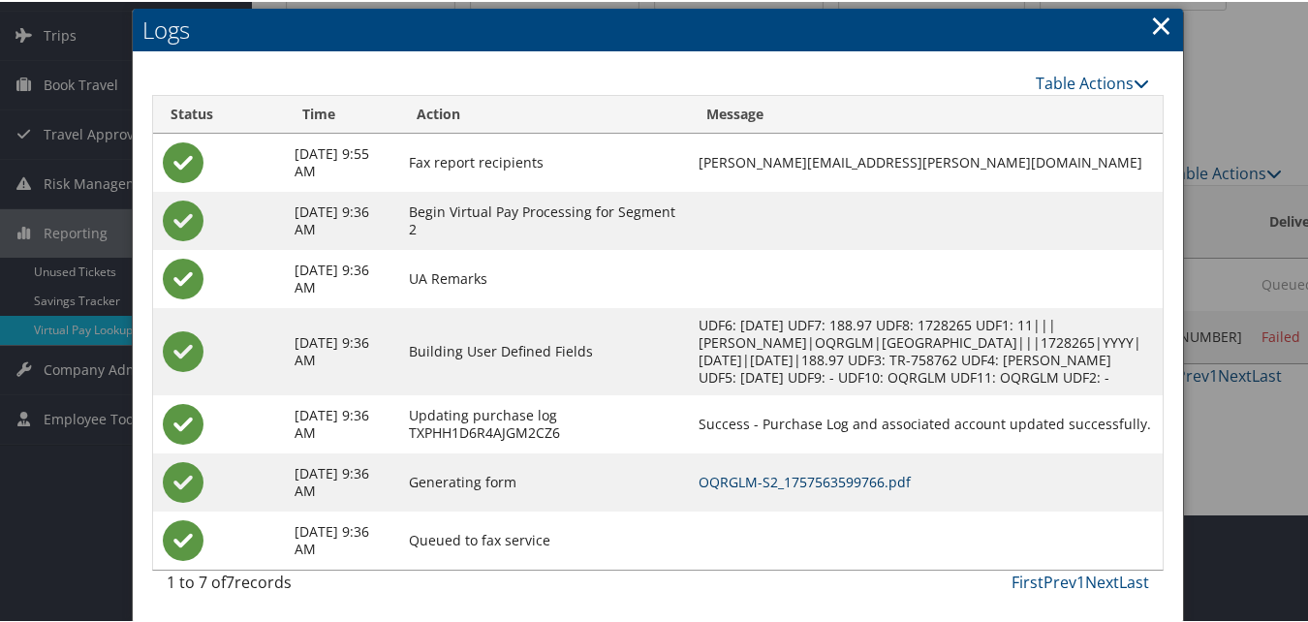
drag, startPoint x: 781, startPoint y: 476, endPoint x: 624, endPoint y: 449, distance: 159.3
click at [780, 476] on link "OQRGLM-S2_1757563599766.pdf" at bounding box center [805, 480] width 212 height 18
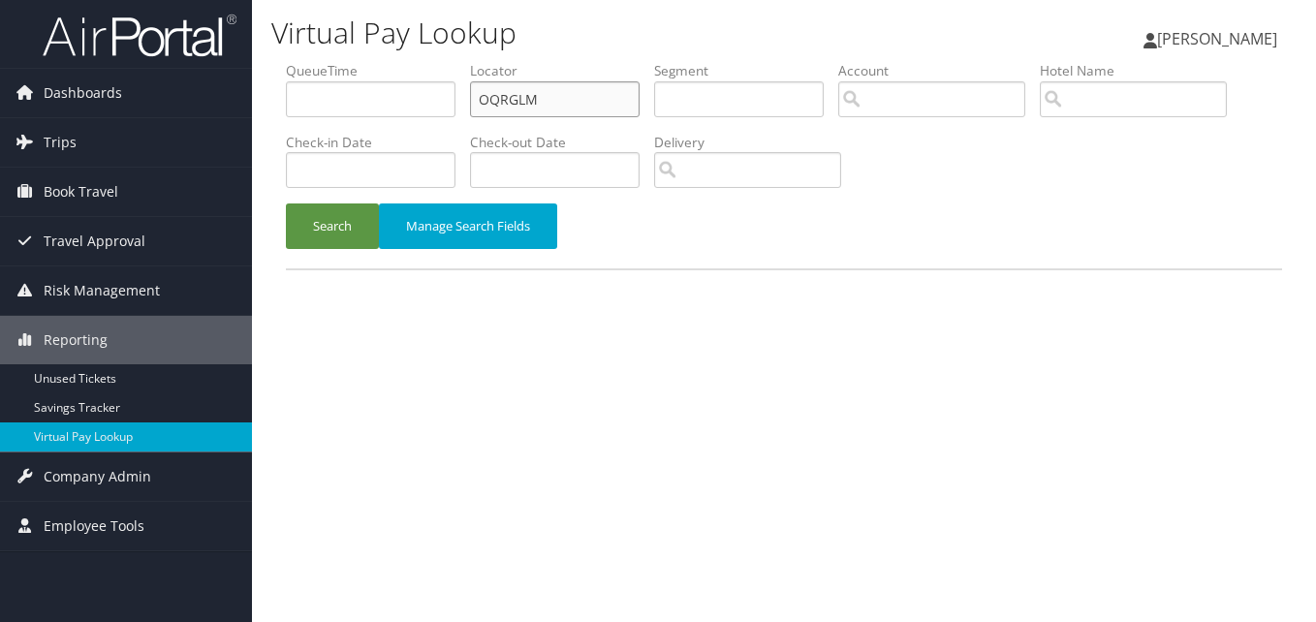
drag, startPoint x: 440, startPoint y: 111, endPoint x: 366, endPoint y: 114, distance: 73.7
click at [384, 61] on ul "QueueTime Locator OQRGLM Segment Account Traveler Hotel Name Check-in Date Chec…" at bounding box center [784, 61] width 996 height 0
paste input "JLSABO"
type input "JLSABO"
click at [341, 233] on button "Search" at bounding box center [332, 226] width 93 height 46
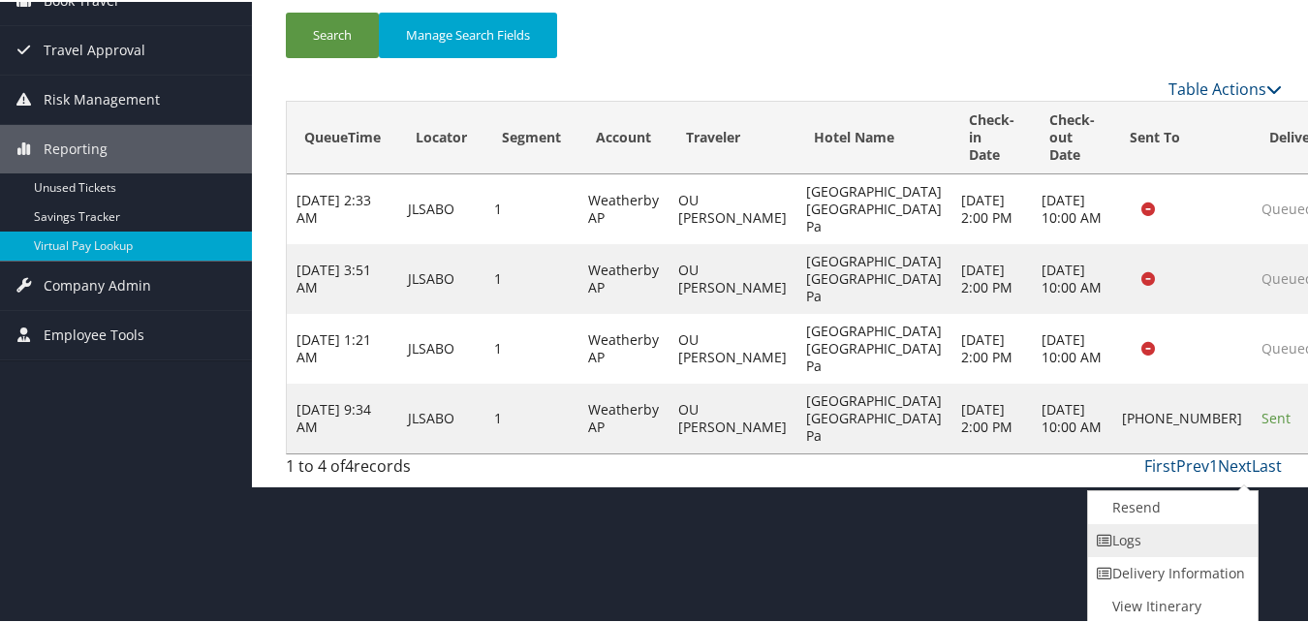
click at [1137, 544] on link "Logs" at bounding box center [1171, 538] width 166 height 33
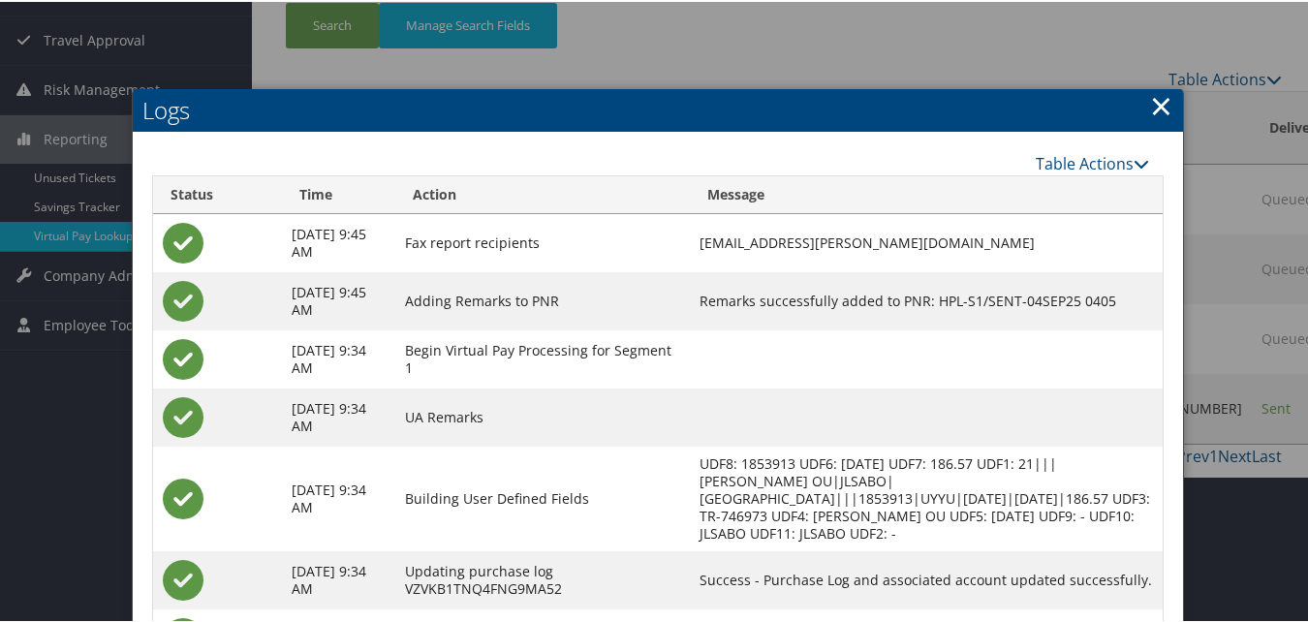
scroll to position [320, 0]
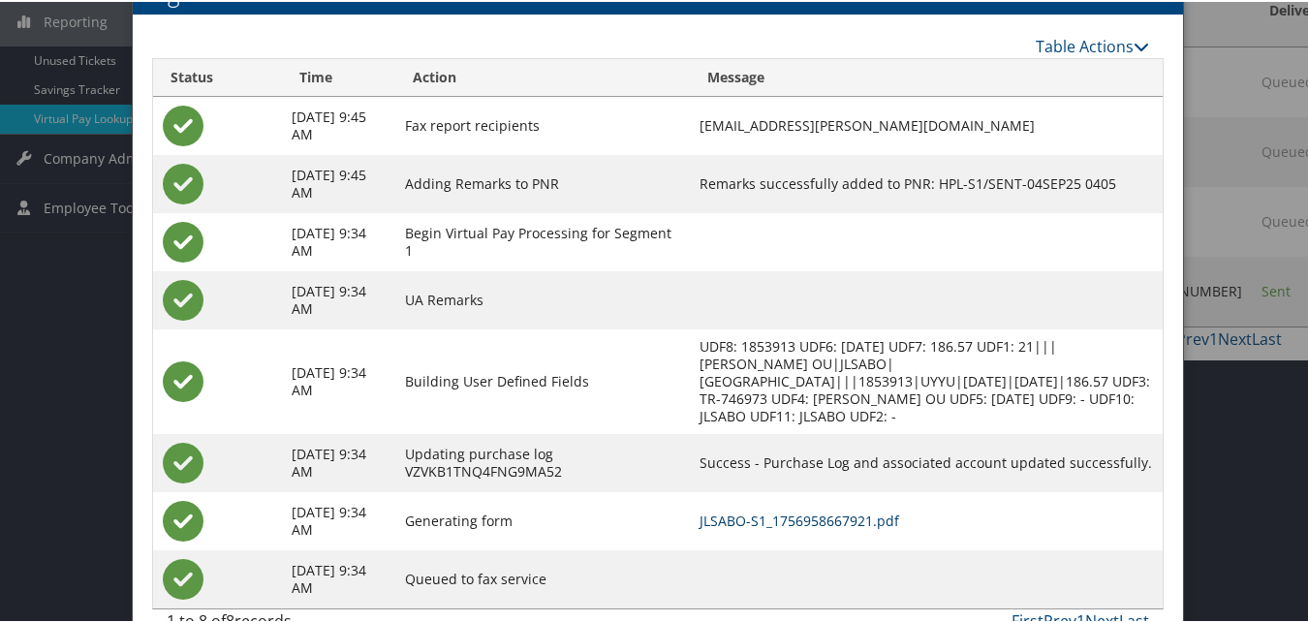
click at [847, 523] on link "JLSABO-S1_1756958667921.pdf" at bounding box center [799, 519] width 200 height 18
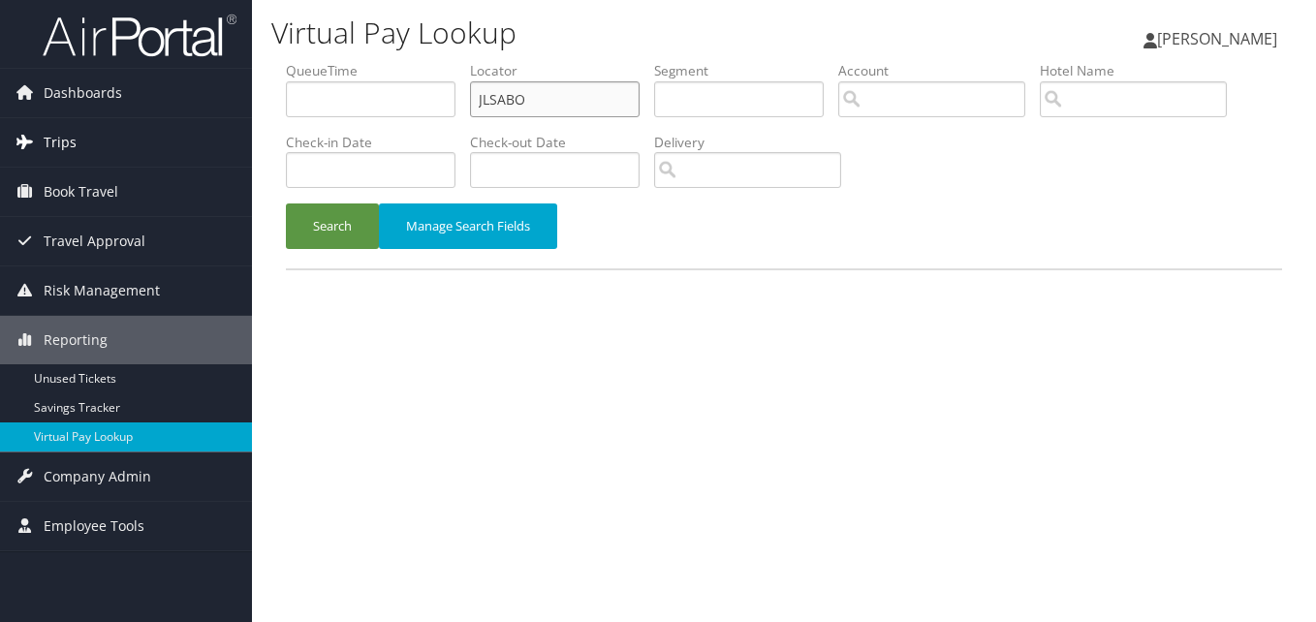
drag, startPoint x: 474, startPoint y: 111, endPoint x: 244, endPoint y: 130, distance: 230.3
click at [264, 130] on div "Virtual Pay Lookup [PERSON_NAME] [PERSON_NAME] My Settings Travel Agency Contac…" at bounding box center [784, 311] width 1064 height 622
paste input "HSTDPT"
type input "HSTDPT"
click at [297, 240] on button "Search" at bounding box center [332, 226] width 93 height 46
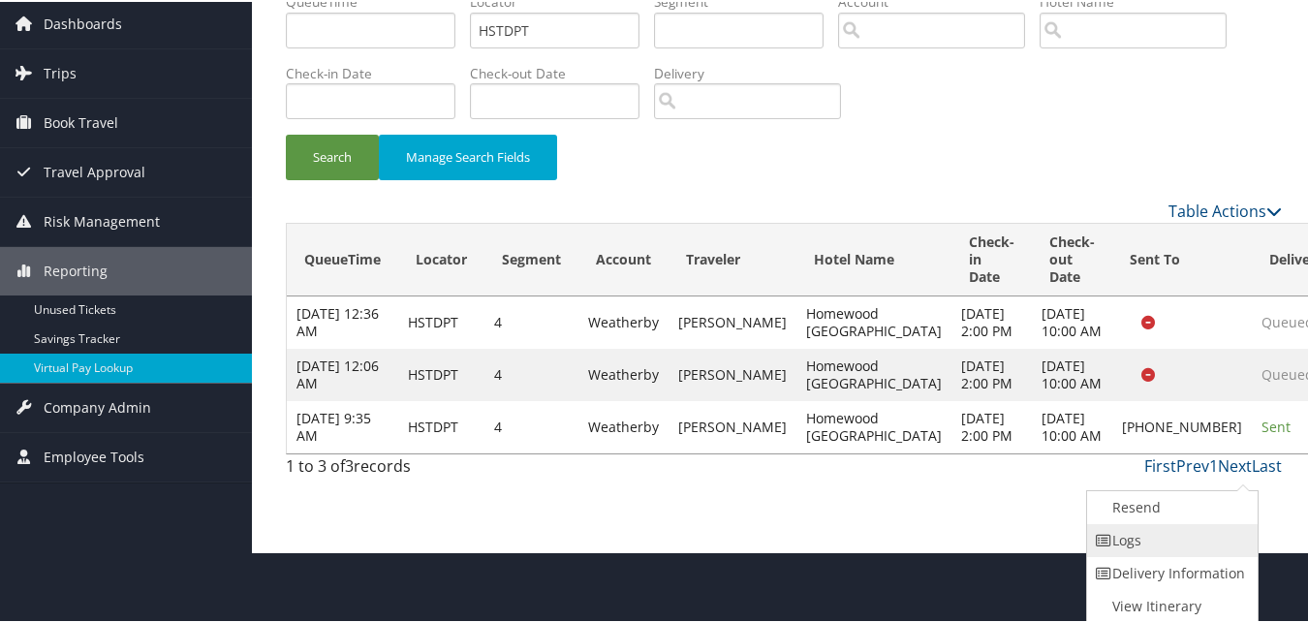
click at [1189, 544] on link "Logs" at bounding box center [1170, 538] width 166 height 33
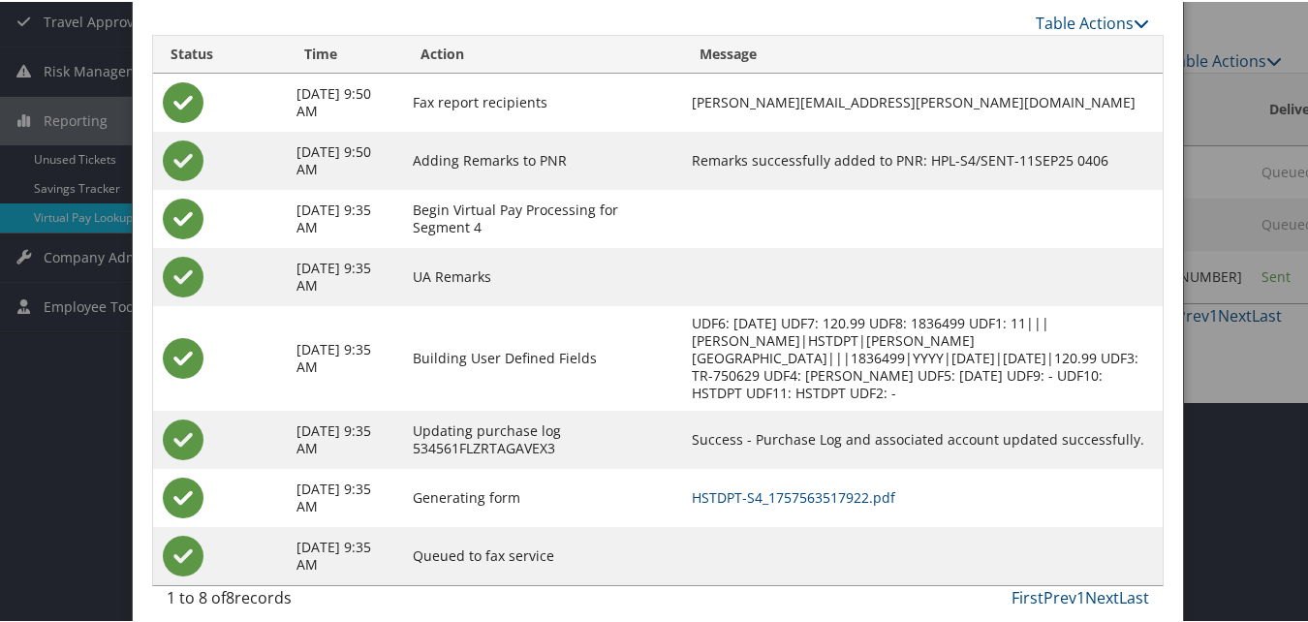
scroll to position [236, 0]
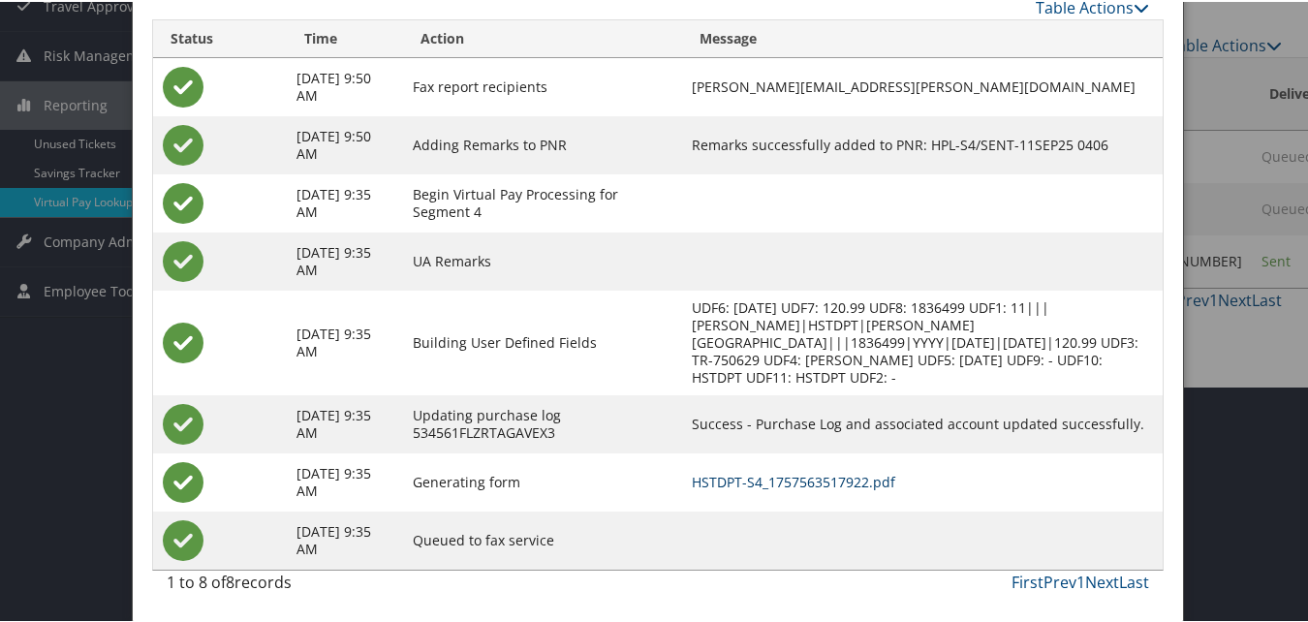
click at [766, 485] on link "HSTDPT-S4_1757563517922.pdf" at bounding box center [793, 480] width 203 height 18
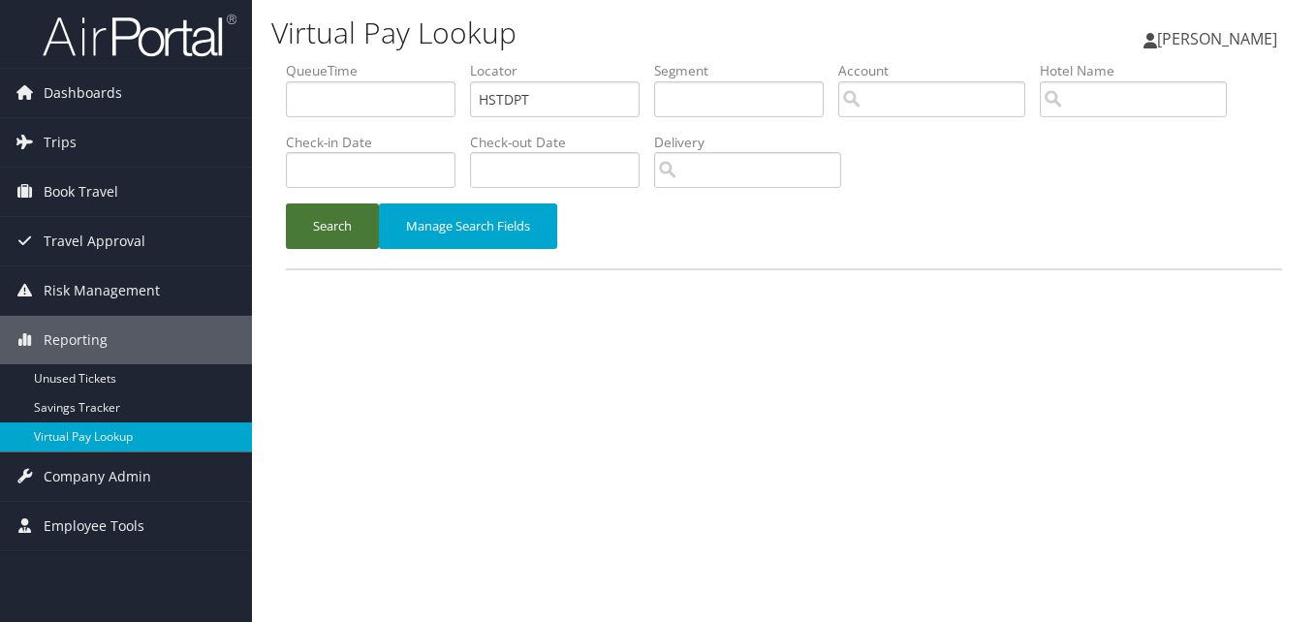
click at [310, 225] on button "Search" at bounding box center [332, 226] width 93 height 46
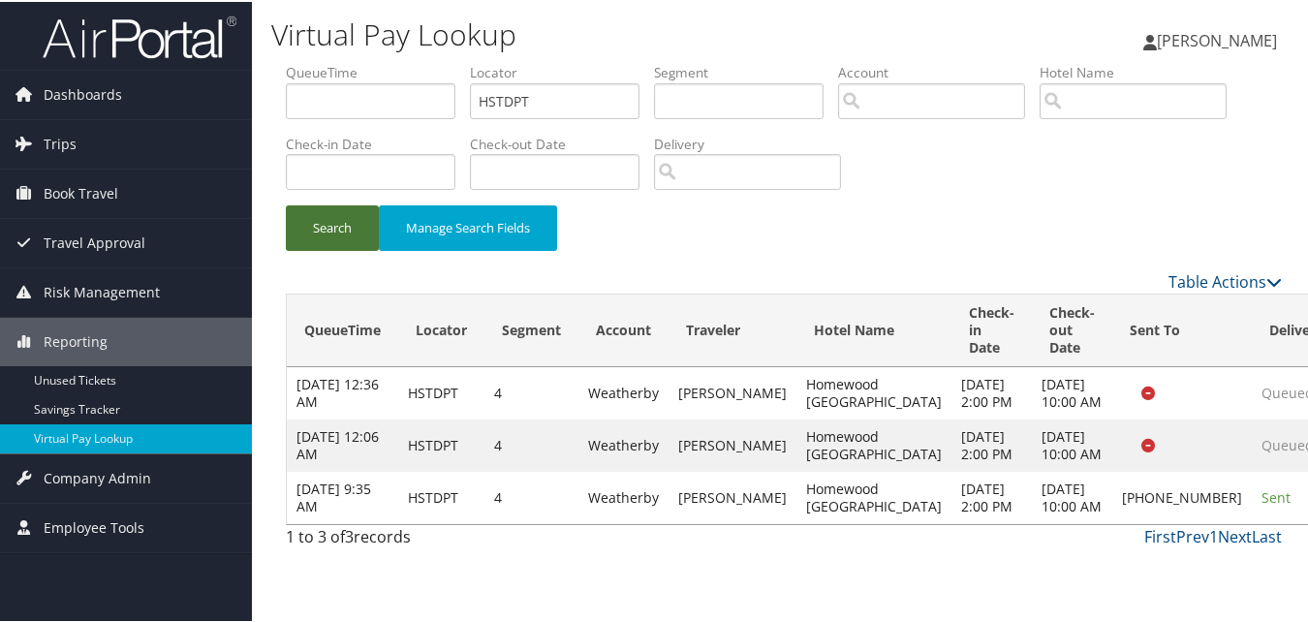
scroll to position [4, 0]
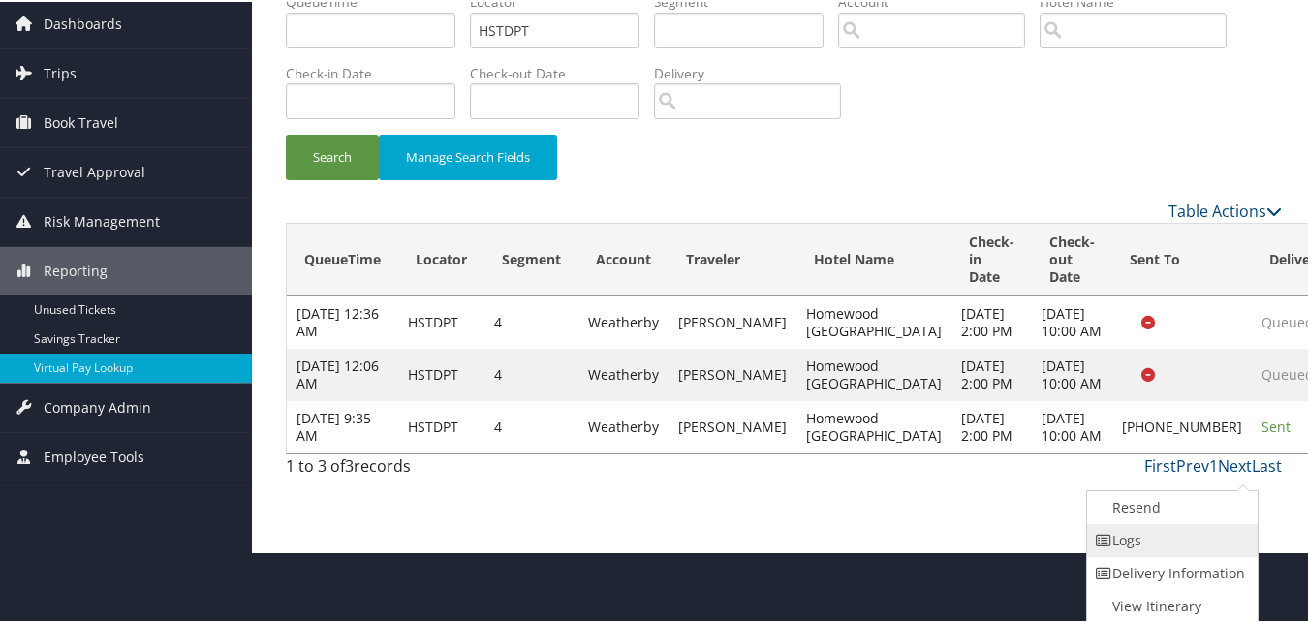
drag, startPoint x: 1225, startPoint y: 538, endPoint x: 1146, endPoint y: 538, distance: 78.5
click at [1146, 538] on link "Logs" at bounding box center [1170, 538] width 166 height 33
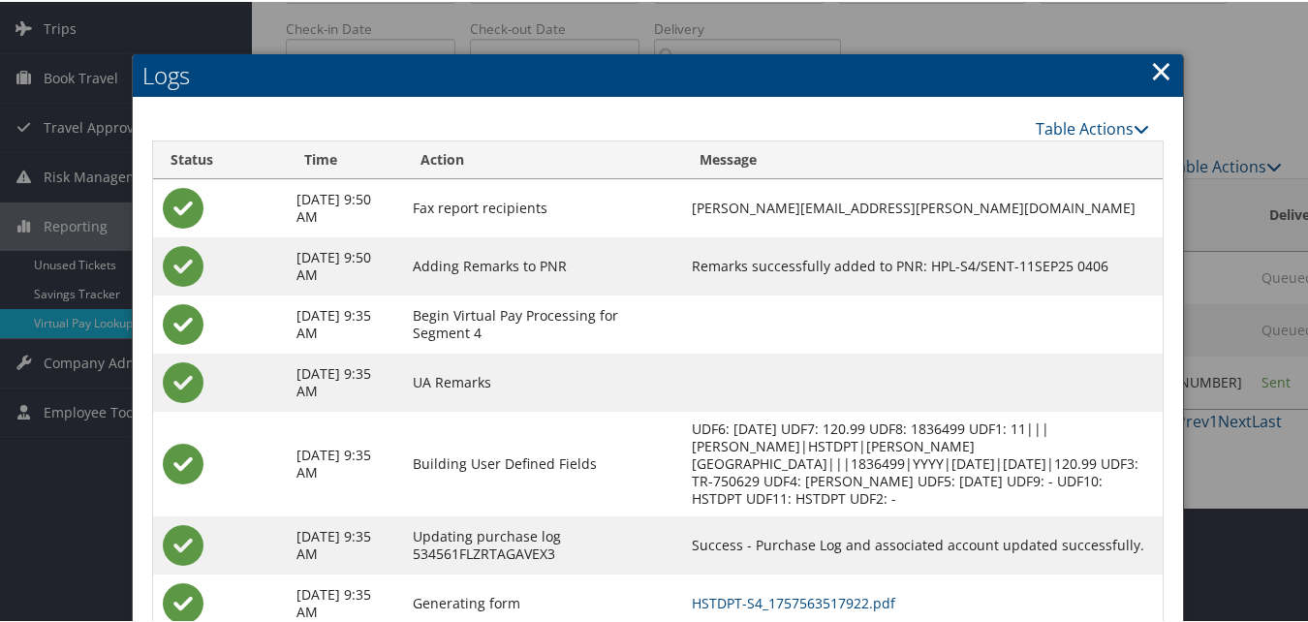
scroll to position [198, 0]
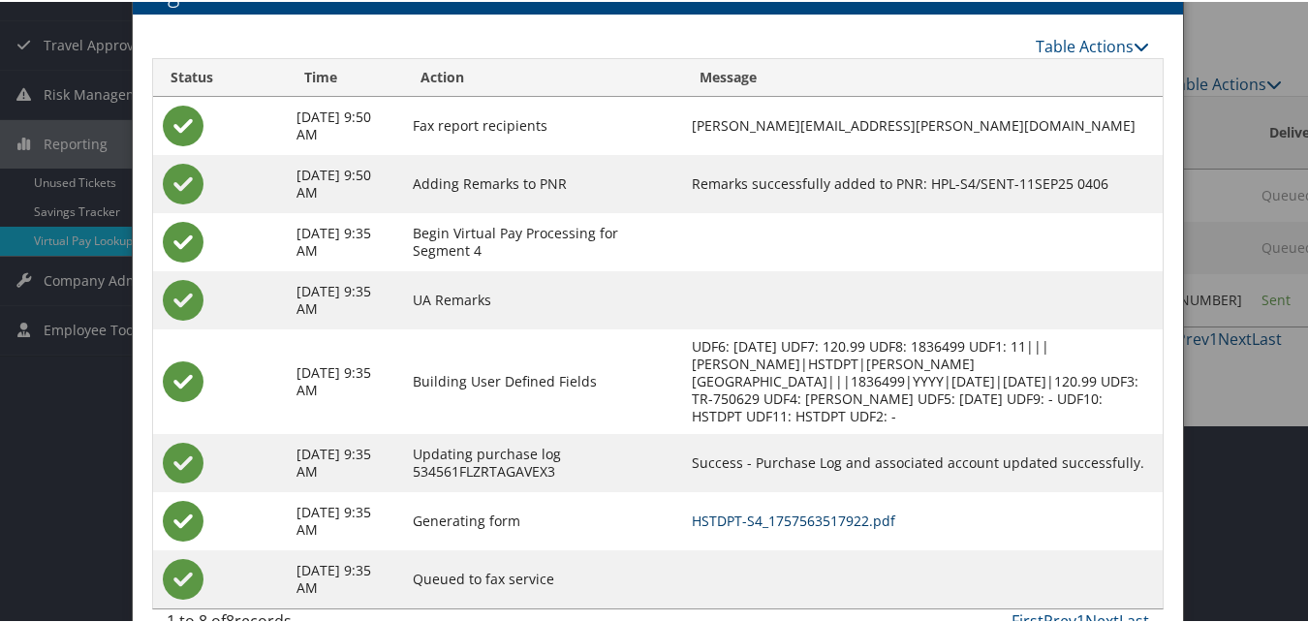
click at [784, 514] on link "HSTDPT-S4_1757563517922.pdf" at bounding box center [793, 519] width 203 height 18
